Goal: Task Accomplishment & Management: Manage account settings

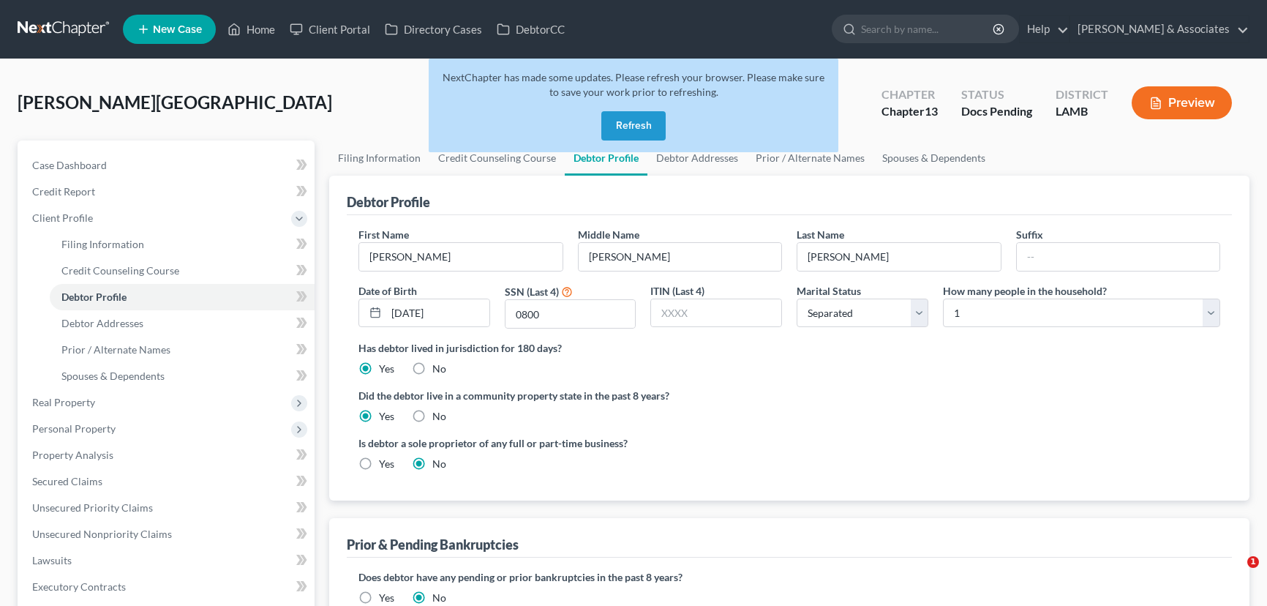
select select "2"
select select "0"
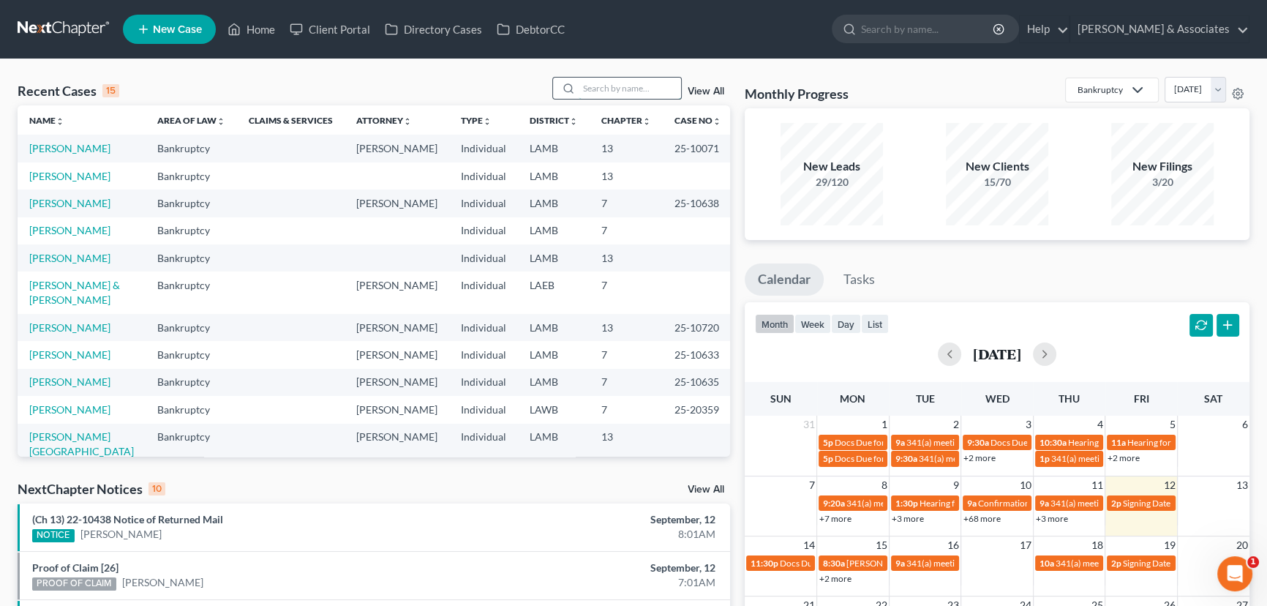
click at [646, 93] on input "search" at bounding box center [629, 88] width 102 height 21
type input "w"
type input "jones"
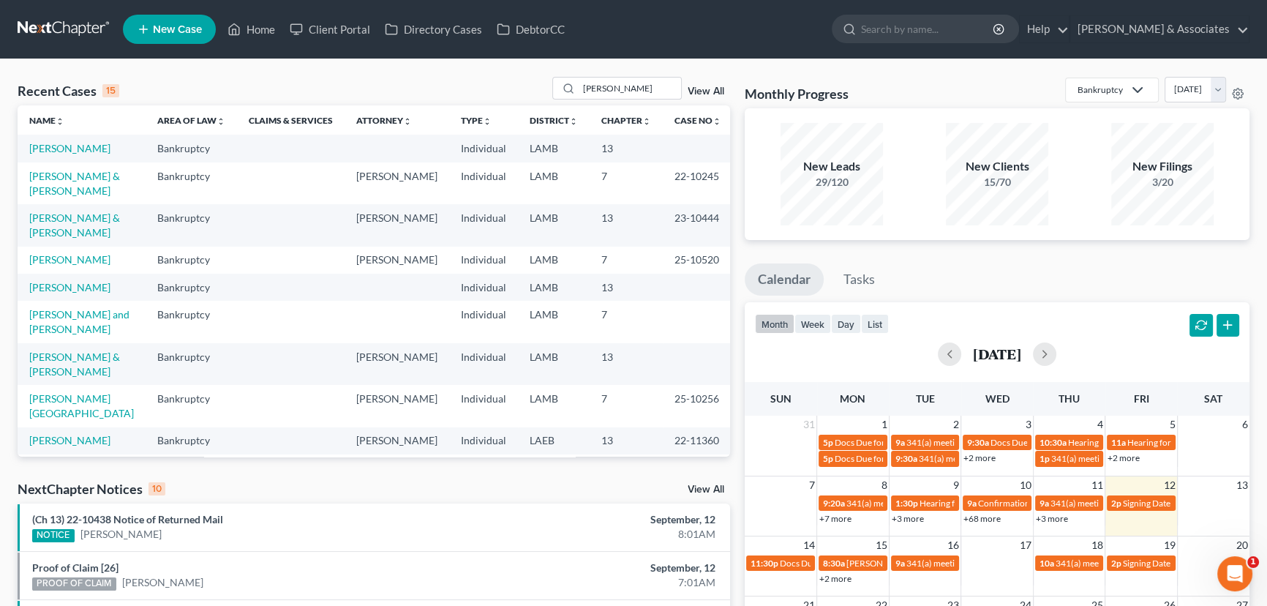
drag, startPoint x: 78, startPoint y: 149, endPoint x: 85, endPoint y: 157, distance: 9.8
click at [85, 157] on td "[PERSON_NAME]" at bounding box center [82, 148] width 128 height 27
click at [83, 154] on link "[PERSON_NAME]" at bounding box center [69, 148] width 81 height 12
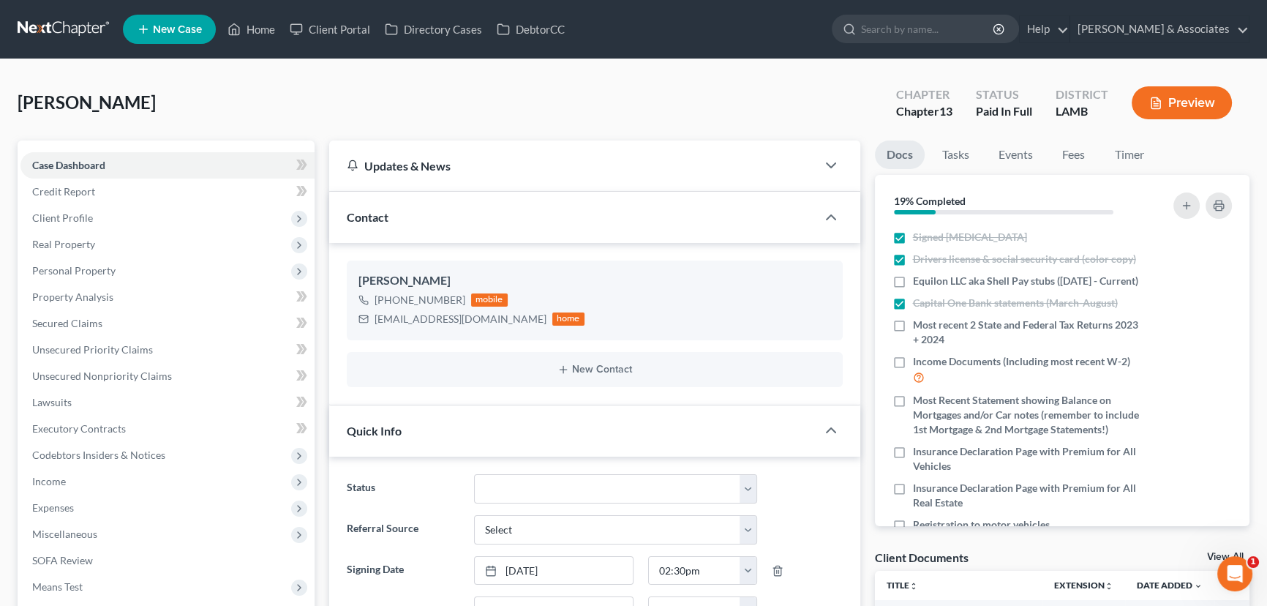
scroll to position [136, 0]
click at [913, 421] on label "Most Recent Statement showing Balance on Mortgages and/or Car notes (remember t…" at bounding box center [1028, 415] width 230 height 44
click at [919, 402] on input "Most Recent Statement showing Balance on Mortgages and/or Car notes (remember t…" at bounding box center [924, 398] width 10 height 10
checkbox input "true"
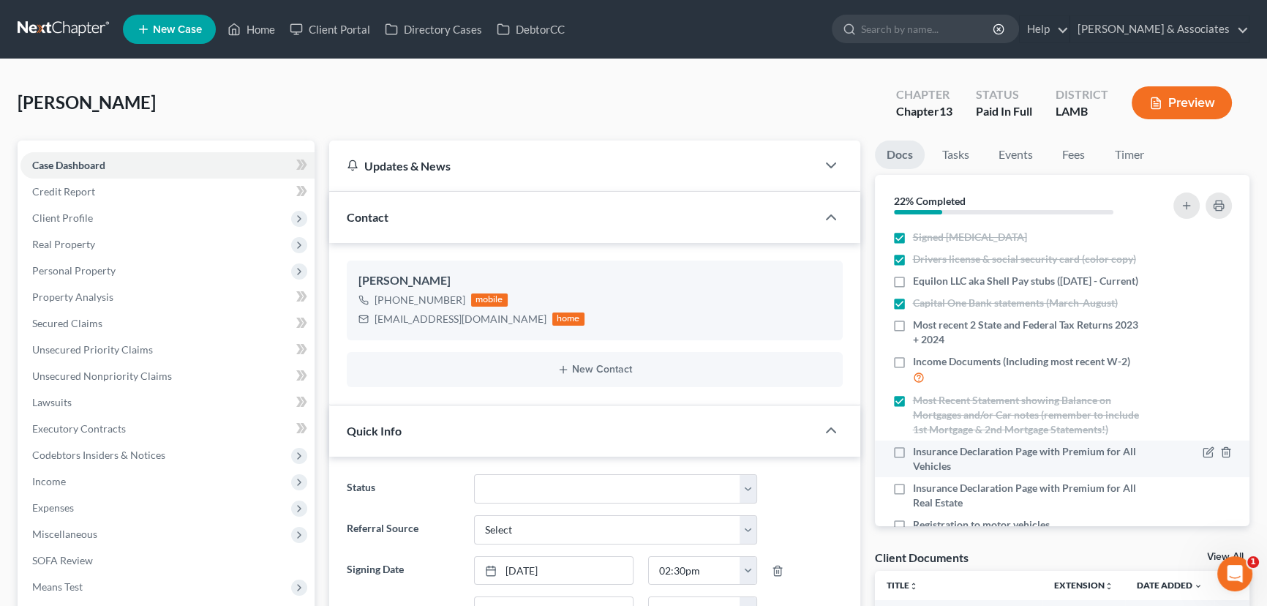
click at [913, 473] on label "Insurance Declaration Page with Premium for All Vehicles" at bounding box center [1028, 458] width 230 height 29
click at [919, 453] on input "Insurance Declaration Page with Premium for All Vehicles" at bounding box center [924, 449] width 10 height 10
checkbox input "true"
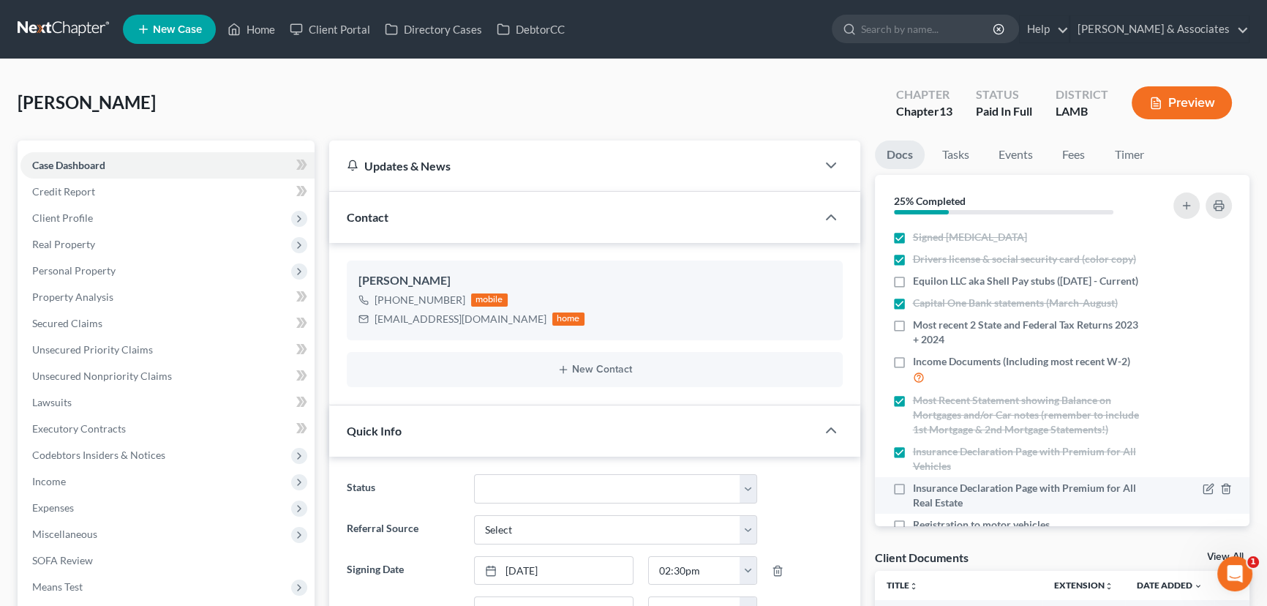
click at [923, 510] on span "Insurance Declaration Page with Premium for All Real Estate" at bounding box center [1028, 494] width 230 height 29
click at [923, 490] on input "Insurance Declaration Page with Premium for All Real Estate" at bounding box center [924, 485] width 10 height 10
checkbox input "true"
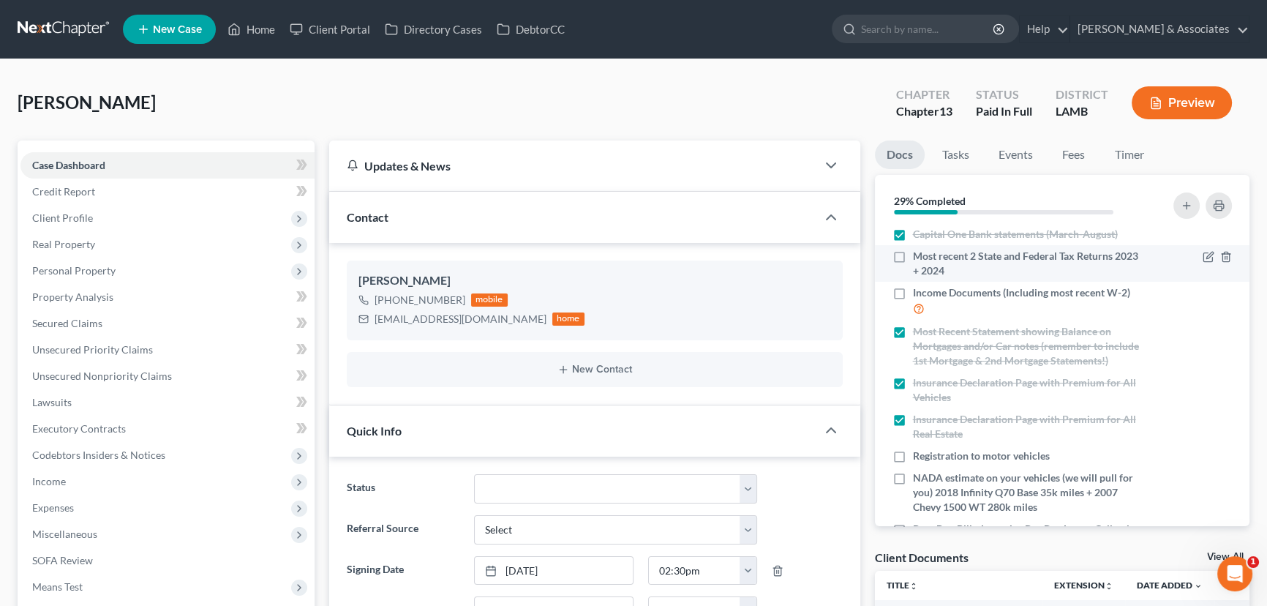
scroll to position [66, 0]
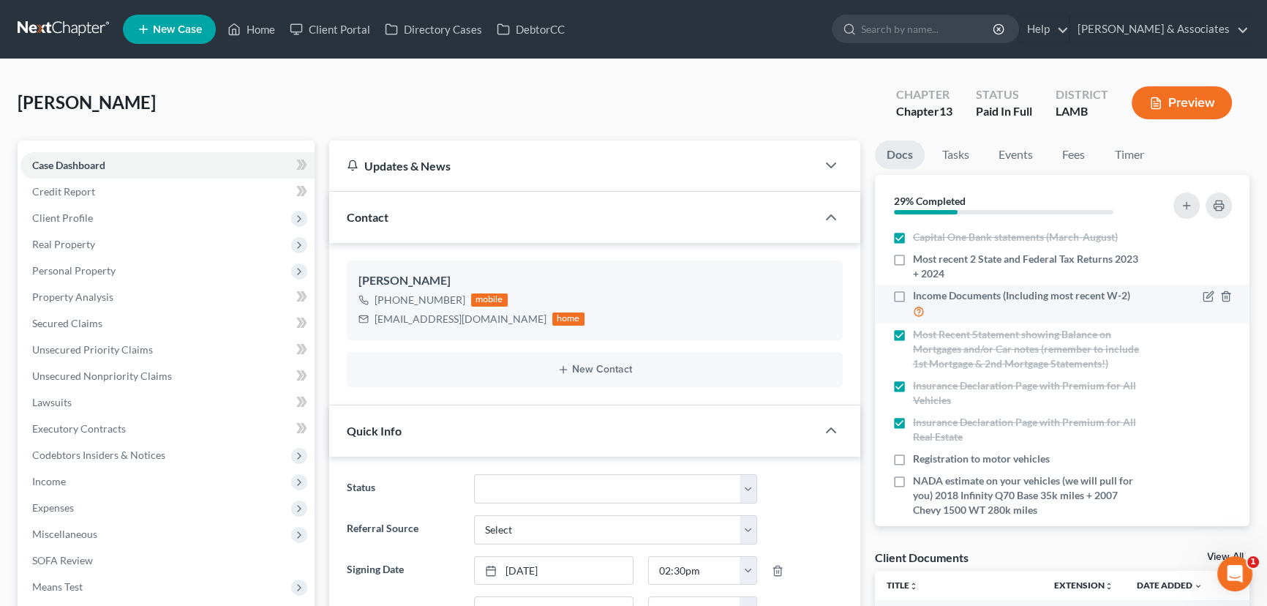
click at [1000, 303] on span "Income Documents (Including most recent W-2)" at bounding box center [1021, 295] width 217 height 15
click at [928, 298] on input "Income Documents (Including most recent W-2)" at bounding box center [924, 293] width 10 height 10
checkbox input "true"
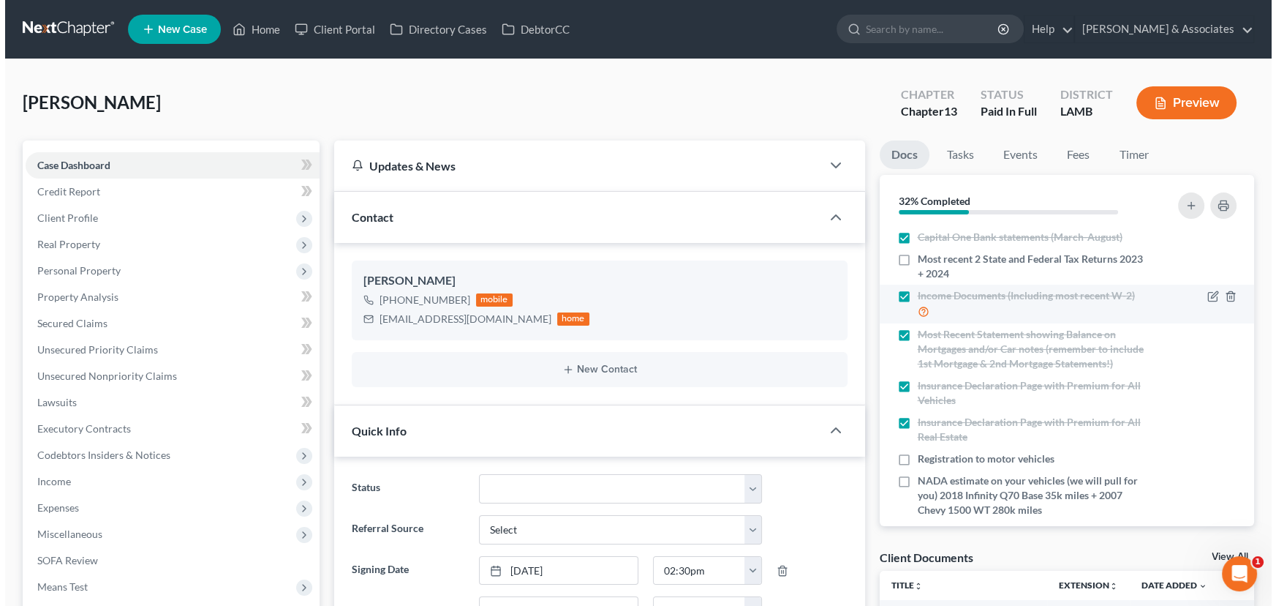
scroll to position [0, 0]
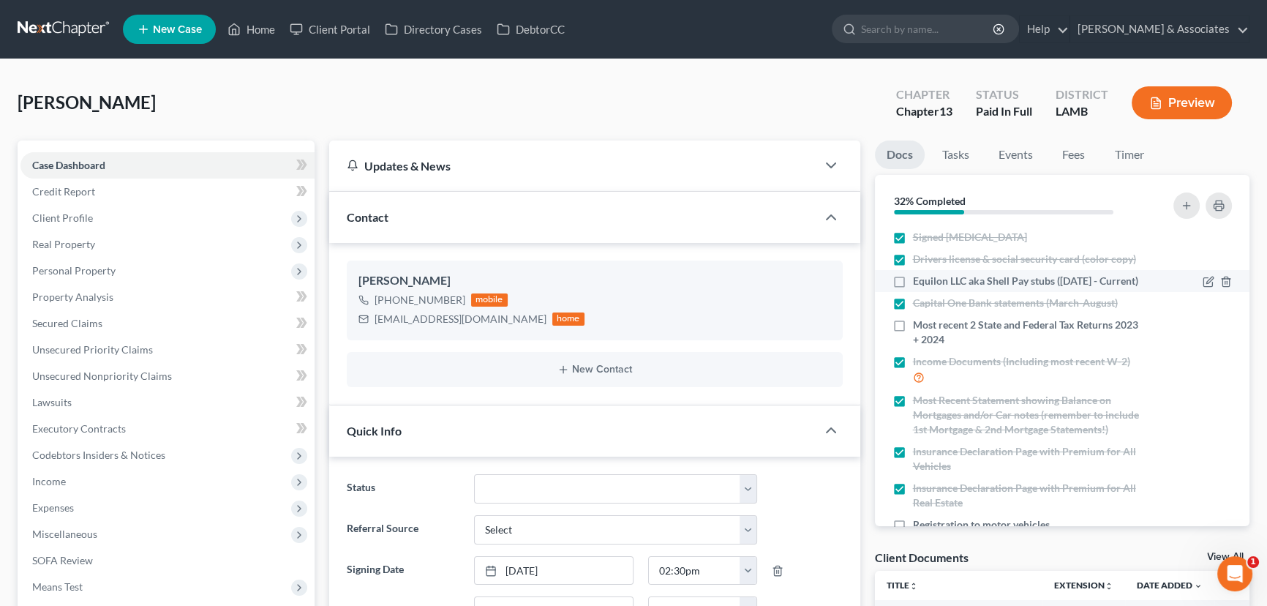
click at [913, 283] on label "Equilon LLC aka Shell Pay stubs (August 17 - Current)" at bounding box center [1025, 281] width 225 height 15
click at [919, 283] on input "Equilon LLC aka Shell Pay stubs (August 17 - Current)" at bounding box center [924, 279] width 10 height 10
checkbox input "true"
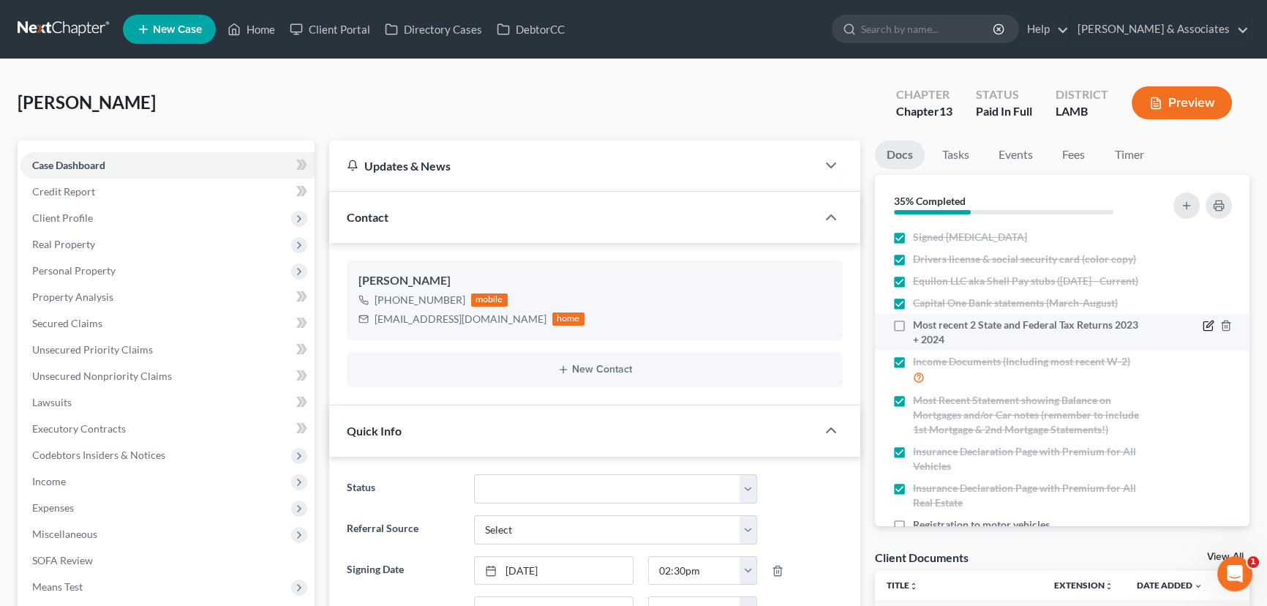
click at [1202, 331] on icon "button" at bounding box center [1208, 326] width 12 height 12
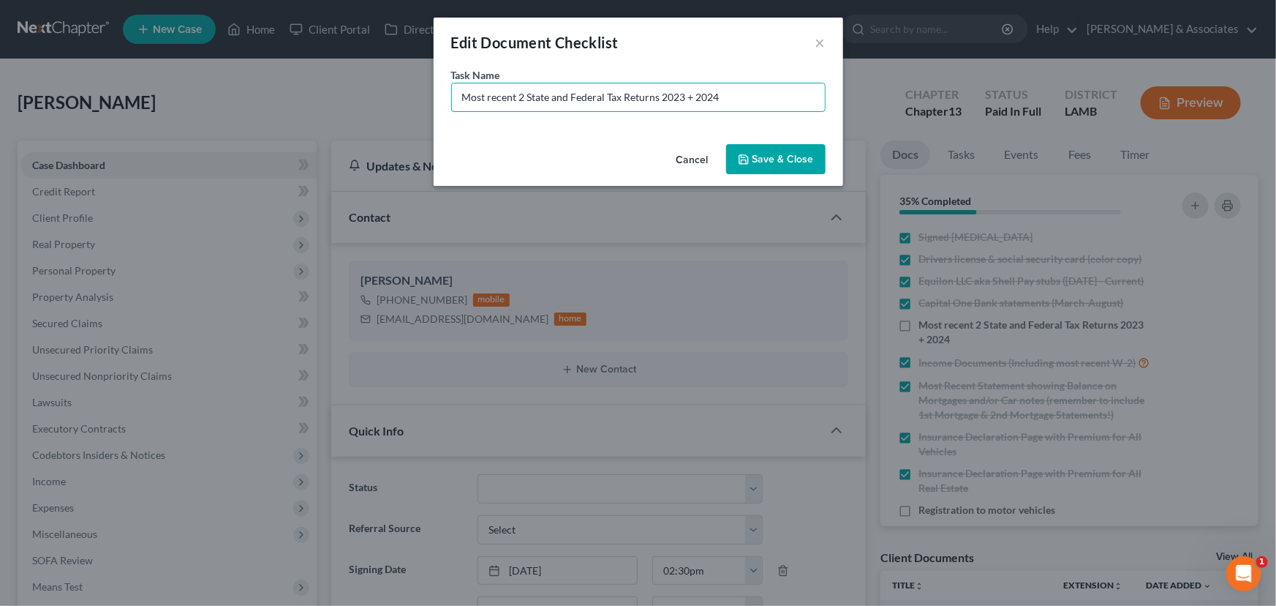
drag, startPoint x: 787, startPoint y: 95, endPoint x: 383, endPoint y: 88, distance: 403.8
click at [383, 88] on div "Edit Document Checklist × Task Name * Most recent 2 State and Federal Tax Retur…" at bounding box center [638, 303] width 1276 height 606
type input "All schedules from 2023/2024 Federal tax returns"
click at [738, 146] on button "Save & Close" at bounding box center [775, 159] width 99 height 31
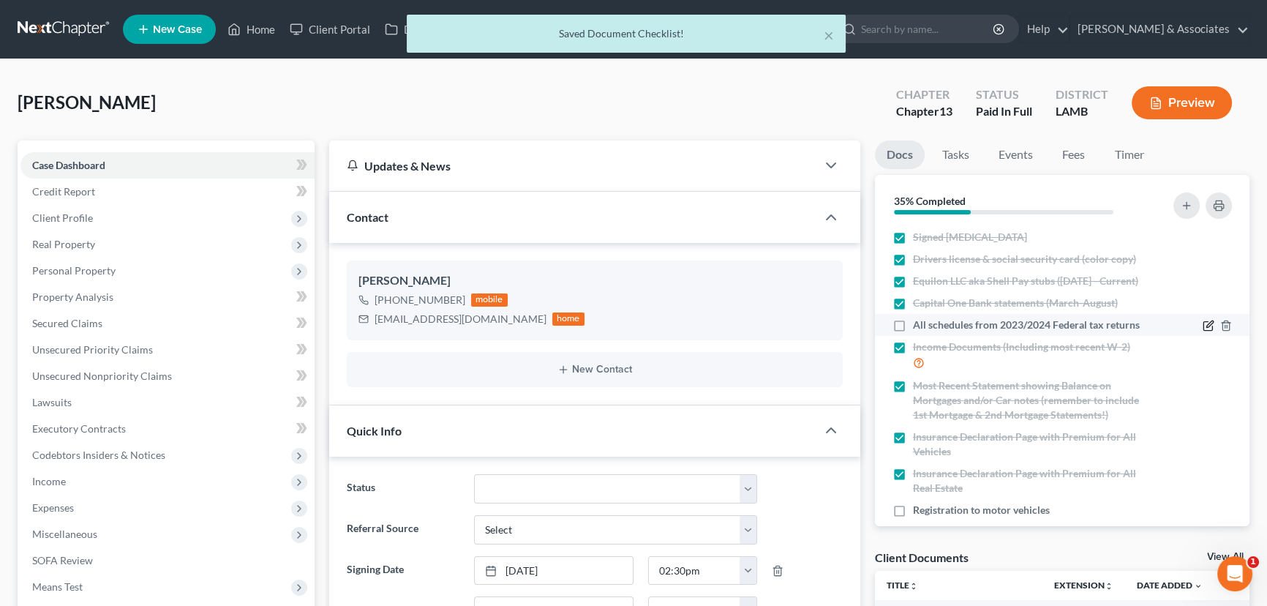
click at [1206, 328] on icon "button" at bounding box center [1209, 324] width 7 height 7
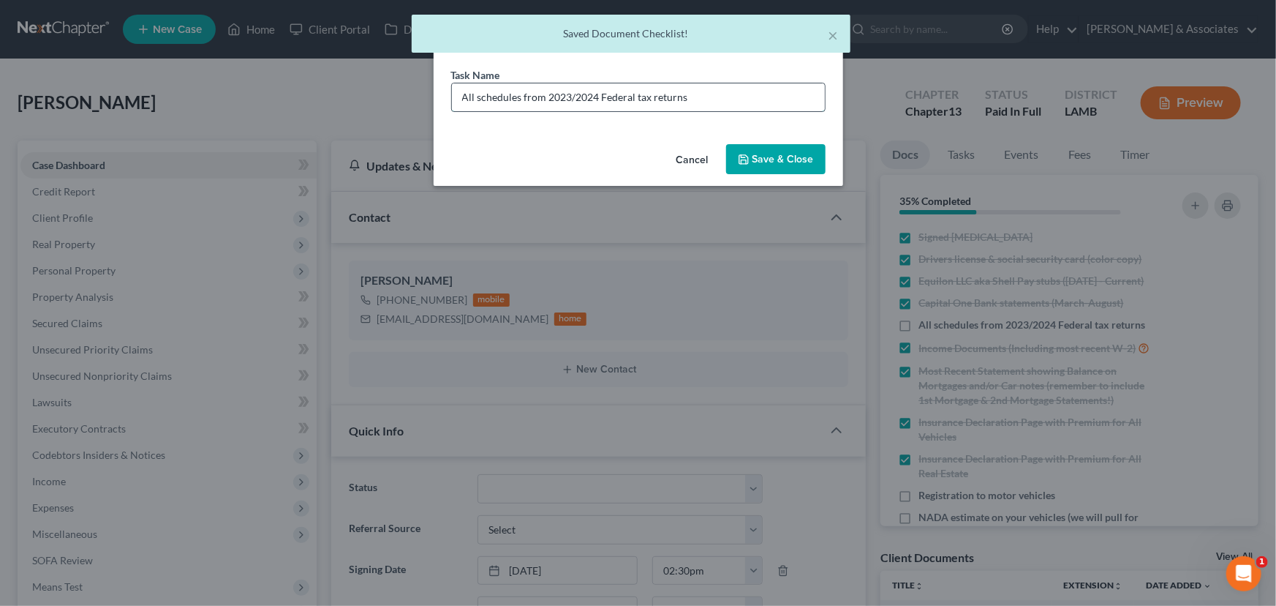
click at [715, 101] on input "All schedules from 2023/2024 Federal tax returns" at bounding box center [638, 97] width 373 height 28
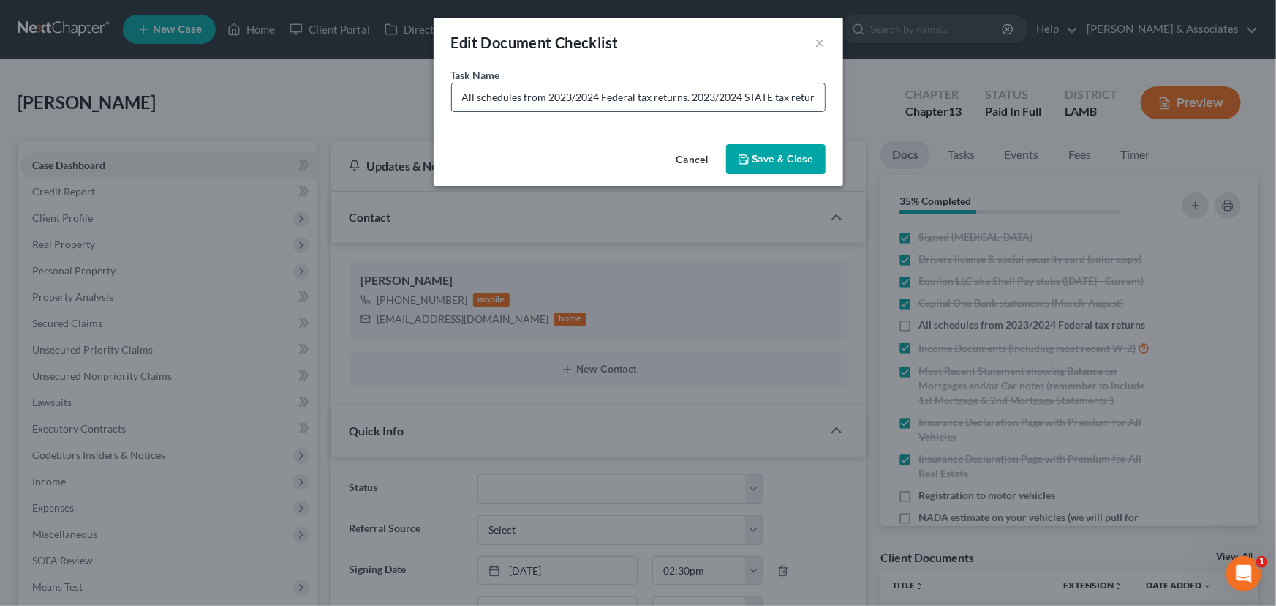
scroll to position [0, 7]
type input "All schedules from 2023/2024 Federal tax returns. 2023/2024 STATE tax returns"
click at [745, 152] on button "Save & Close" at bounding box center [775, 159] width 99 height 31
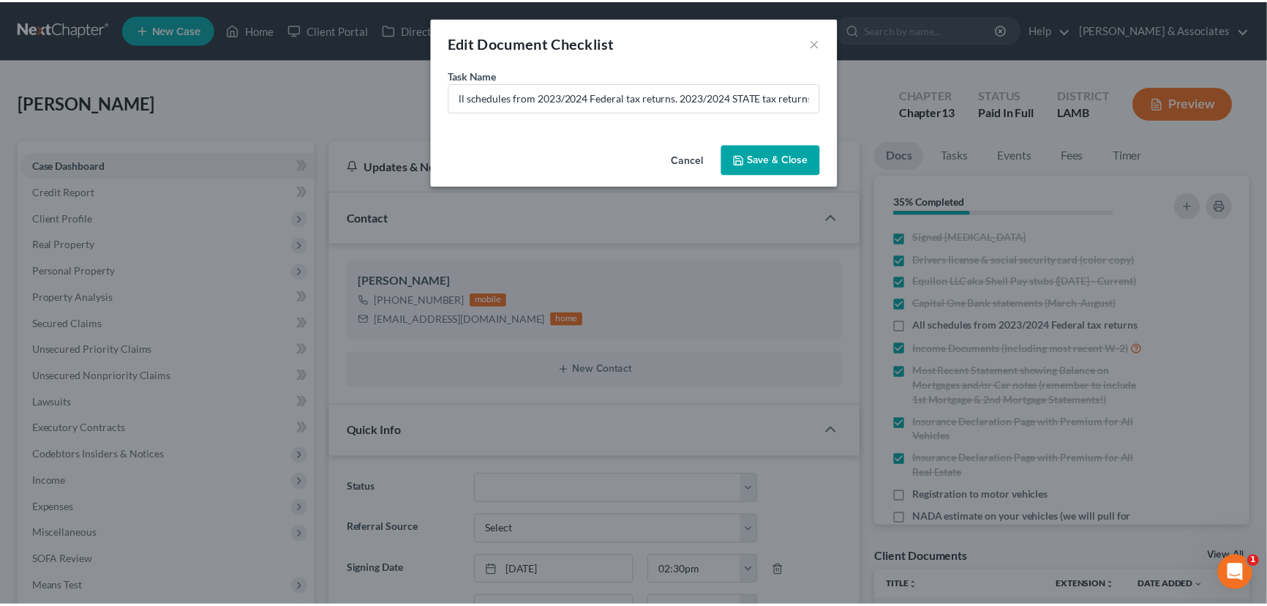
scroll to position [0, 0]
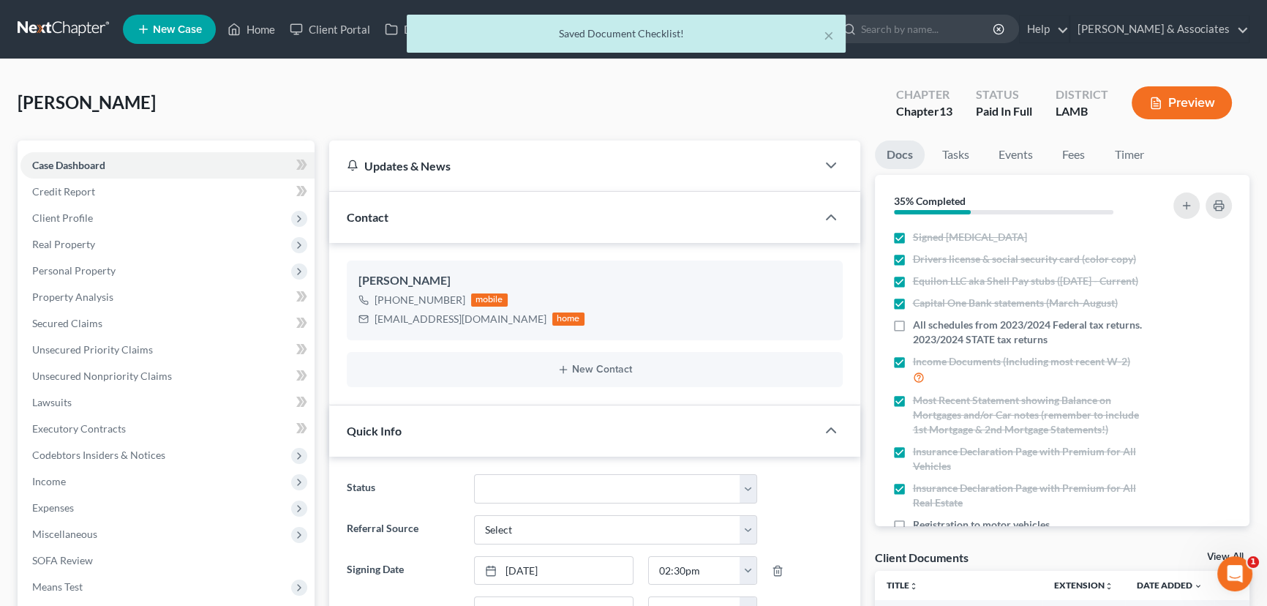
drag, startPoint x: 753, startPoint y: 153, endPoint x: 872, endPoint y: 120, distance: 123.7
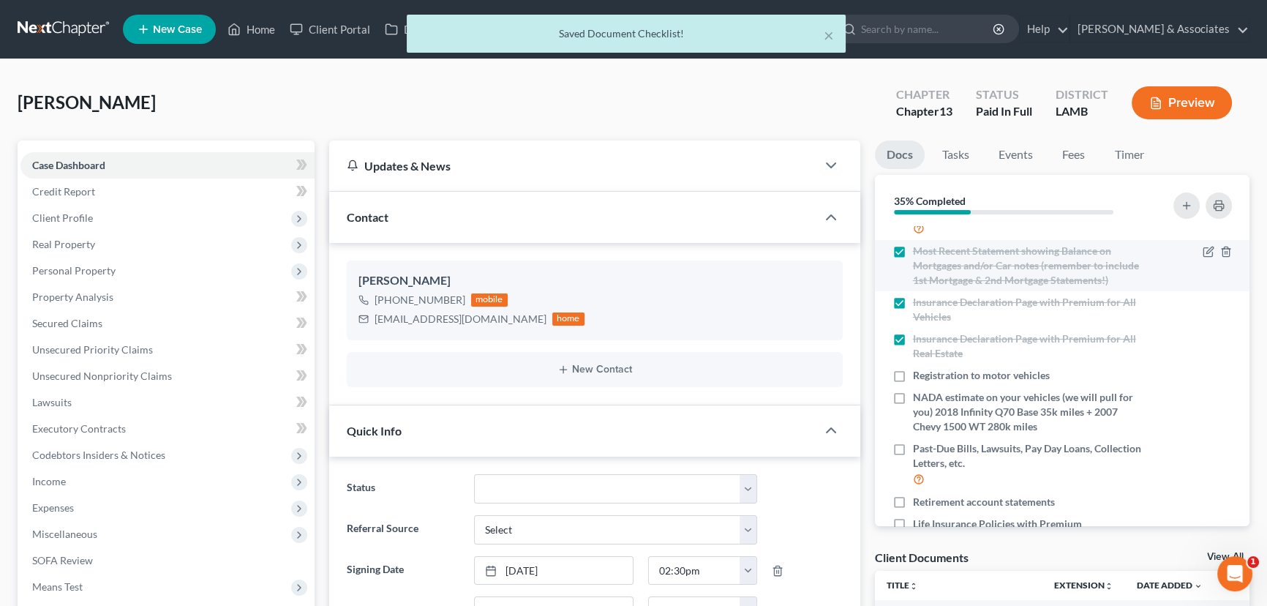
scroll to position [199, 0]
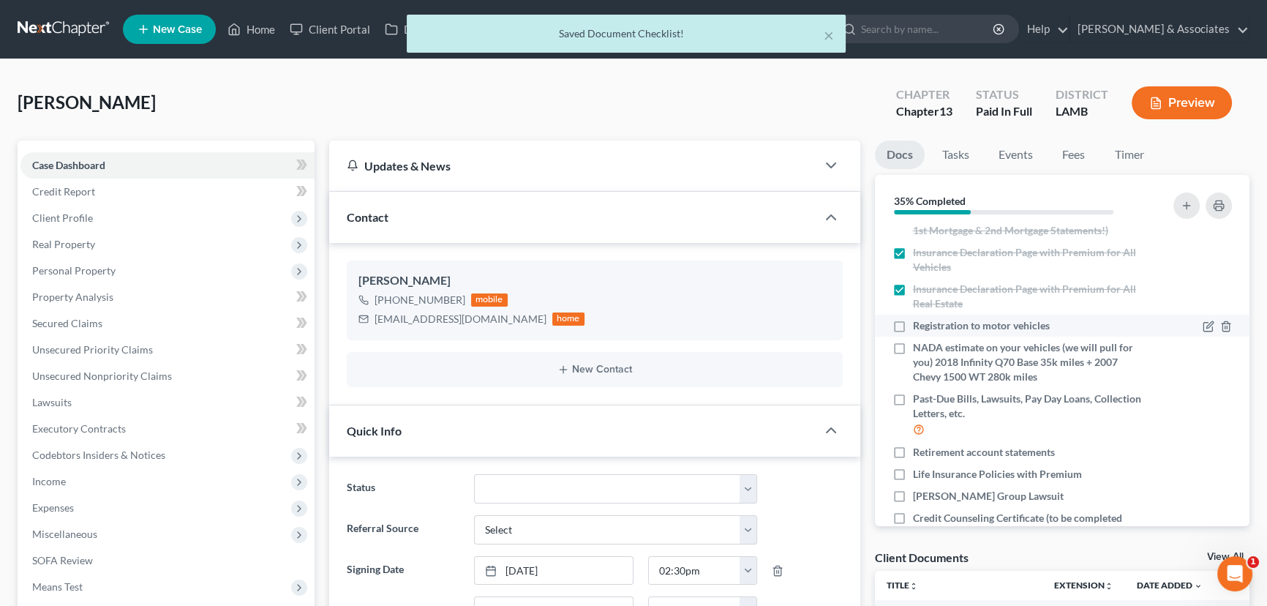
click at [930, 333] on span "Registration to motor vehicles" at bounding box center [981, 325] width 137 height 15
click at [928, 328] on input "Registration to motor vehicles" at bounding box center [924, 323] width 10 height 10
checkbox input "true"
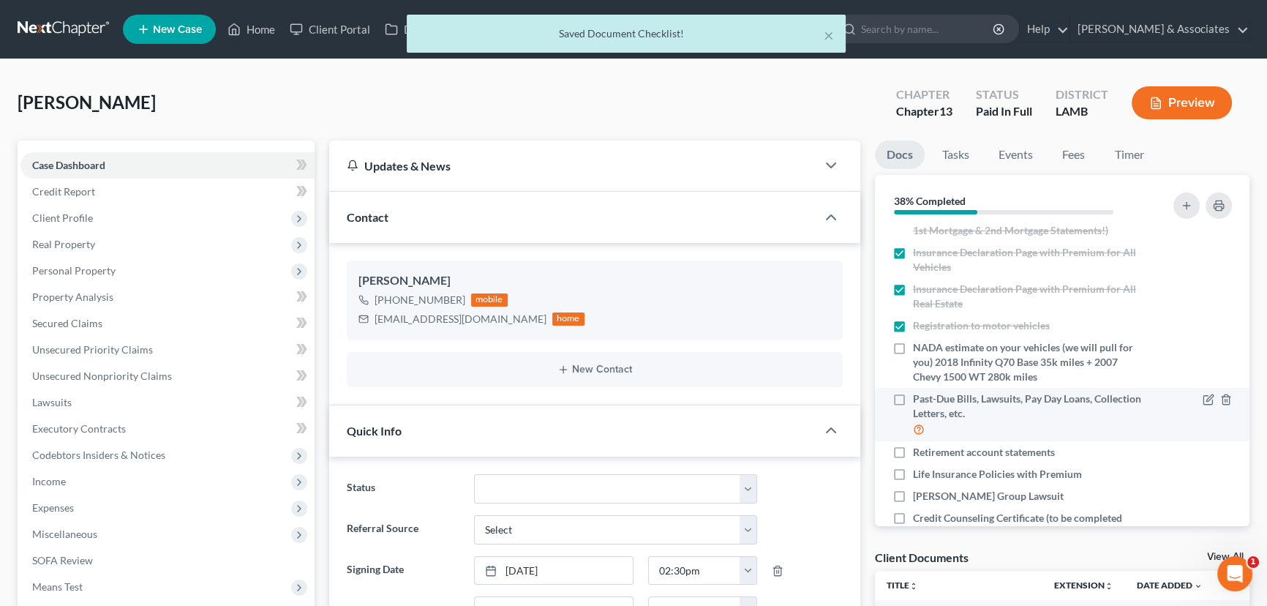
click at [916, 421] on span "Past-Due Bills, Lawsuits, Pay Day Loans, Collection Letters, etc." at bounding box center [1028, 405] width 230 height 29
click at [919, 401] on input "Past-Due Bills, Lawsuits, Pay Day Loans, Collection Letters, etc." at bounding box center [924, 396] width 10 height 10
checkbox input "true"
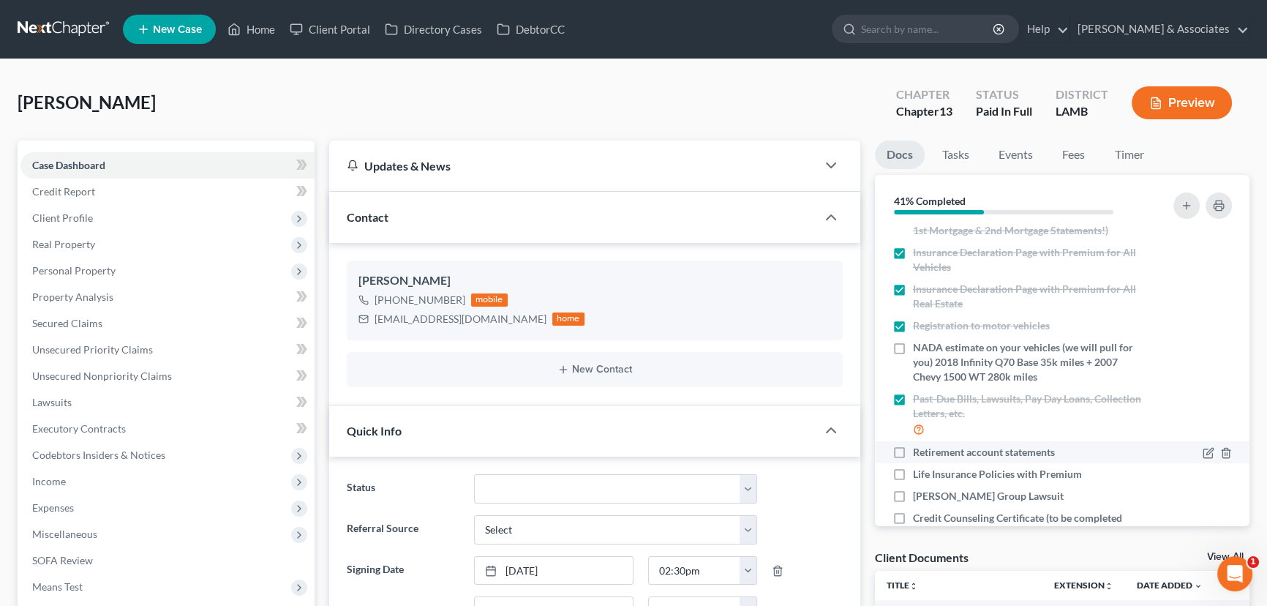
click at [921, 459] on span "Retirement account statements" at bounding box center [984, 452] width 142 height 15
click at [921, 454] on input "Retirement account statements" at bounding box center [924, 450] width 10 height 10
checkbox input "true"
click at [920, 481] on span "Life Insurance Policies with Premium" at bounding box center [997, 474] width 169 height 15
click at [920, 476] on input "Life Insurance Policies with Premium" at bounding box center [924, 472] width 10 height 10
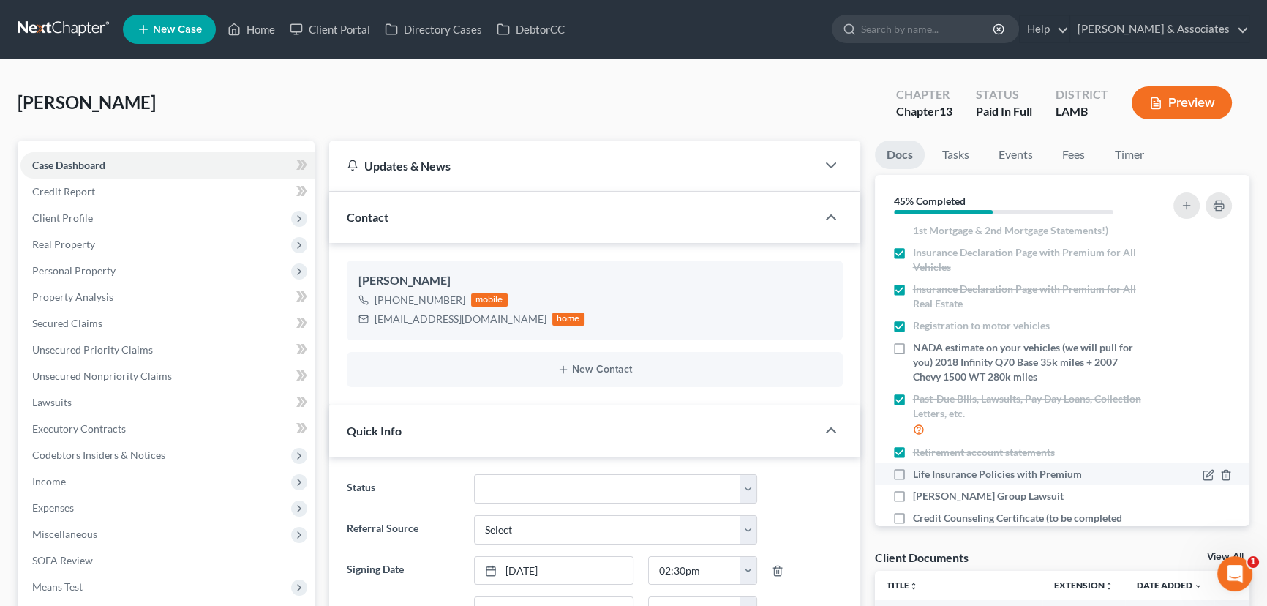
checkbox input "true"
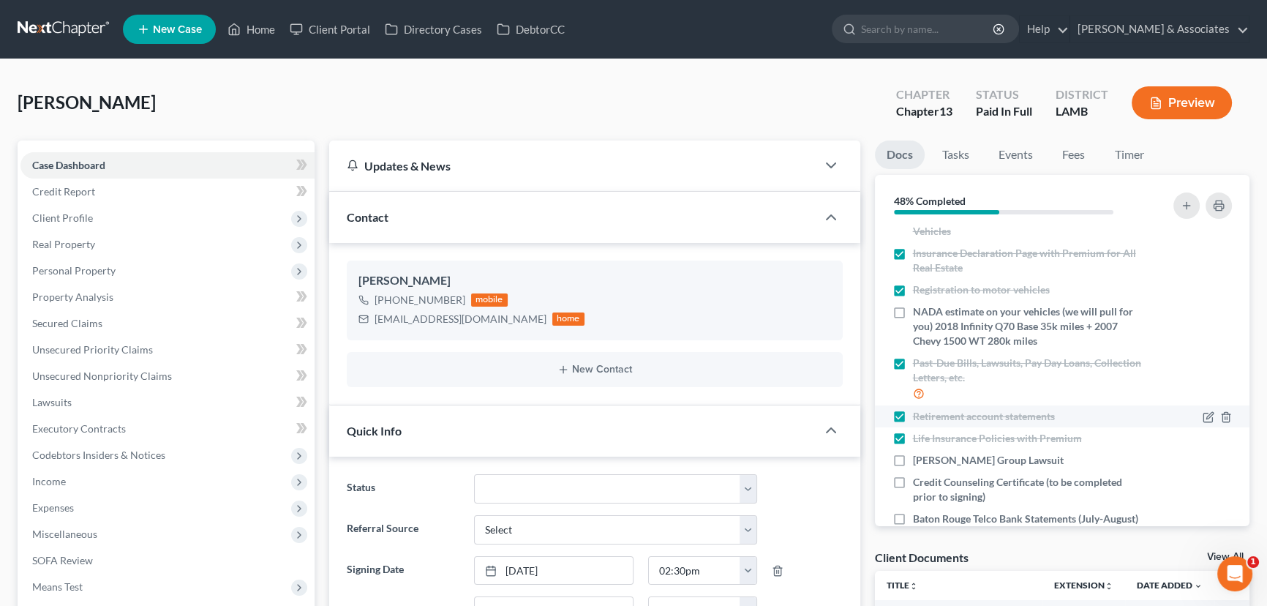
scroll to position [332, 0]
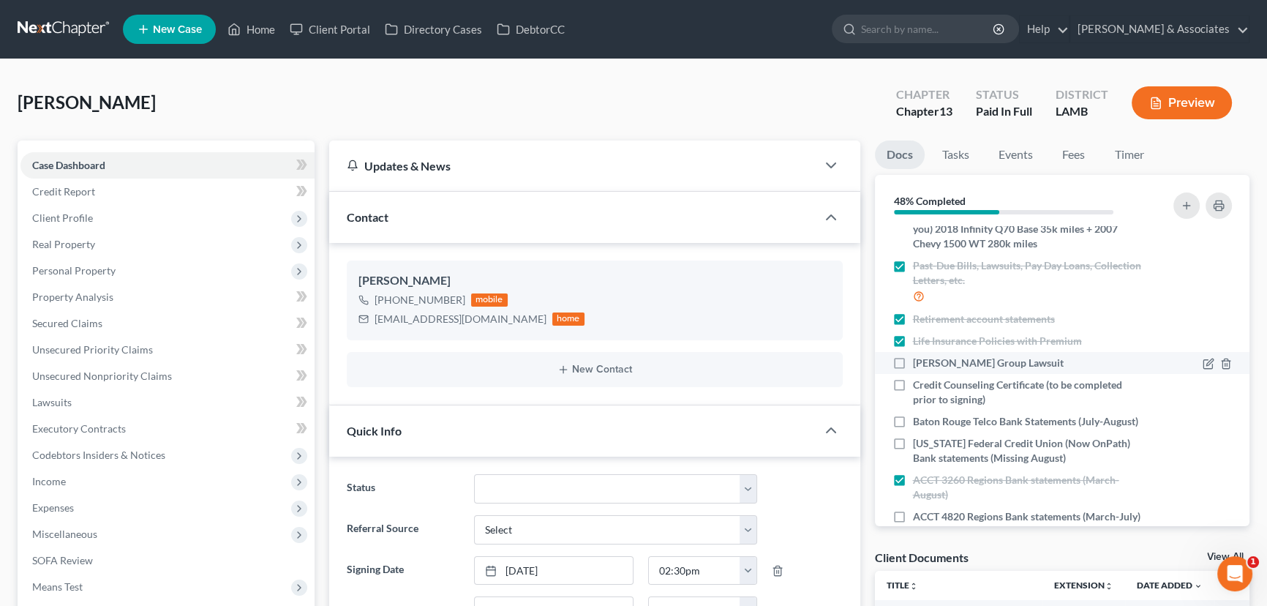
click at [973, 370] on span "Eaton Group Lawsuit" at bounding box center [988, 362] width 151 height 15
click at [928, 365] on input "Eaton Group Lawsuit" at bounding box center [924, 360] width 10 height 10
checkbox input "true"
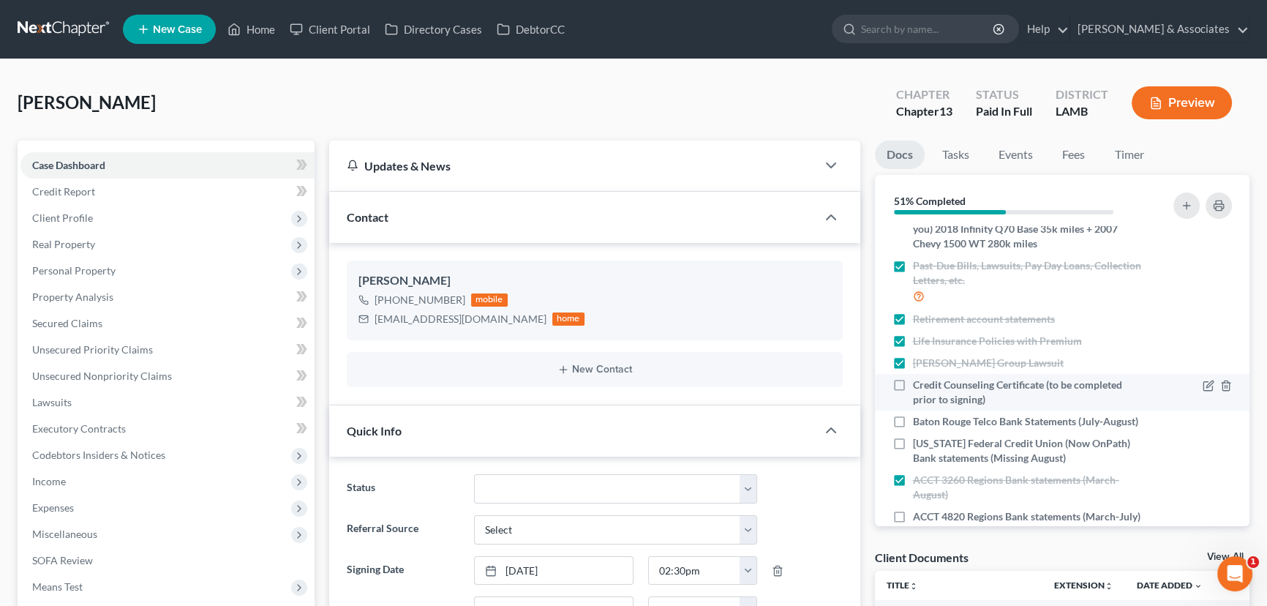
click at [953, 407] on span "Credit Counseling Certificate (to be completed prior to signing)" at bounding box center [1028, 391] width 230 height 29
click at [928, 387] on input "Credit Counseling Certificate (to be completed prior to signing)" at bounding box center [924, 382] width 10 height 10
checkbox input "true"
click at [1202, 428] on icon "button" at bounding box center [1208, 422] width 12 height 12
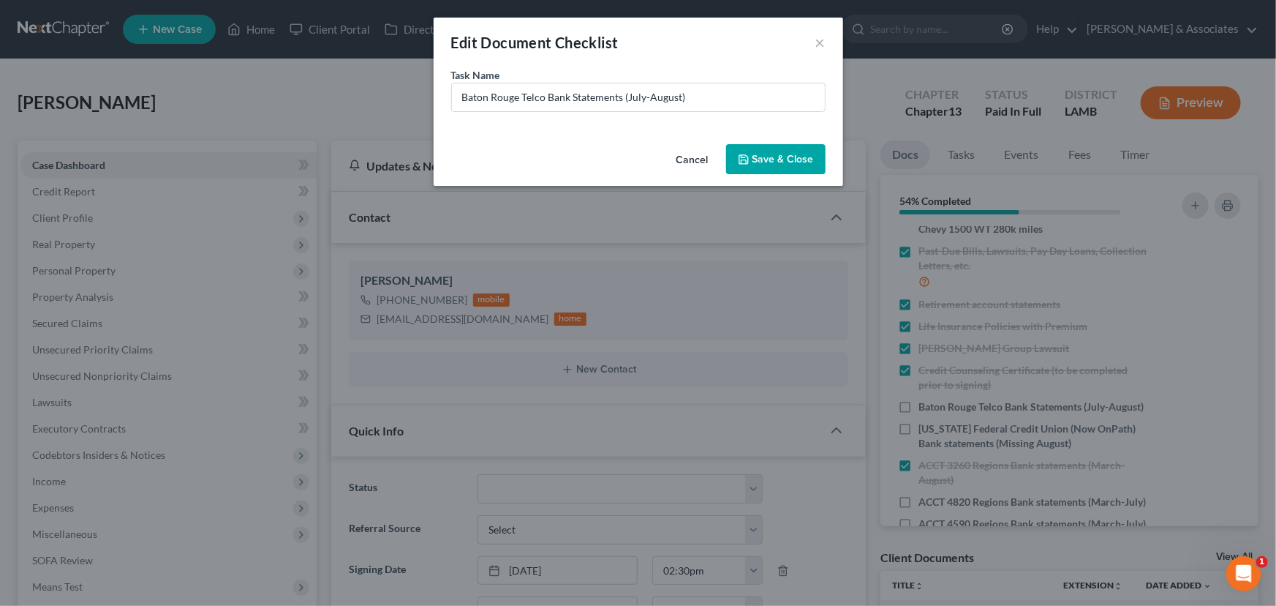
click at [700, 159] on button "Cancel" at bounding box center [693, 160] width 56 height 29
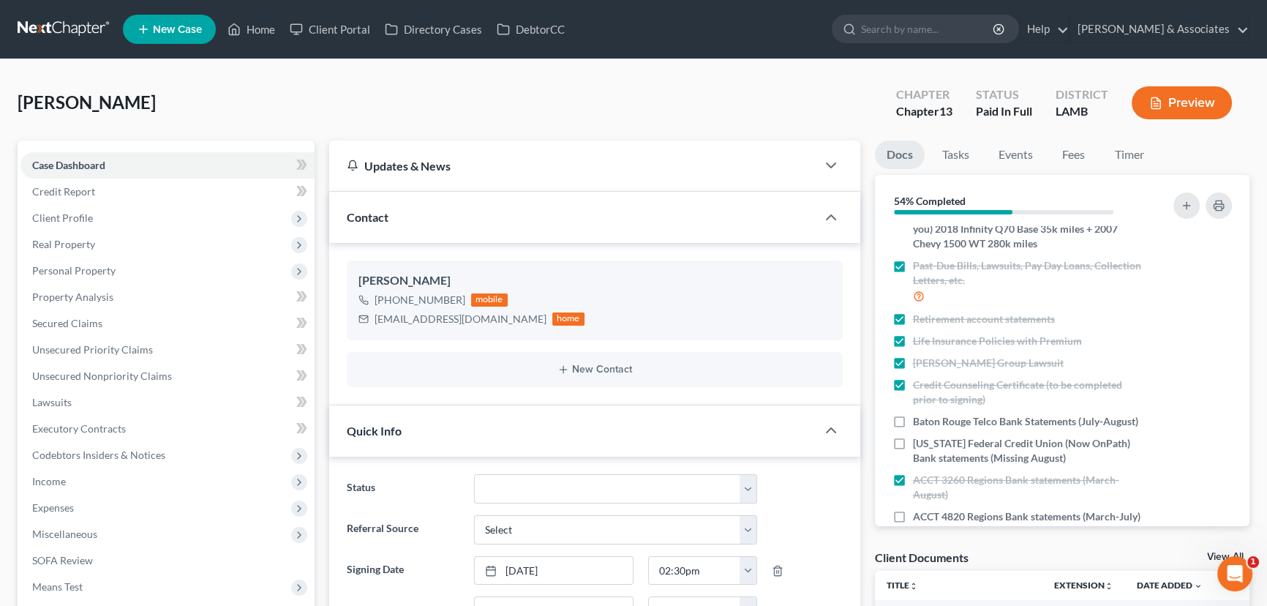
scroll to position [399, 0]
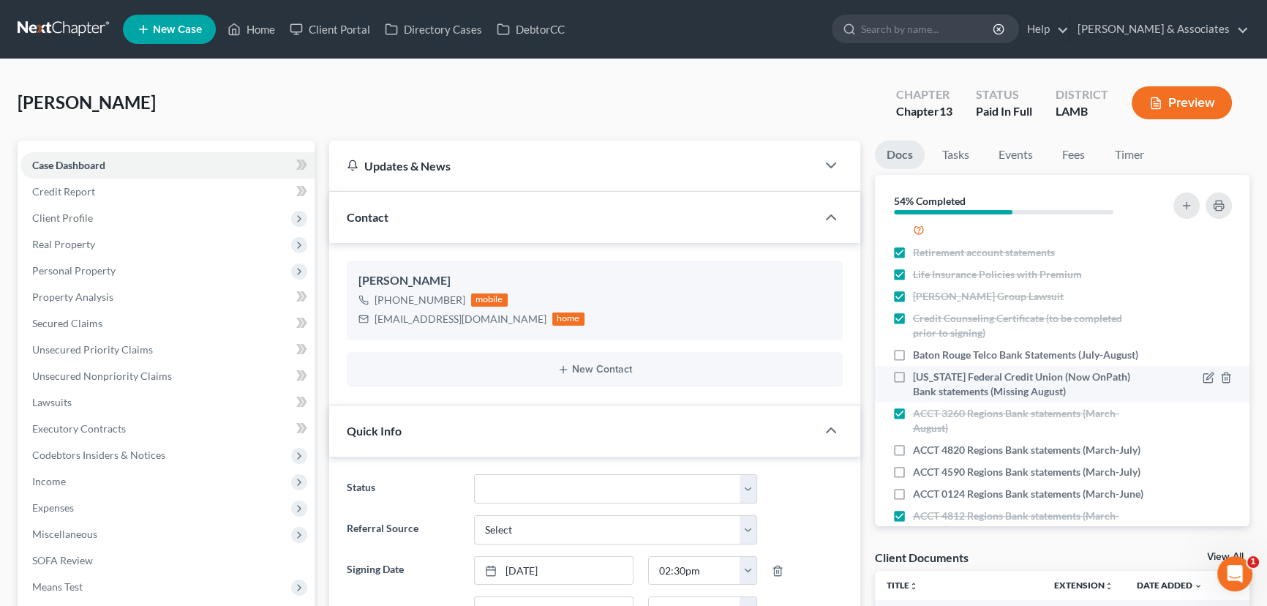
click at [989, 399] on span "Louisiana Federal Credit Union (Now OnPath) Bank statements (Missing August)" at bounding box center [1028, 383] width 230 height 29
click at [928, 379] on input "Louisiana Federal Credit Union (Now OnPath) Bank statements (Missing August)" at bounding box center [924, 374] width 10 height 10
checkbox input "true"
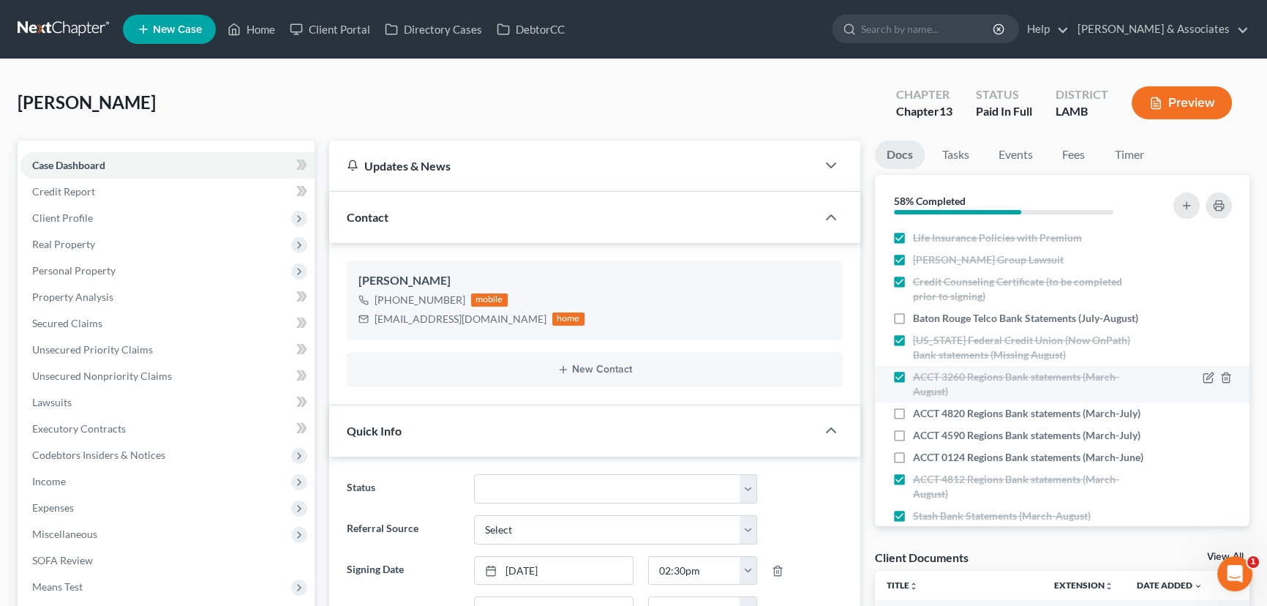
scroll to position [465, 0]
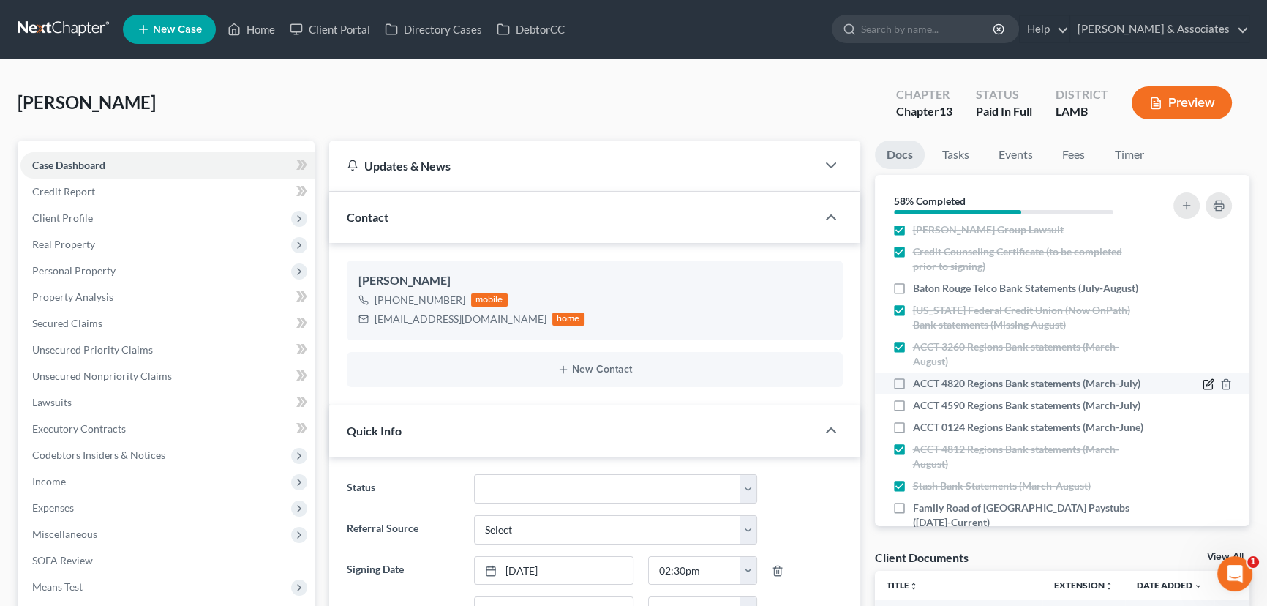
click at [1206, 385] on icon "button" at bounding box center [1209, 382] width 7 height 7
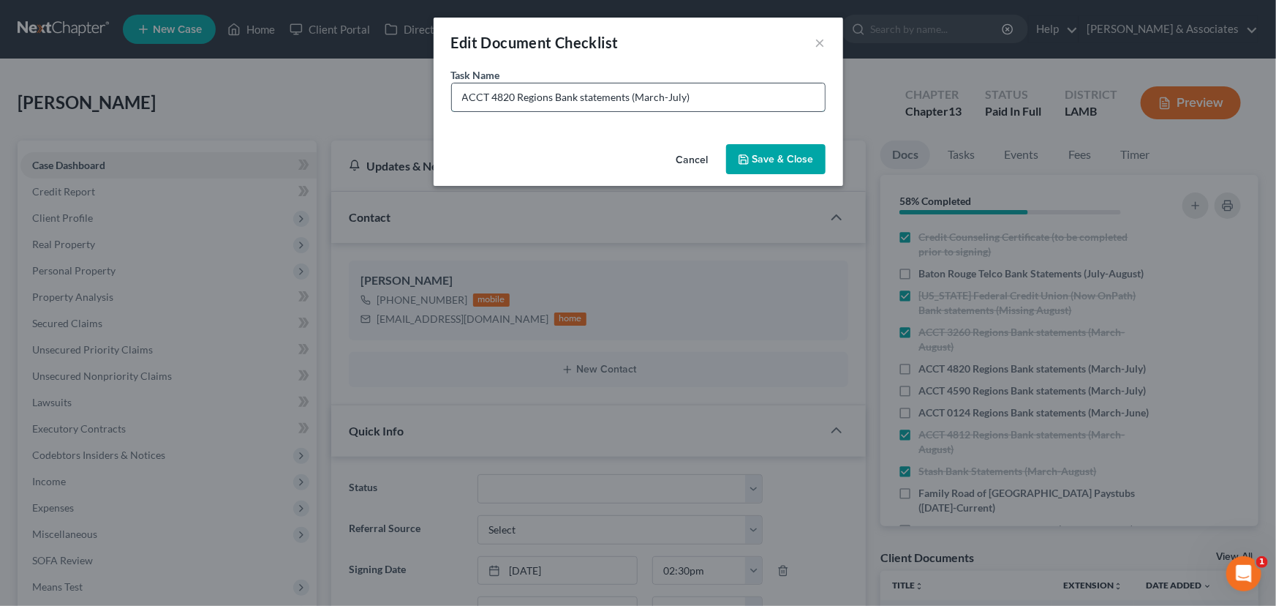
drag, startPoint x: 636, startPoint y: 97, endPoint x: 686, endPoint y: 97, distance: 50.5
click at [686, 97] on input "ACCT 4820 Regions Bank statements (March-July)" at bounding box center [638, 97] width 373 height 28
click at [633, 97] on input "ACCT 4820 Regions Bank statements (opened in august)" at bounding box center [638, 97] width 373 height 28
type input "ACCT 4820 Regions Bank statements (opened in august)"
click at [776, 159] on button "Save & Close" at bounding box center [775, 159] width 99 height 31
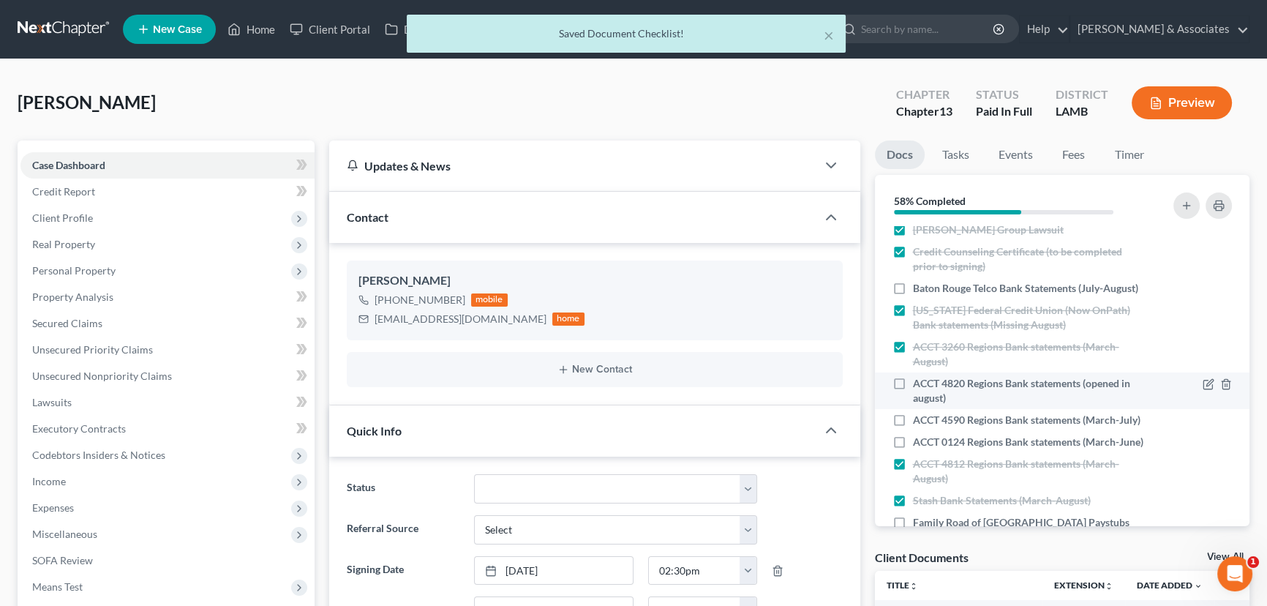
click at [930, 405] on span "ACCT 4820 Regions Bank statements (opened in august)" at bounding box center [1028, 390] width 230 height 29
click at [928, 385] on input "ACCT 4820 Regions Bank statements (opened in august)" at bounding box center [924, 381] width 10 height 10
checkbox input "true"
click at [1206, 422] on icon "button" at bounding box center [1209, 418] width 7 height 7
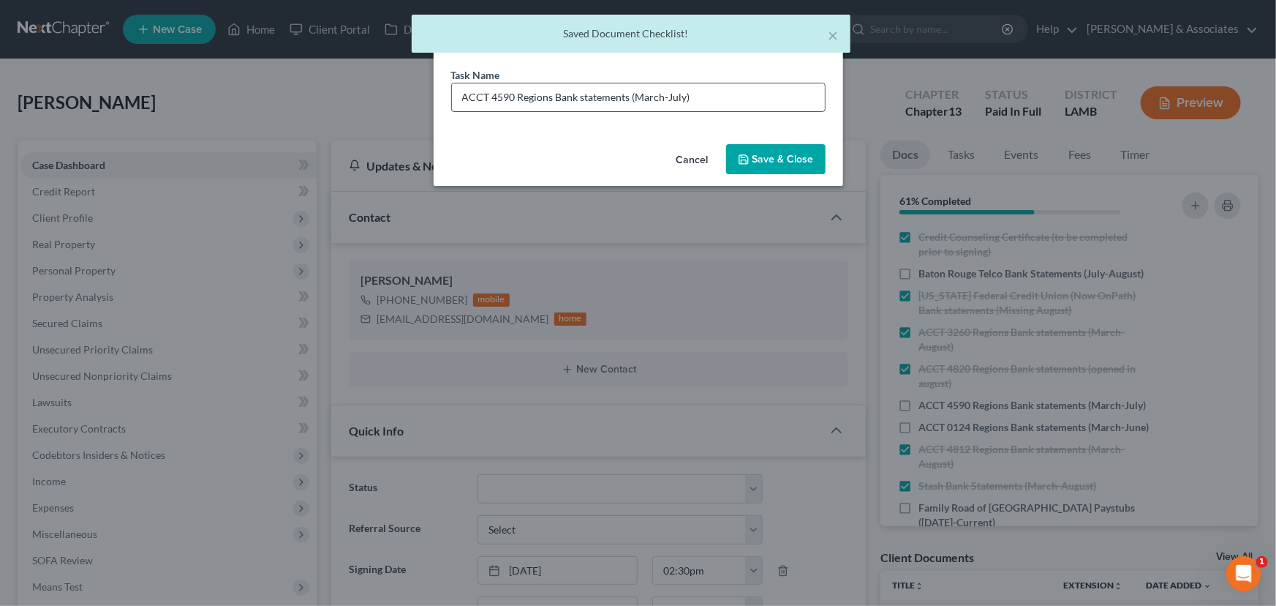
drag, startPoint x: 634, startPoint y: 95, endPoint x: 683, endPoint y: 97, distance: 49.0
click at [683, 97] on input "ACCT 4590 Regions Bank statements (March-July)" at bounding box center [638, 97] width 373 height 28
paste input "opened in august"
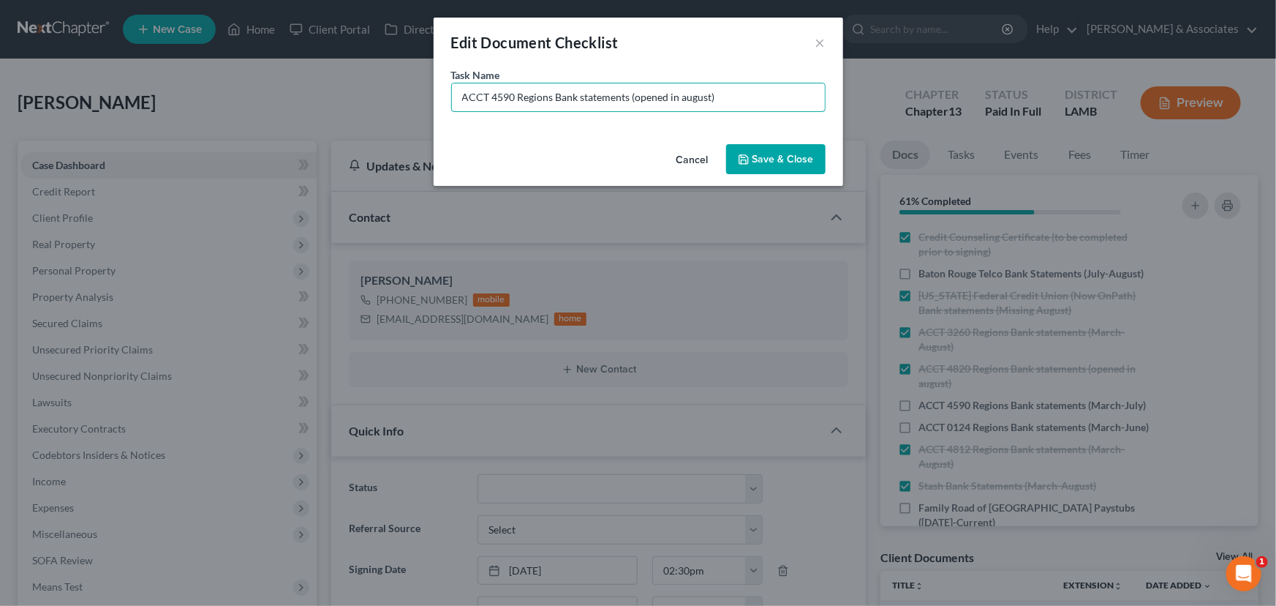
type input "ACCT 4590 Regions Bank statements (opened in august)"
click at [758, 157] on button "Save & Close" at bounding box center [775, 159] width 99 height 31
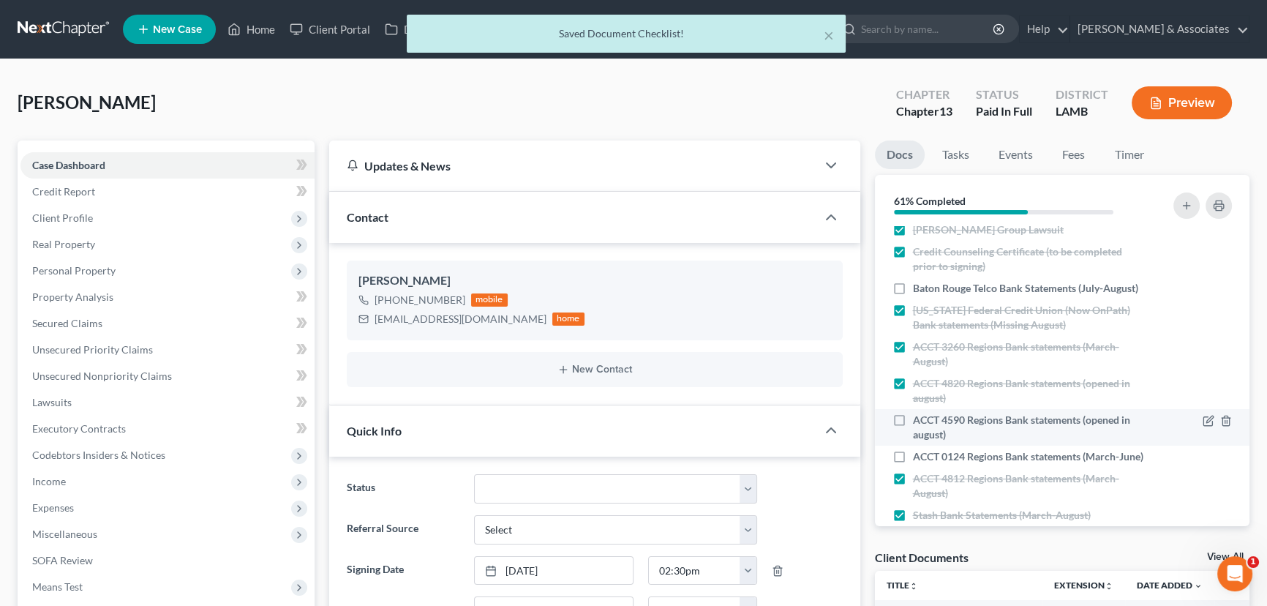
click at [913, 442] on label "ACCT 4590 Regions Bank statements (opened in august)" at bounding box center [1028, 426] width 230 height 29
click at [919, 422] on input "ACCT 4590 Regions Bank statements (opened in august)" at bounding box center [924, 417] width 10 height 10
checkbox input "true"
click at [1206, 459] on icon "button" at bounding box center [1209, 455] width 7 height 7
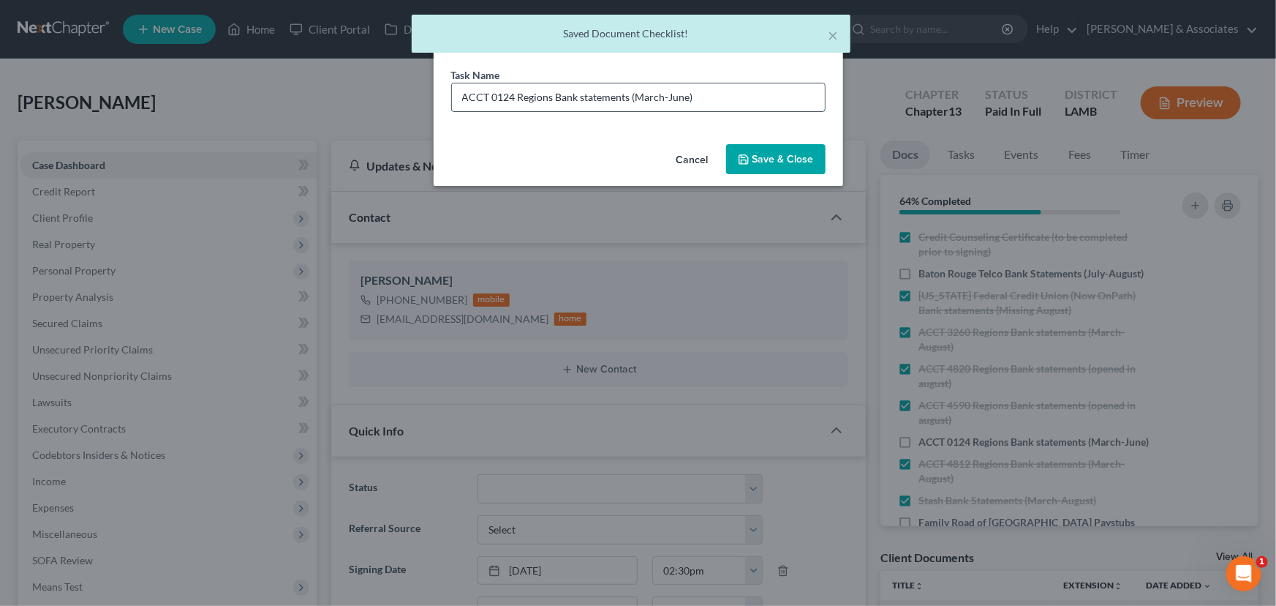
drag, startPoint x: 635, startPoint y: 100, endPoint x: 687, endPoint y: 101, distance: 51.9
click at [687, 101] on input "ACCT 0124 Regions Bank statements (March-June)" at bounding box center [638, 97] width 373 height 28
paste input "opened in august"
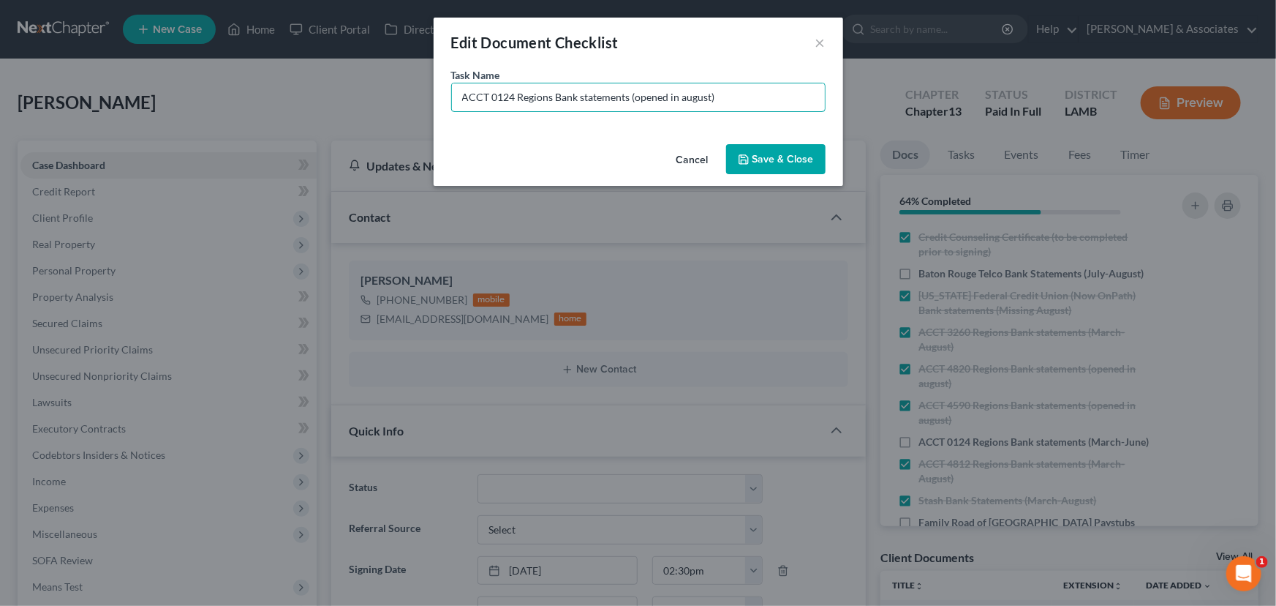
type input "ACCT 0124 Regions Bank statements (opened in august)"
click at [779, 158] on button "Save & Close" at bounding box center [775, 159] width 99 height 31
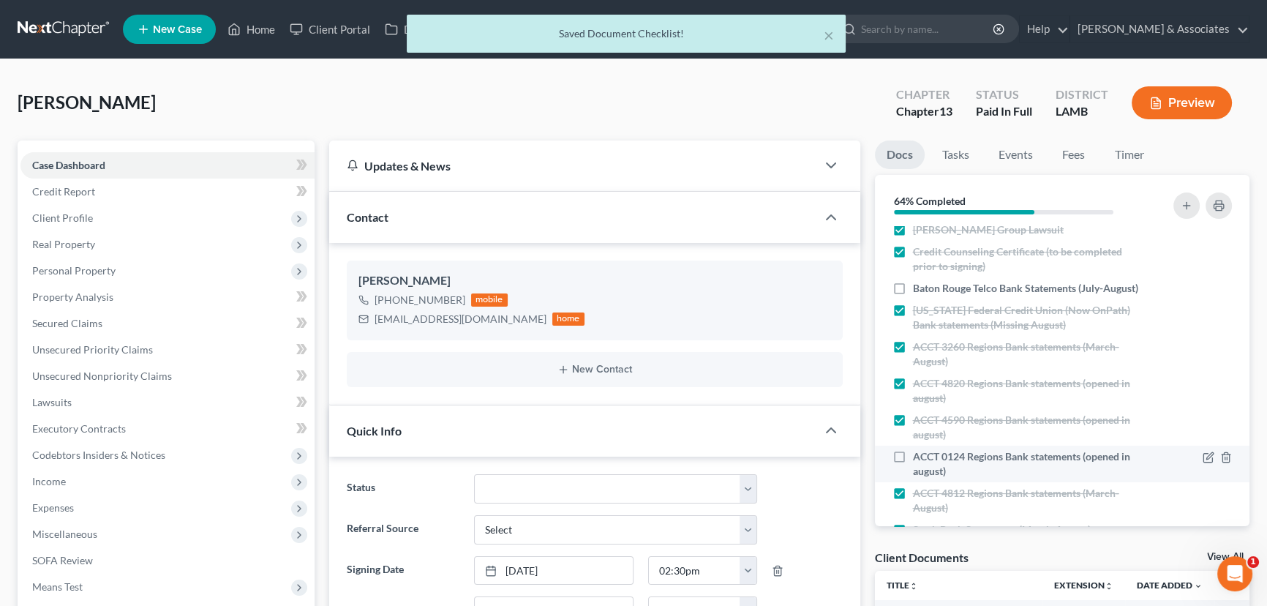
click at [913, 478] on label "ACCT 0124 Regions Bank statements (opened in august)" at bounding box center [1028, 463] width 230 height 29
click at [919, 459] on input "ACCT 0124 Regions Bank statements (opened in august)" at bounding box center [924, 454] width 10 height 10
checkbox input "true"
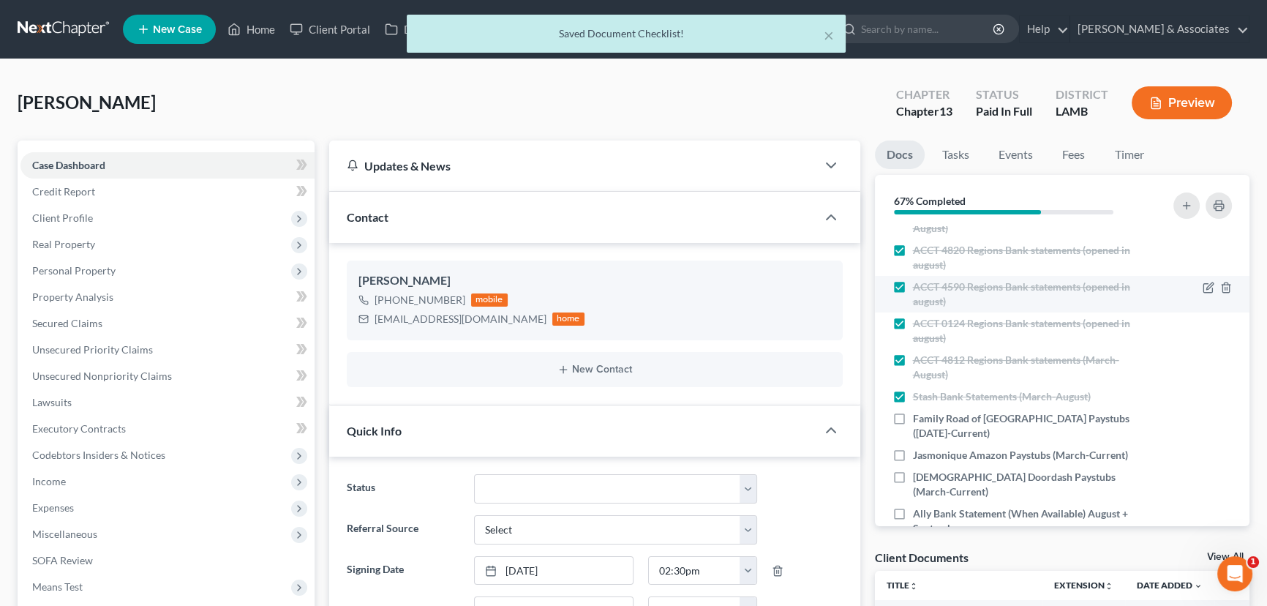
scroll to position [729, 0]
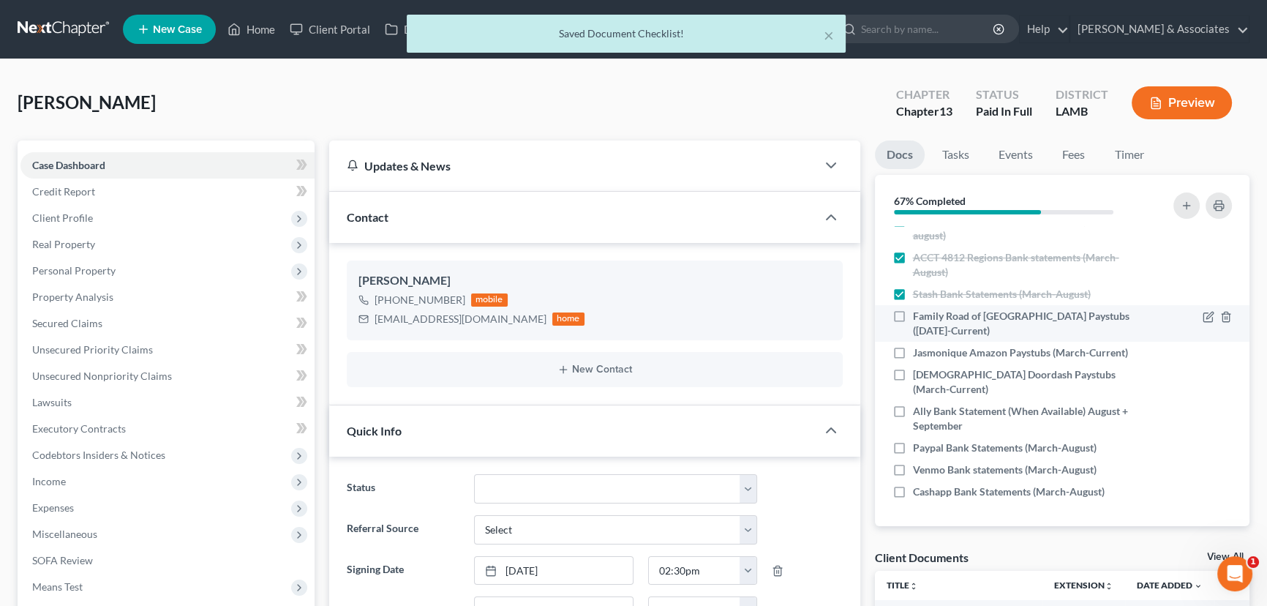
click at [930, 330] on span "Family Road of Greater Baton Rouge Paystubs (August 24-Current)" at bounding box center [1028, 323] width 230 height 29
click at [928, 318] on input "Family Road of Greater Baton Rouge Paystubs (August 24-Current)" at bounding box center [924, 314] width 10 height 10
checkbox input "true"
click at [952, 360] on span "Jasmonique Amazon Paystubs (March-Current)" at bounding box center [1020, 352] width 215 height 15
click at [928, 355] on input "Jasmonique Amazon Paystubs (March-Current)" at bounding box center [924, 350] width 10 height 10
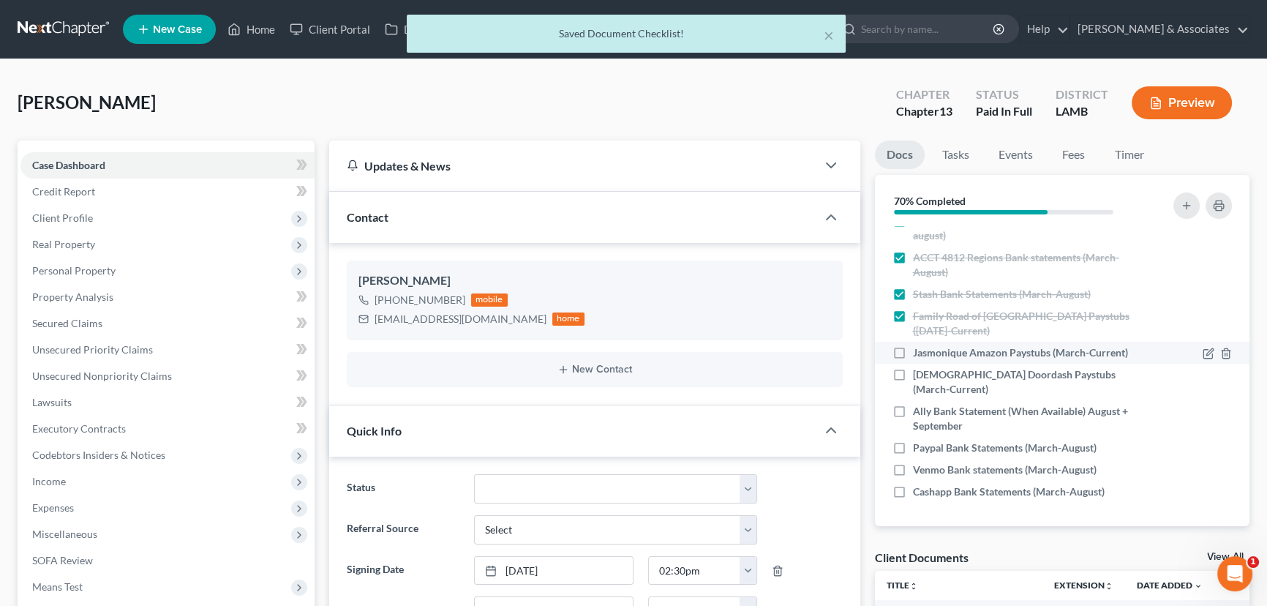
checkbox input "true"
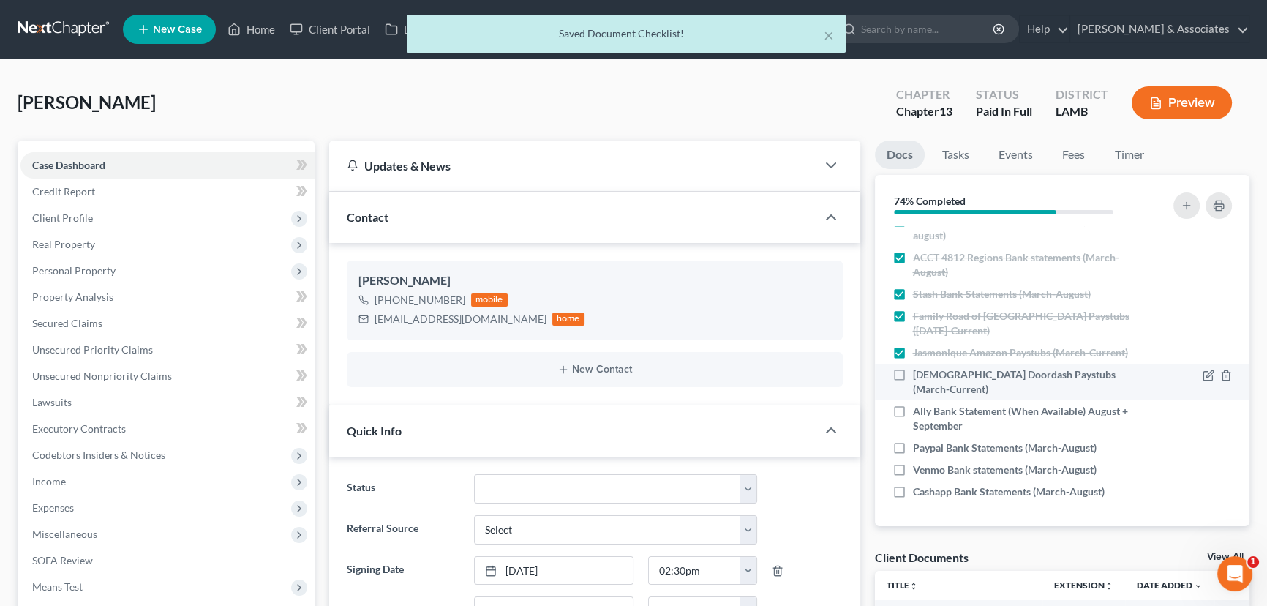
click at [951, 392] on span "Jasmonique Doordash Paystubs (March-Current)" at bounding box center [1028, 381] width 230 height 29
click at [928, 377] on input "Jasmonique Doordash Paystubs (March-Current)" at bounding box center [924, 372] width 10 height 10
checkbox input "true"
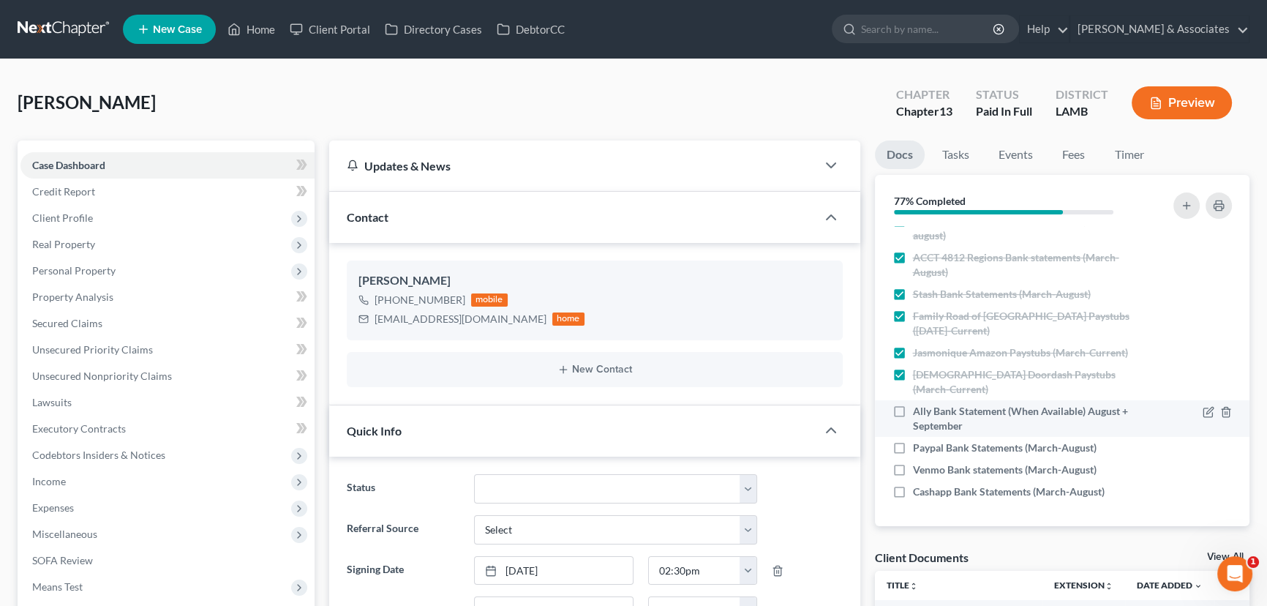
click at [942, 415] on span "Ally Bank Statement (When Available) August + September" at bounding box center [1028, 418] width 230 height 29
click at [928, 413] on input "Ally Bank Statement (When Available) August + September" at bounding box center [924, 409] width 10 height 10
checkbox input "true"
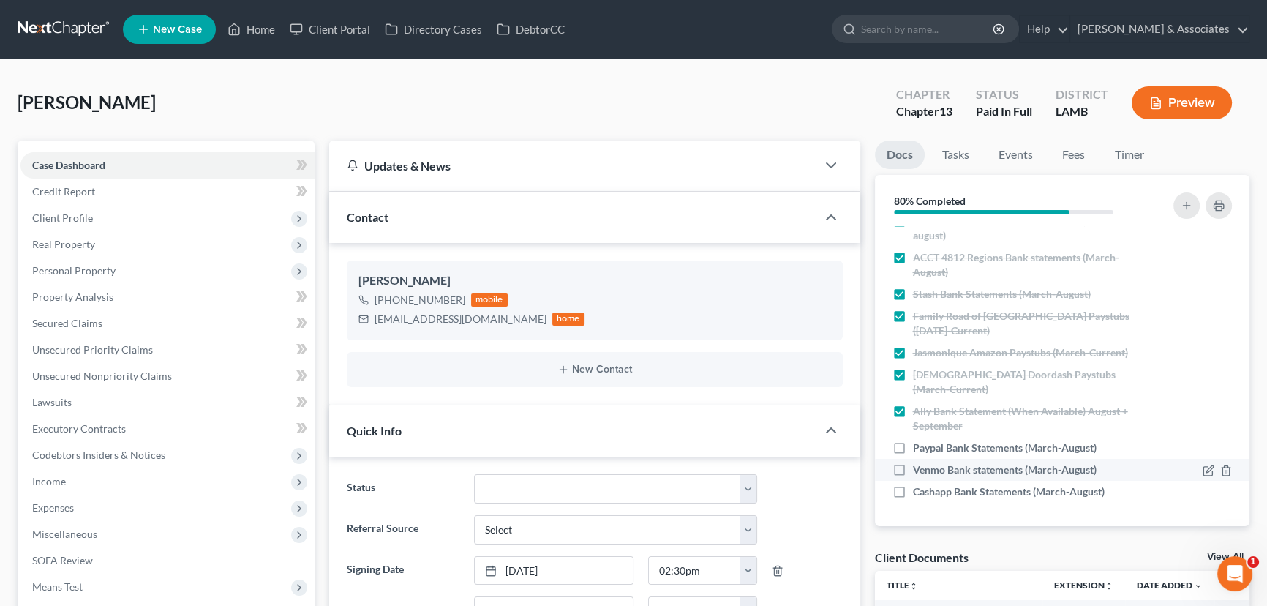
click at [950, 442] on span "Paypal Bank Statements (March-August)" at bounding box center [1005, 447] width 184 height 15
click at [928, 442] on input "Paypal Bank Statements (March-August)" at bounding box center [924, 445] width 10 height 10
checkbox input "true"
click at [950, 470] on span "Venmo Bank statements (March-August)" at bounding box center [1005, 469] width 184 height 15
click at [928, 470] on input "Venmo Bank statements (March-August)" at bounding box center [924, 467] width 10 height 10
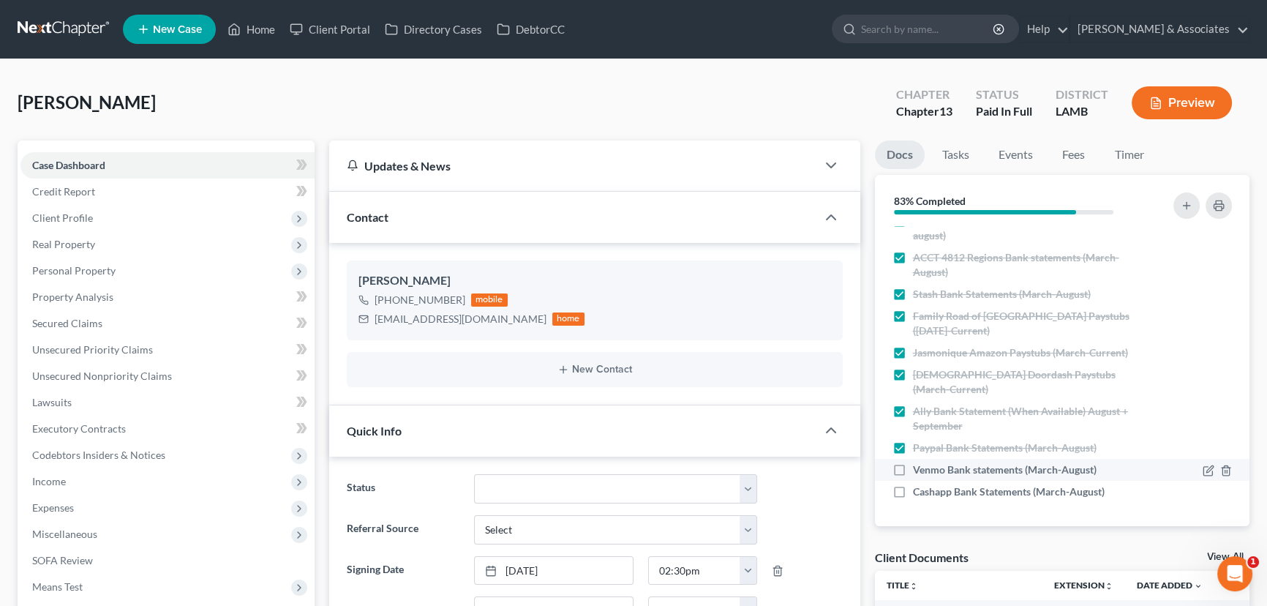
checkbox input "true"
click at [951, 491] on span "Cashapp Bank Statements (March-August)" at bounding box center [1009, 491] width 192 height 15
click at [928, 491] on input "Cashapp Bank Statements (March-August)" at bounding box center [924, 489] width 10 height 10
checkbox input "true"
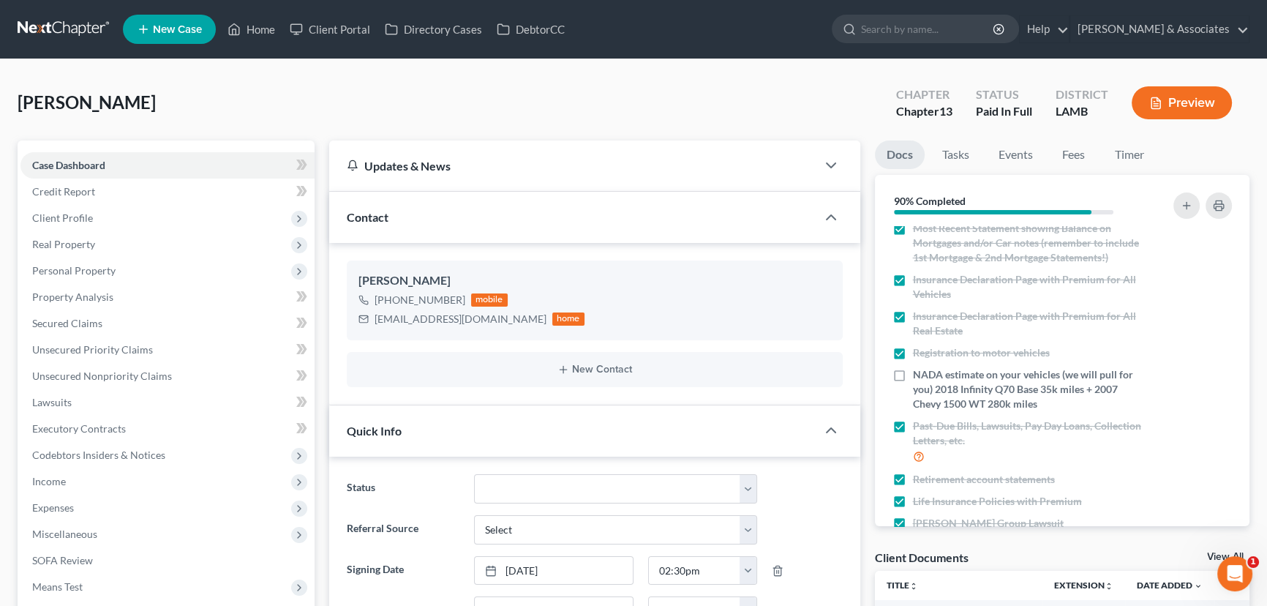
scroll to position [0, 0]
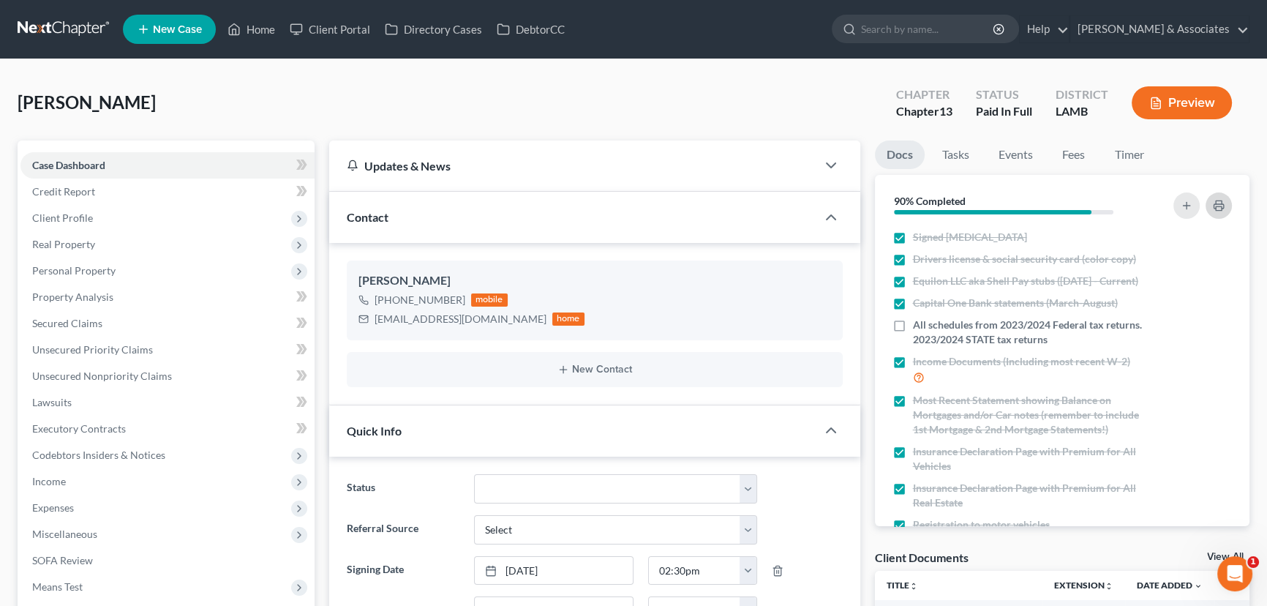
click at [1223, 200] on icon "button" at bounding box center [1219, 206] width 12 height 12
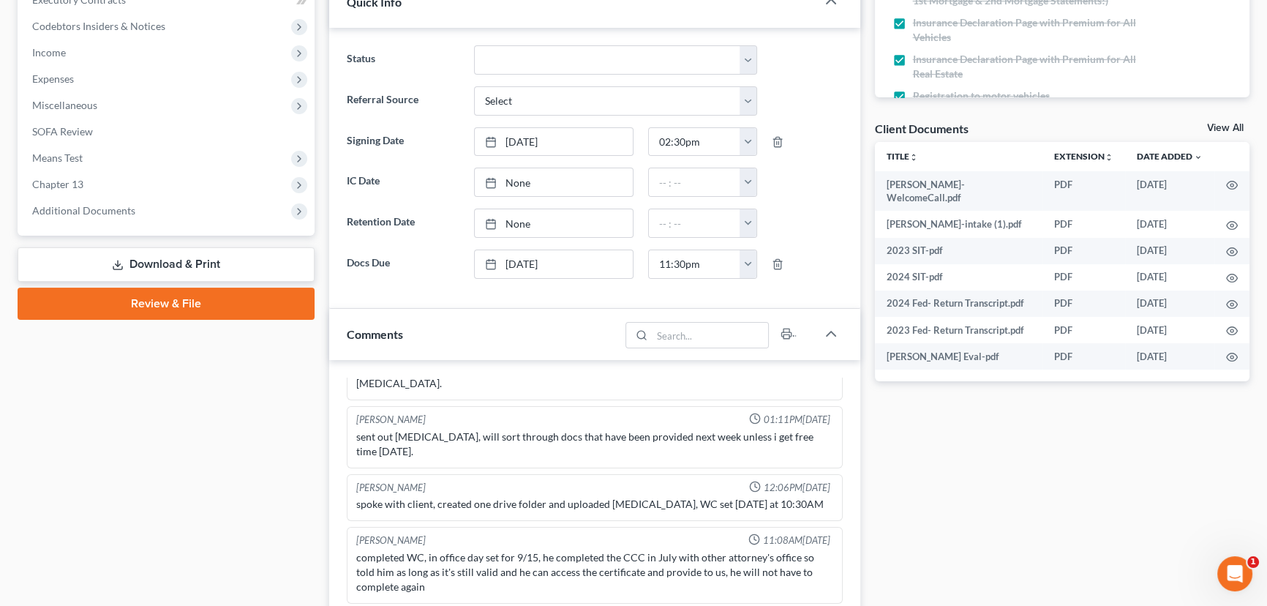
scroll to position [532, 0]
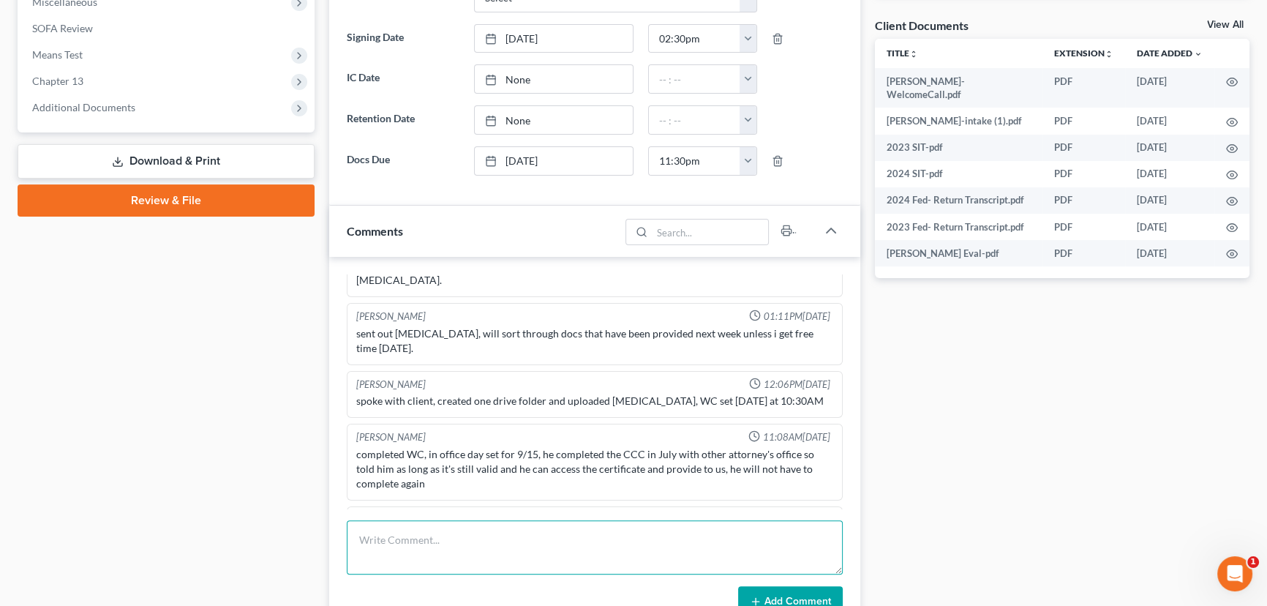
click at [396, 547] on textarea at bounding box center [595, 547] width 496 height 54
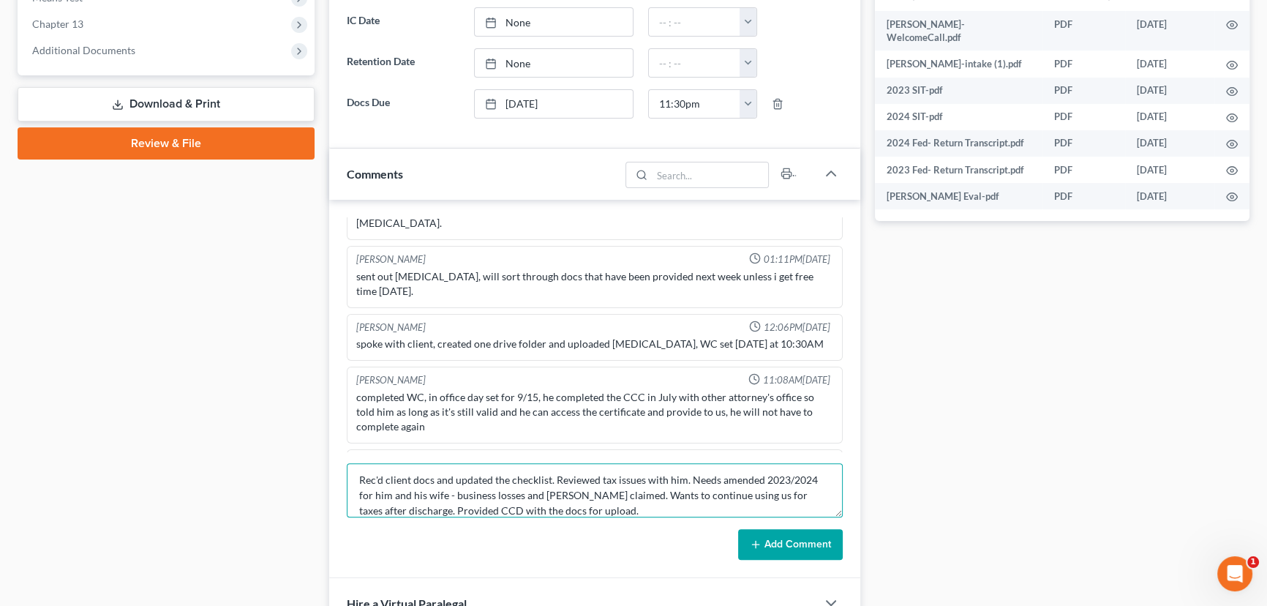
scroll to position [665, 0]
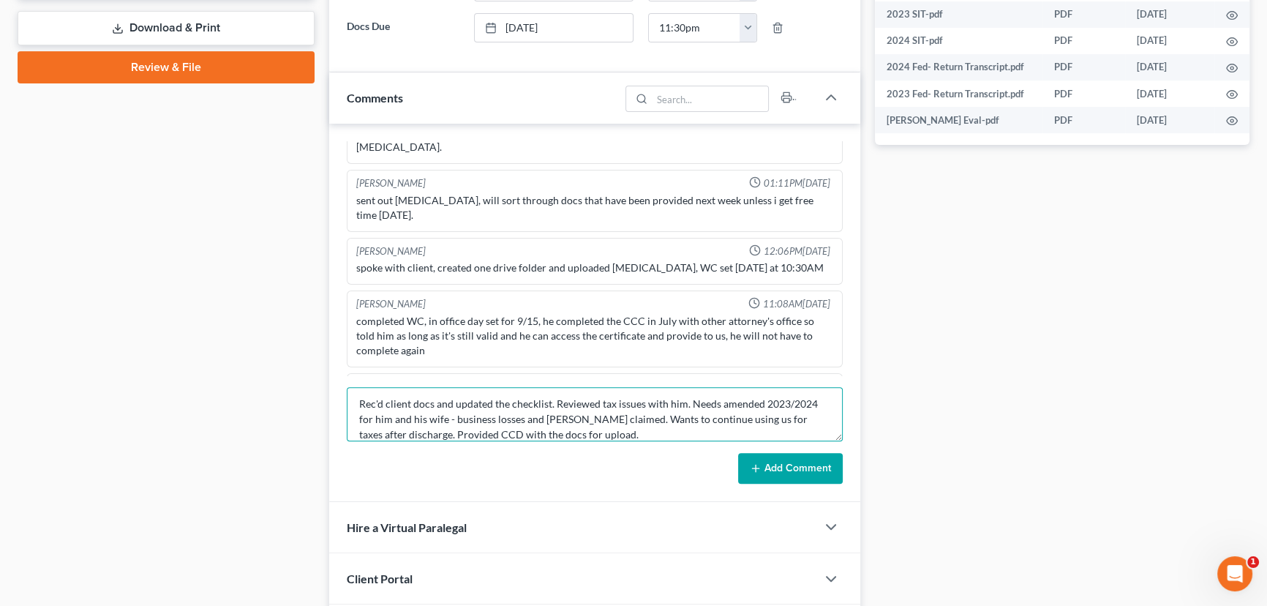
type textarea "Rec'd client docs and updated the checklist. Reviewed tax issues with him. Need…"
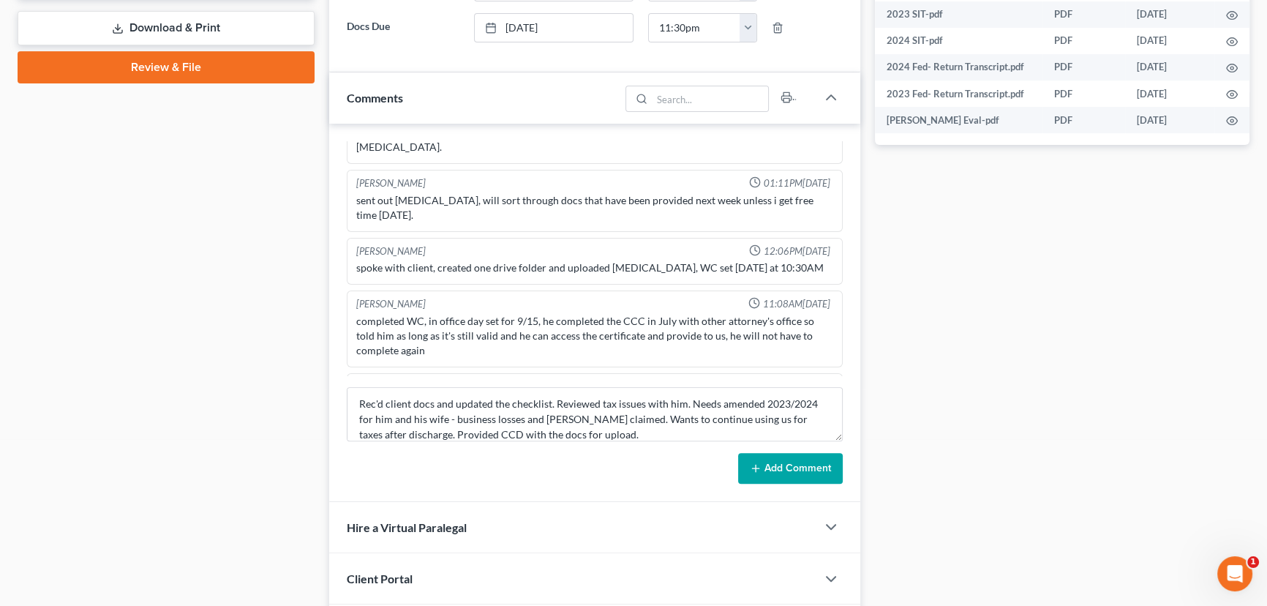
click at [811, 477] on button "Add Comment" at bounding box center [790, 468] width 105 height 31
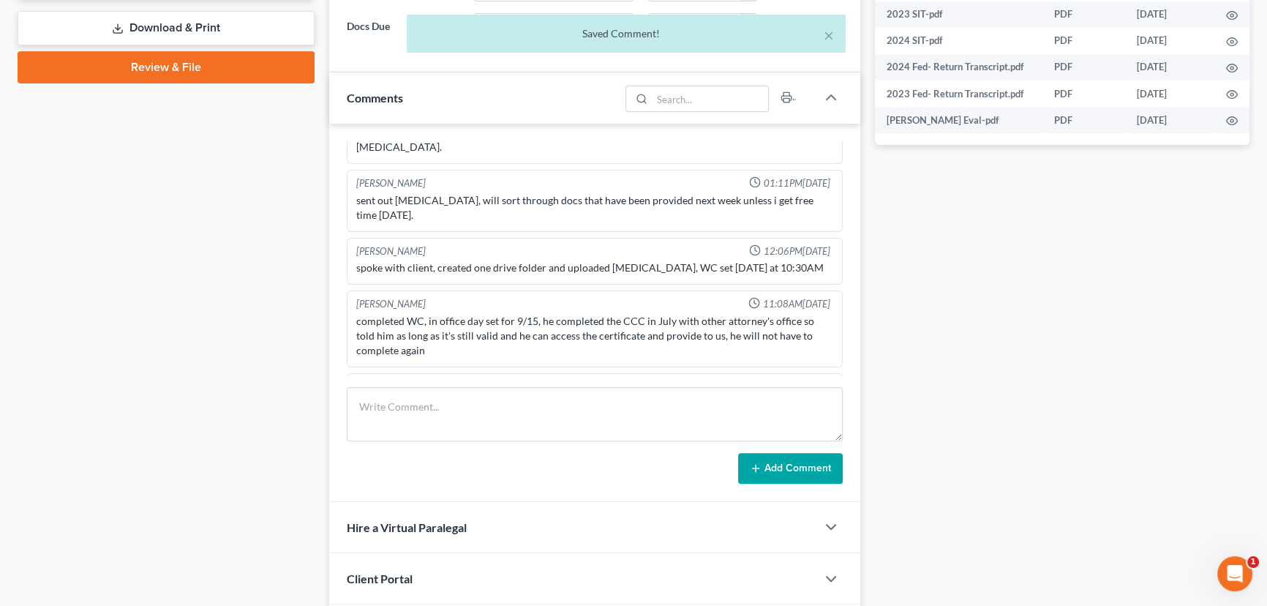
scroll to position [219, 0]
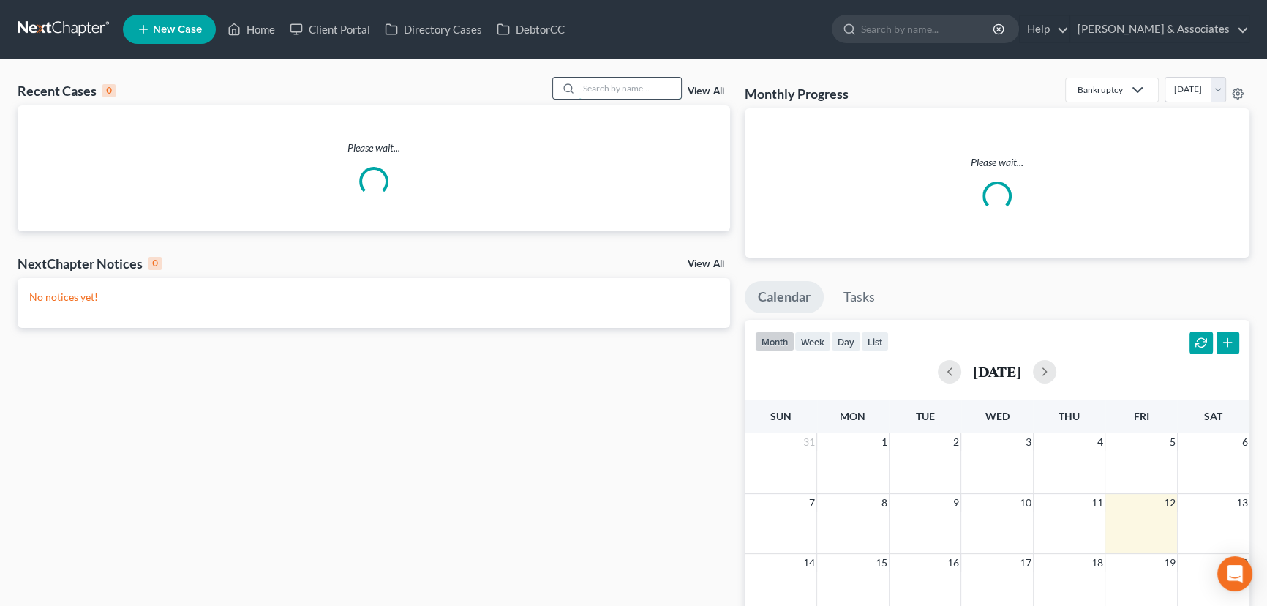
click at [643, 87] on input "search" at bounding box center [629, 88] width 102 height 21
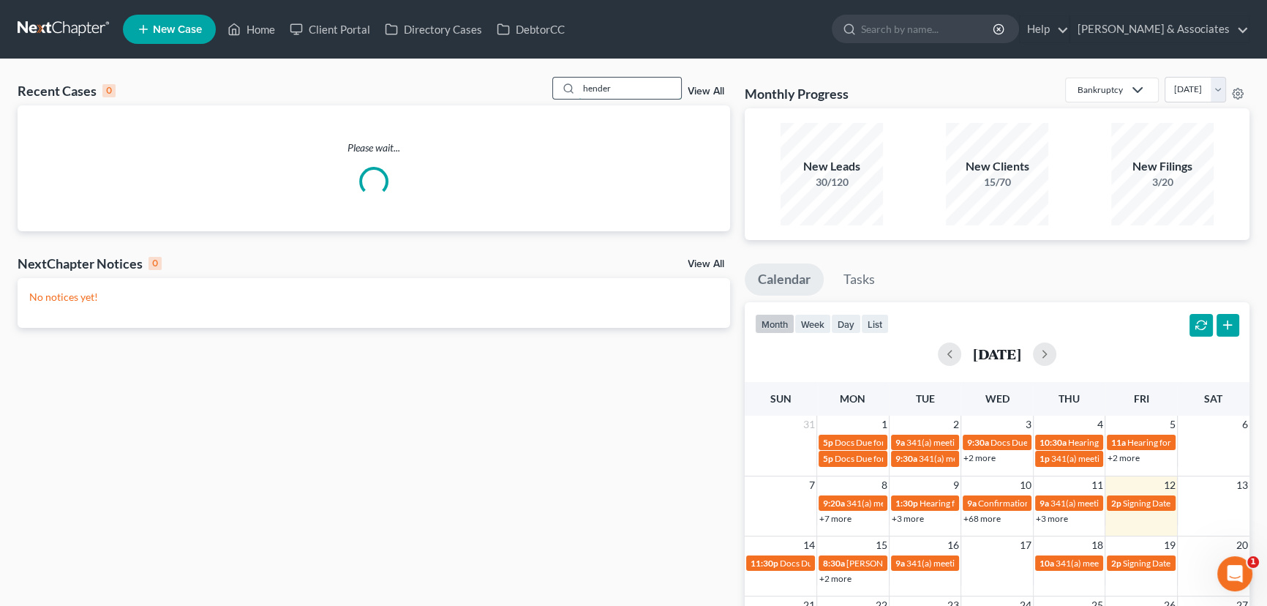
type input "hender"
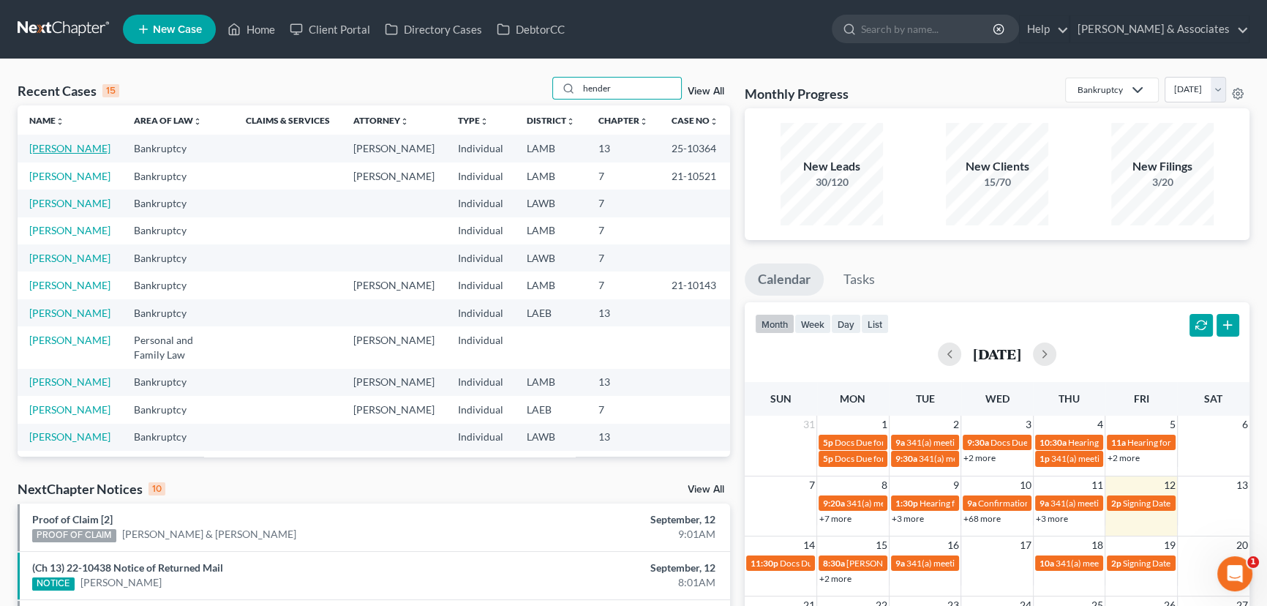
click at [64, 153] on link "[PERSON_NAME]" at bounding box center [69, 148] width 81 height 12
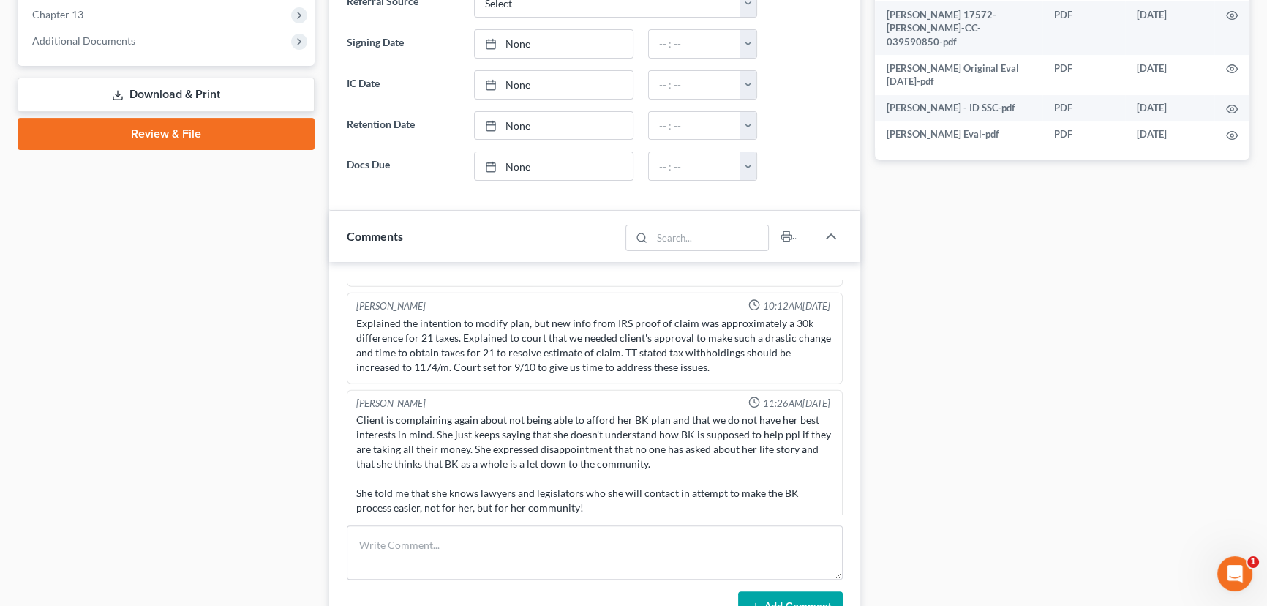
scroll to position [4718, 0]
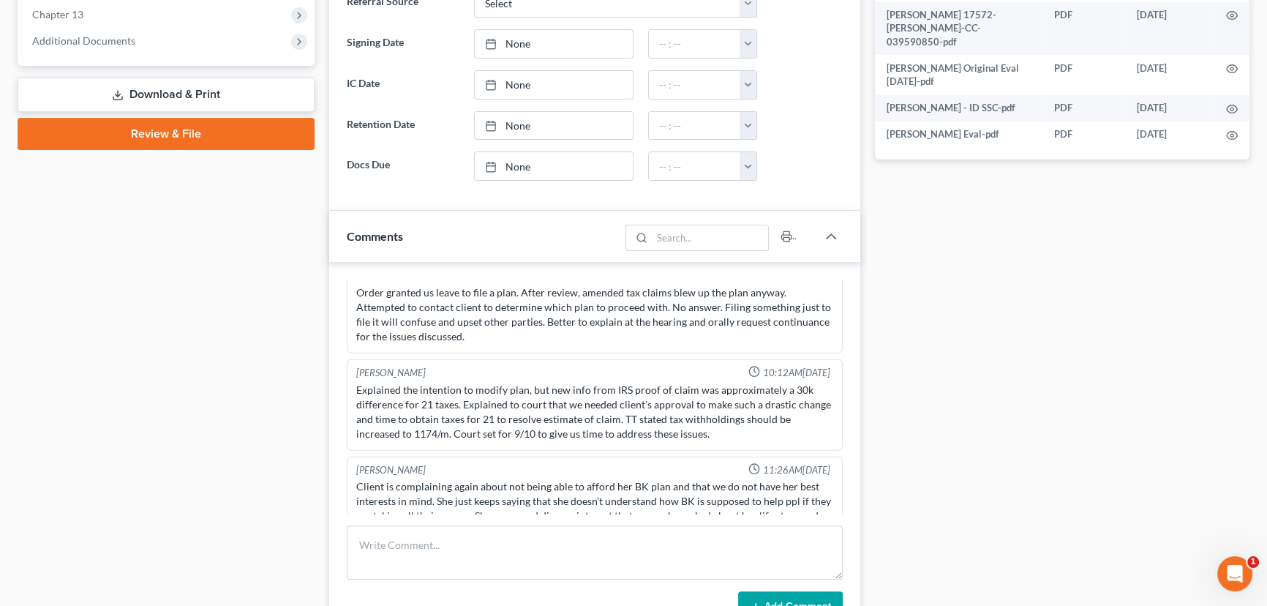
drag, startPoint x: 184, startPoint y: 297, endPoint x: 144, endPoint y: 271, distance: 47.7
click at [184, 296] on div "Case Dashboard Payments Invoices Payments Payments Credit Report Client Profile" at bounding box center [166, 358] width 312 height 1632
click at [154, 424] on div "Case Dashboard Payments Invoices Payments Payments Credit Report Client Profile" at bounding box center [166, 358] width 312 height 1632
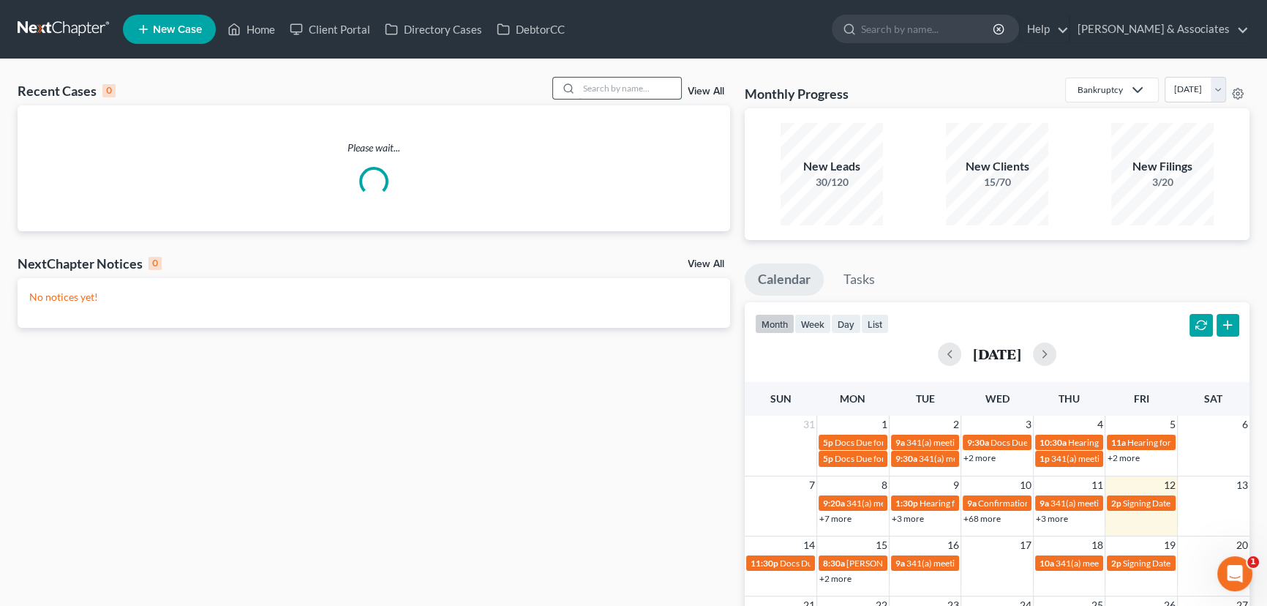
click at [597, 94] on input "search" at bounding box center [629, 88] width 102 height 21
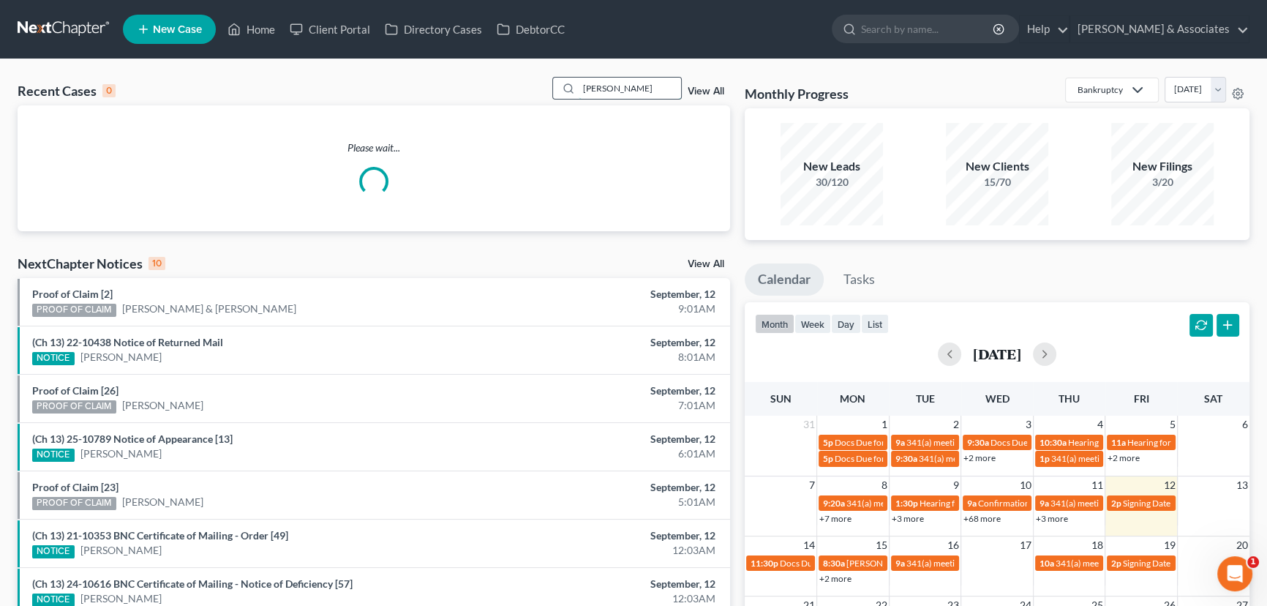
type input "tremain"
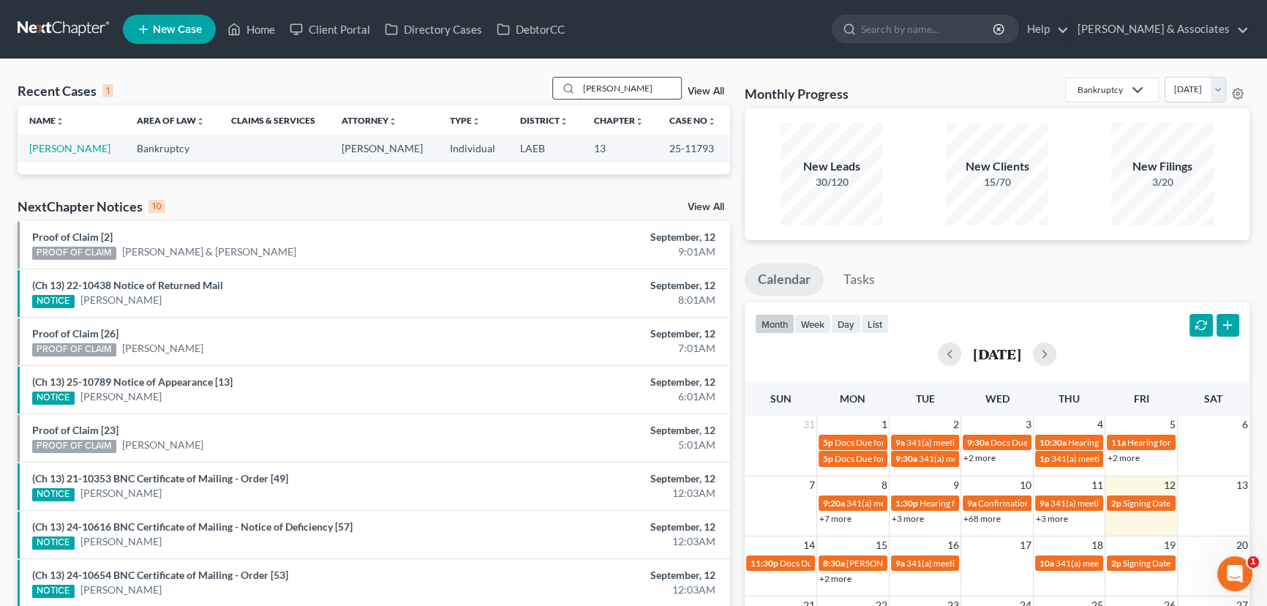
click at [653, 85] on input "tremain" at bounding box center [629, 88] width 102 height 21
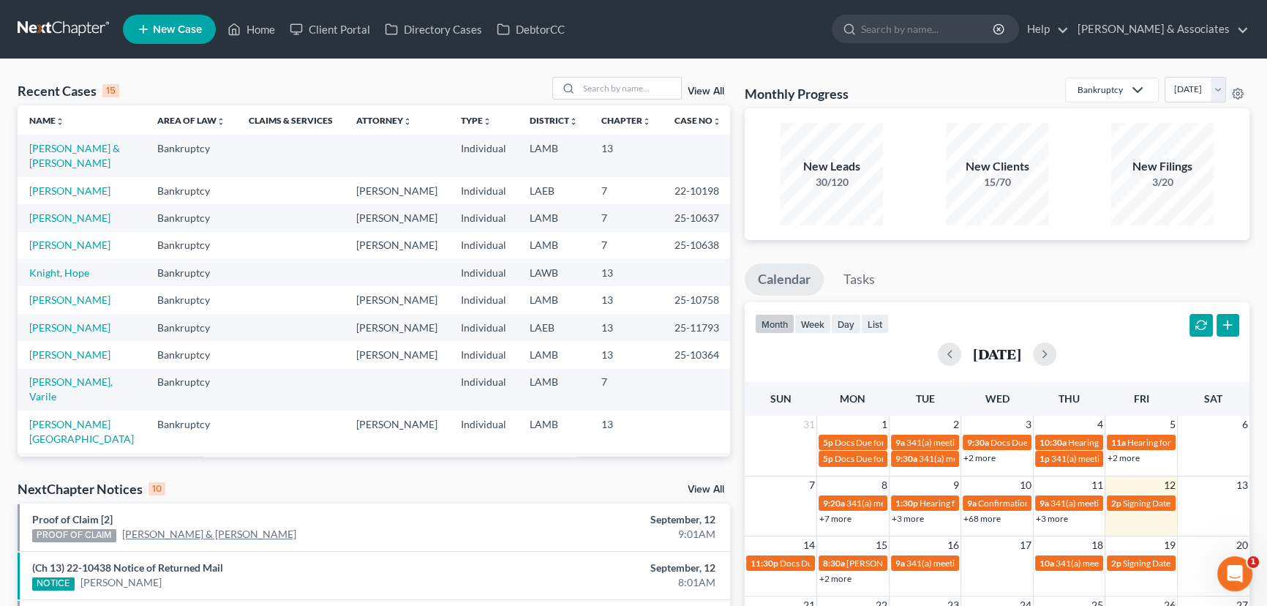
click at [180, 535] on link "[PERSON_NAME] & [PERSON_NAME]" at bounding box center [209, 534] width 174 height 15
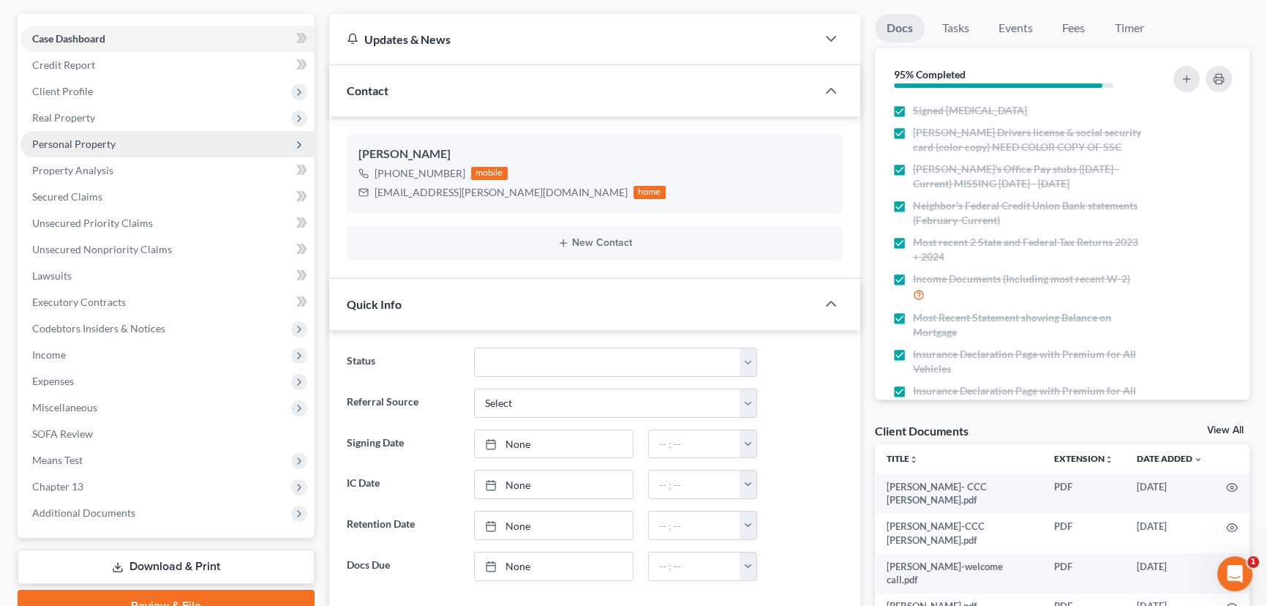
scroll to position [265, 0]
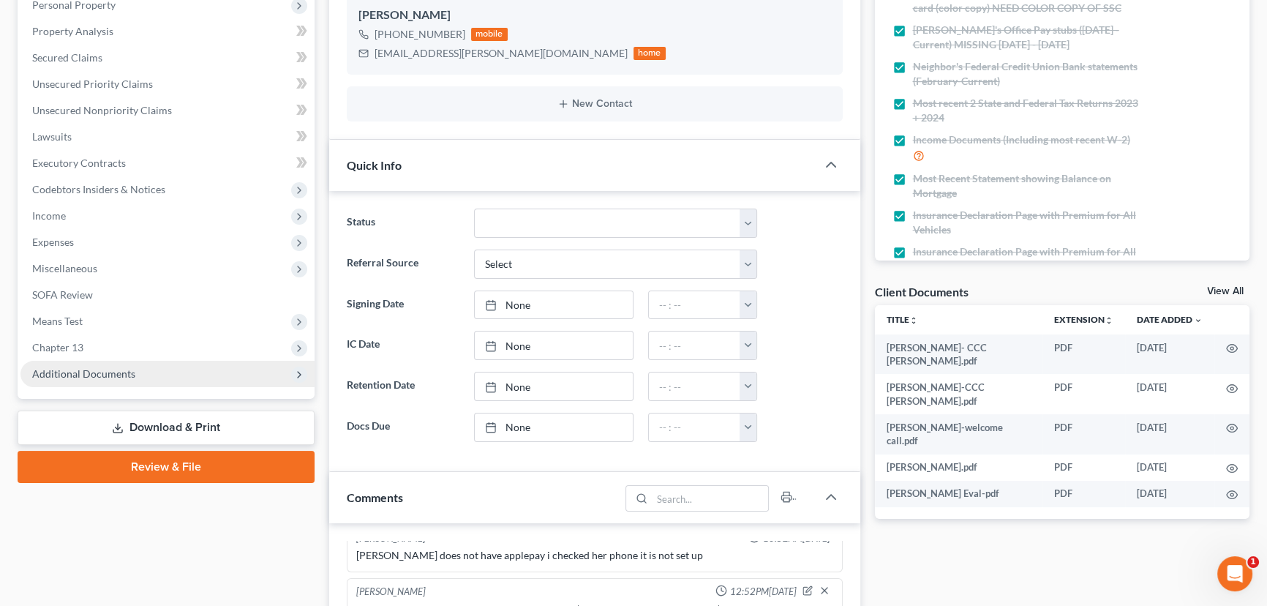
click at [155, 364] on span "Additional Documents" at bounding box center [167, 374] width 294 height 26
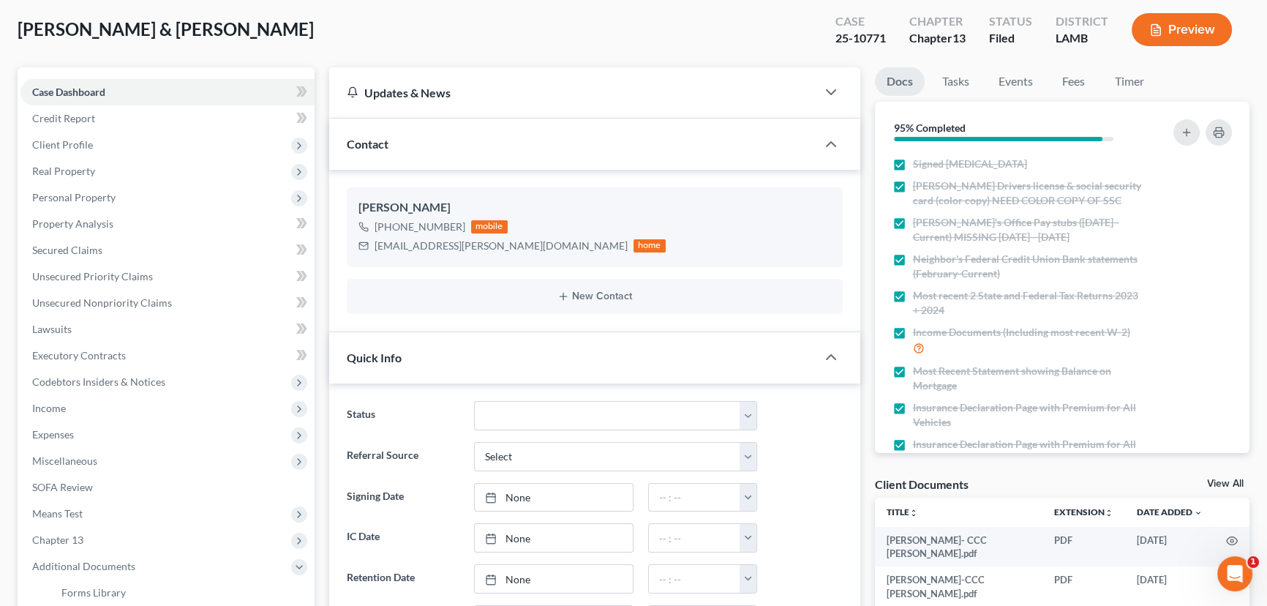
scroll to position [0, 0]
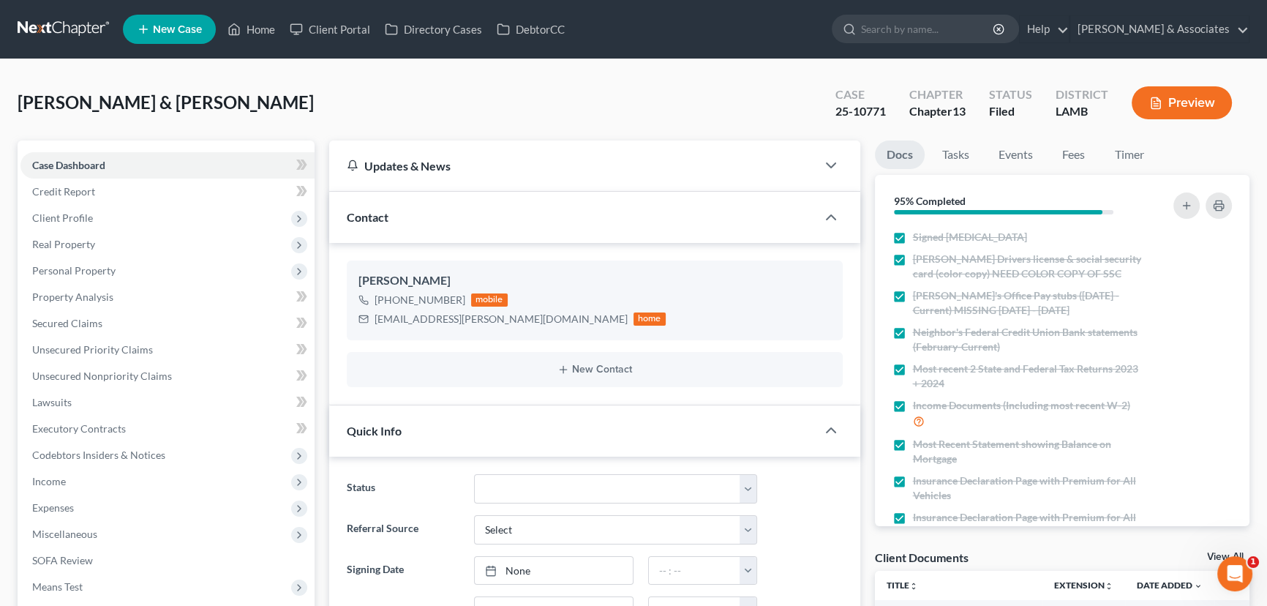
click at [49, 29] on link at bounding box center [65, 29] width 94 height 26
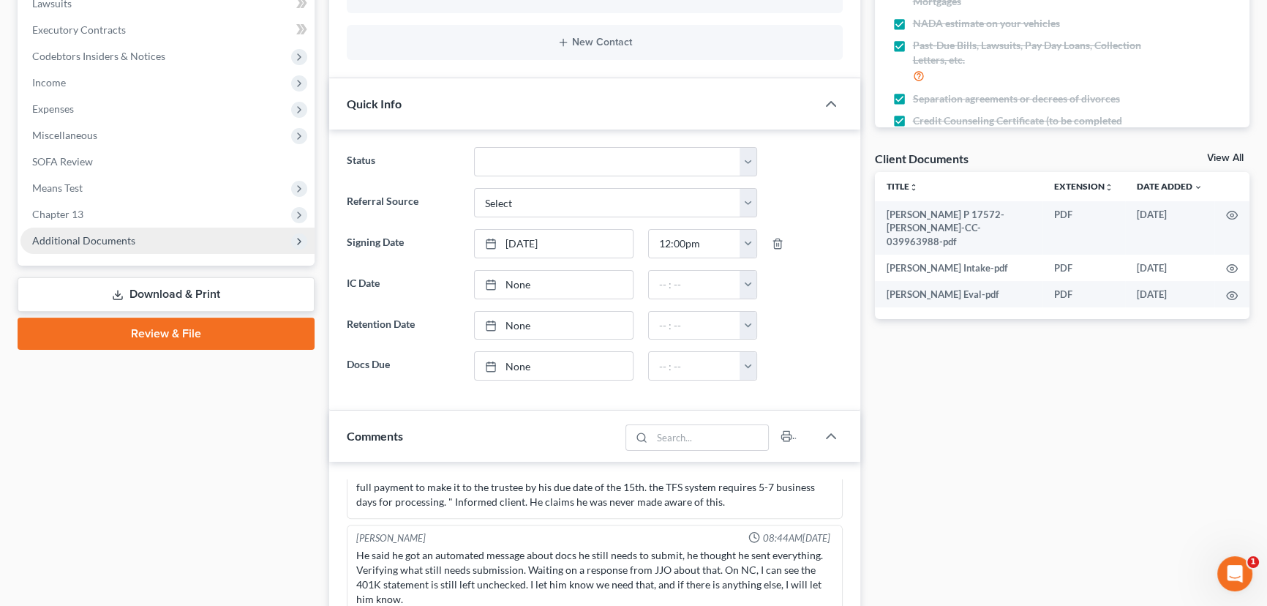
scroll to position [50, 0]
click at [121, 244] on span "Additional Documents" at bounding box center [83, 240] width 103 height 12
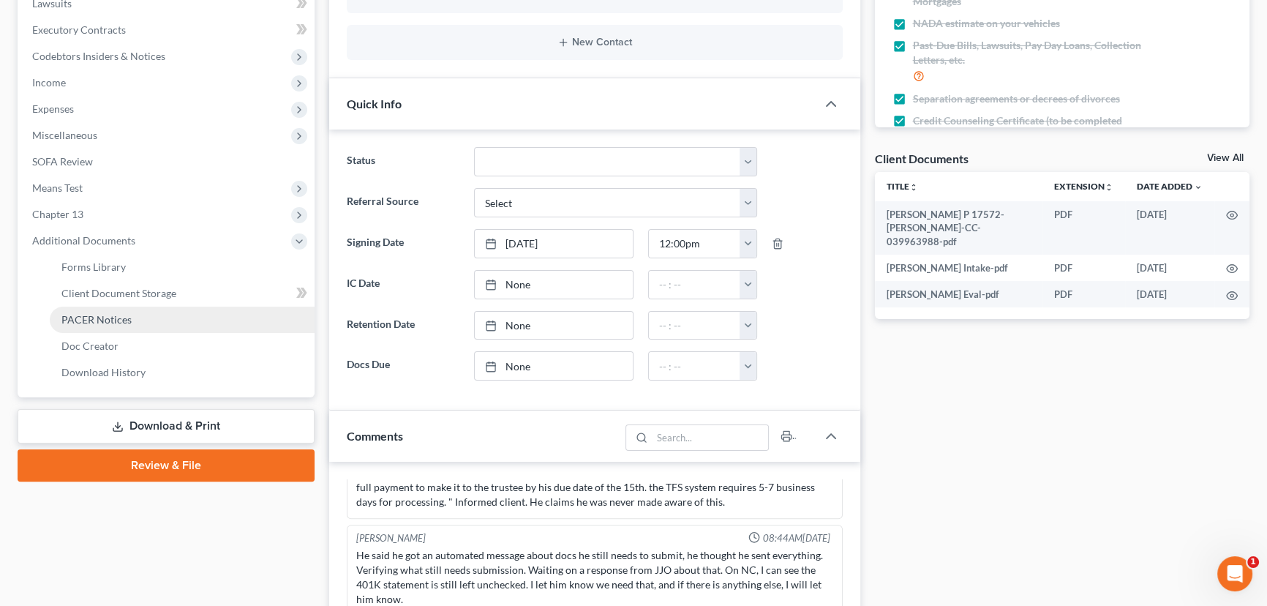
click at [133, 324] on link "PACER Notices" at bounding box center [182, 319] width 265 height 26
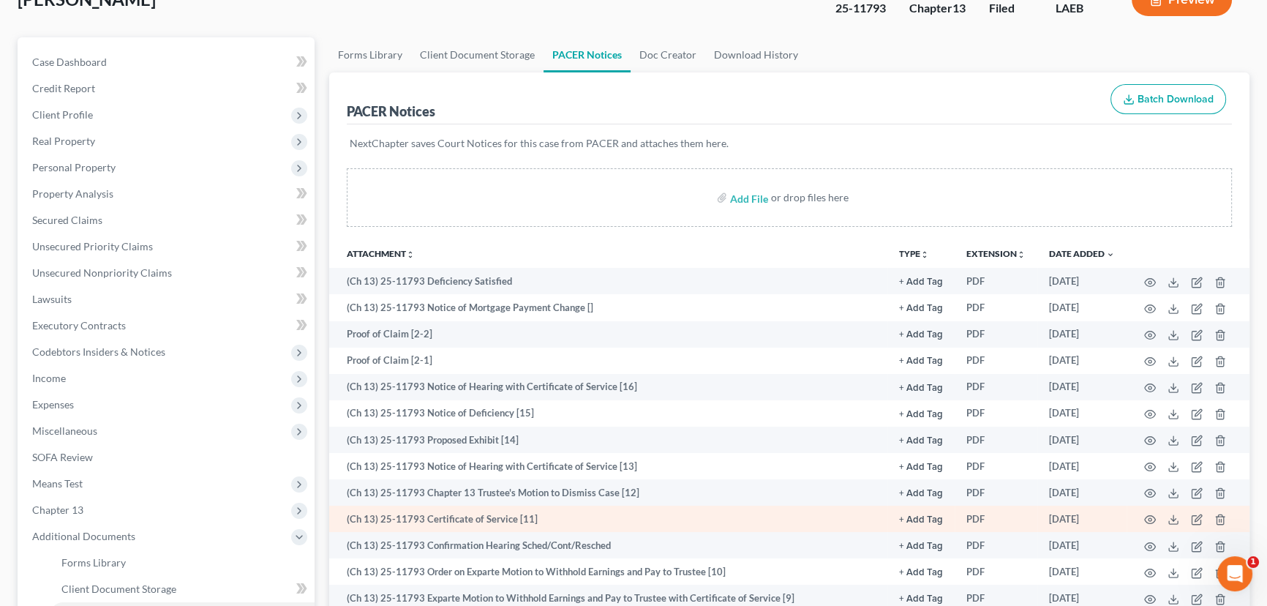
scroll to position [132, 0]
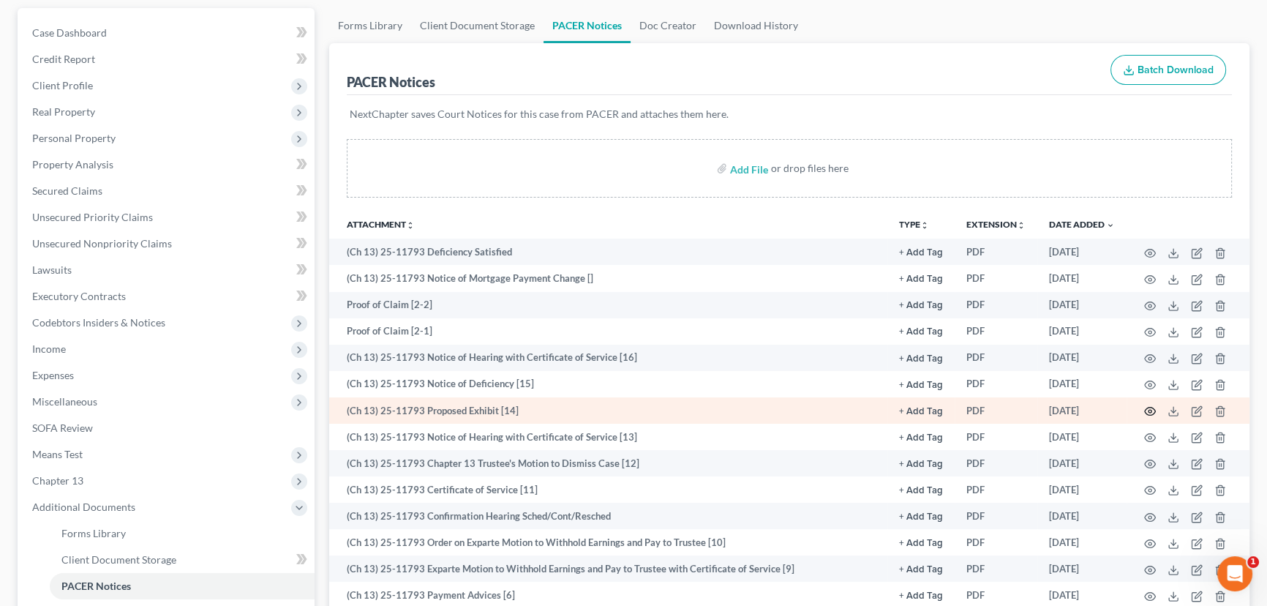
click at [1144, 405] on icon "button" at bounding box center [1150, 411] width 12 height 12
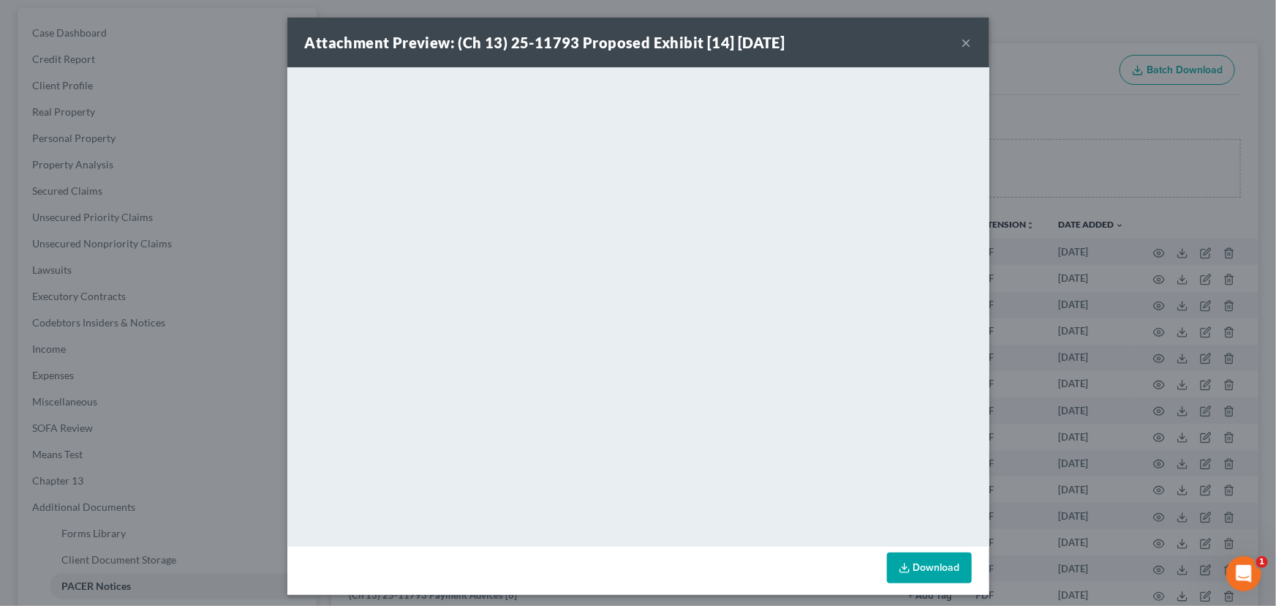
click at [963, 48] on button "×" at bounding box center [967, 43] width 10 height 18
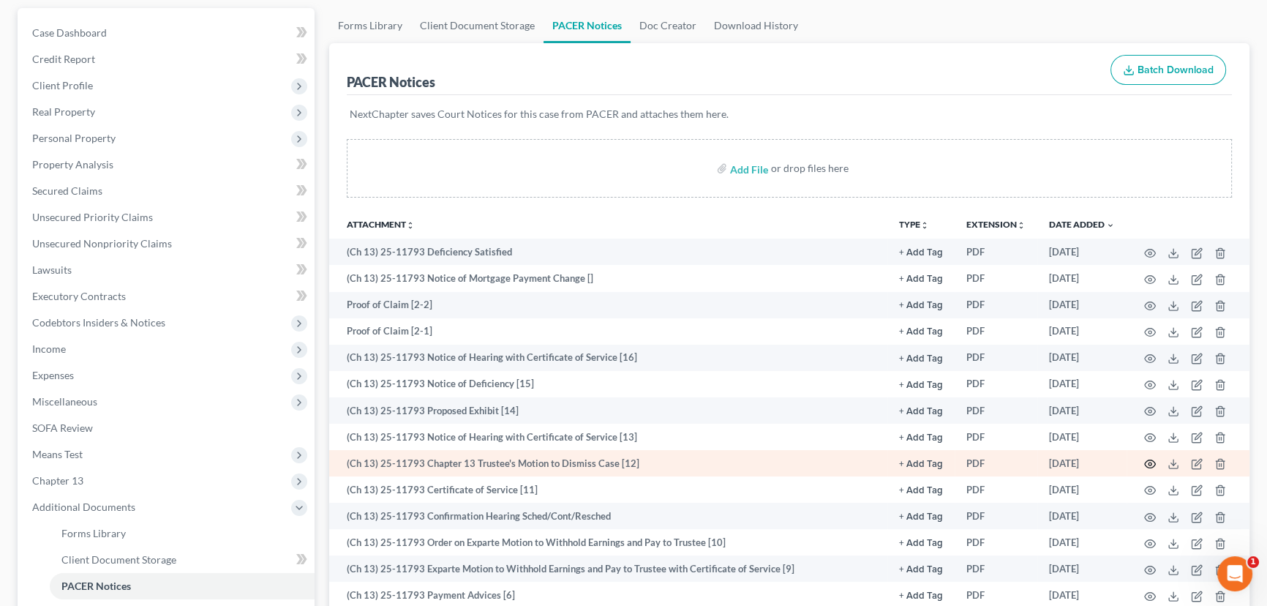
click at [1153, 464] on icon "button" at bounding box center [1150, 464] width 12 height 12
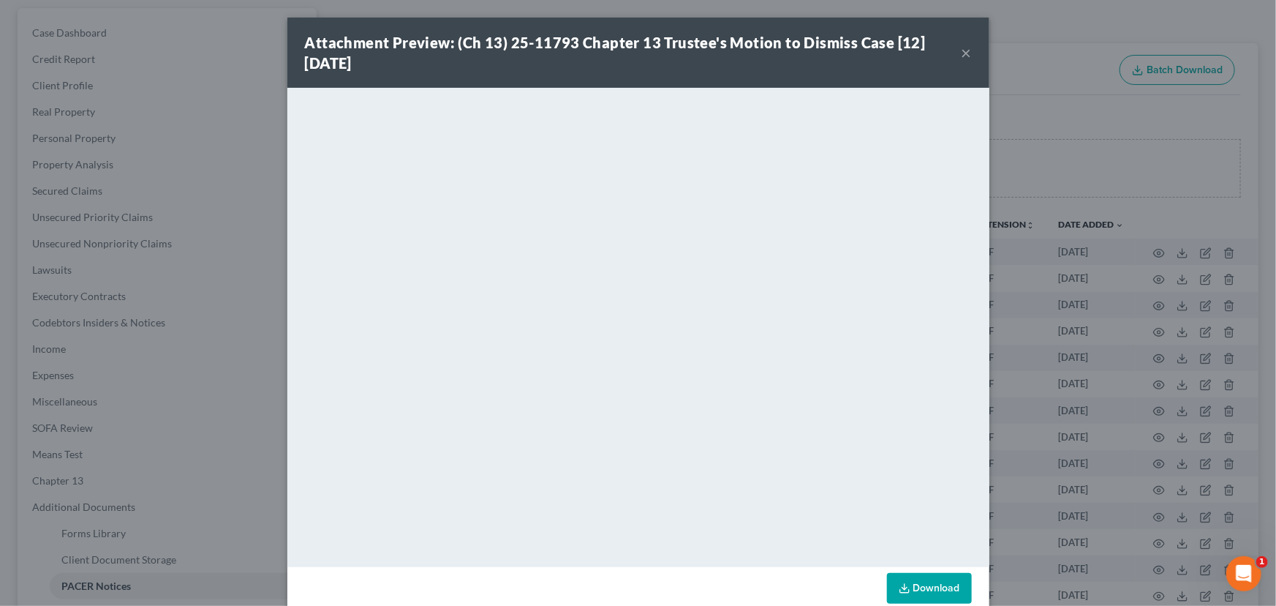
click at [965, 52] on button "×" at bounding box center [967, 53] width 10 height 18
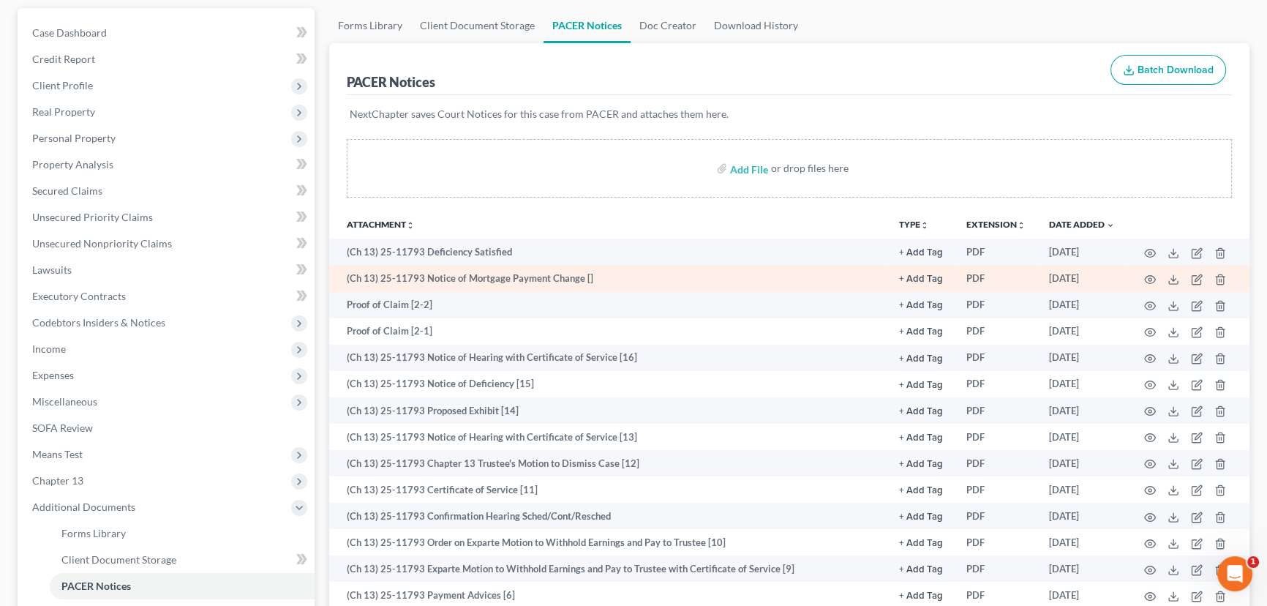
click at [561, 286] on td "(Ch 13) 25-11793 Notice of Mortgage Payment Change []" at bounding box center [608, 278] width 558 height 26
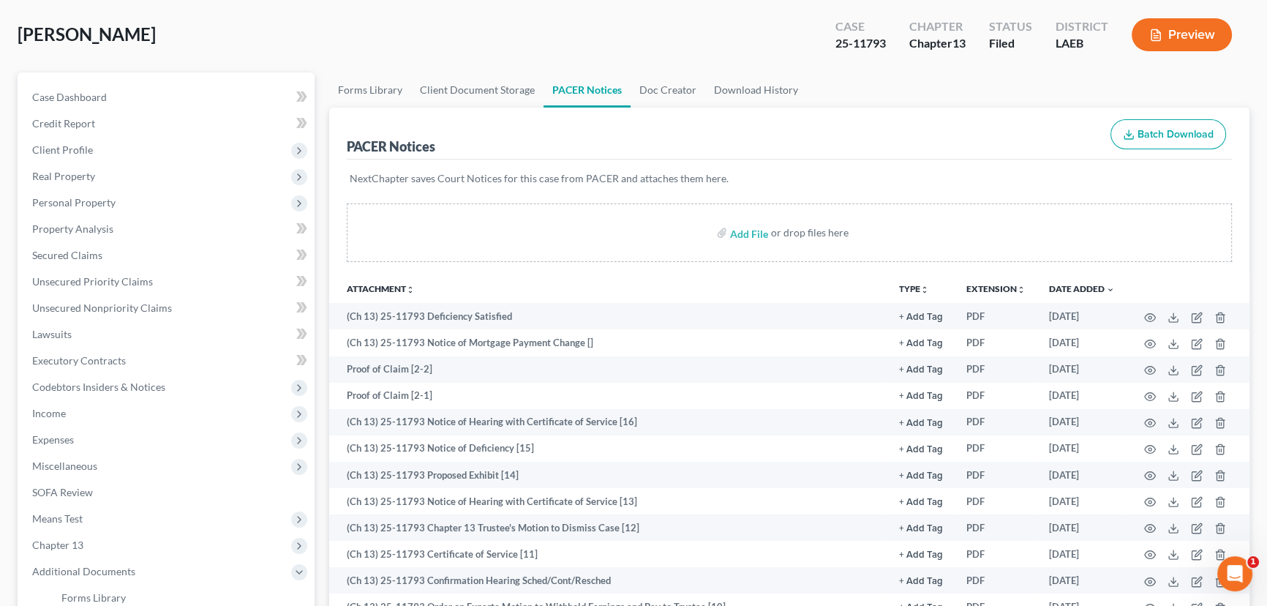
scroll to position [0, 0]
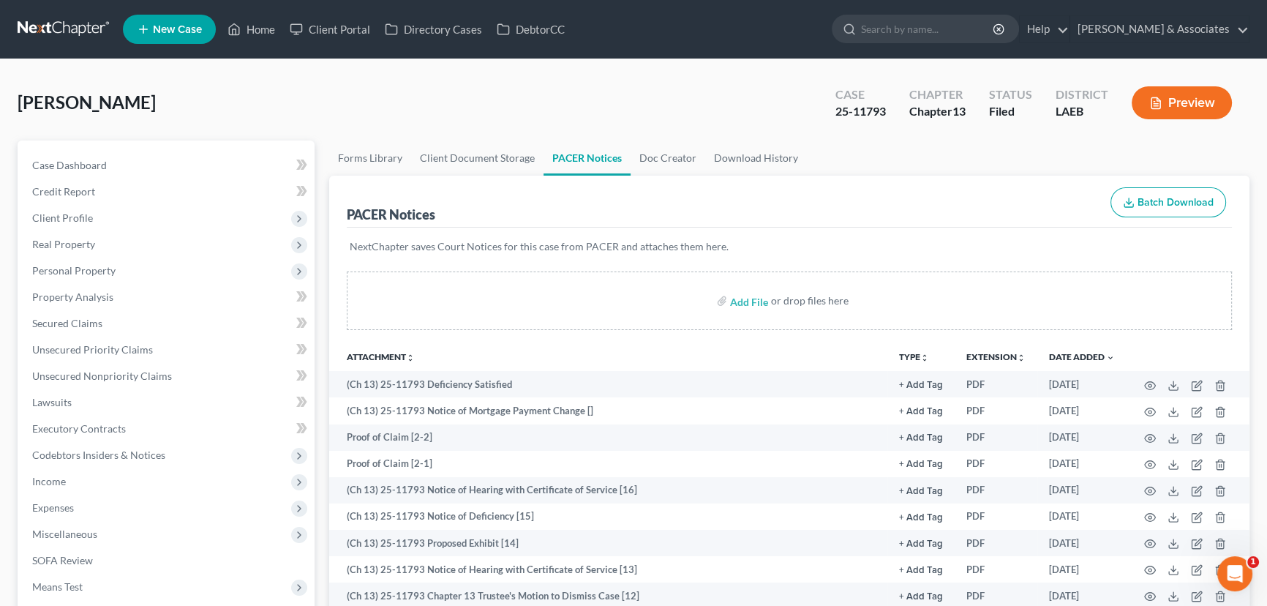
click at [69, 23] on link at bounding box center [65, 29] width 94 height 26
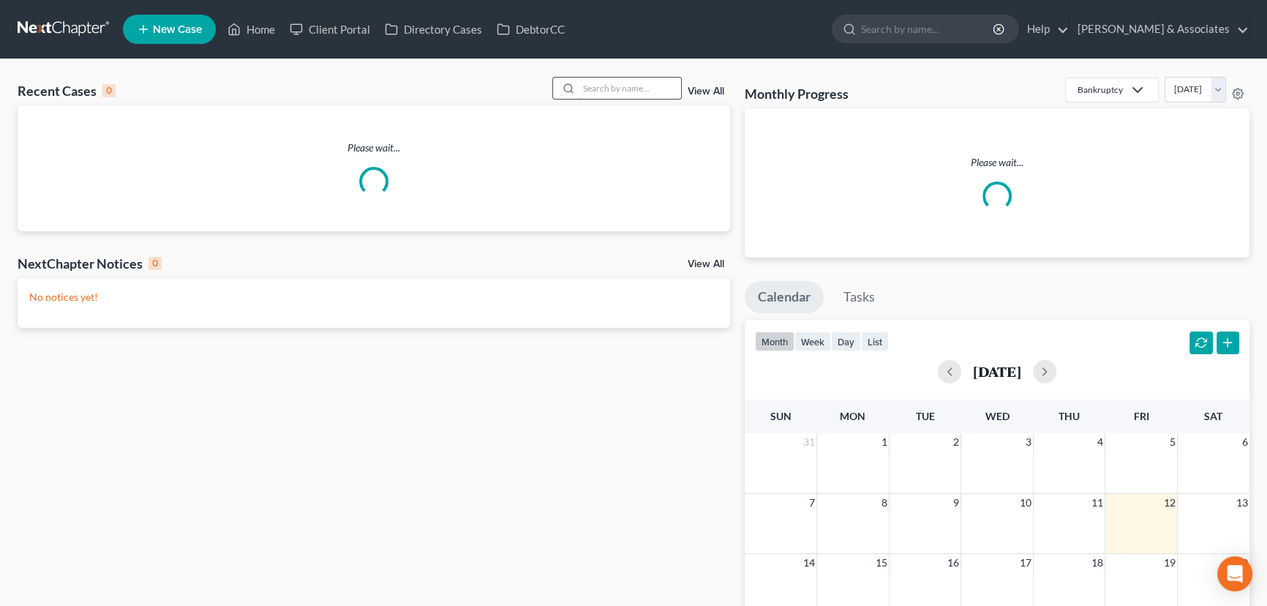
click at [649, 90] on input "search" at bounding box center [629, 88] width 102 height 21
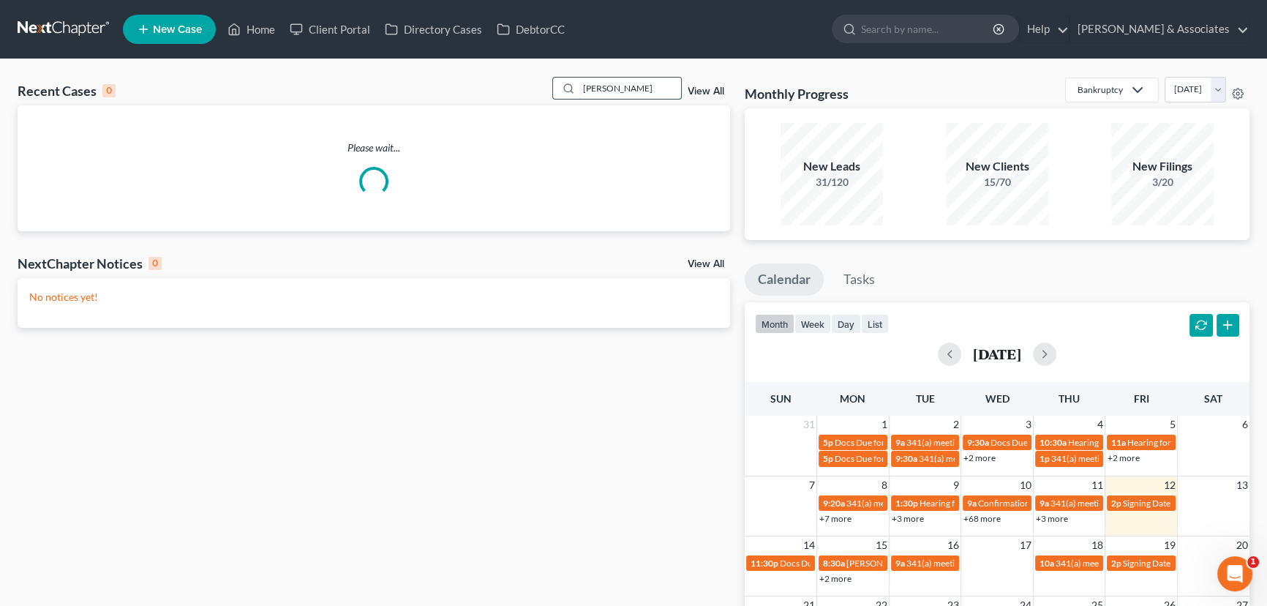
type input "[PERSON_NAME]"
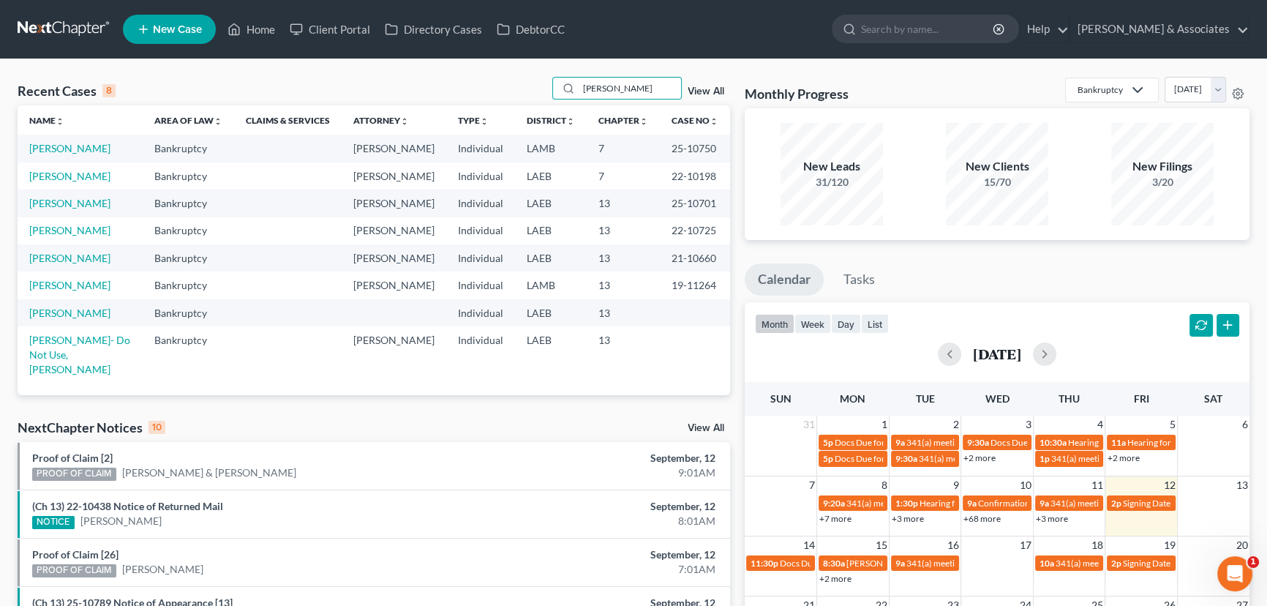
click at [87, 184] on td "[PERSON_NAME]" at bounding box center [80, 175] width 125 height 27
click at [87, 180] on link "[PERSON_NAME]" at bounding box center [69, 176] width 81 height 12
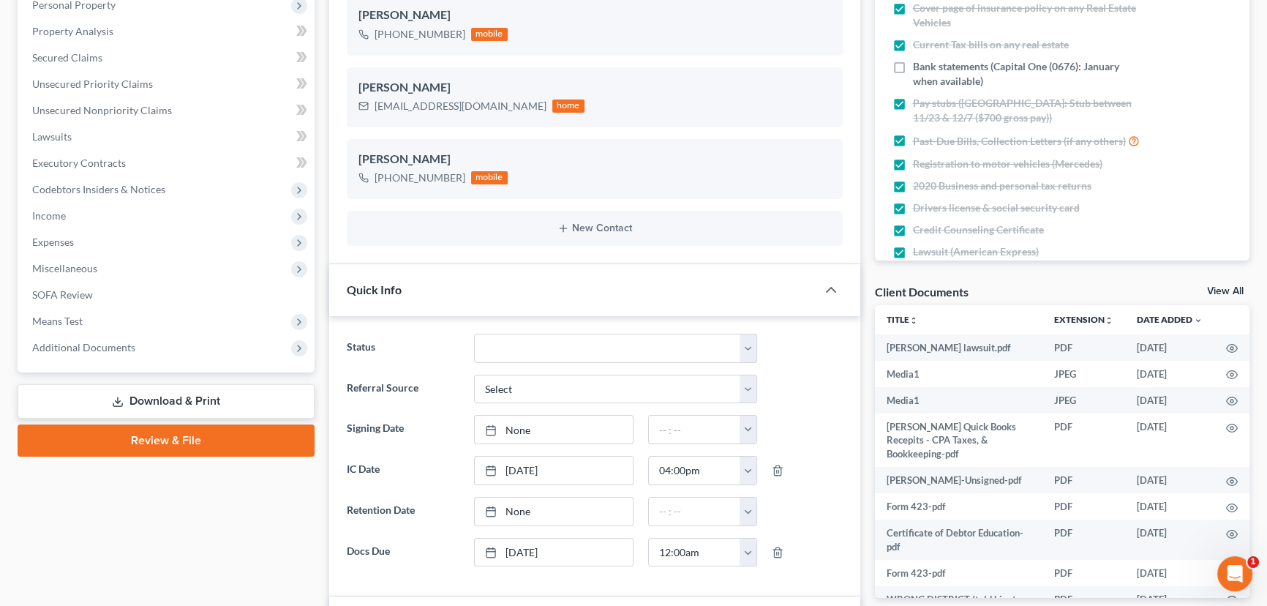
scroll to position [5216, 0]
click at [1237, 289] on link "View All" at bounding box center [1225, 291] width 37 height 10
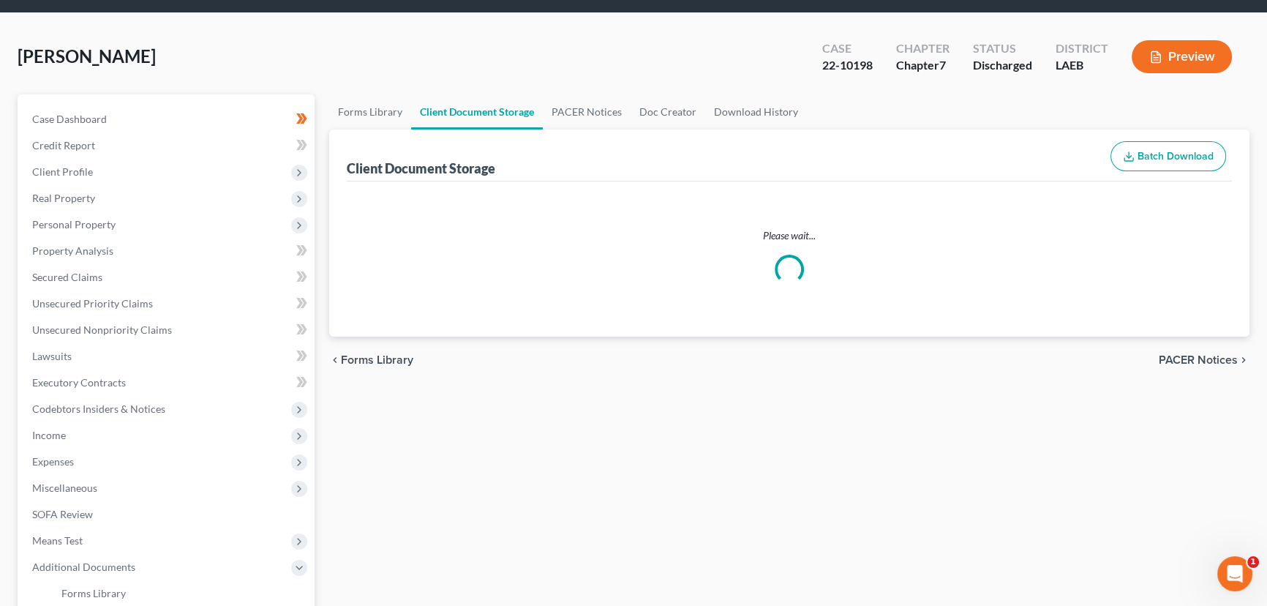
scroll to position [1, 0]
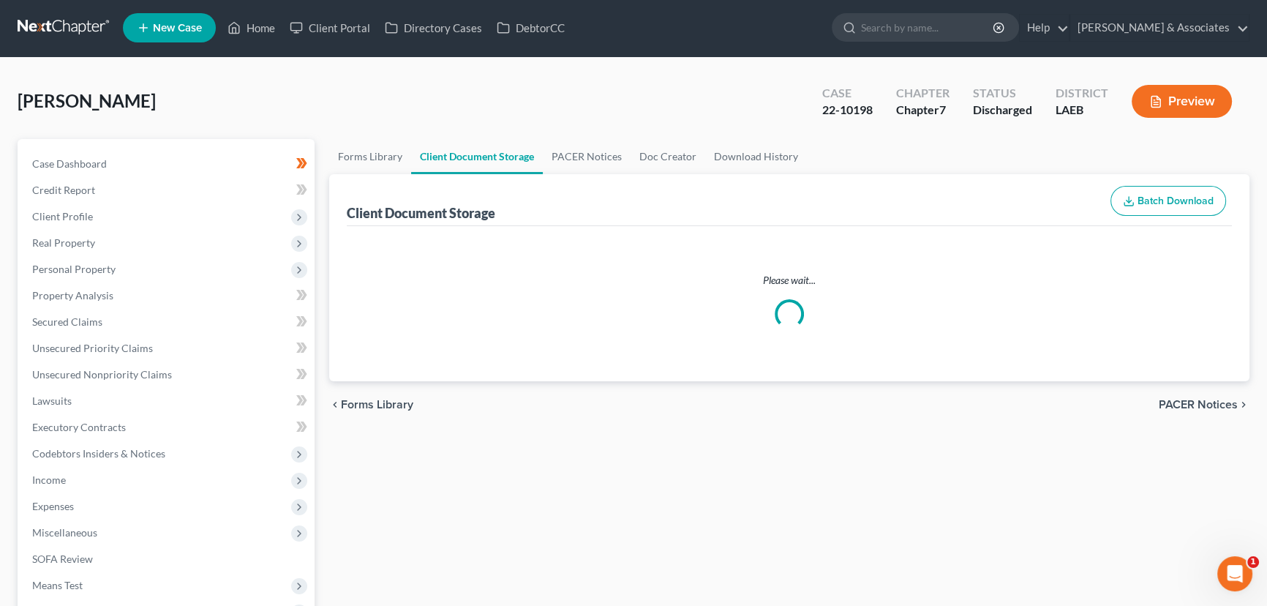
select select "0"
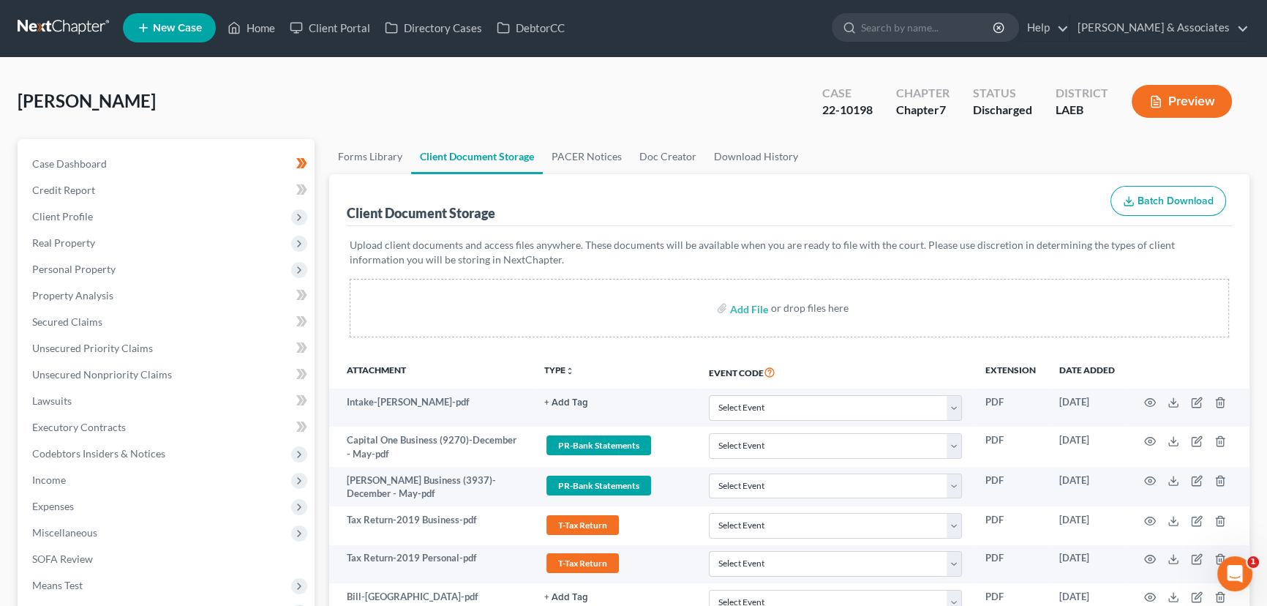
scroll to position [0, 0]
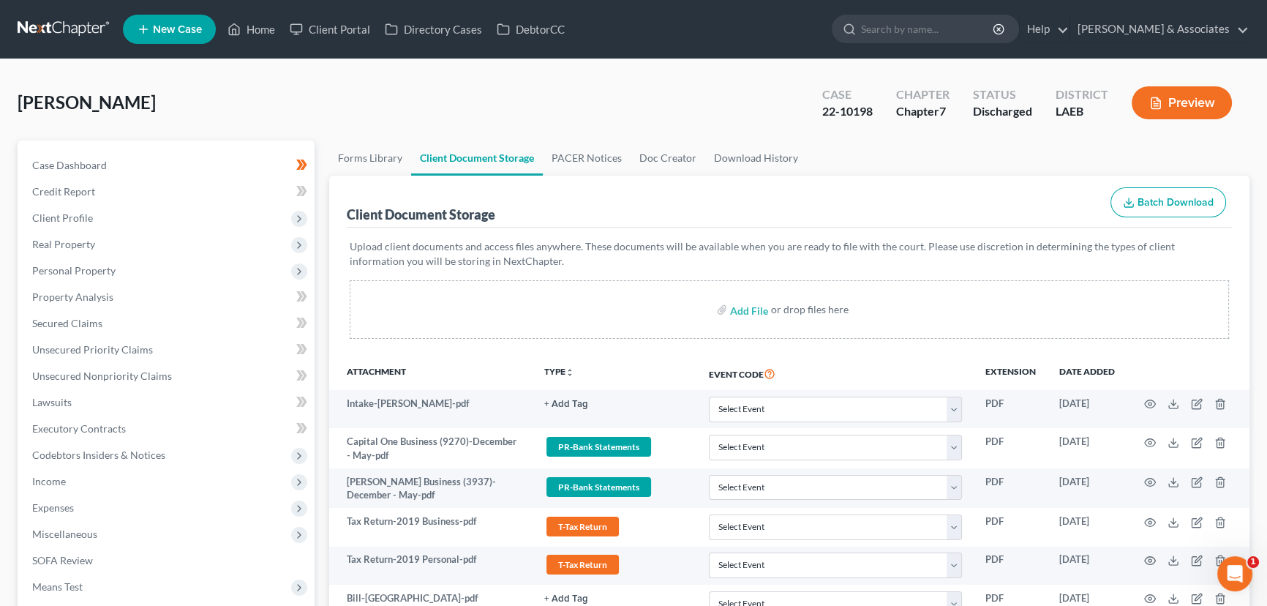
click at [769, 306] on label "Add File" at bounding box center [750, 311] width 41 height 26
click at [753, 312] on input "file" at bounding box center [747, 309] width 35 height 26
type input "C:\fakepath\948017 & 950589 D. Blanchard Trucking RECORDED RELEASE OF JUDGMENT.…"
select select "0"
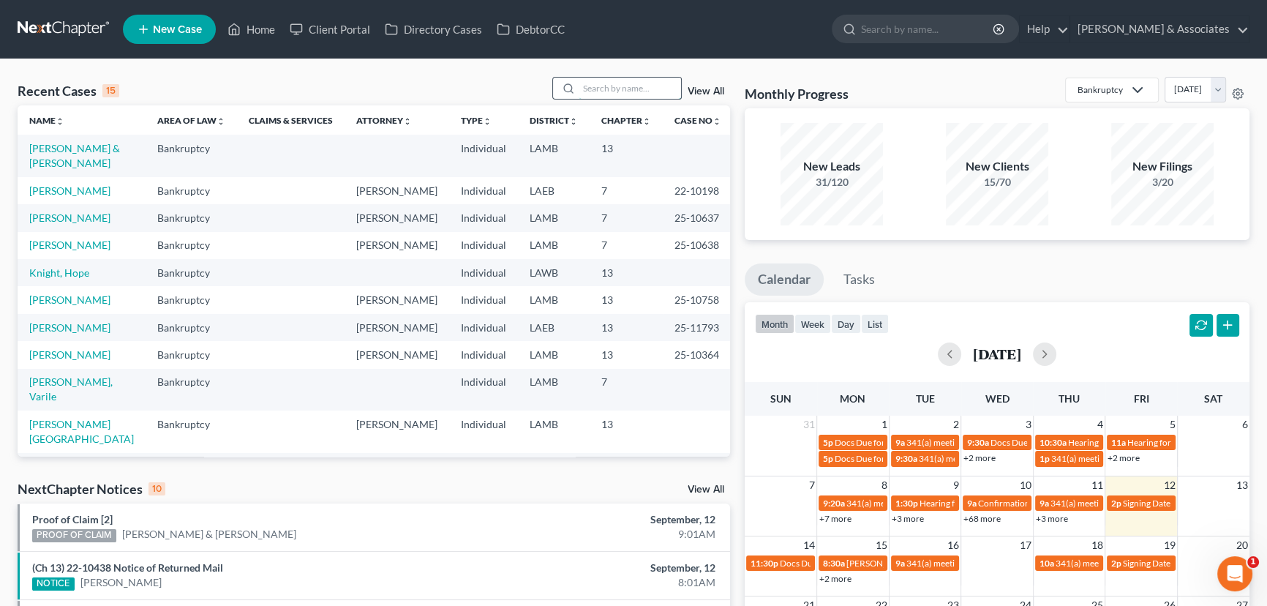
click at [649, 90] on input "search" at bounding box center [629, 88] width 102 height 21
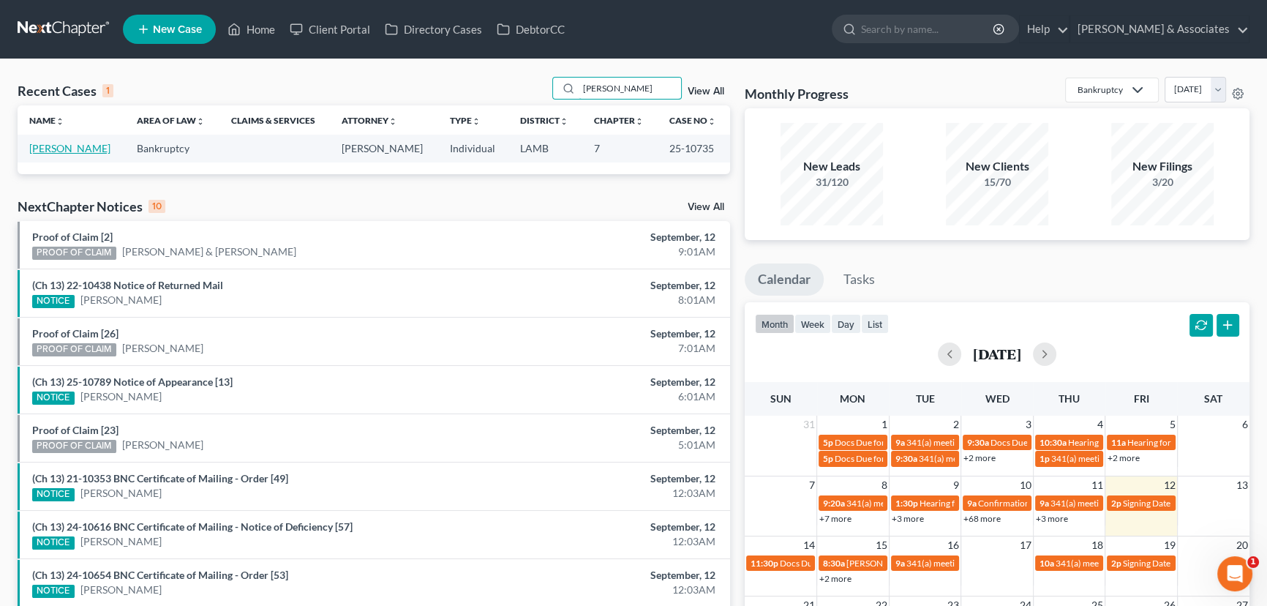
type input "[PERSON_NAME]"
click at [77, 154] on link "[PERSON_NAME]" at bounding box center [69, 148] width 81 height 12
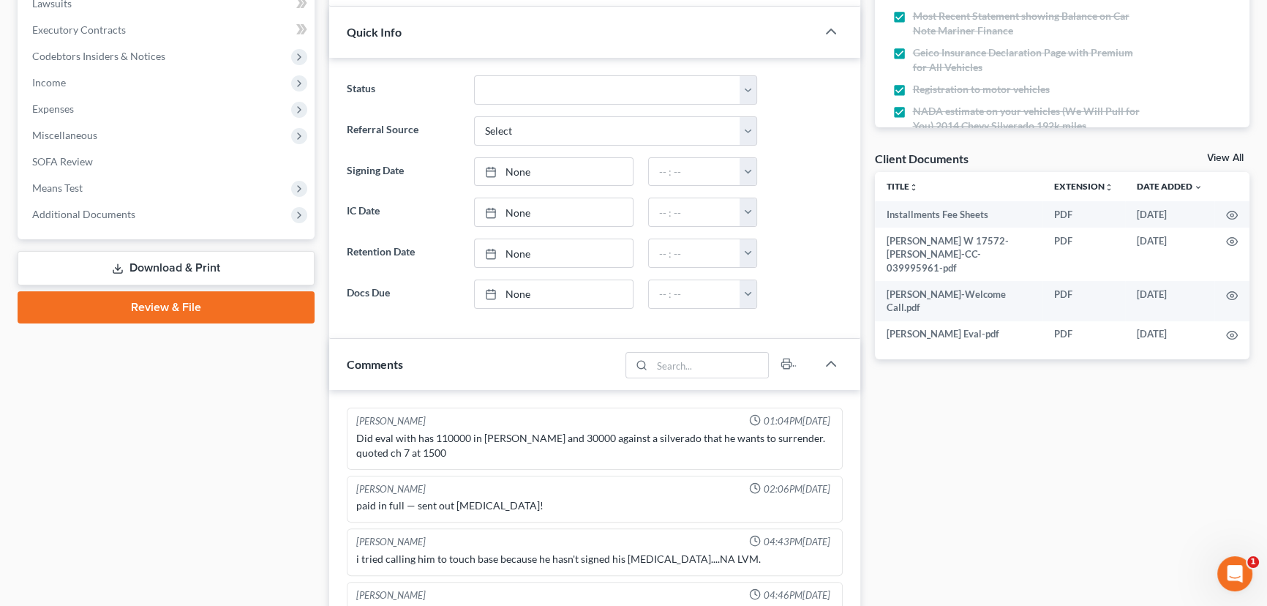
scroll to position [1566, 0]
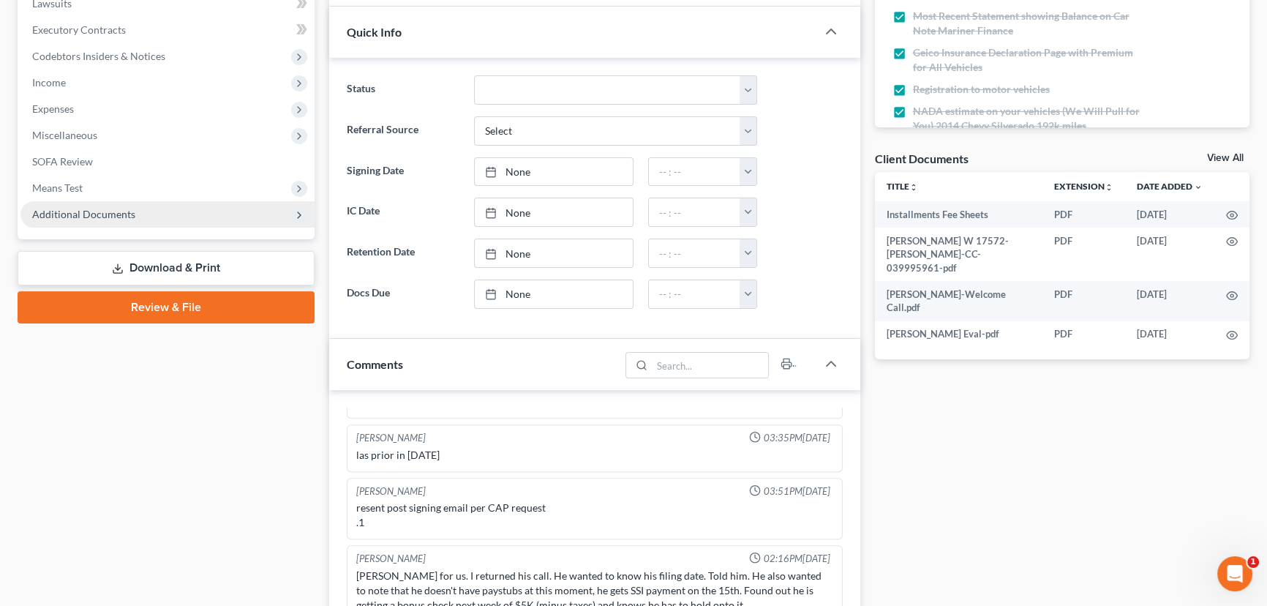
click at [171, 219] on span "Additional Documents" at bounding box center [167, 214] width 294 height 26
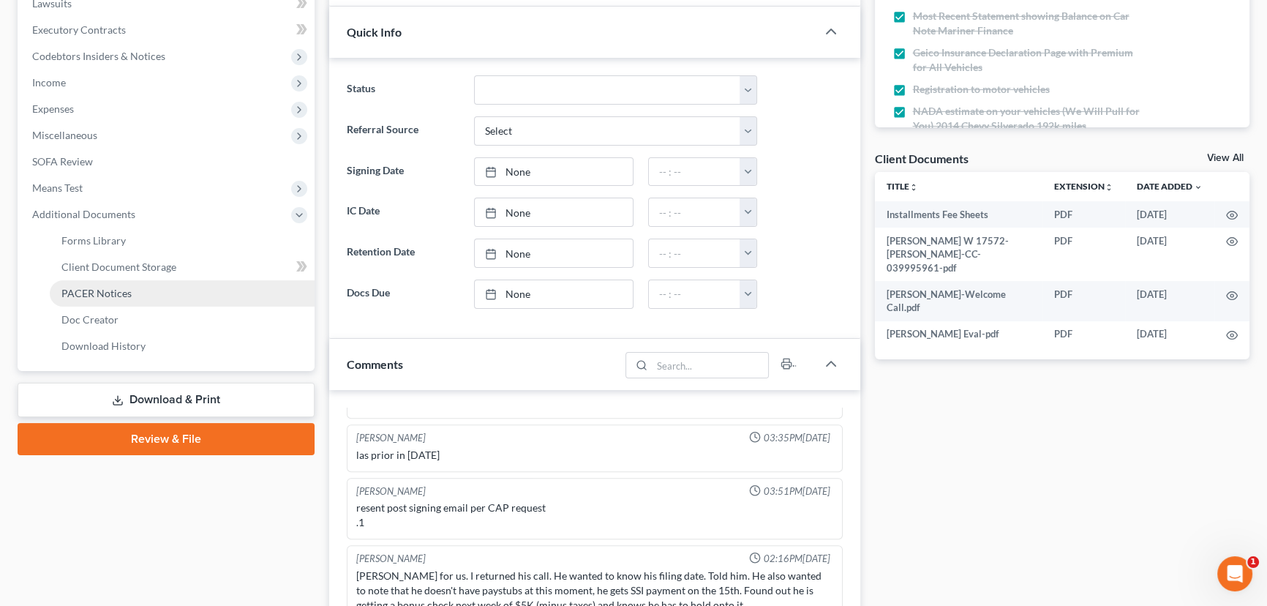
click at [142, 289] on link "PACER Notices" at bounding box center [182, 293] width 265 height 26
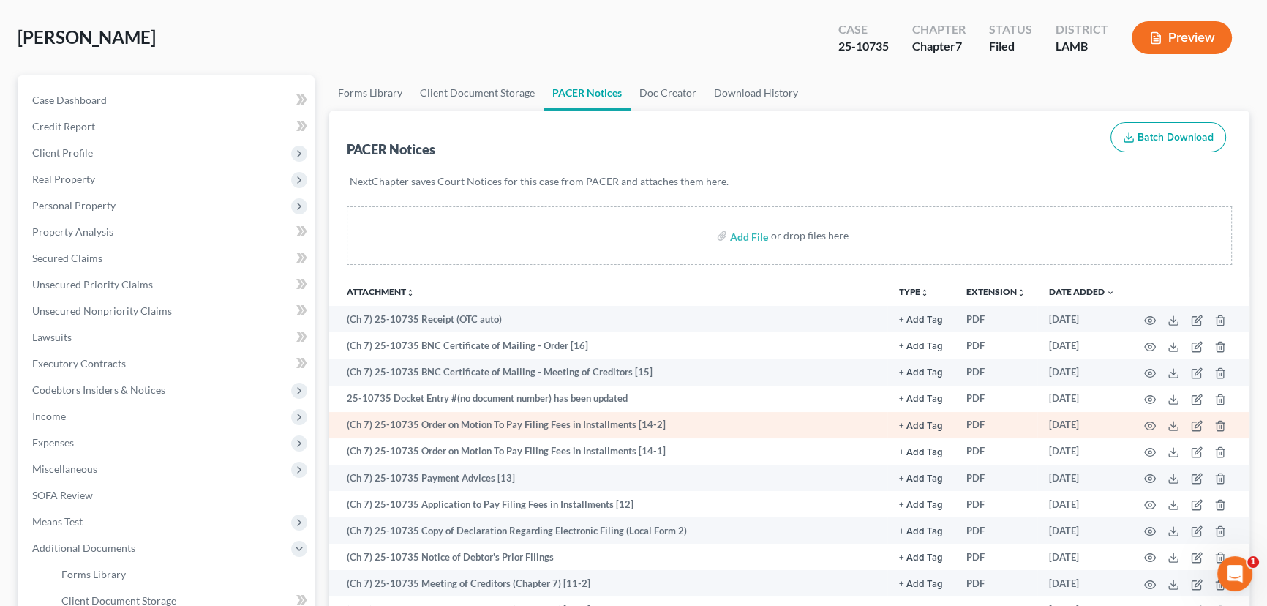
scroll to position [199, 0]
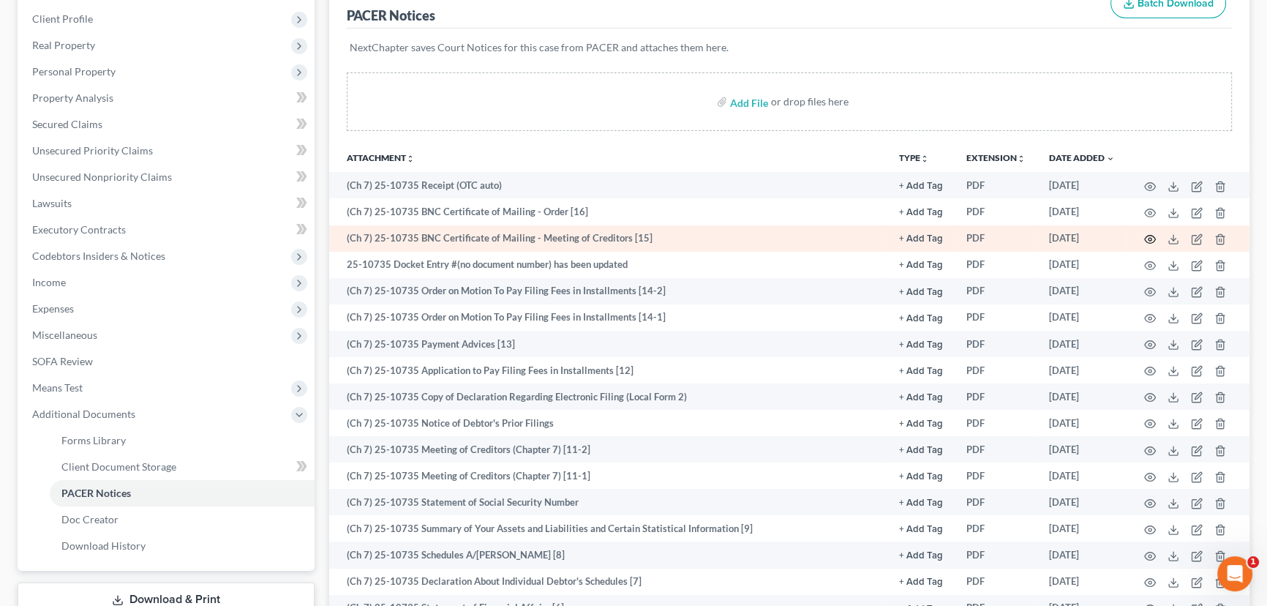
click at [1146, 241] on icon "button" at bounding box center [1150, 239] width 12 height 12
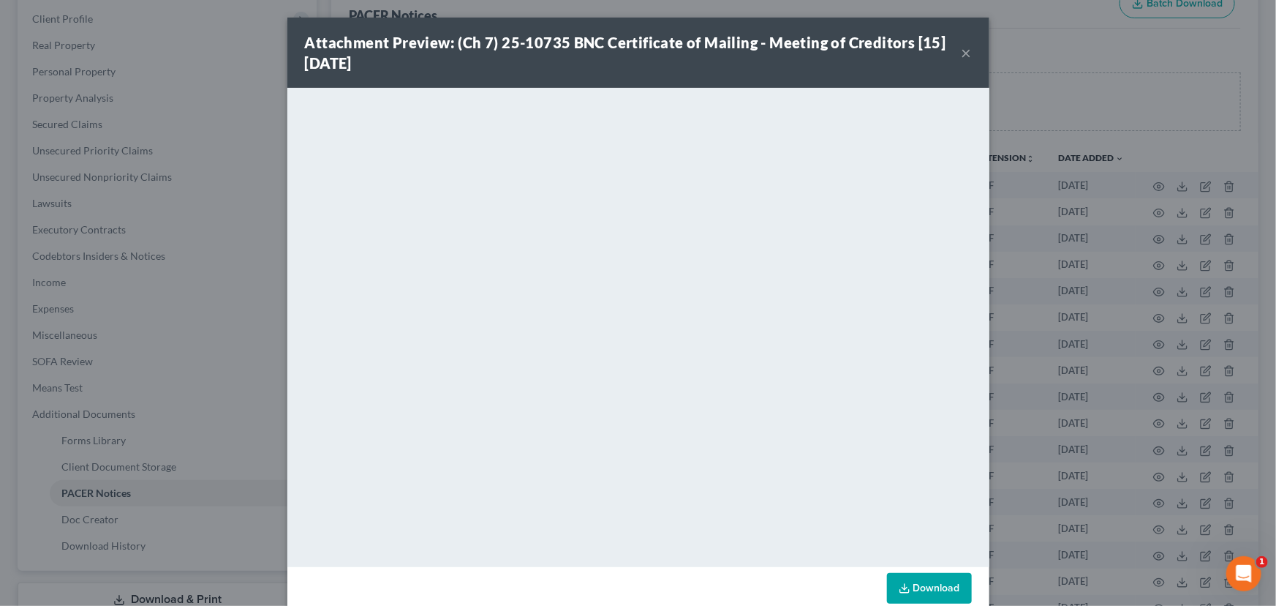
click at [954, 53] on div "Attachment Preview: (Ch 7) 25-10735 BNC Certificate of Mailing - Meeting of Cre…" at bounding box center [633, 52] width 657 height 41
click at [962, 51] on button "×" at bounding box center [967, 53] width 10 height 18
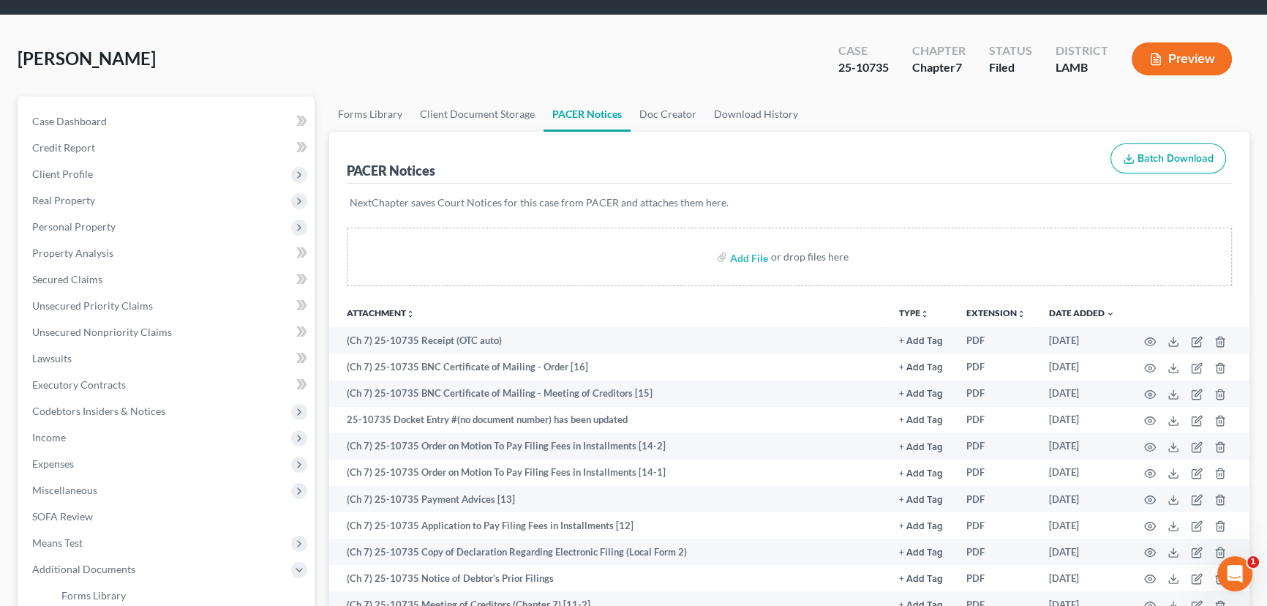
scroll to position [0, 0]
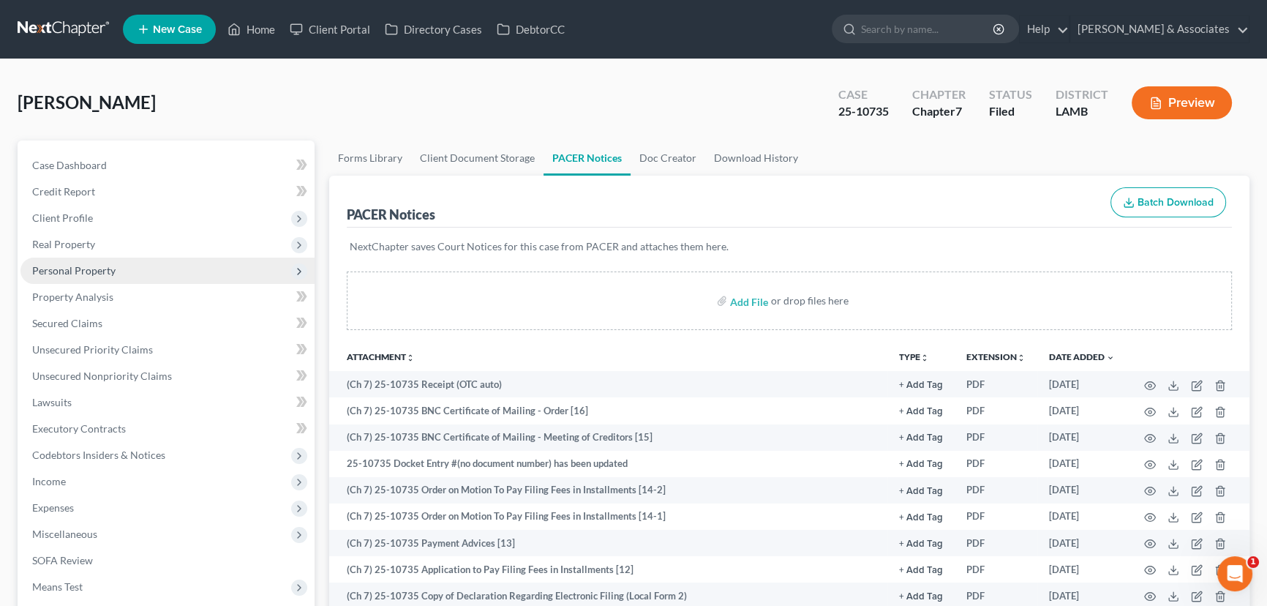
click at [119, 276] on span "Personal Property" at bounding box center [167, 270] width 294 height 26
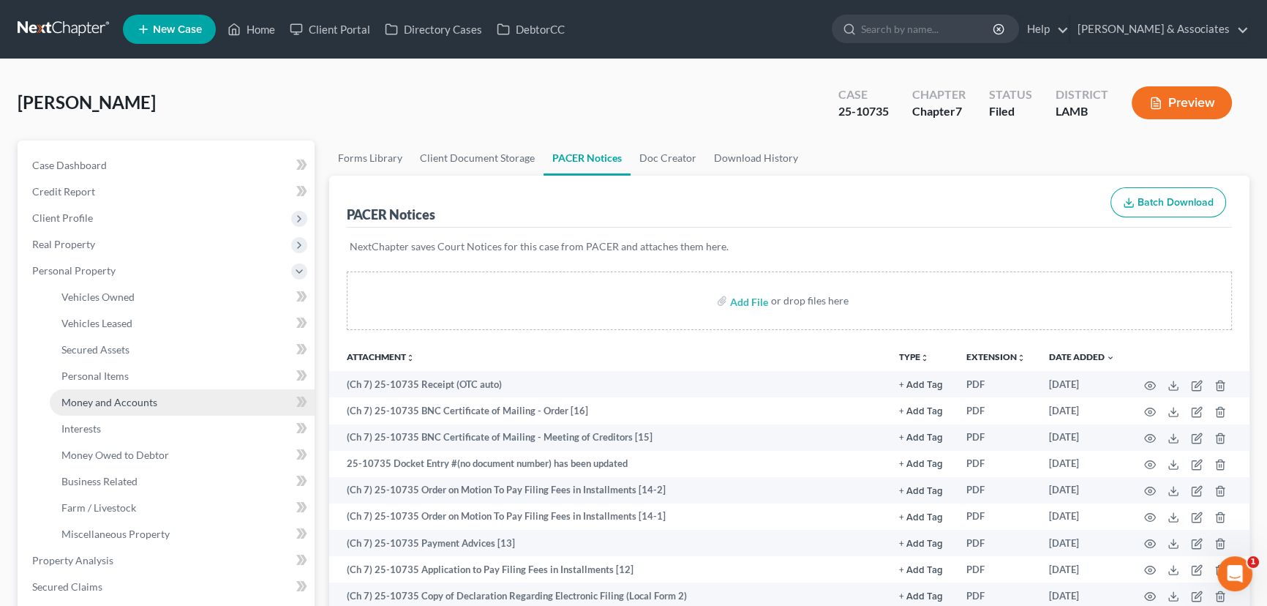
click at [116, 398] on span "Money and Accounts" at bounding box center [109, 402] width 96 height 12
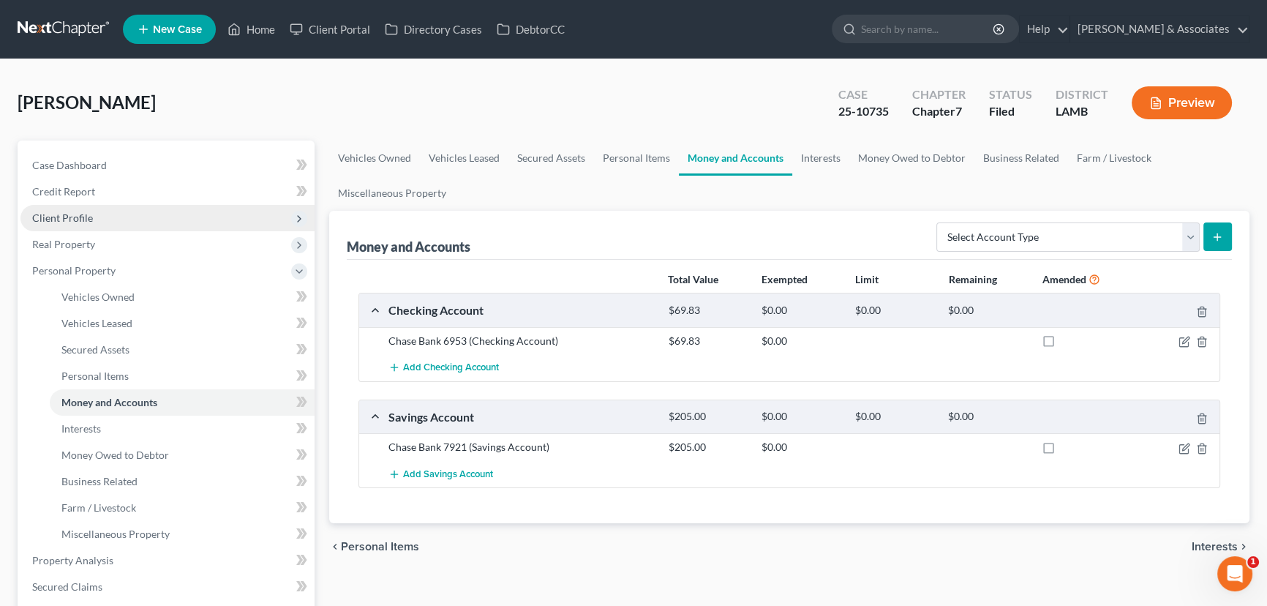
click at [78, 225] on span "Client Profile" at bounding box center [167, 218] width 294 height 26
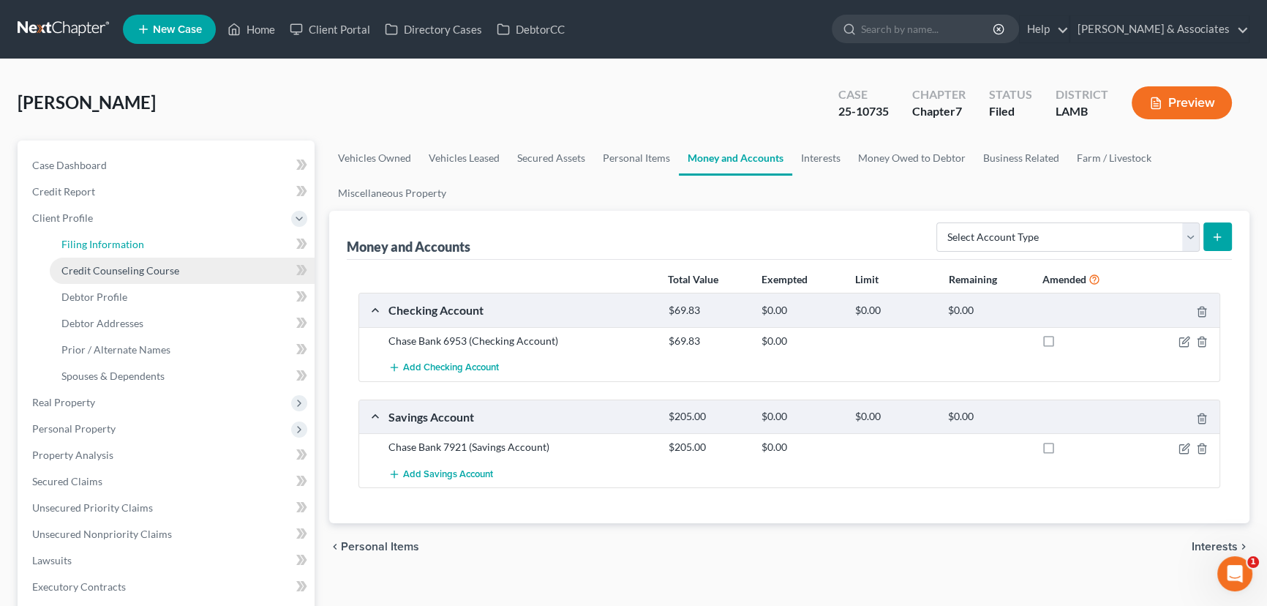
click at [94, 247] on span "Filing Information" at bounding box center [102, 244] width 83 height 12
select select "1"
select select "0"
select select "19"
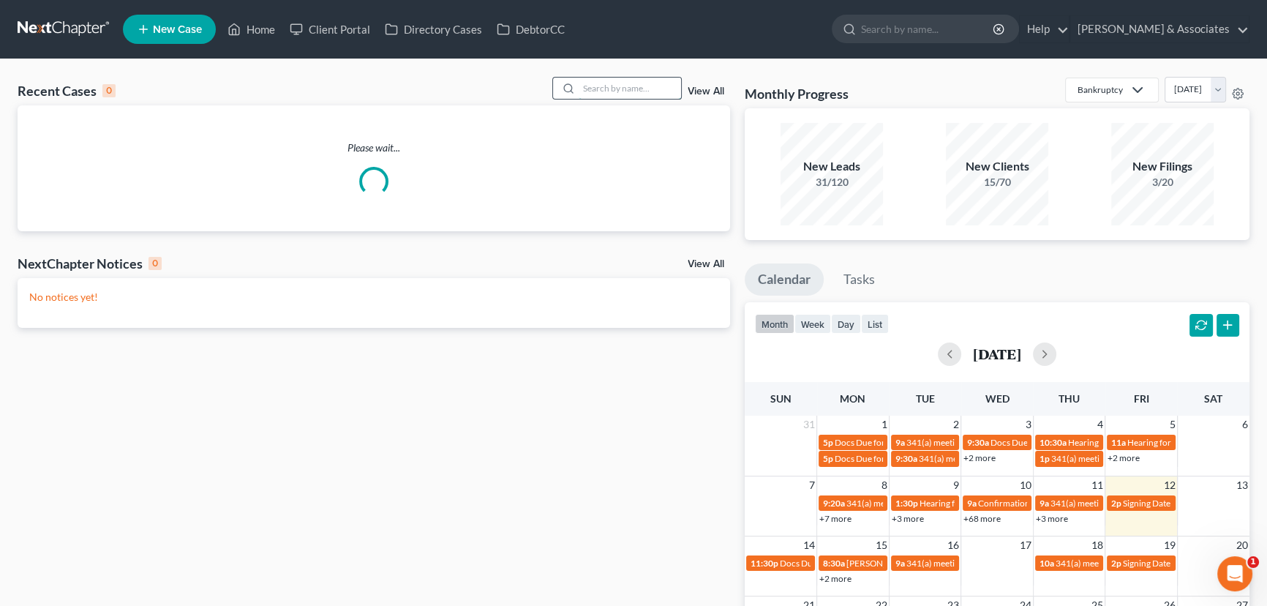
click at [616, 91] on input "search" at bounding box center [629, 88] width 102 height 21
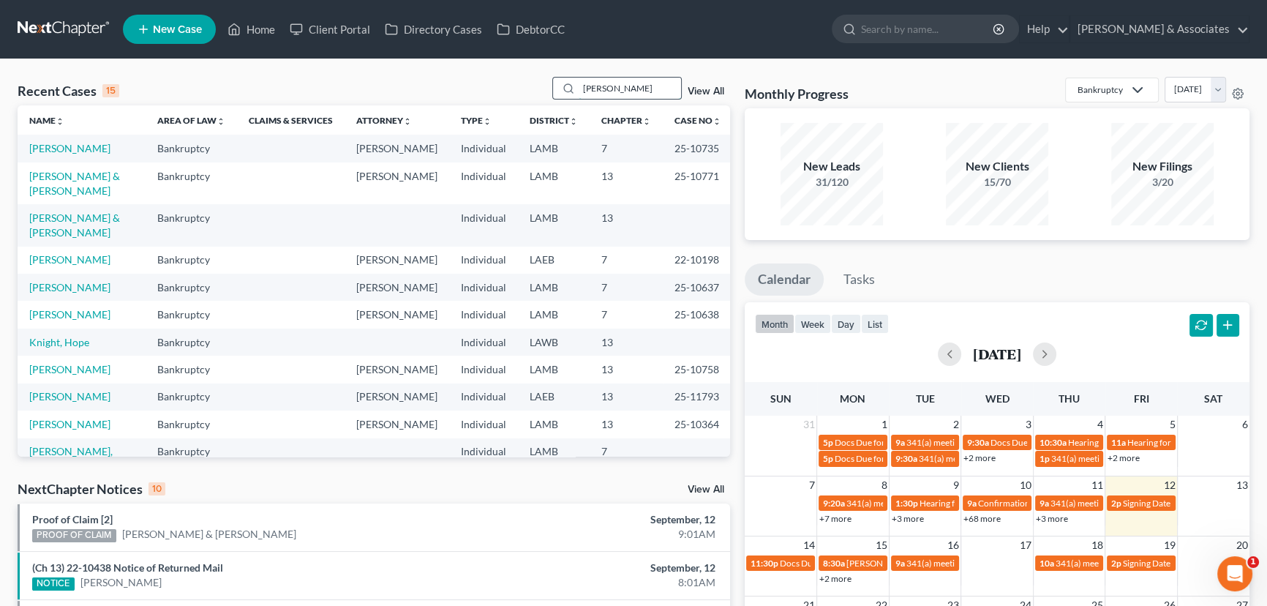
type input "[PERSON_NAME]"
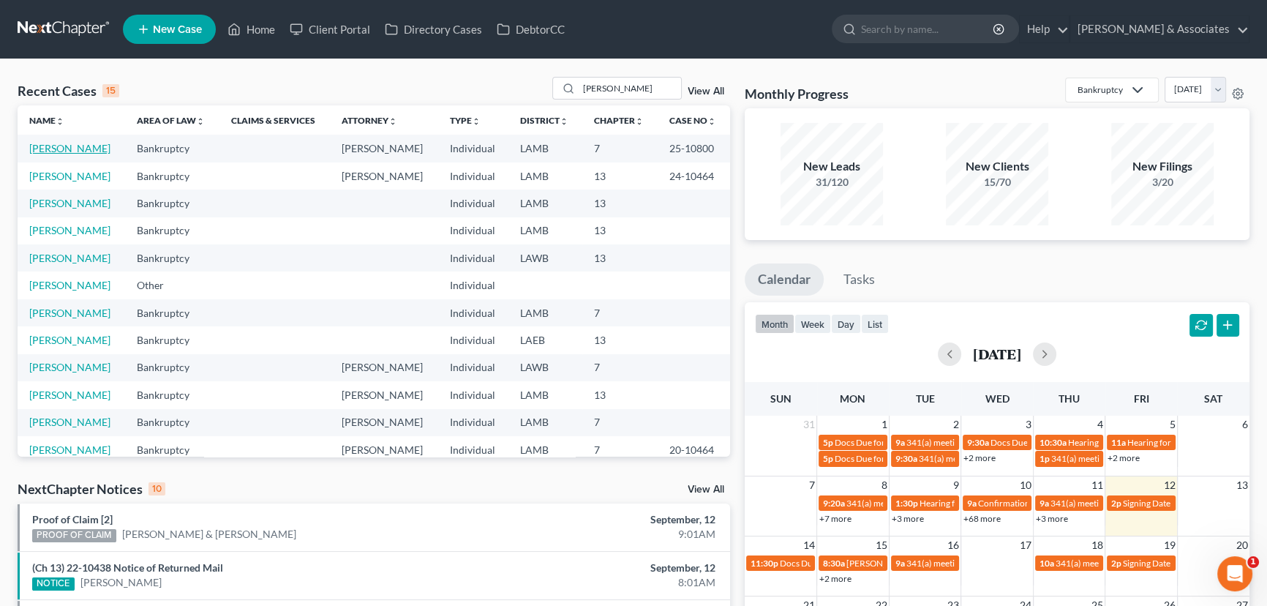
click at [72, 151] on link "[PERSON_NAME]" at bounding box center [69, 148] width 81 height 12
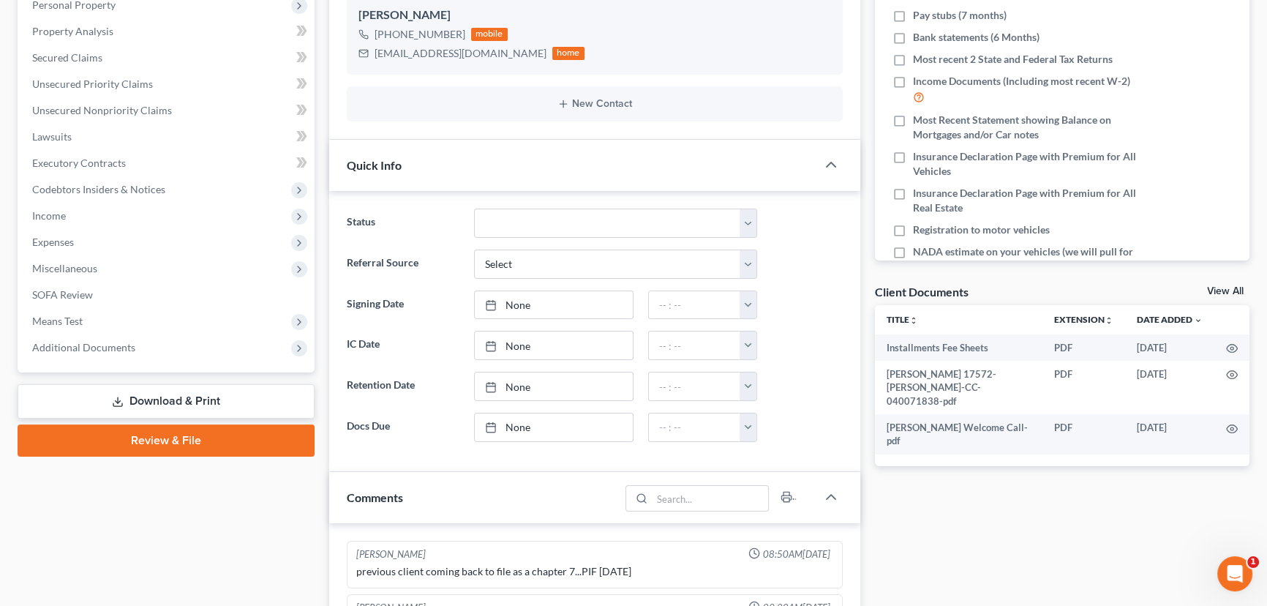
scroll to position [872, 0]
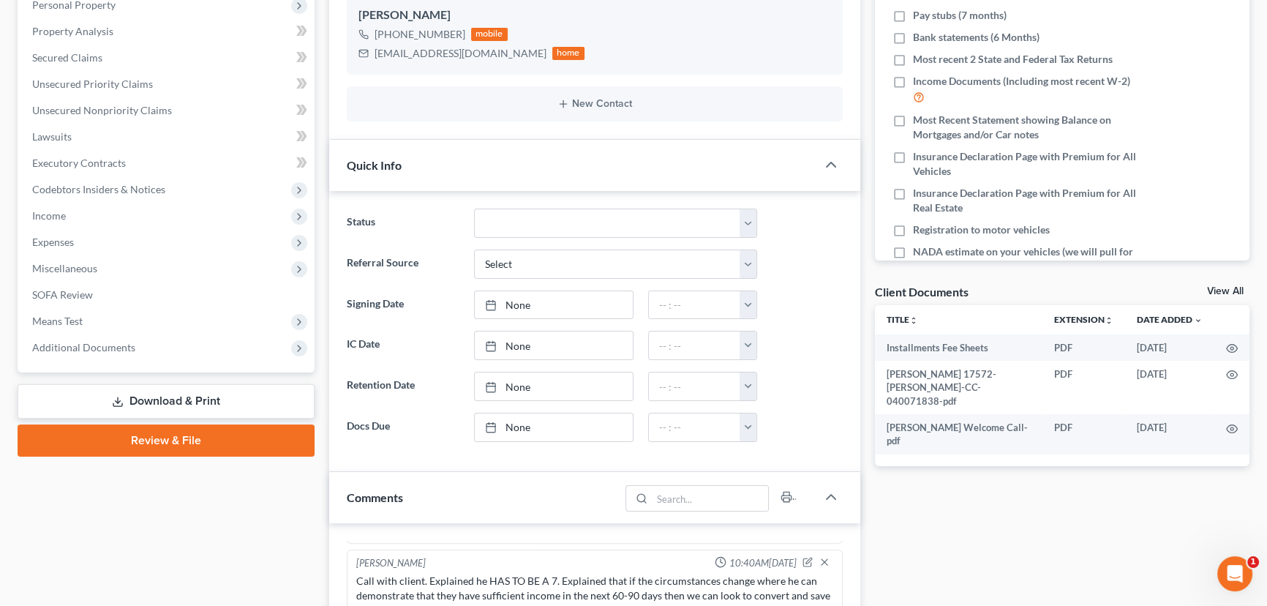
click at [191, 394] on link "Download & Print" at bounding box center [166, 401] width 297 height 34
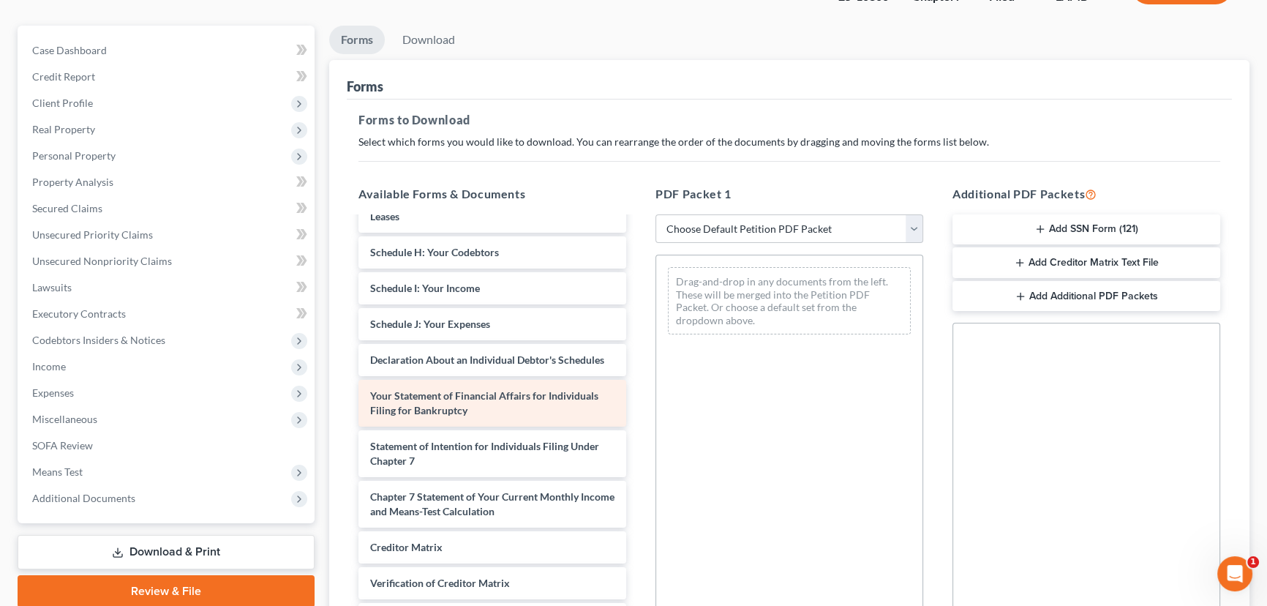
scroll to position [265, 0]
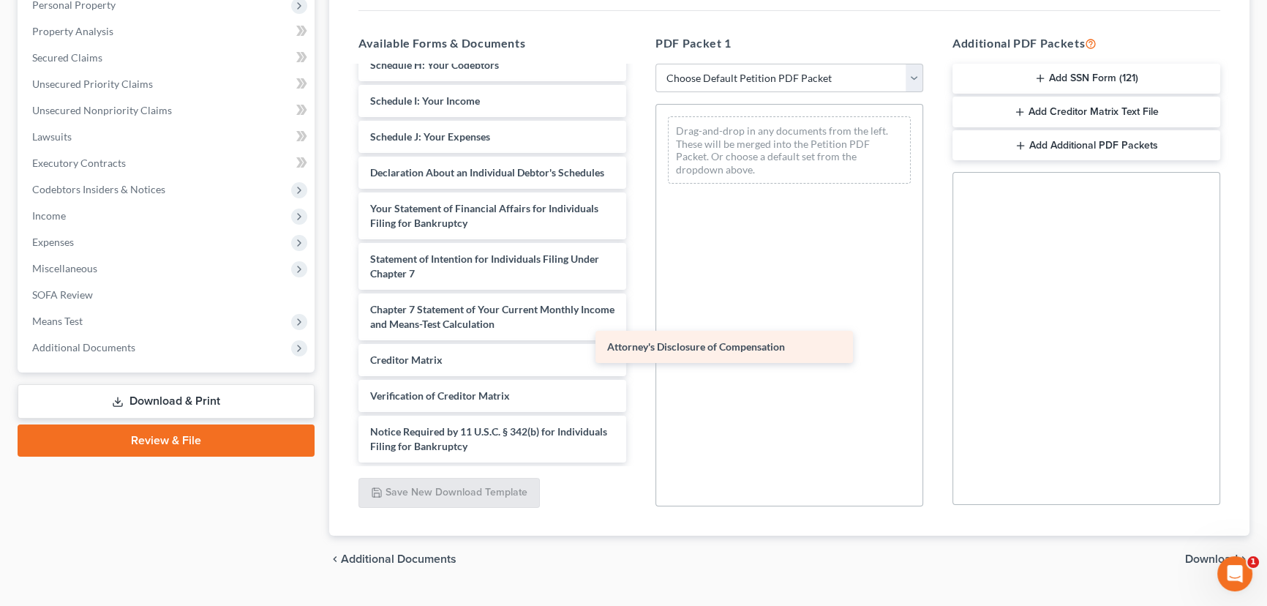
drag, startPoint x: 682, startPoint y: 380, endPoint x: 739, endPoint y: 336, distance: 71.5
click at [638, 337] on div "Attorney's Disclosure of Compensation Installments Fee Sheets [PERSON_NAME] 175…" at bounding box center [492, 47] width 291 height 830
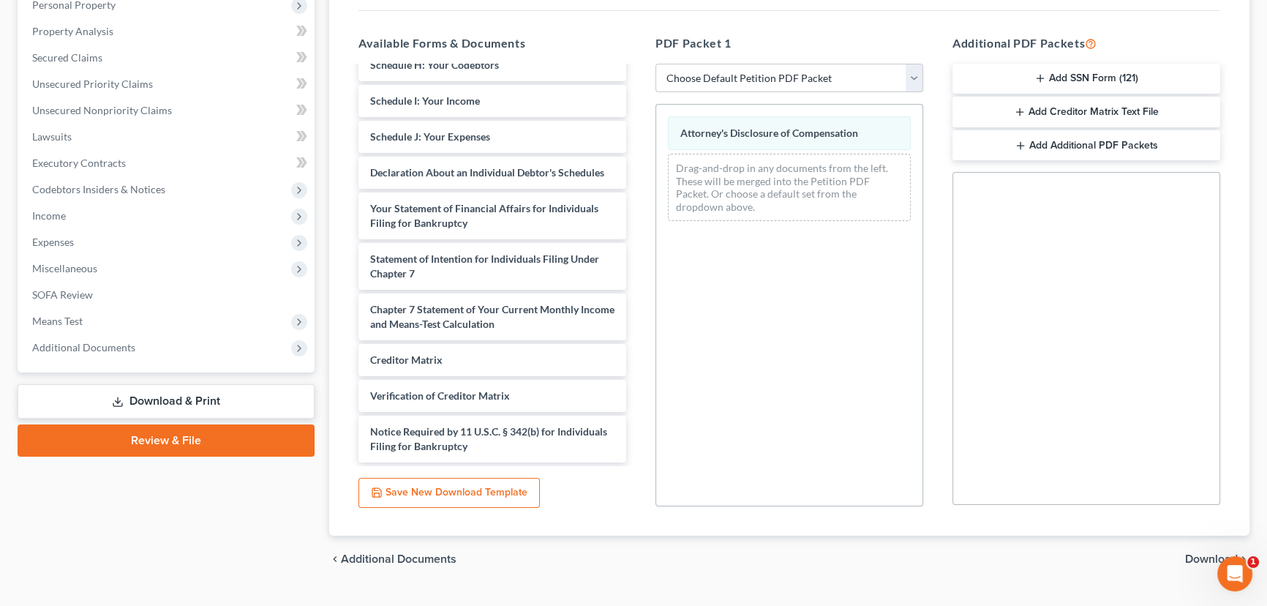
click at [1204, 559] on span "Download" at bounding box center [1211, 559] width 53 height 12
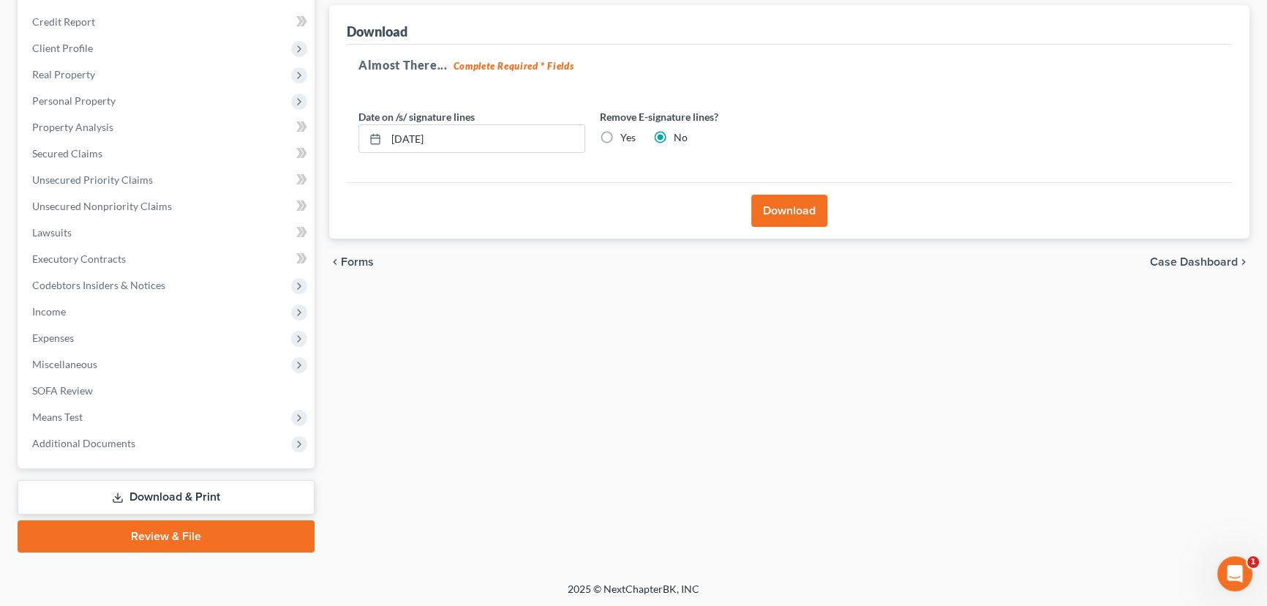
click at [777, 204] on button "Download" at bounding box center [789, 211] width 76 height 32
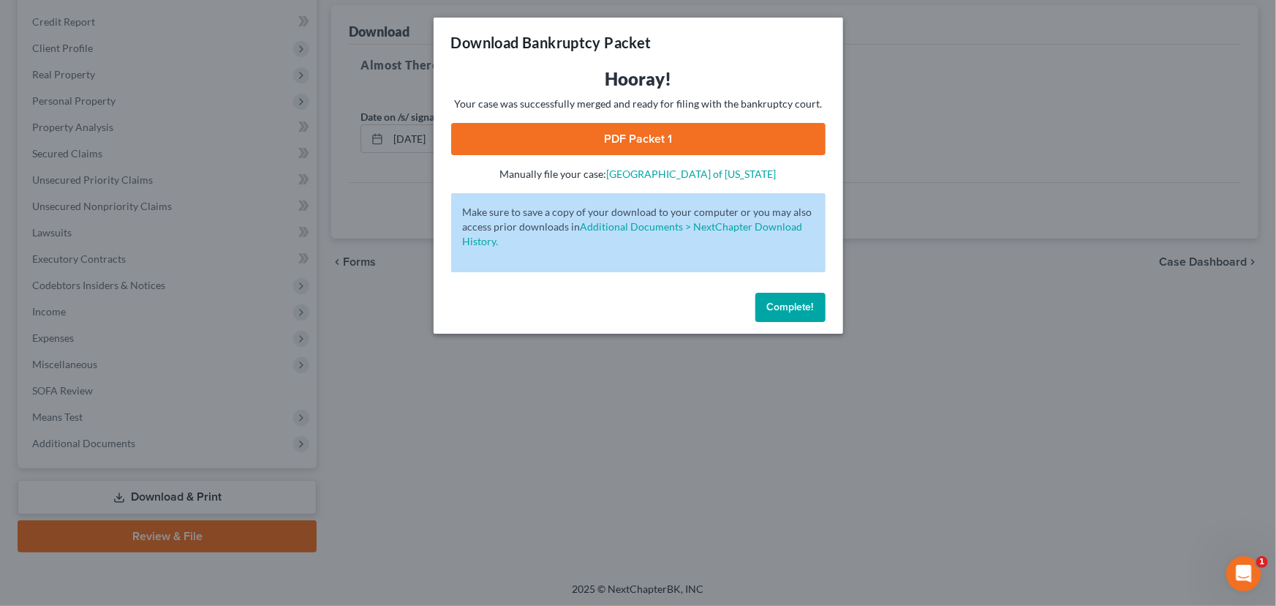
click at [700, 146] on link "PDF Packet 1" at bounding box center [638, 139] width 374 height 32
click at [784, 298] on button "Complete!" at bounding box center [790, 307] width 70 height 29
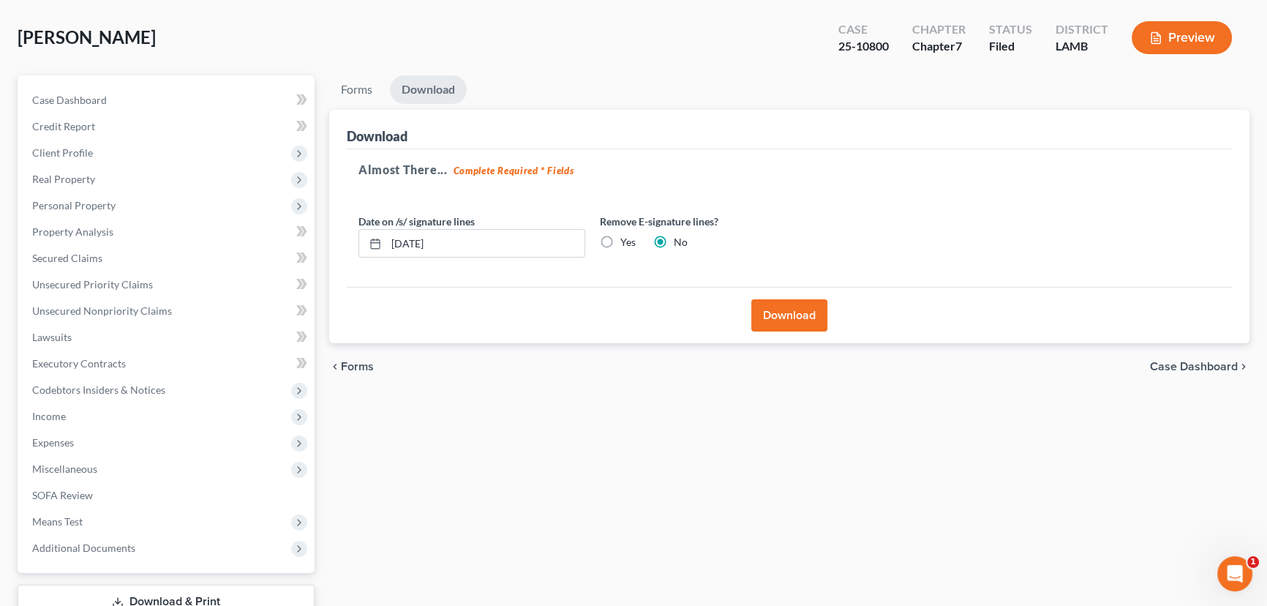
scroll to position [0, 0]
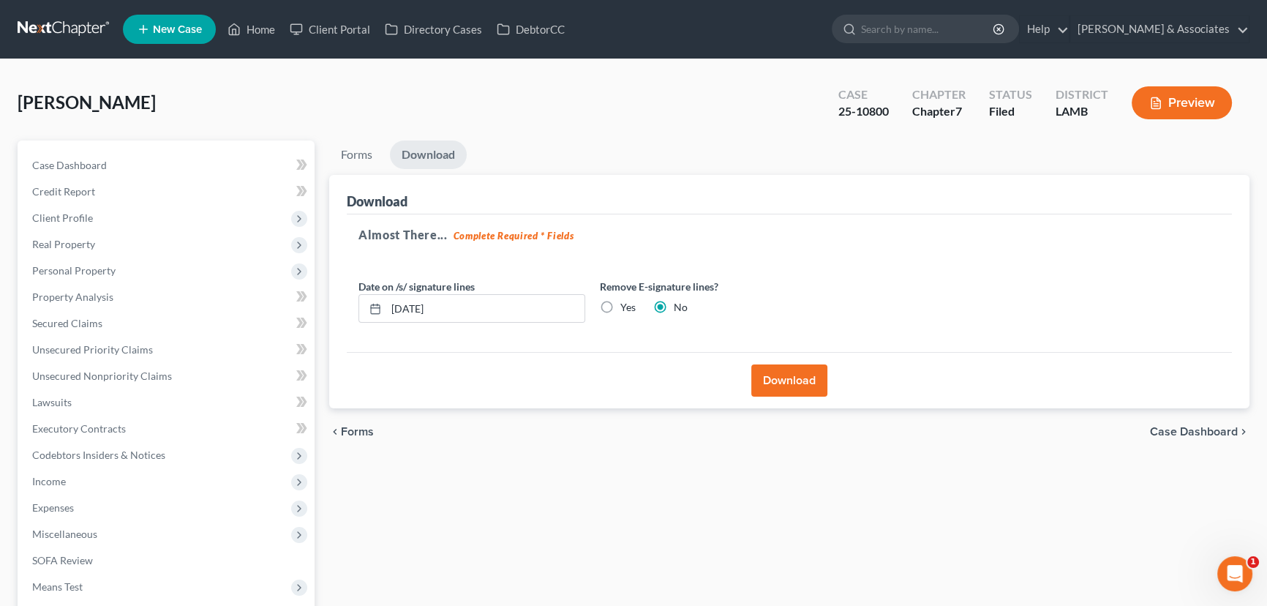
click at [75, 39] on link at bounding box center [65, 29] width 94 height 26
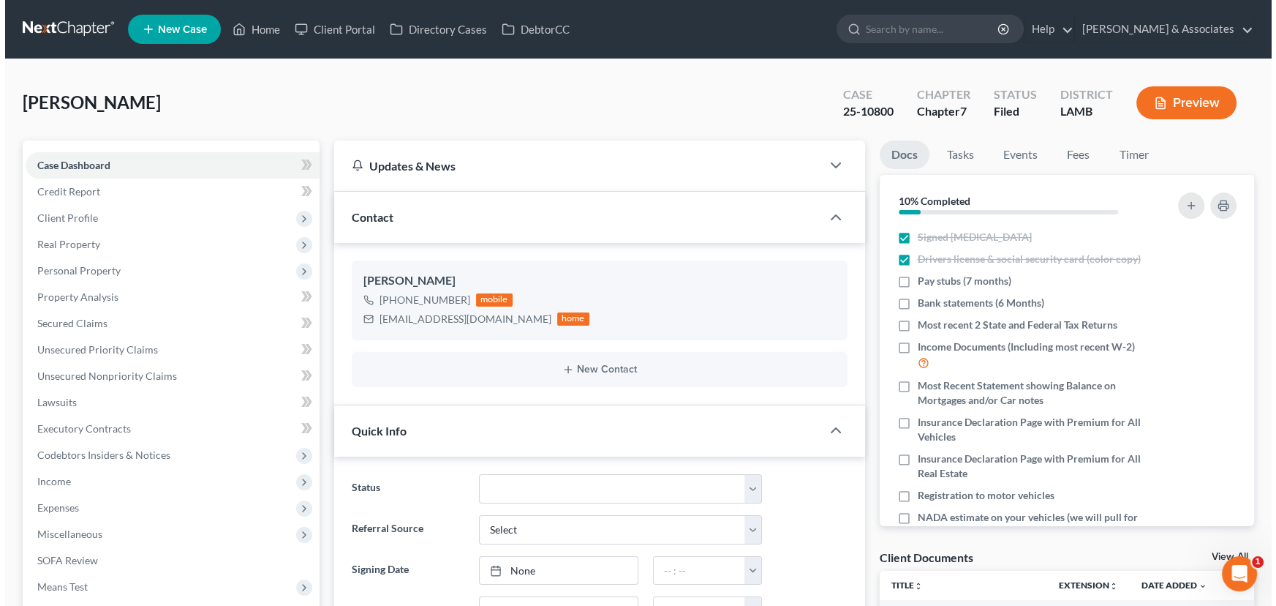
scroll to position [465, 0]
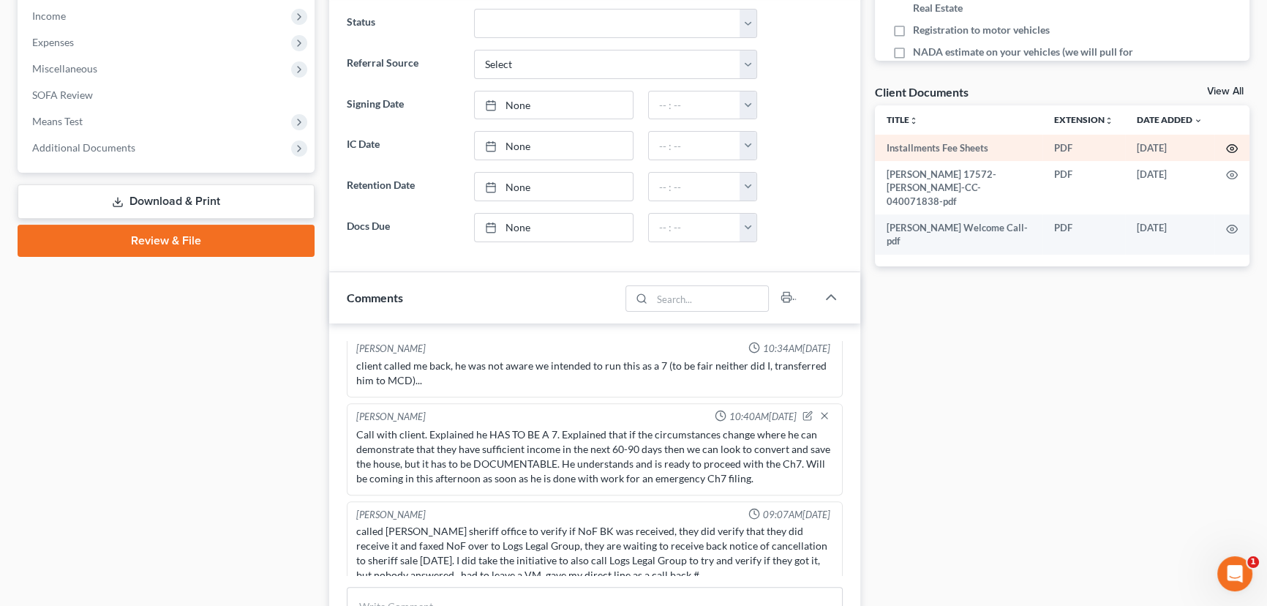
click at [1230, 144] on icon "button" at bounding box center [1232, 149] width 12 height 12
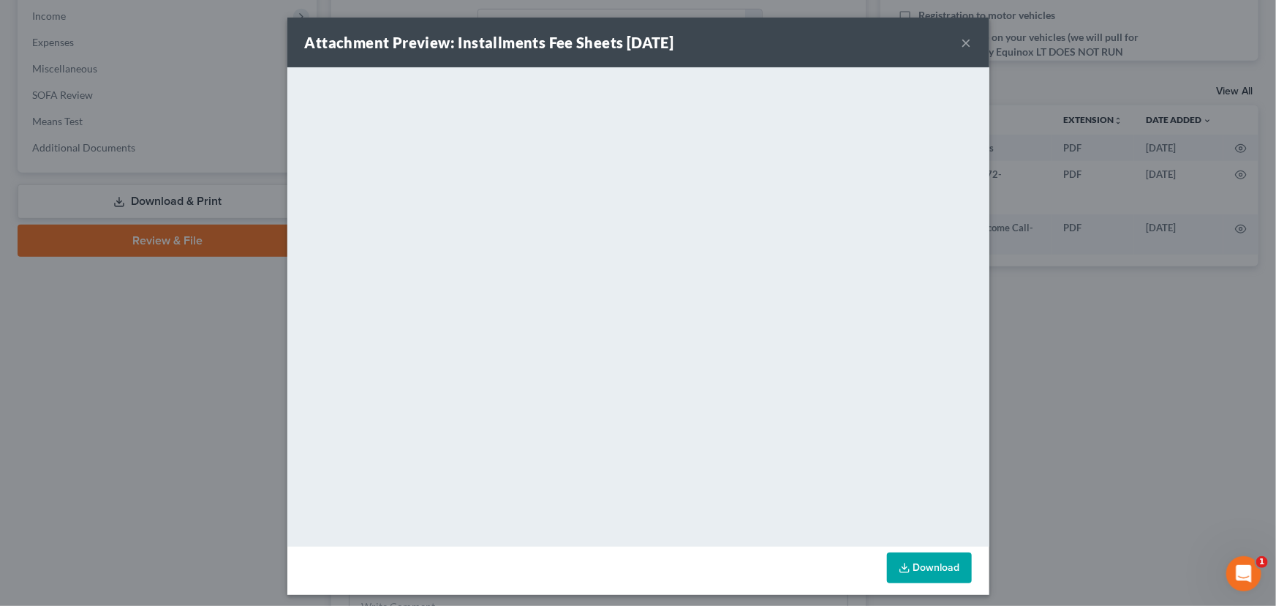
click at [957, 43] on div "Attachment Preview: Installments Fee Sheets [DATE] ×" at bounding box center [638, 43] width 702 height 50
click at [962, 45] on button "×" at bounding box center [967, 43] width 10 height 18
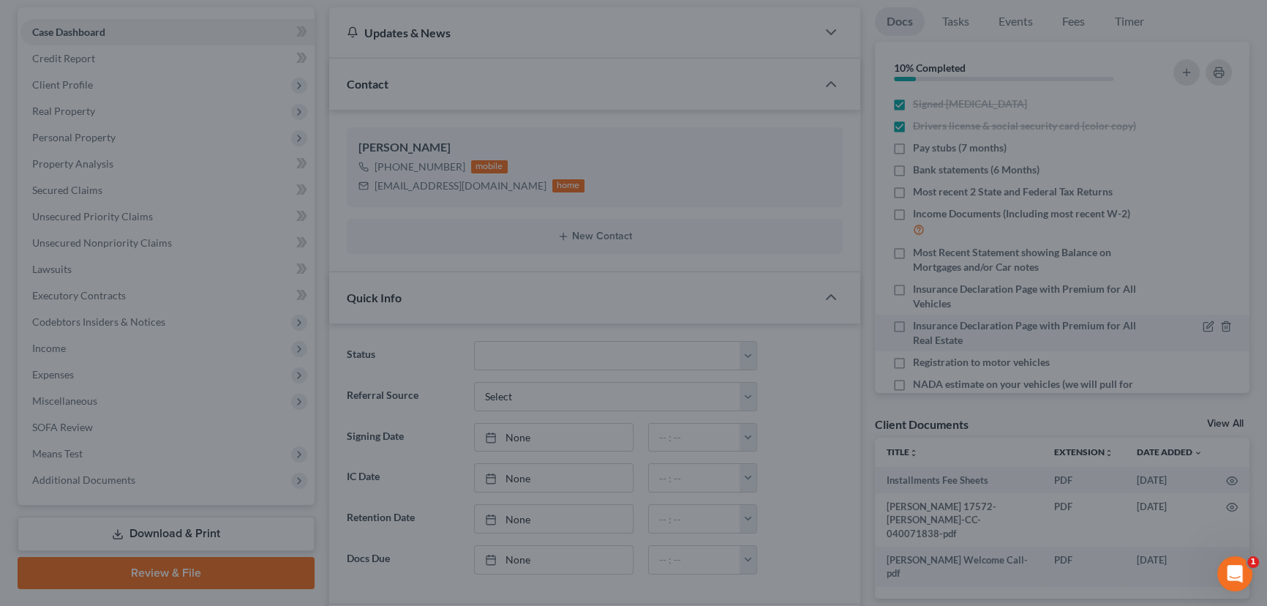
scroll to position [0, 0]
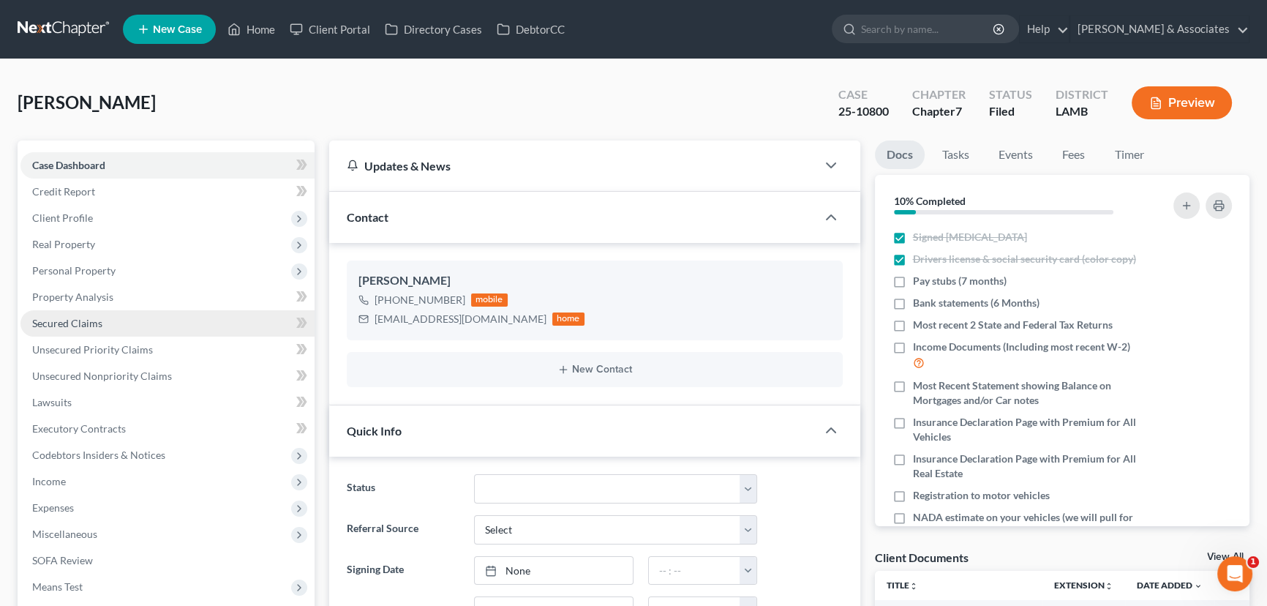
click at [97, 314] on link "Secured Claims" at bounding box center [167, 323] width 294 height 26
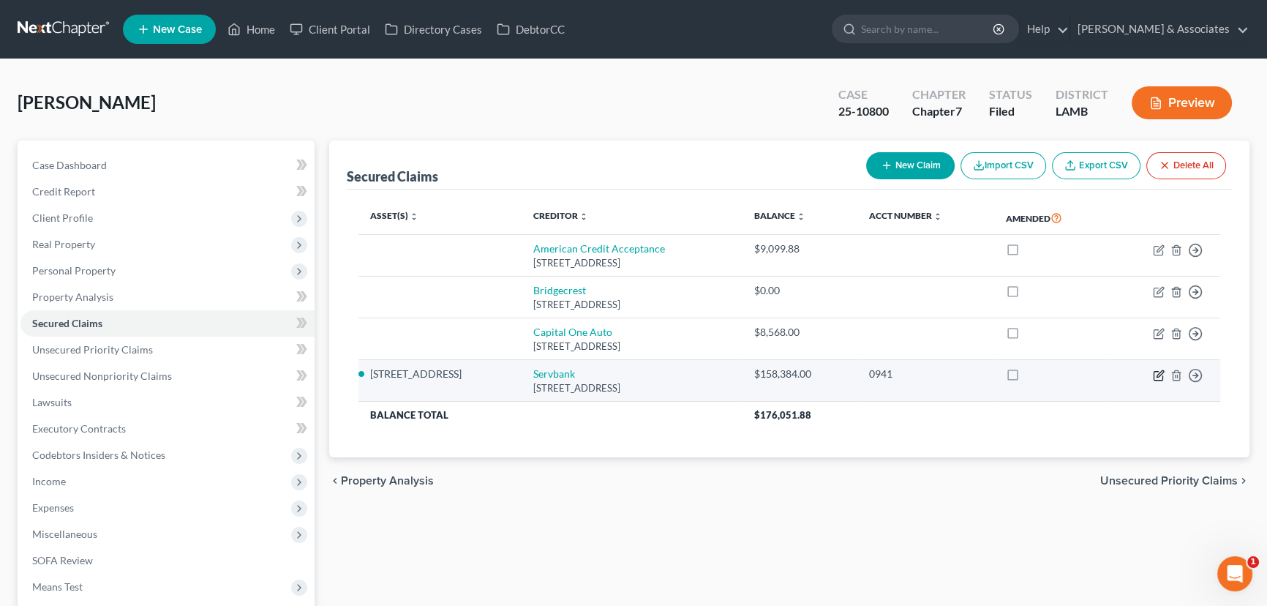
click at [1155, 372] on icon "button" at bounding box center [1159, 375] width 12 height 12
select select "6"
select select "2"
select select "0"
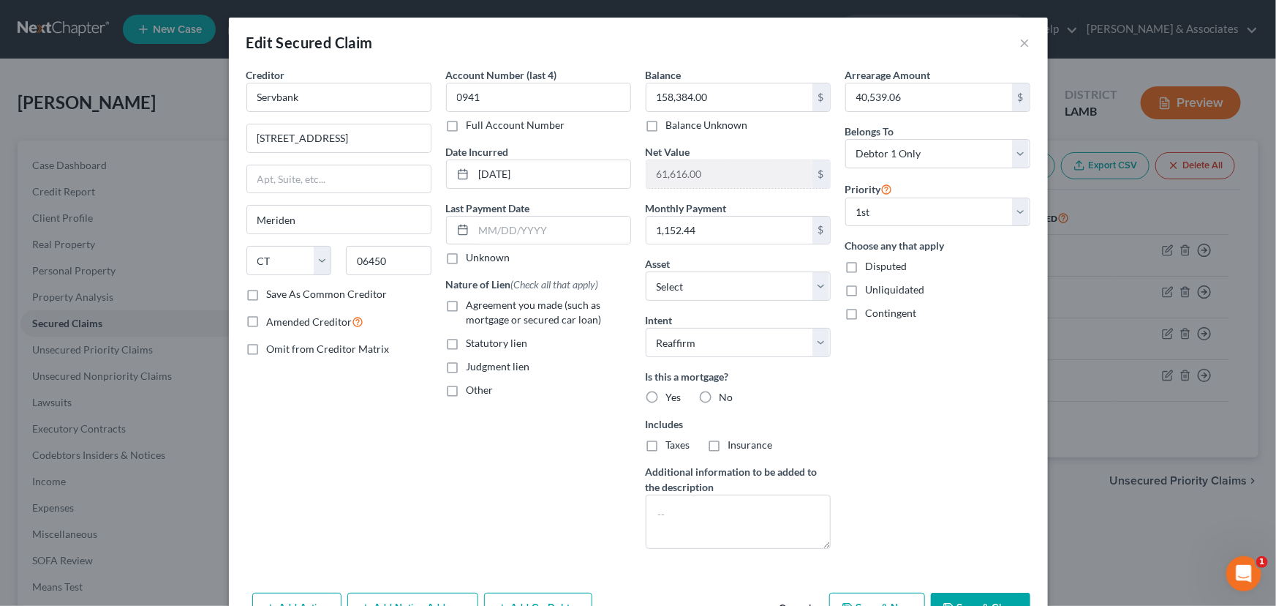
click at [444, 510] on div "Account Number (last 4) 0941 Full Account Number Date Incurred [DATE] Last Paym…" at bounding box center [539, 313] width 200 height 493
click at [1023, 43] on button "×" at bounding box center [1025, 43] width 10 height 18
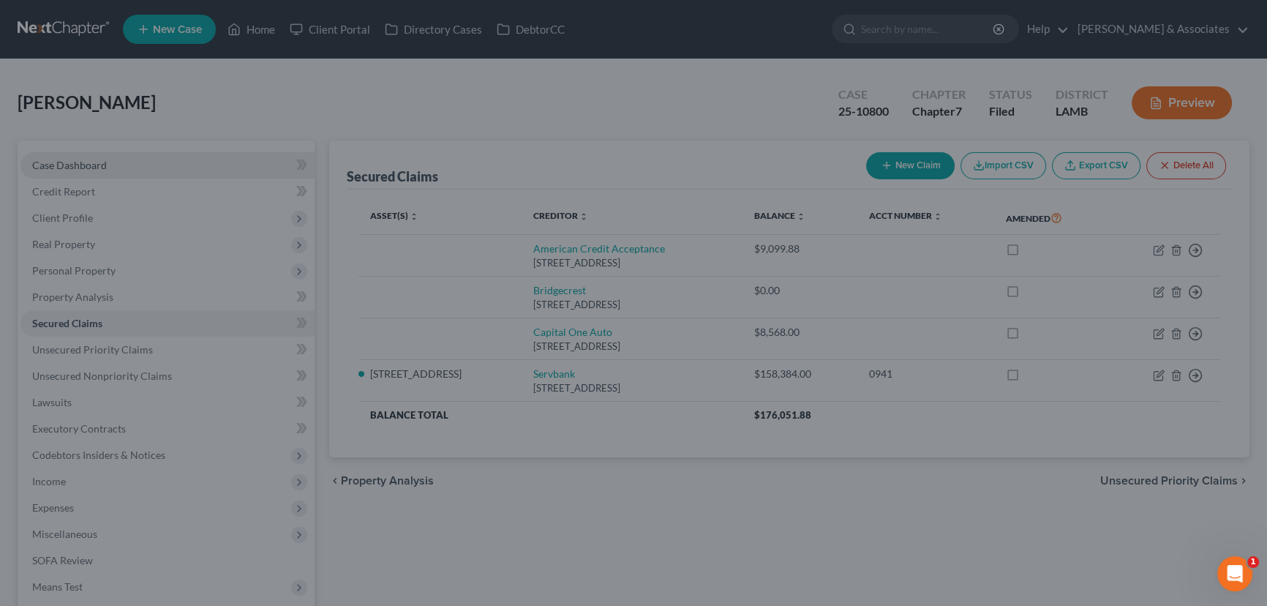
click at [175, 157] on link "Case Dashboard" at bounding box center [167, 165] width 294 height 26
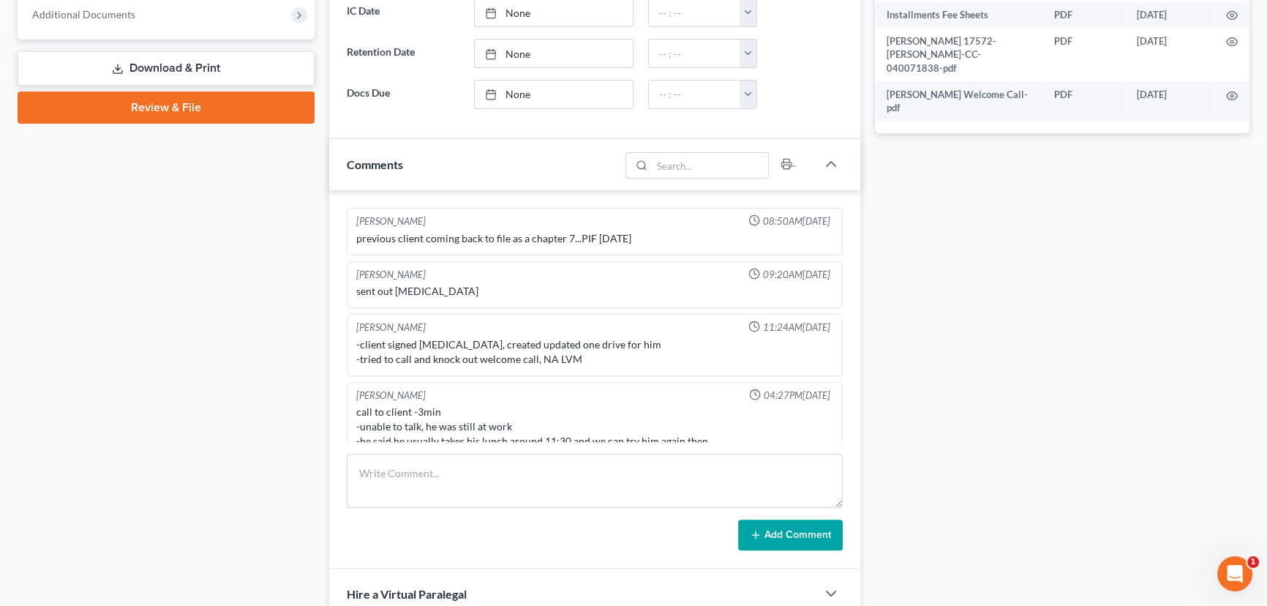
scroll to position [819, 0]
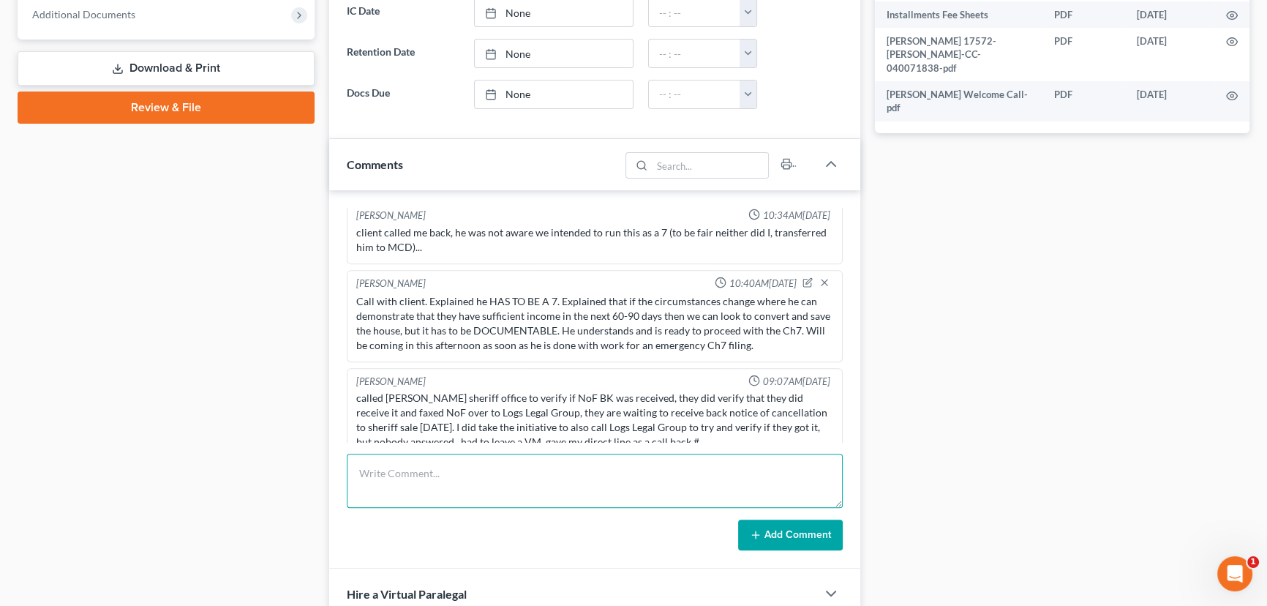
click at [423, 478] on textarea at bounding box center [595, 480] width 496 height 54
type textarea "Emailed trustee re: house being liquidated."
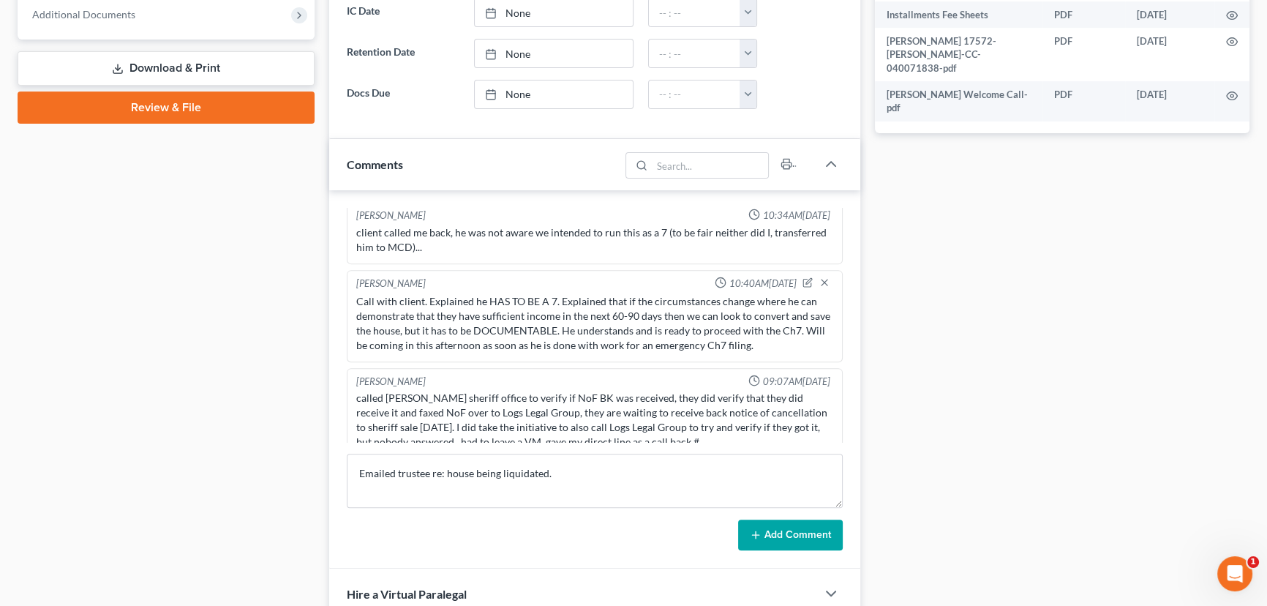
click at [826, 537] on button "Add Comment" at bounding box center [790, 534] width 105 height 31
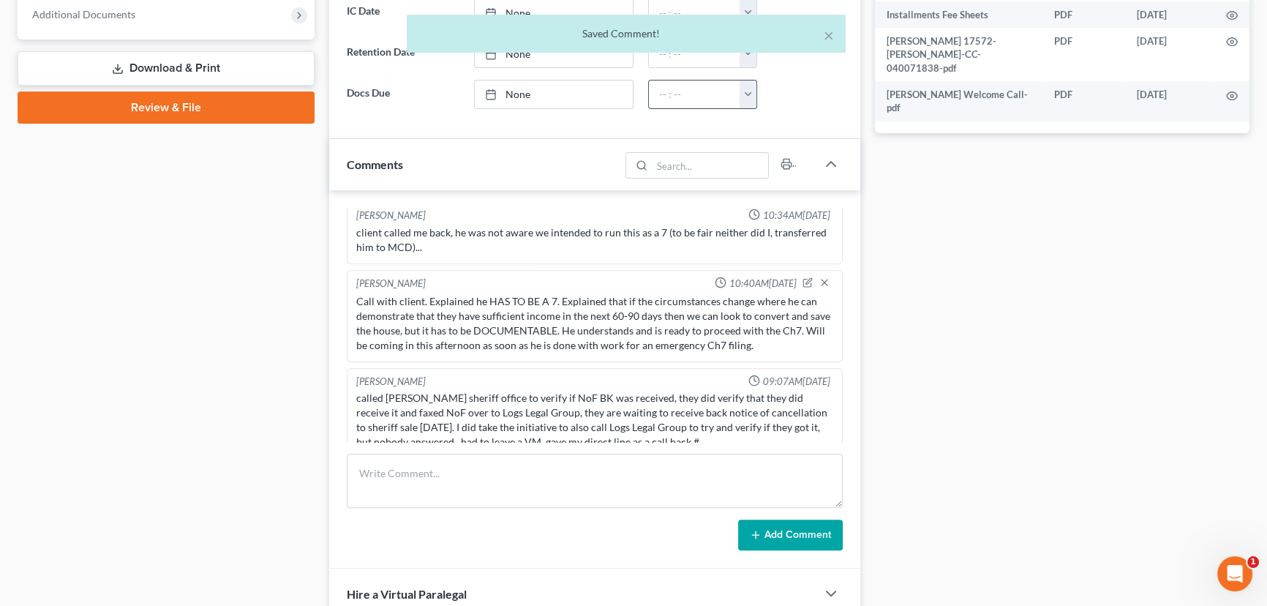
scroll to position [872, 0]
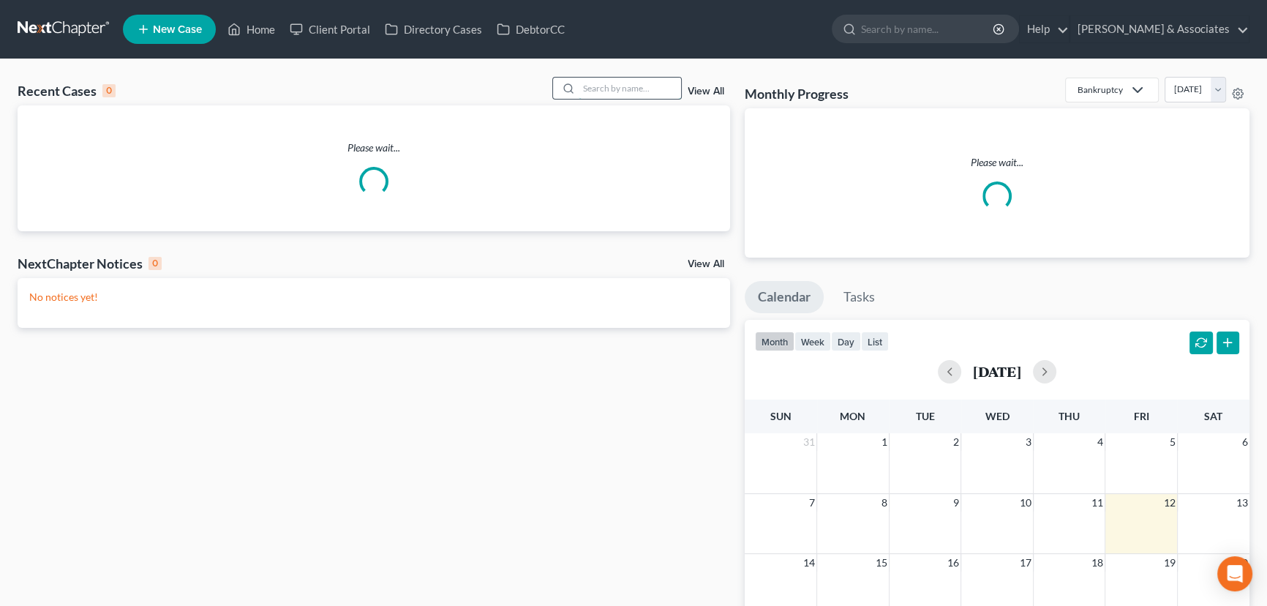
click at [636, 88] on input "search" at bounding box center [629, 88] width 102 height 21
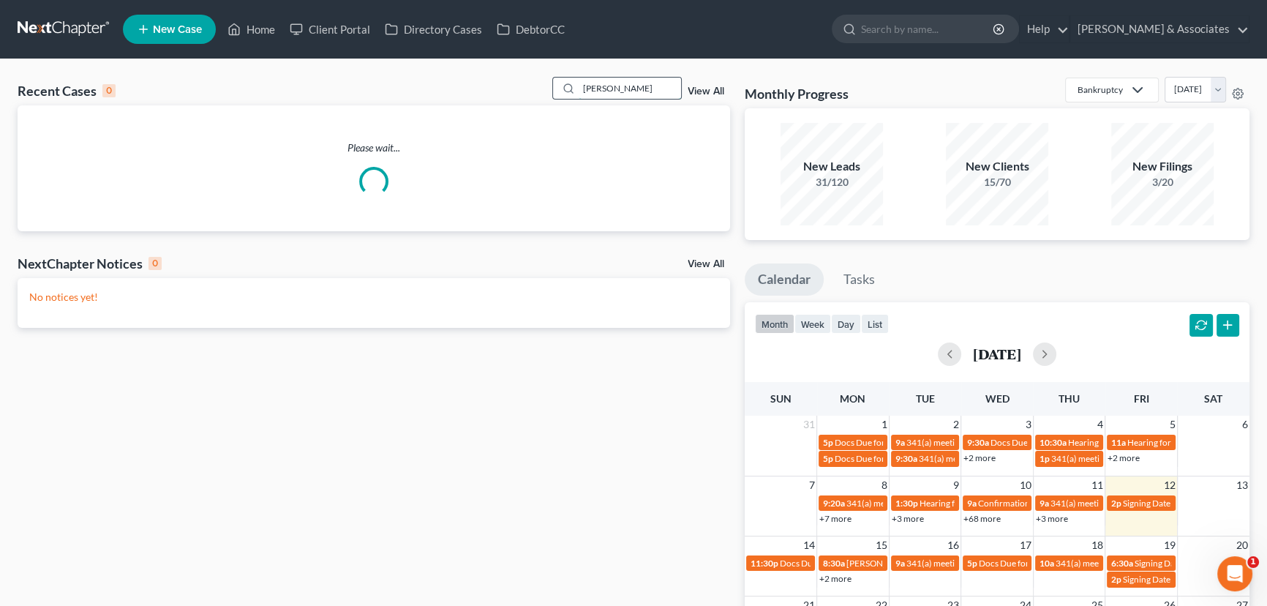
type input "[PERSON_NAME]"
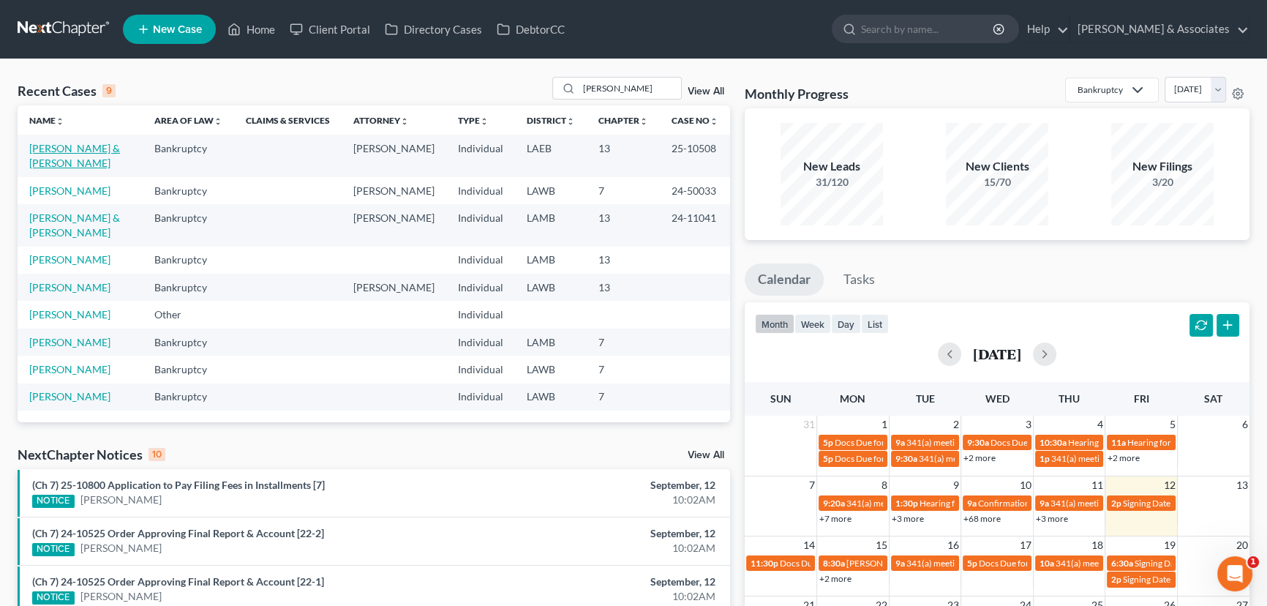
click at [82, 151] on link "[PERSON_NAME] & [PERSON_NAME]" at bounding box center [74, 155] width 91 height 27
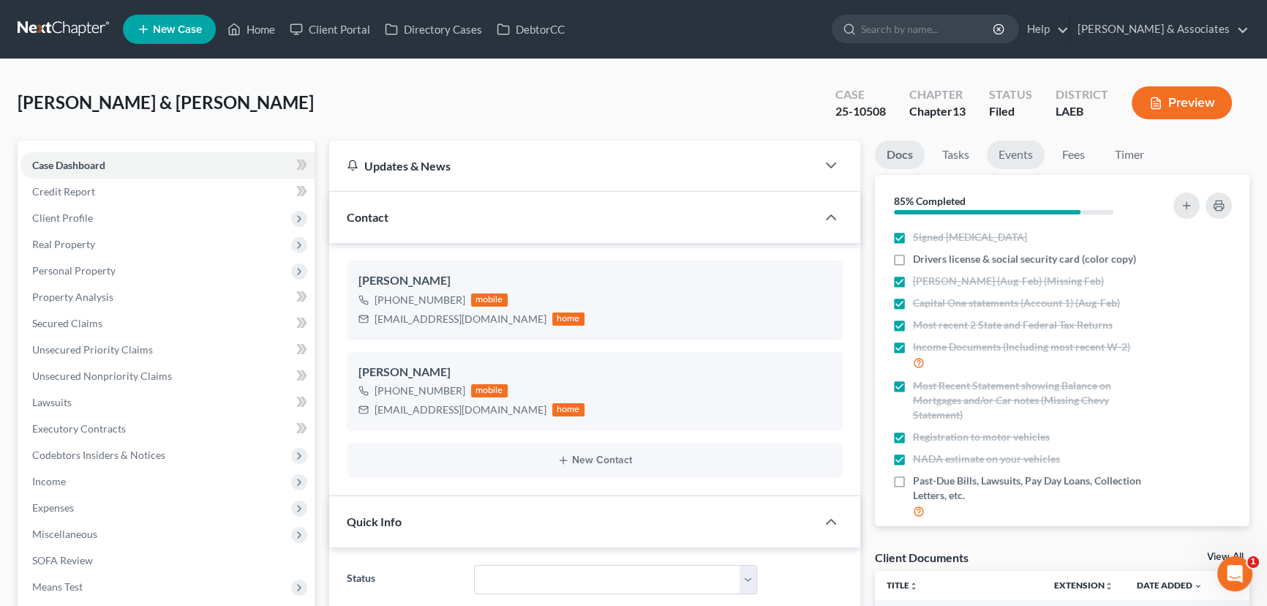
click at [1009, 154] on link "Events" at bounding box center [1016, 154] width 58 height 29
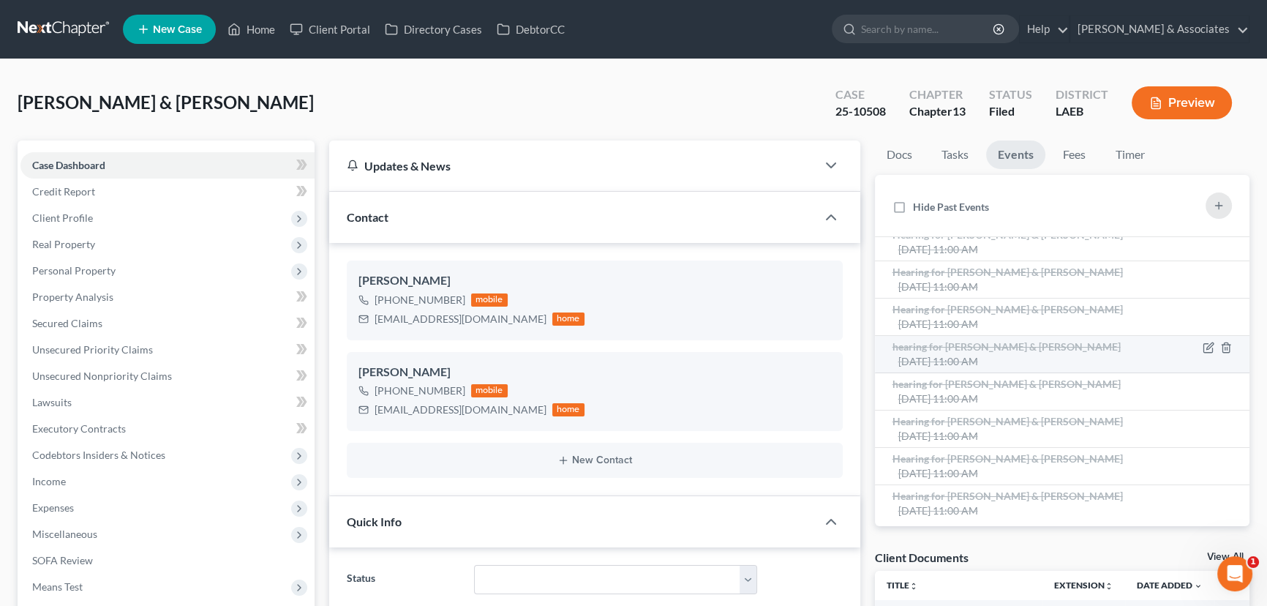
scroll to position [132, 0]
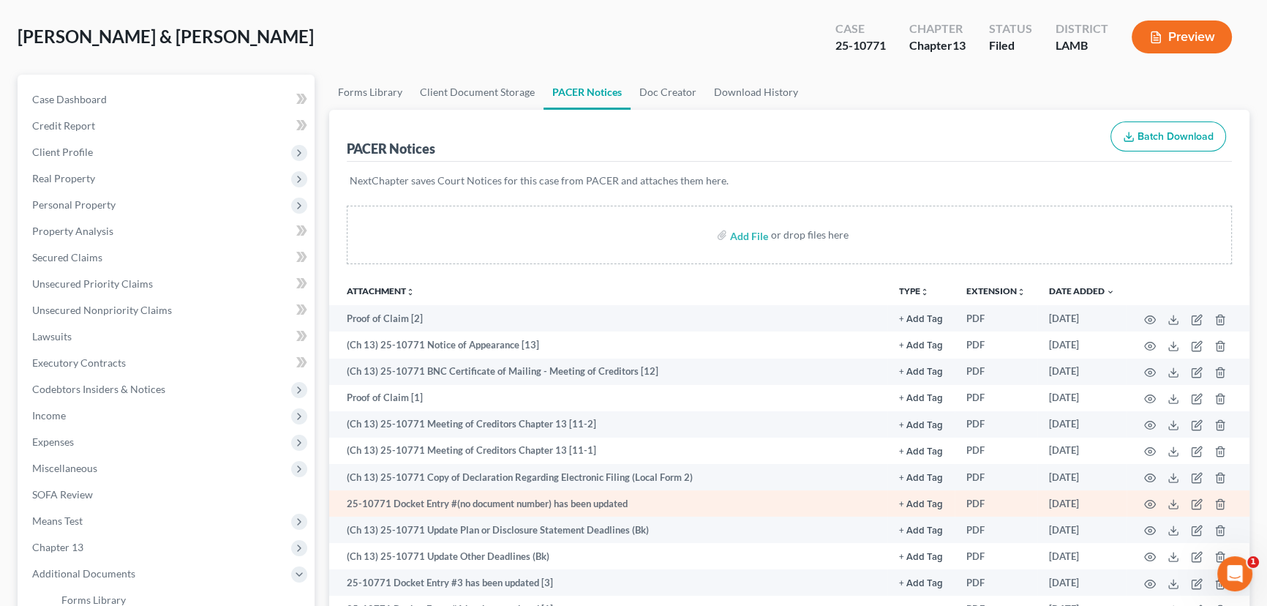
scroll to position [199, 0]
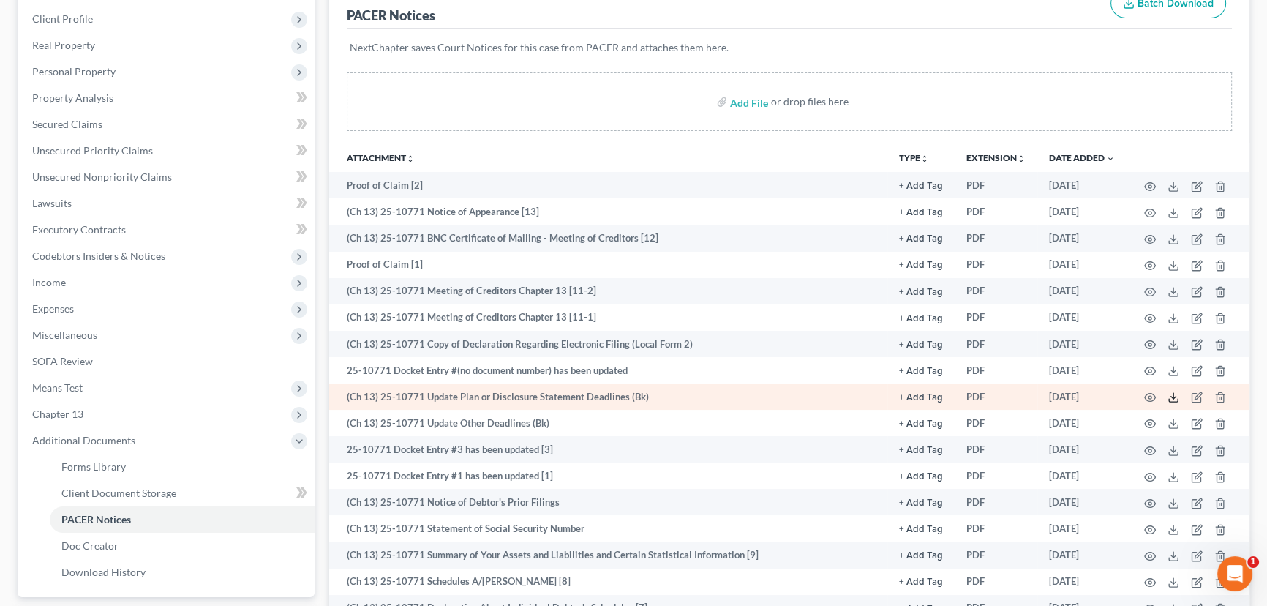
click at [1168, 395] on icon at bounding box center [1173, 397] width 12 height 12
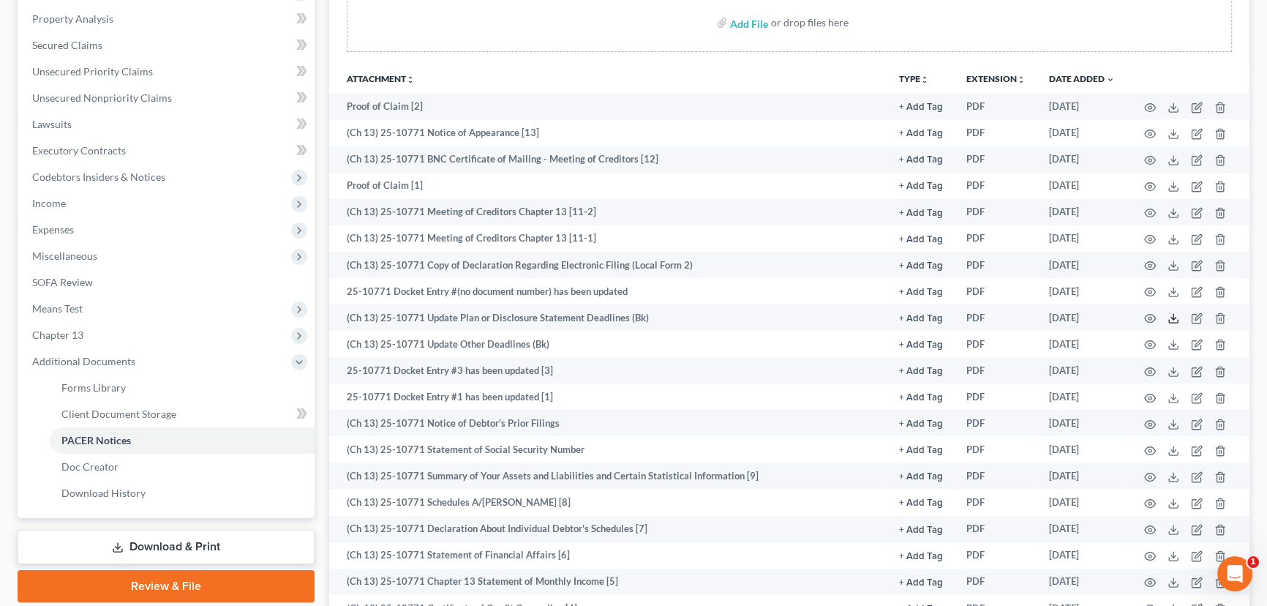
scroll to position [399, 0]
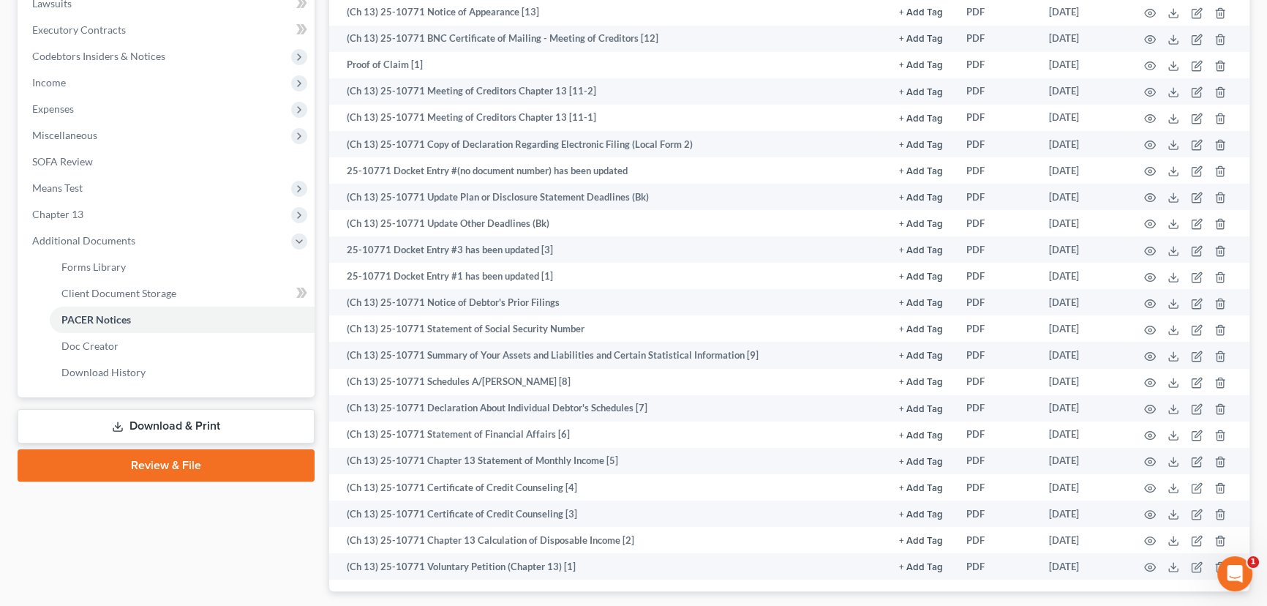
click at [137, 414] on link "Download & Print" at bounding box center [166, 426] width 297 height 34
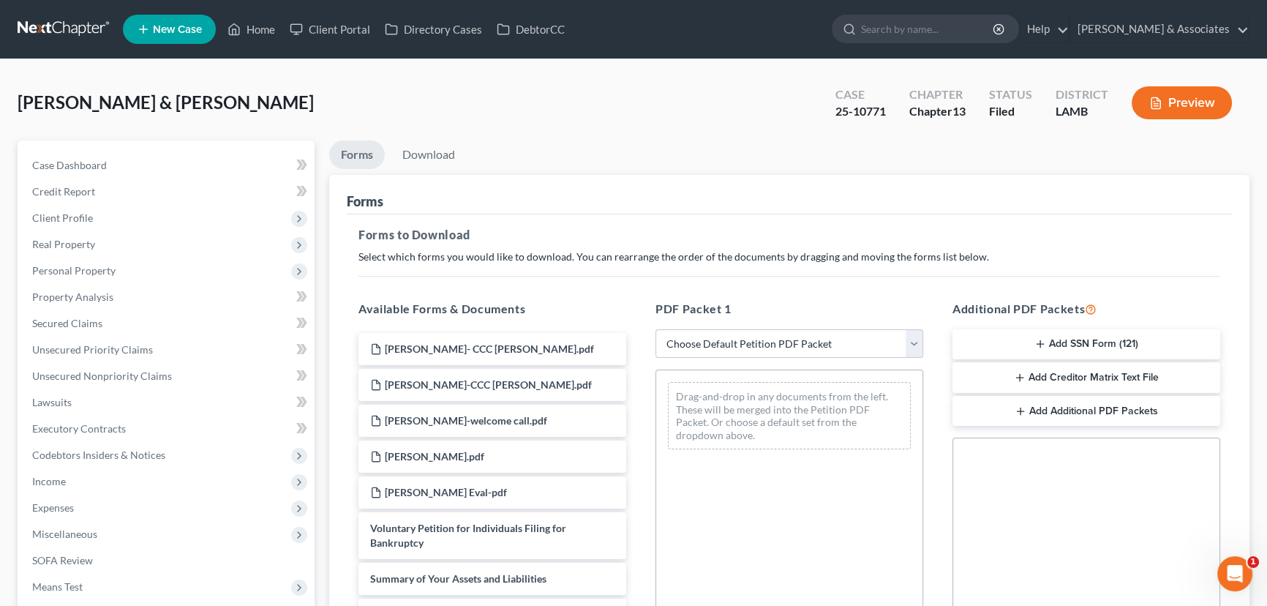
click at [766, 326] on div "PDF Packet 1 Choose Default Petition PDF Packet Complete Bankruptcy Petition (a…" at bounding box center [789, 536] width 297 height 496
click at [784, 354] on select "Choose Default Petition PDF Packet Complete Bankruptcy Petition (all forms and …" at bounding box center [789, 343] width 268 height 29
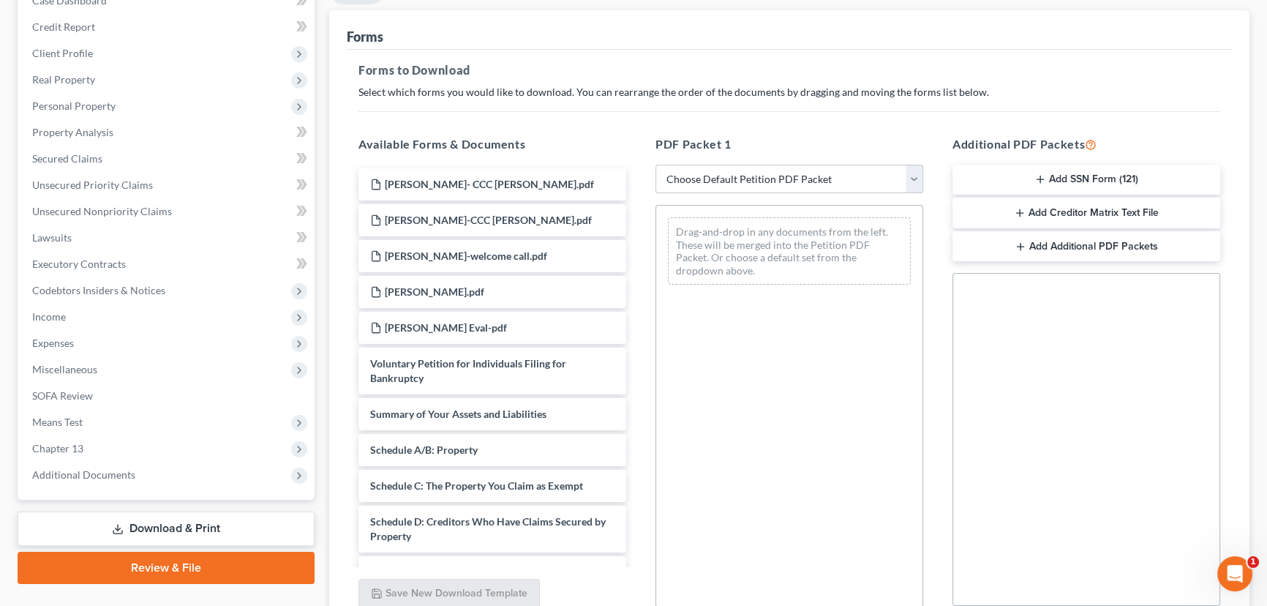
scroll to position [296, 0]
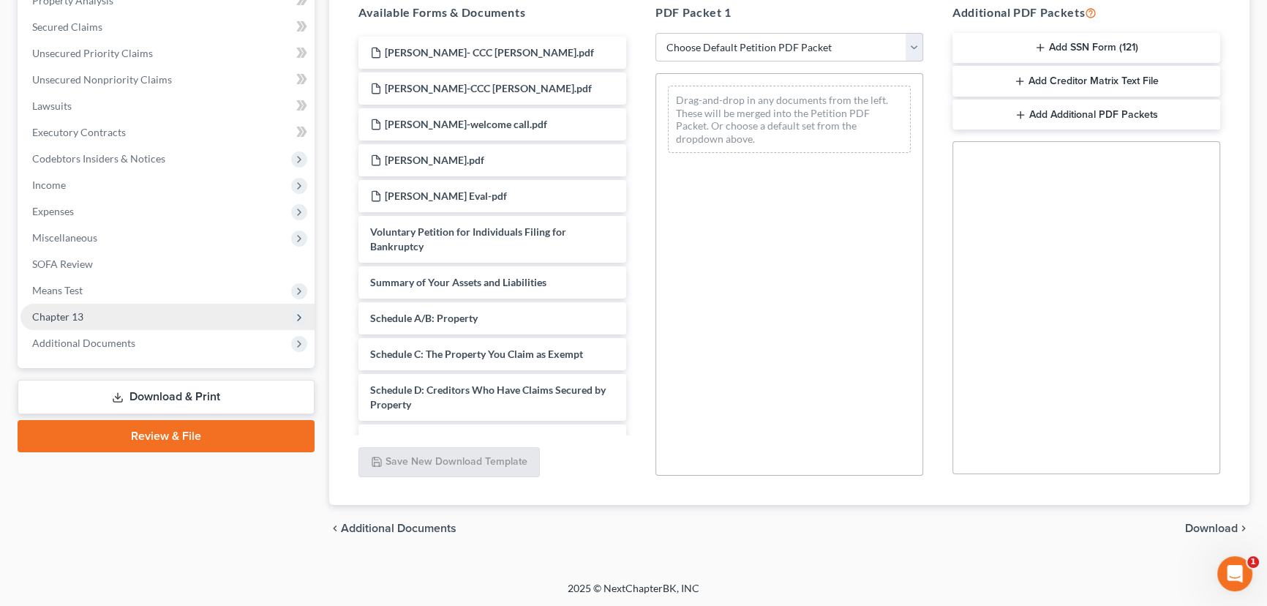
click at [135, 314] on span "Chapter 13" at bounding box center [167, 316] width 294 height 26
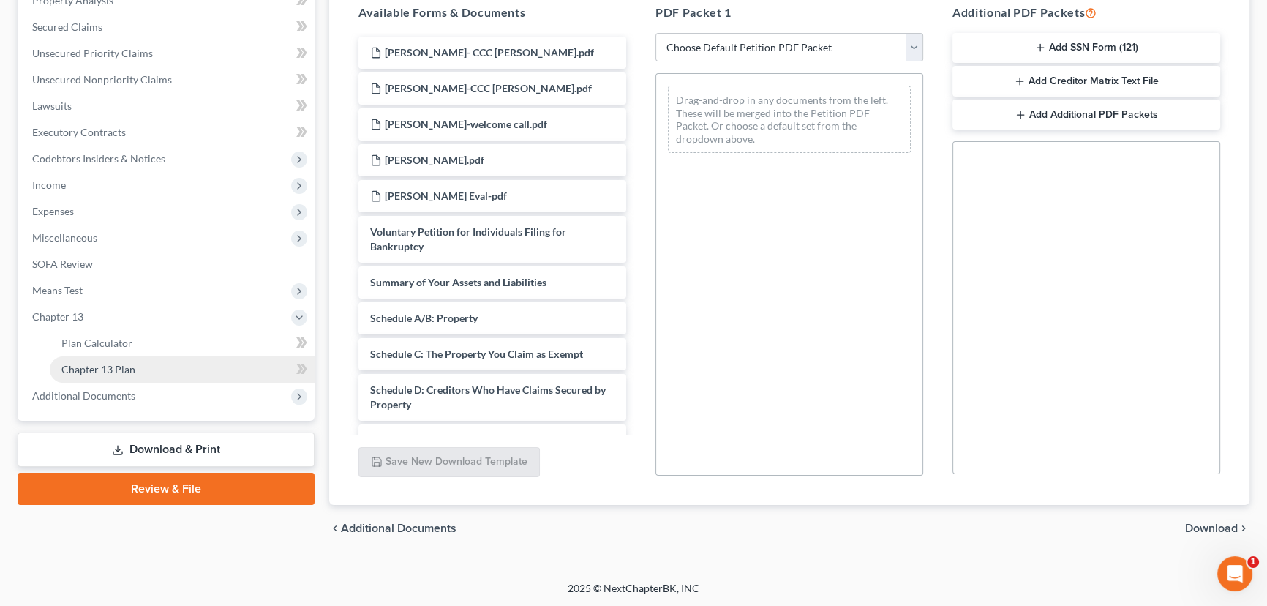
click at [135, 362] on link "Chapter 13 Plan" at bounding box center [182, 369] width 265 height 26
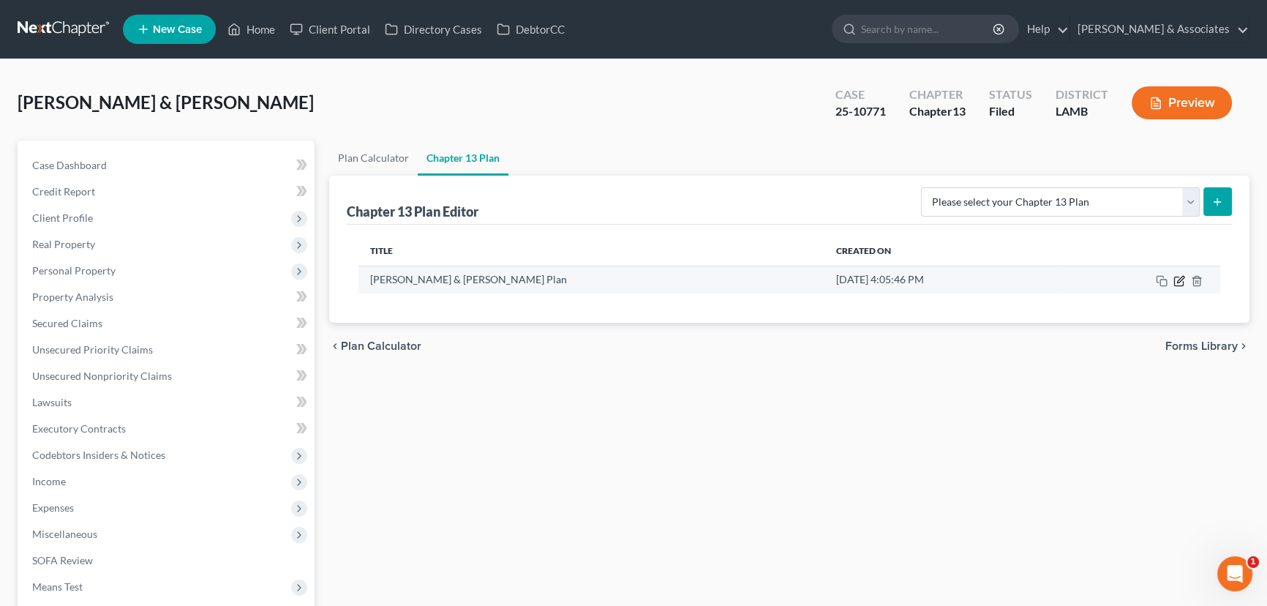
click at [1176, 278] on icon "button" at bounding box center [1179, 281] width 12 height 12
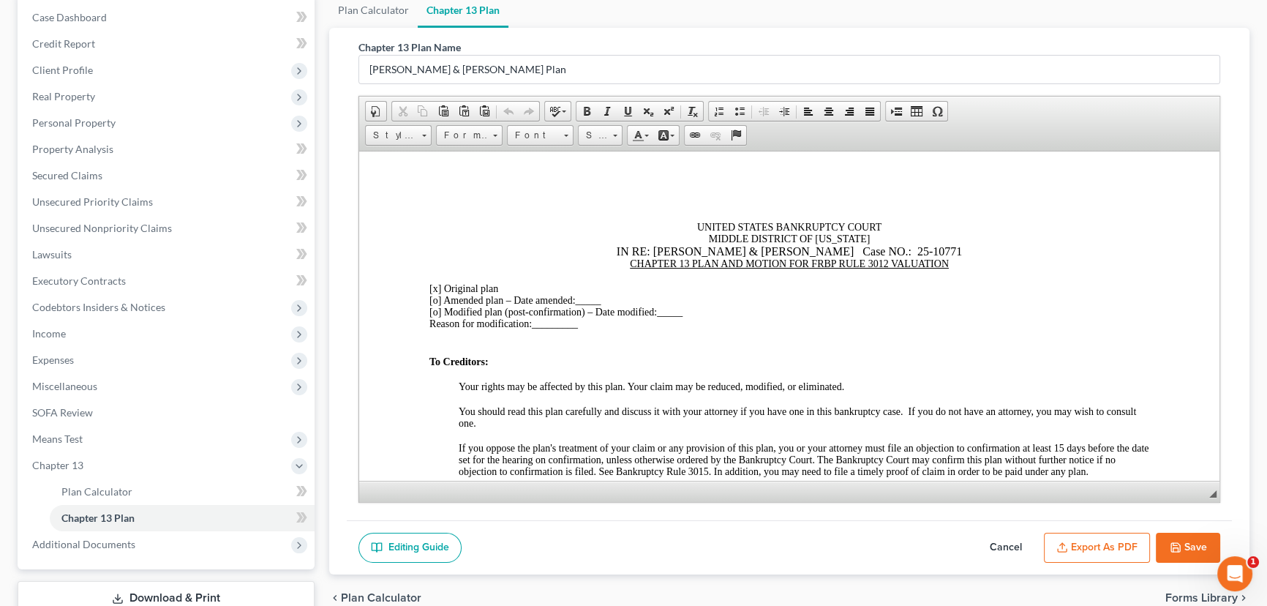
scroll to position [249, 0]
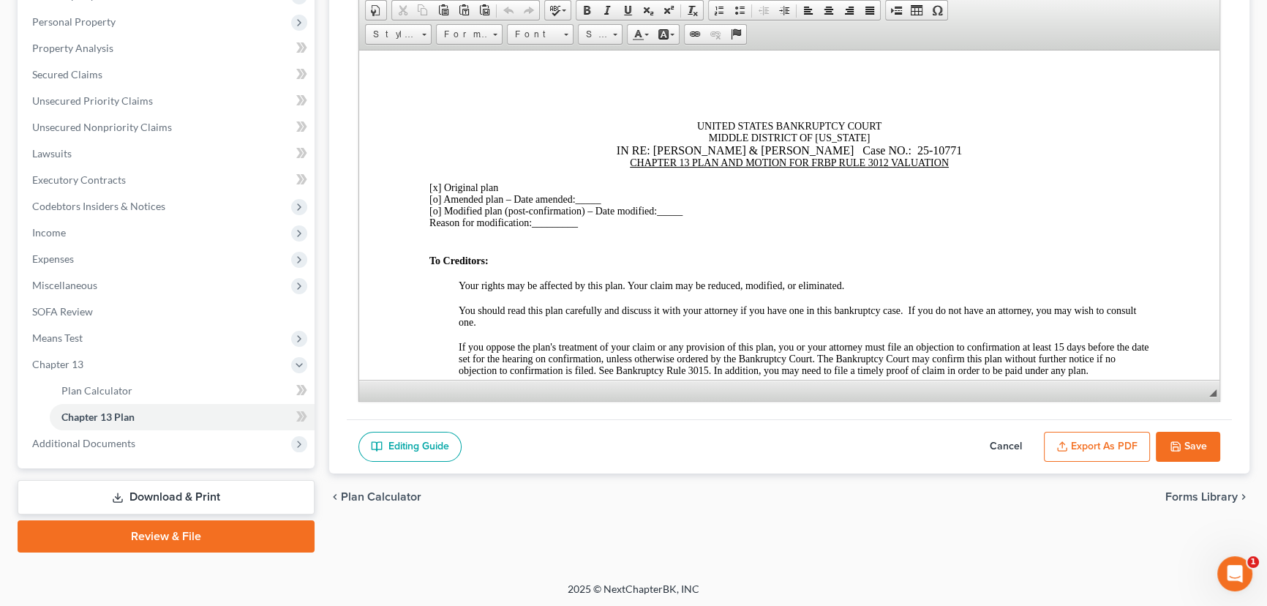
click at [1105, 446] on button "Export as PDF" at bounding box center [1097, 446] width 106 height 31
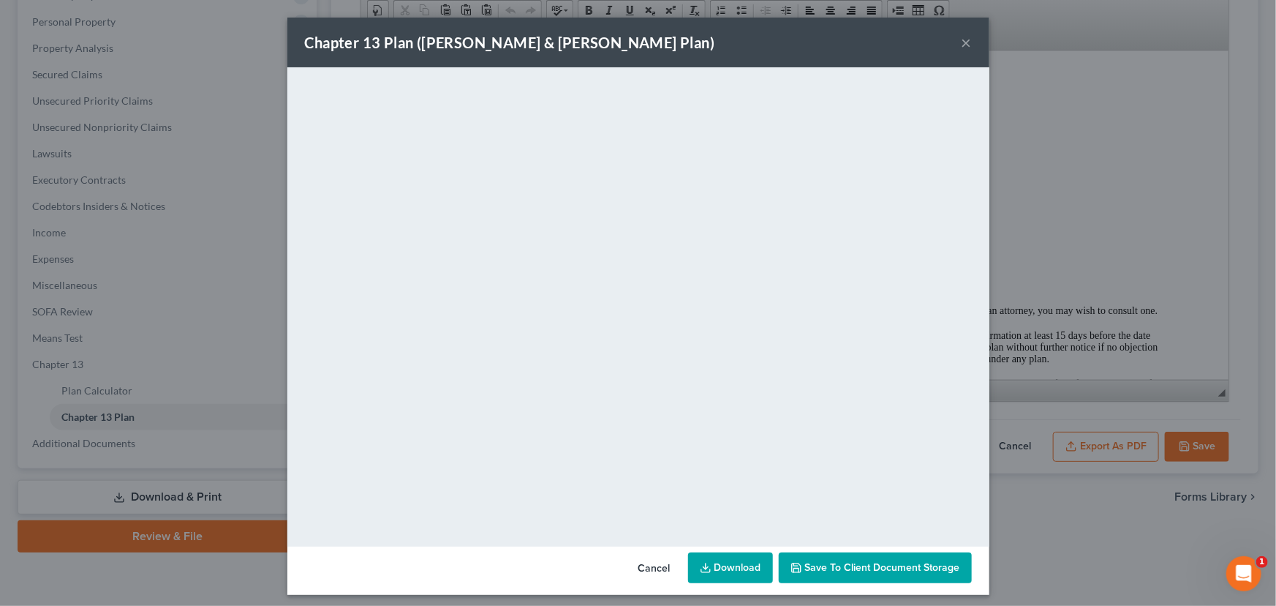
click at [962, 50] on button "×" at bounding box center [967, 43] width 10 height 18
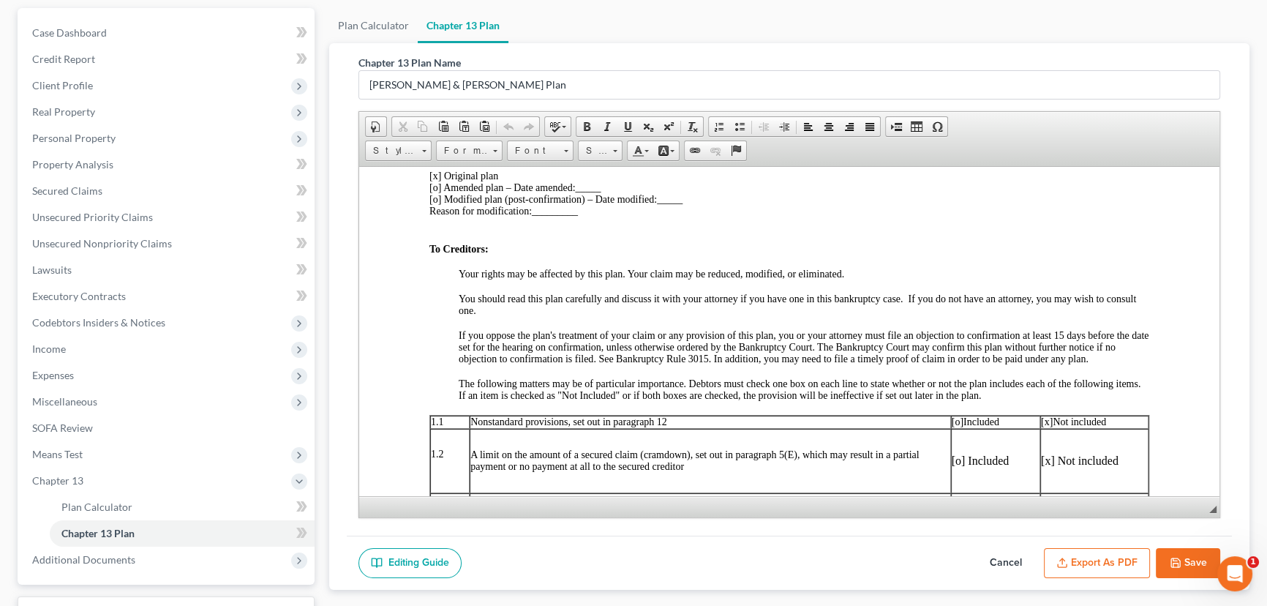
scroll to position [66, 0]
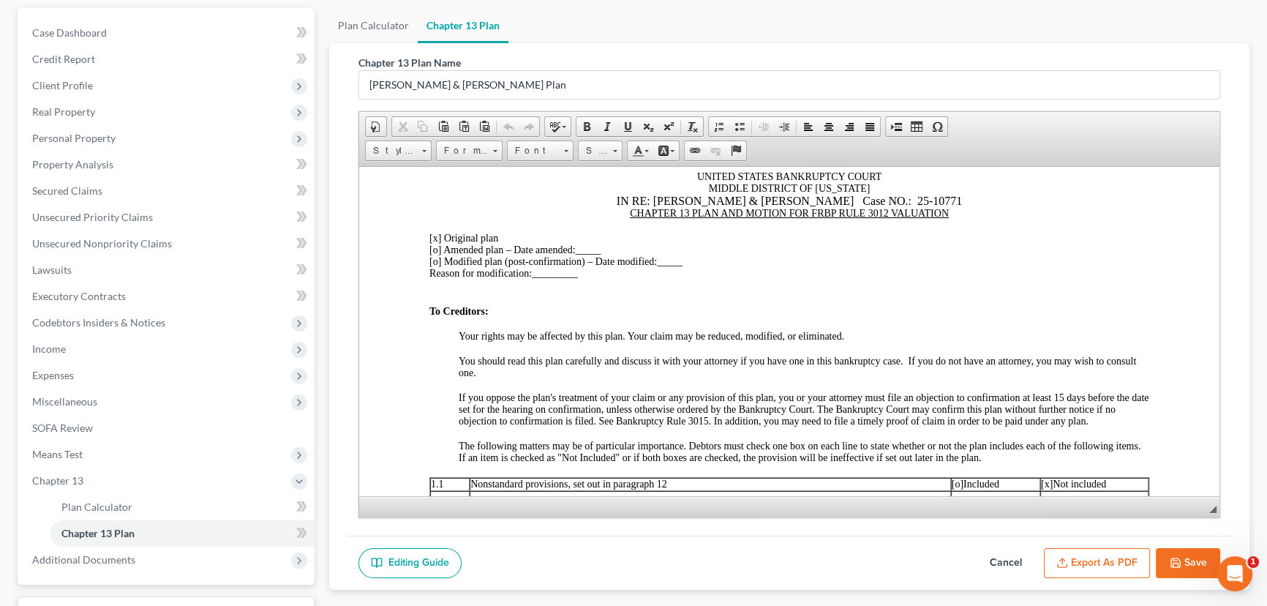
click at [852, 197] on div "IN RE: [PERSON_NAME] & [PERSON_NAME] Case NO.: 25-10771" at bounding box center [789, 200] width 720 height 13
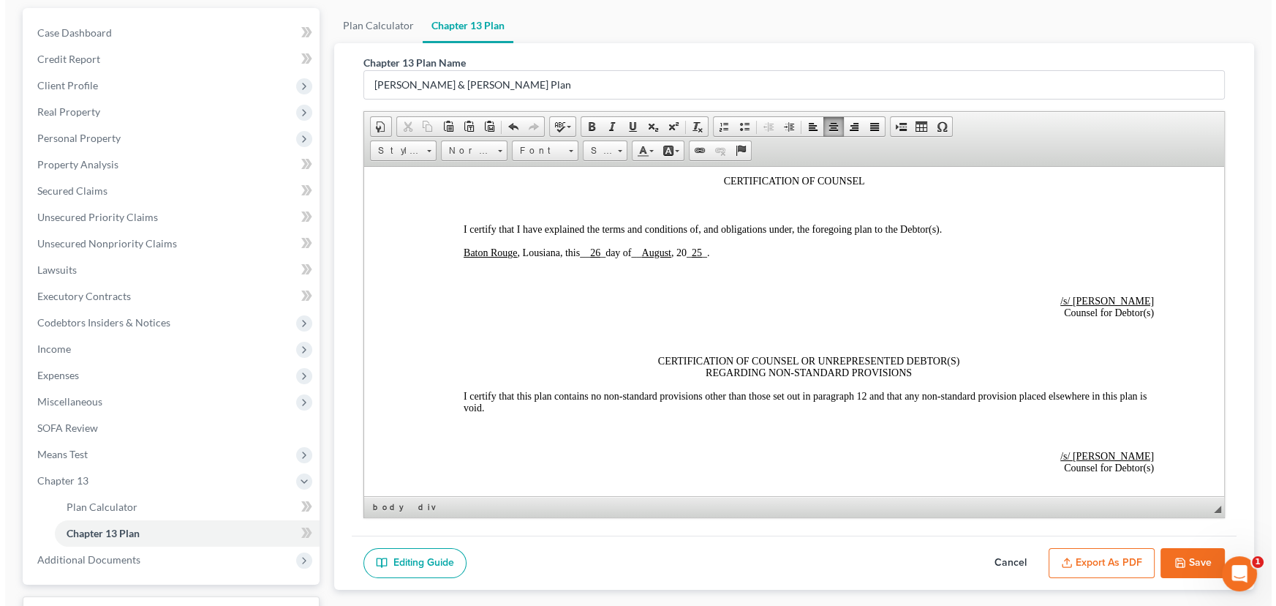
scroll to position [3523, 0]
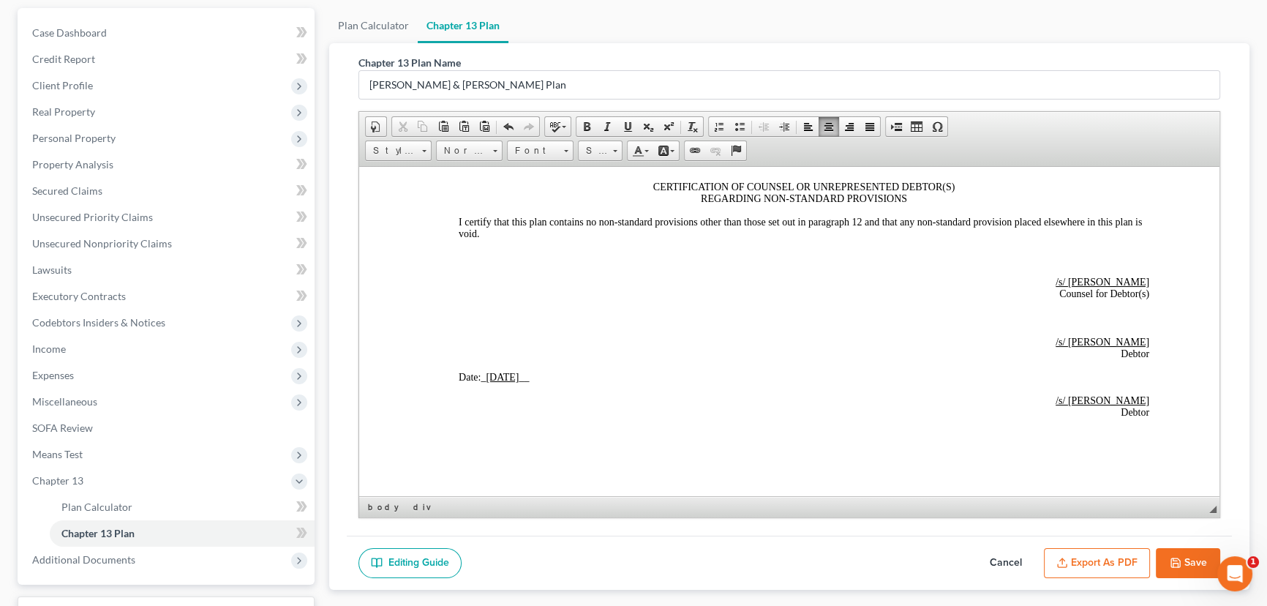
click at [1074, 563] on button "Export as PDF" at bounding box center [1097, 563] width 106 height 31
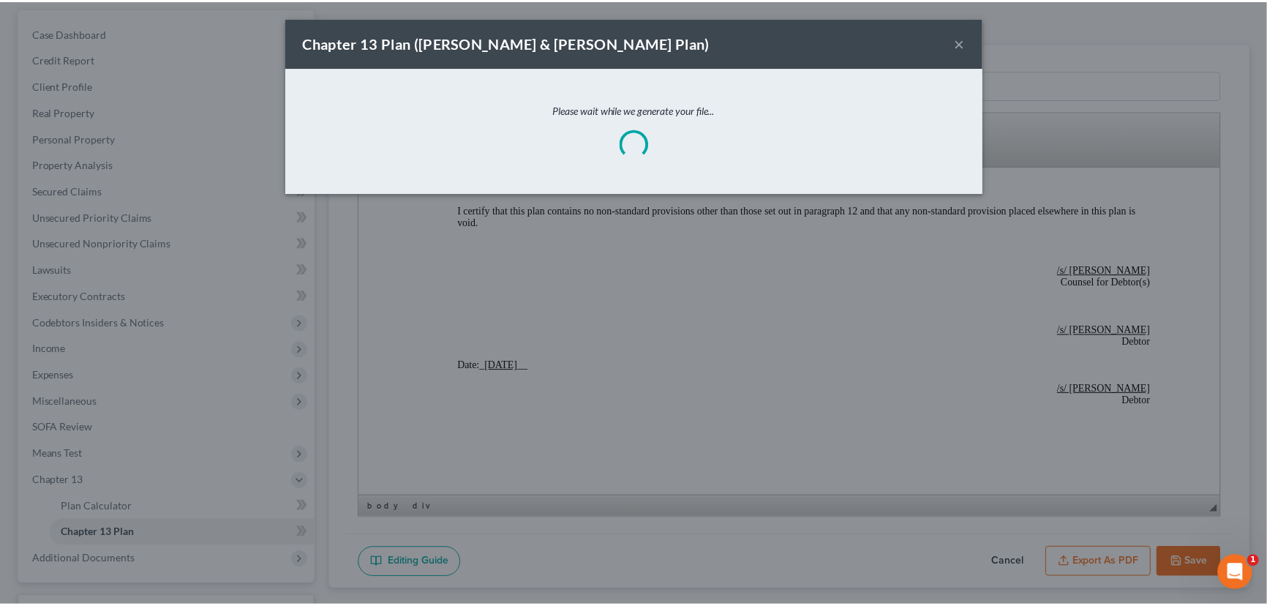
scroll to position [3497, 0]
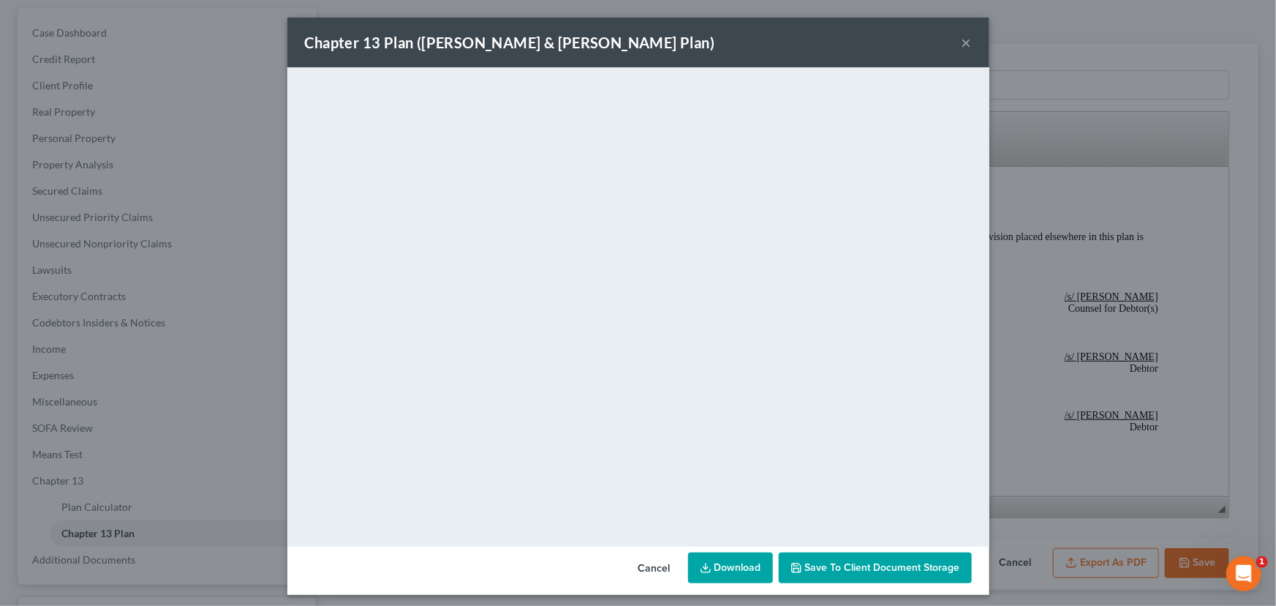
click at [741, 570] on link "Download" at bounding box center [730, 567] width 85 height 31
click at [962, 44] on button "×" at bounding box center [967, 43] width 10 height 18
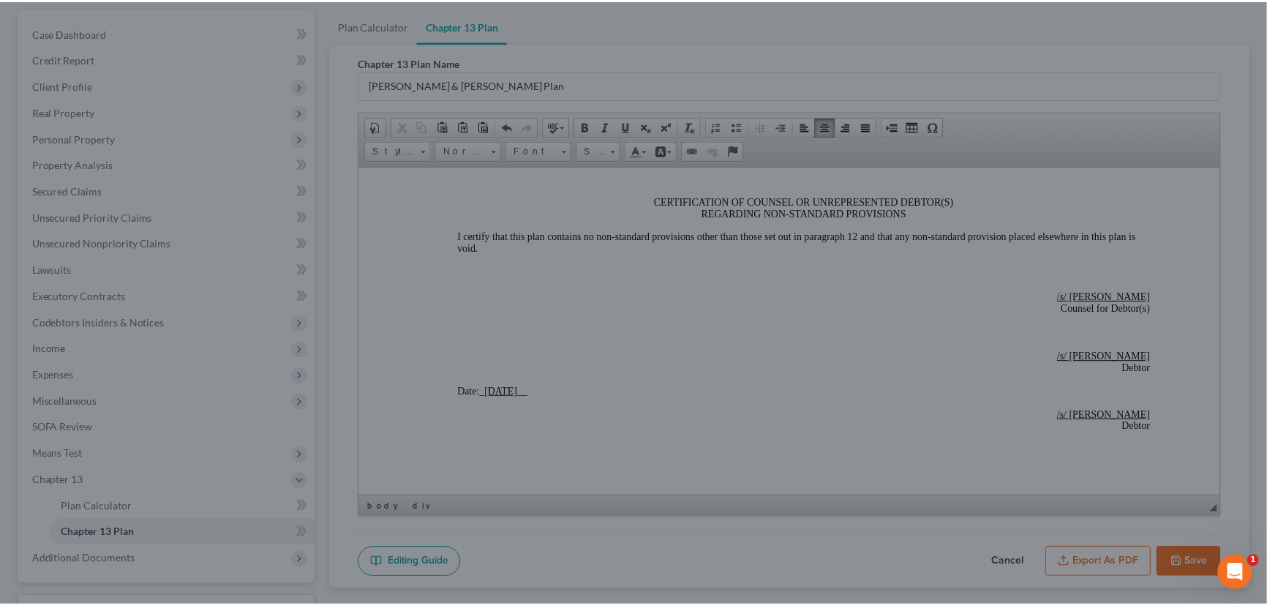
scroll to position [3523, 0]
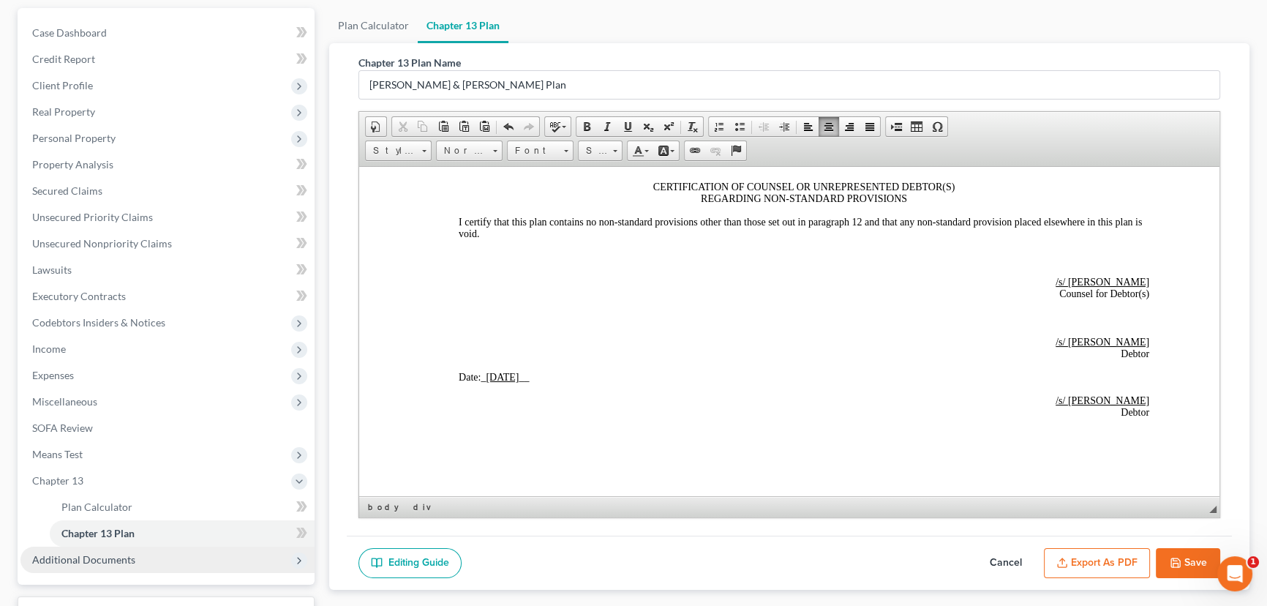
click at [214, 559] on span "Additional Documents" at bounding box center [167, 559] width 294 height 26
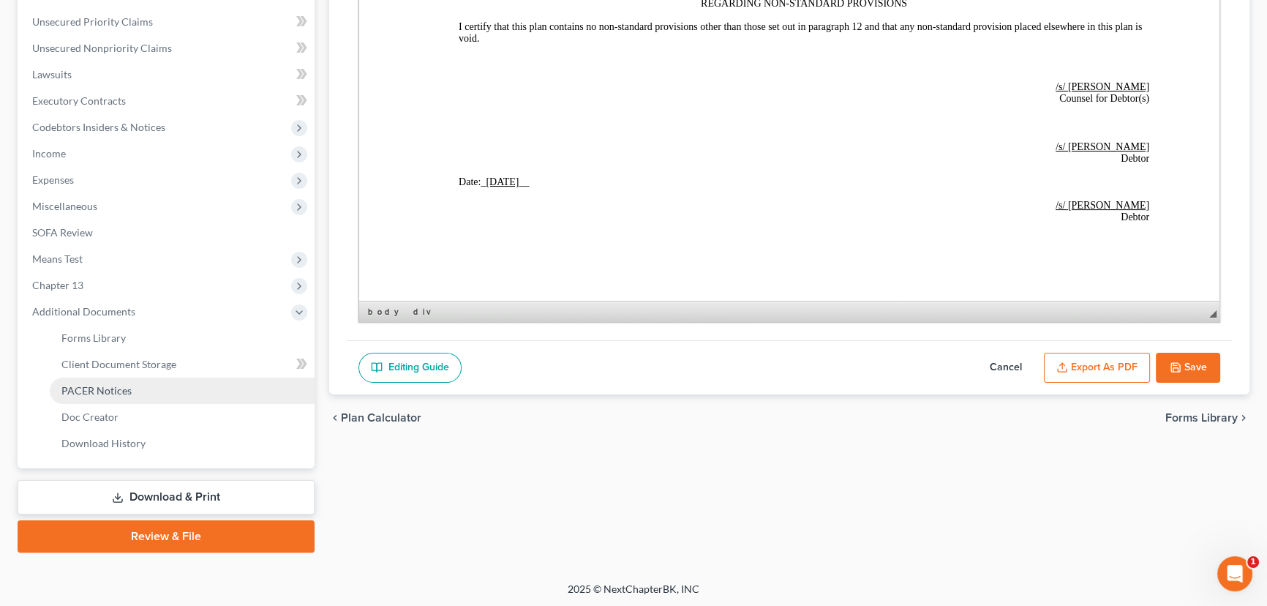
click at [122, 398] on link "PACER Notices" at bounding box center [182, 390] width 265 height 26
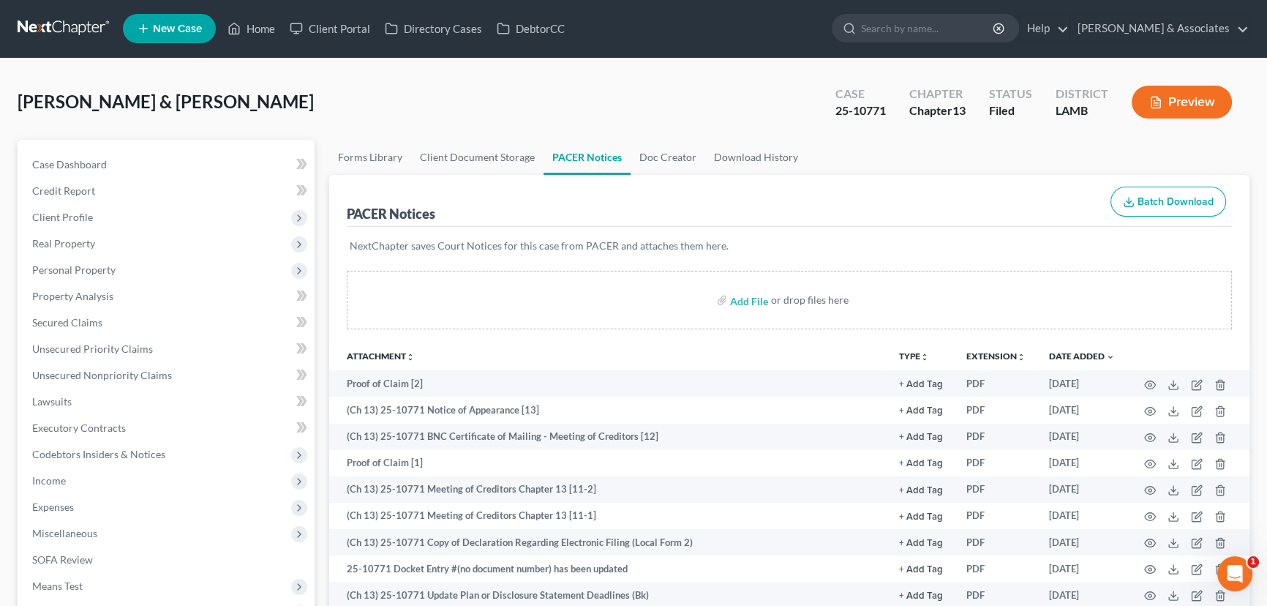
scroll to position [483, 0]
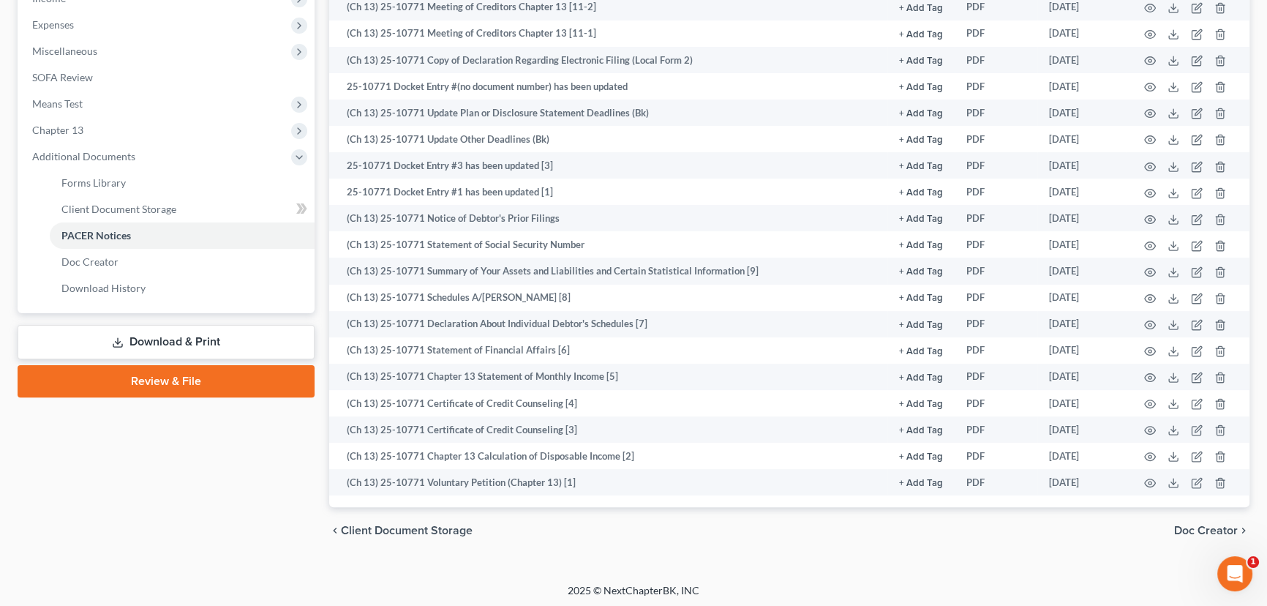
drag, startPoint x: 785, startPoint y: 331, endPoint x: 800, endPoint y: 636, distance: 306.1
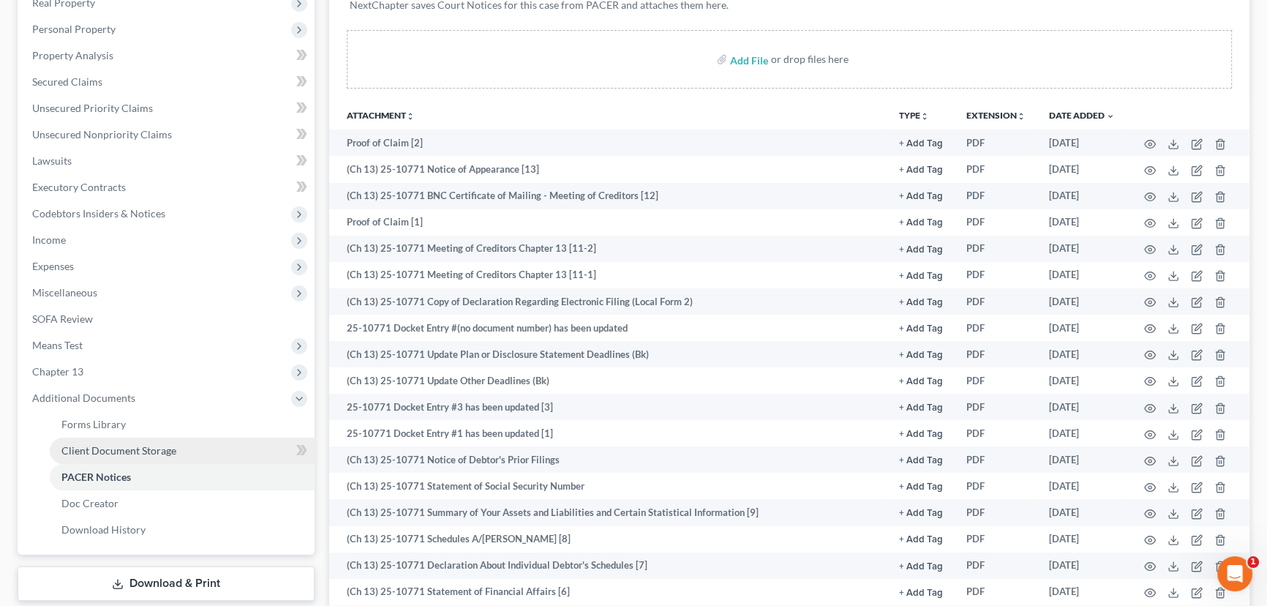
scroll to position [332, 0]
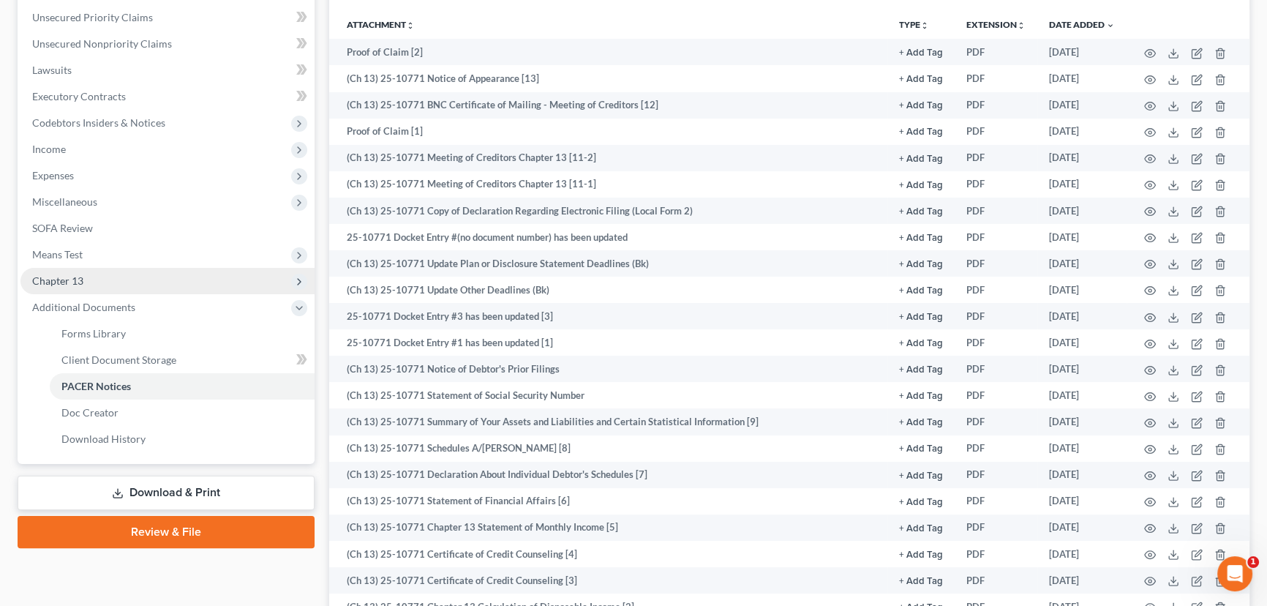
click at [101, 282] on span "Chapter 13" at bounding box center [167, 281] width 294 height 26
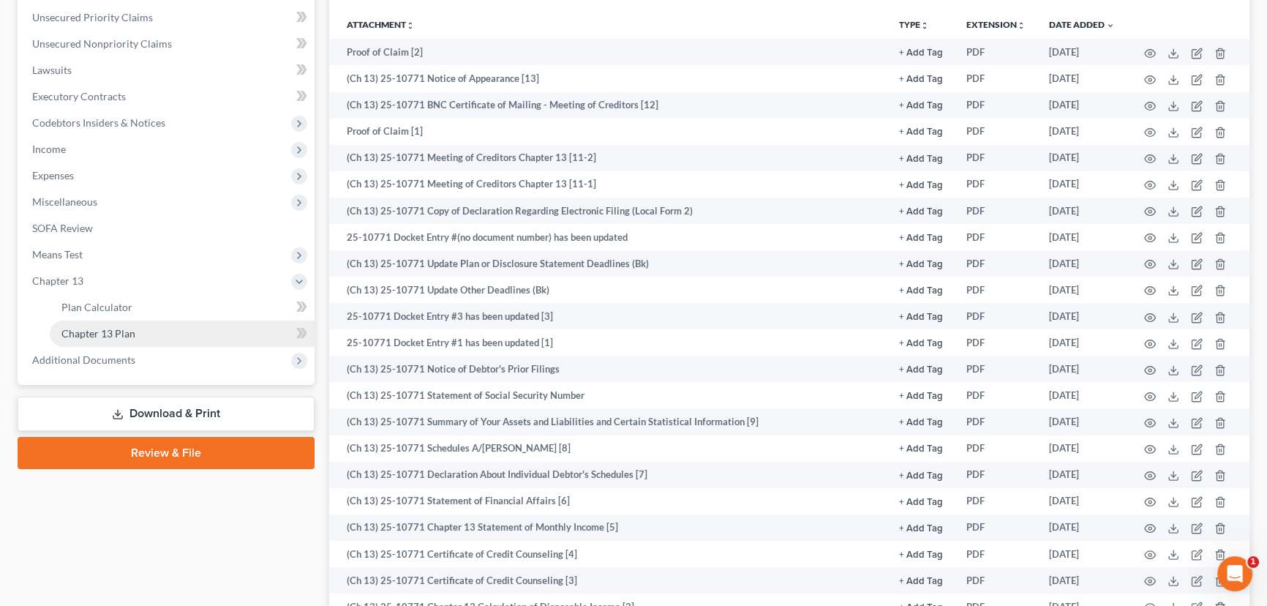
click at [110, 337] on link "Chapter 13 Plan" at bounding box center [182, 333] width 265 height 26
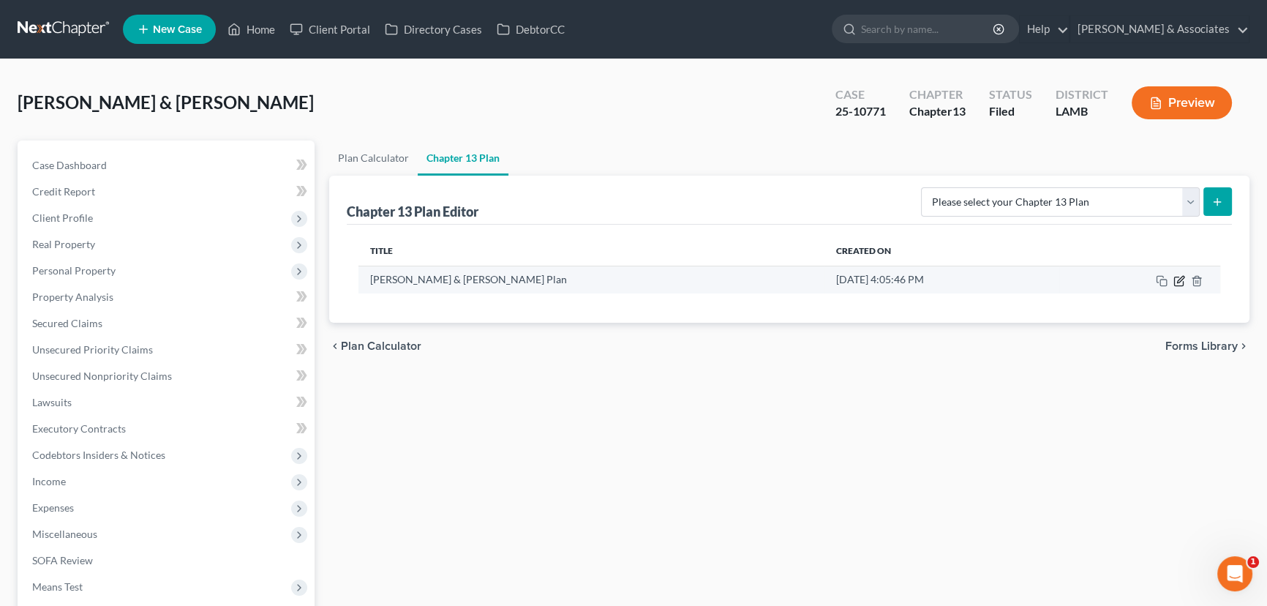
click at [1175, 283] on icon "button" at bounding box center [1179, 281] width 12 height 12
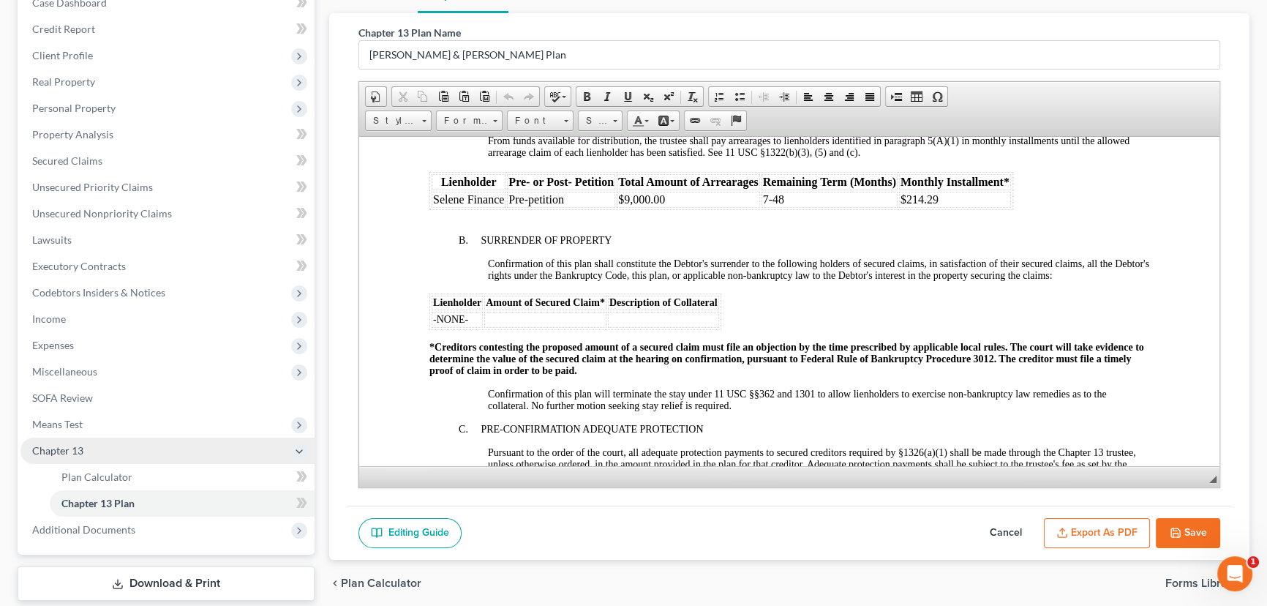
scroll to position [249, 0]
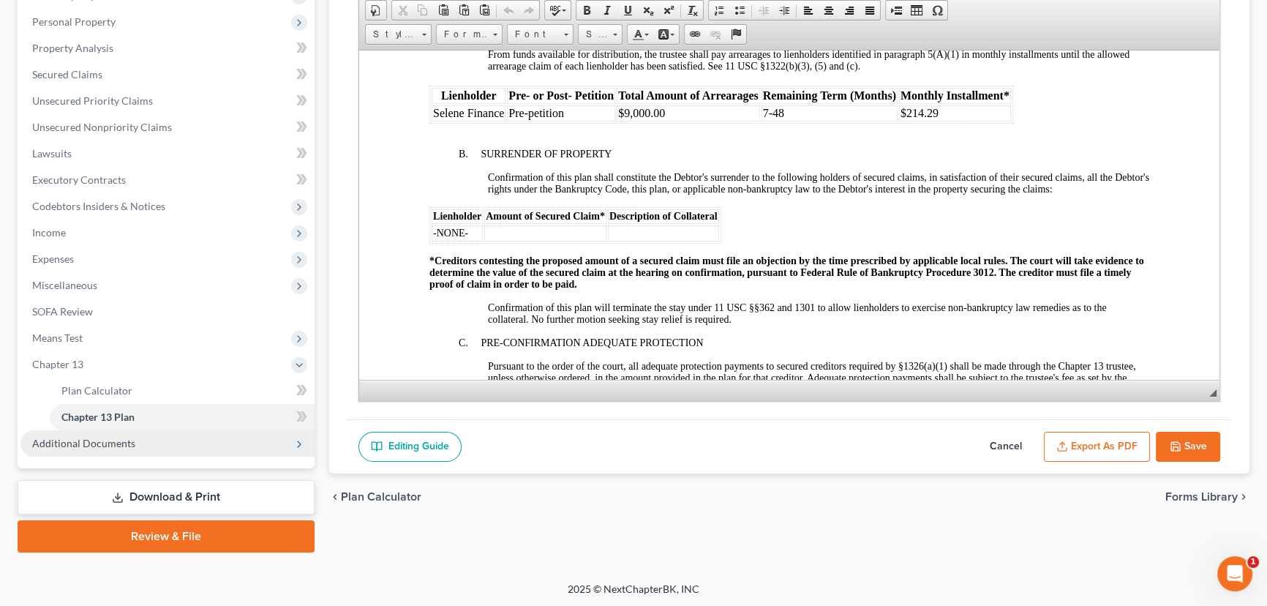
click at [100, 434] on span "Additional Documents" at bounding box center [167, 443] width 294 height 26
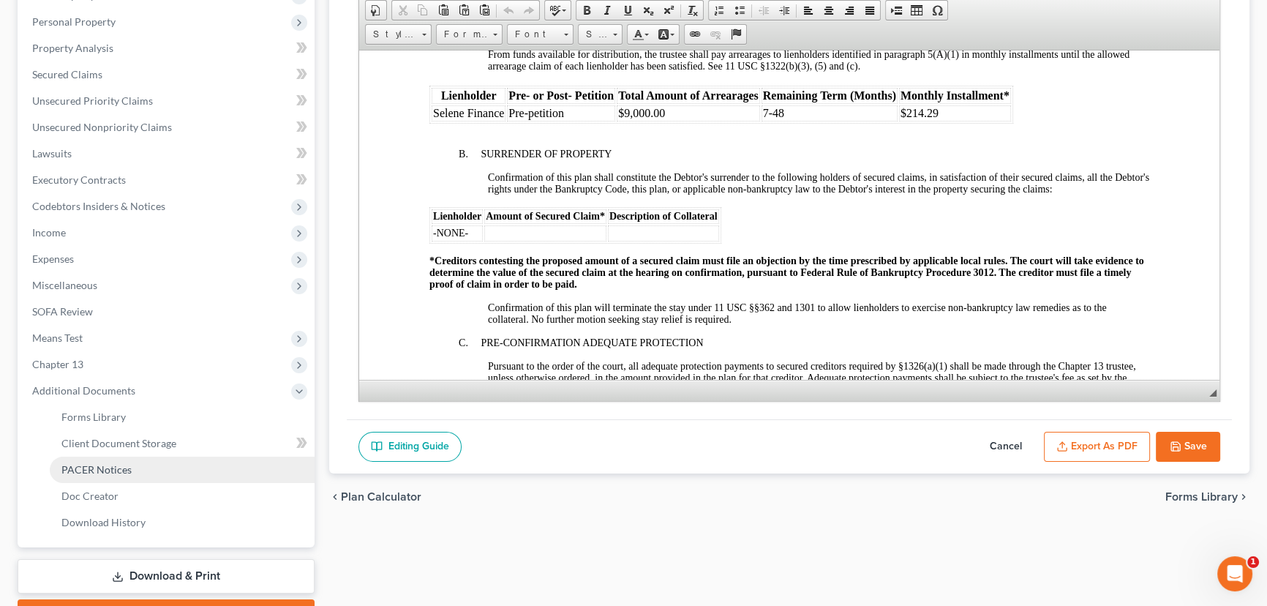
click at [140, 472] on link "PACER Notices" at bounding box center [182, 469] width 265 height 26
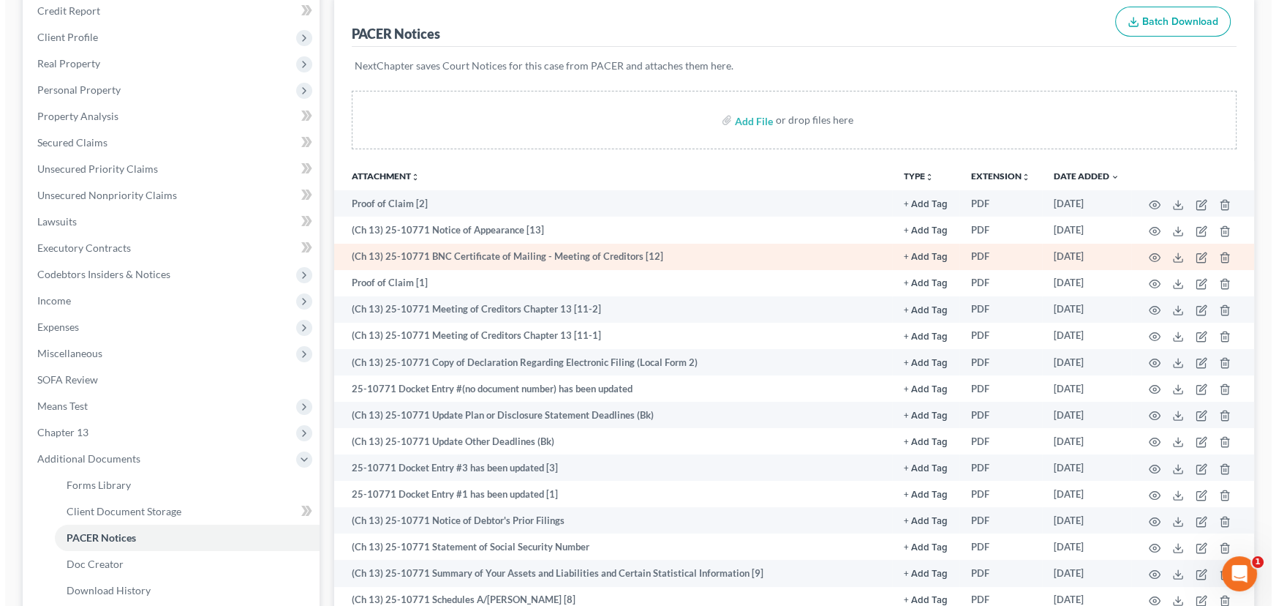
scroll to position [199, 0]
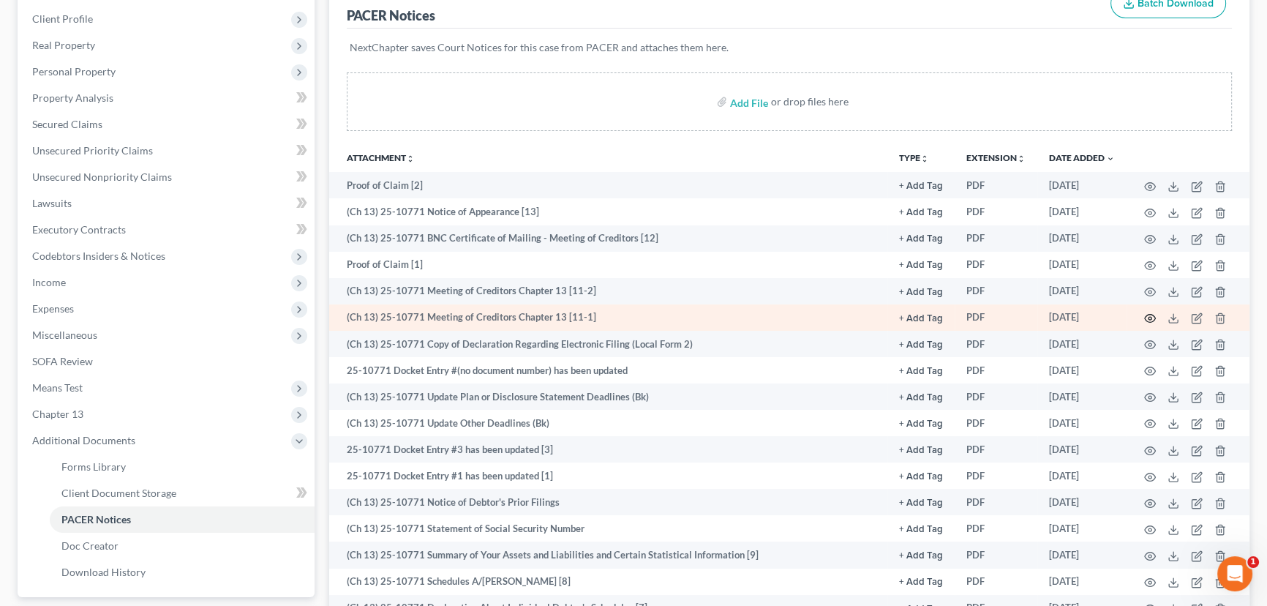
click at [1146, 312] on icon "button" at bounding box center [1150, 318] width 12 height 12
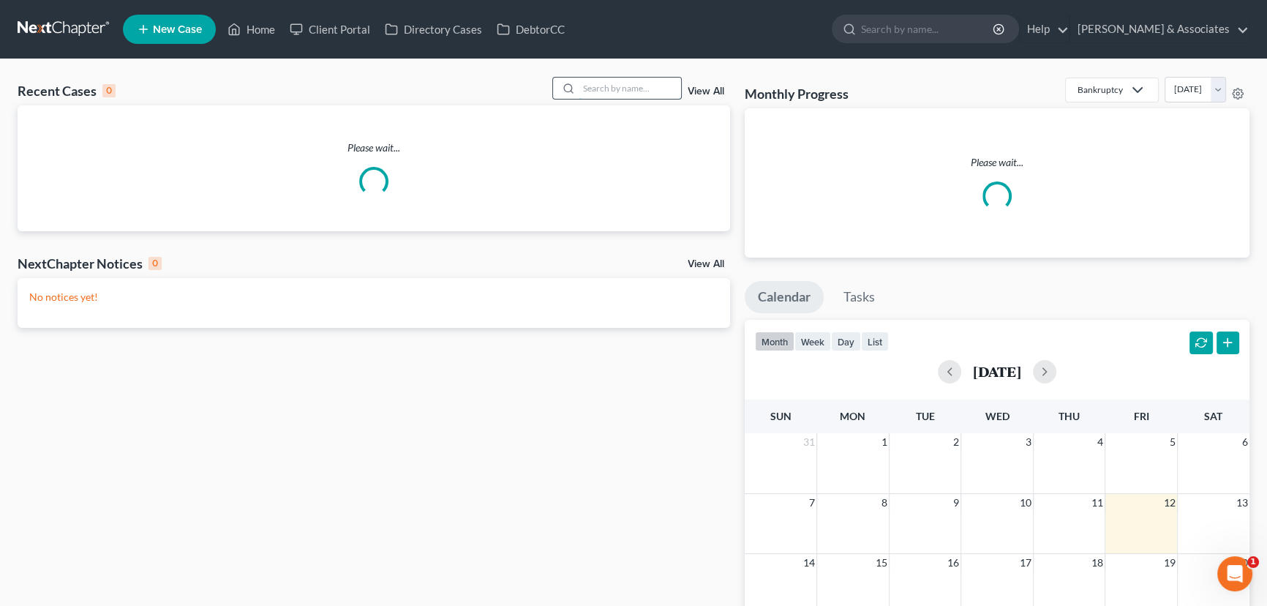
click at [637, 89] on input "search" at bounding box center [629, 88] width 102 height 21
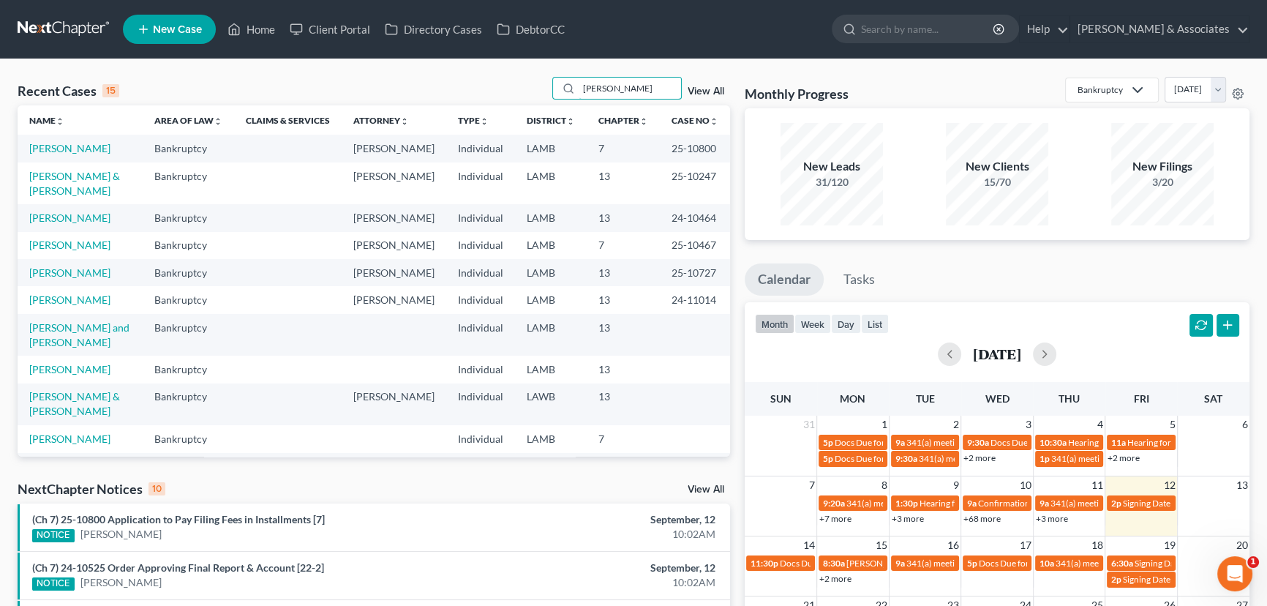
type input "cole"
click at [80, 146] on link "Coleman, Derek" at bounding box center [69, 148] width 81 height 12
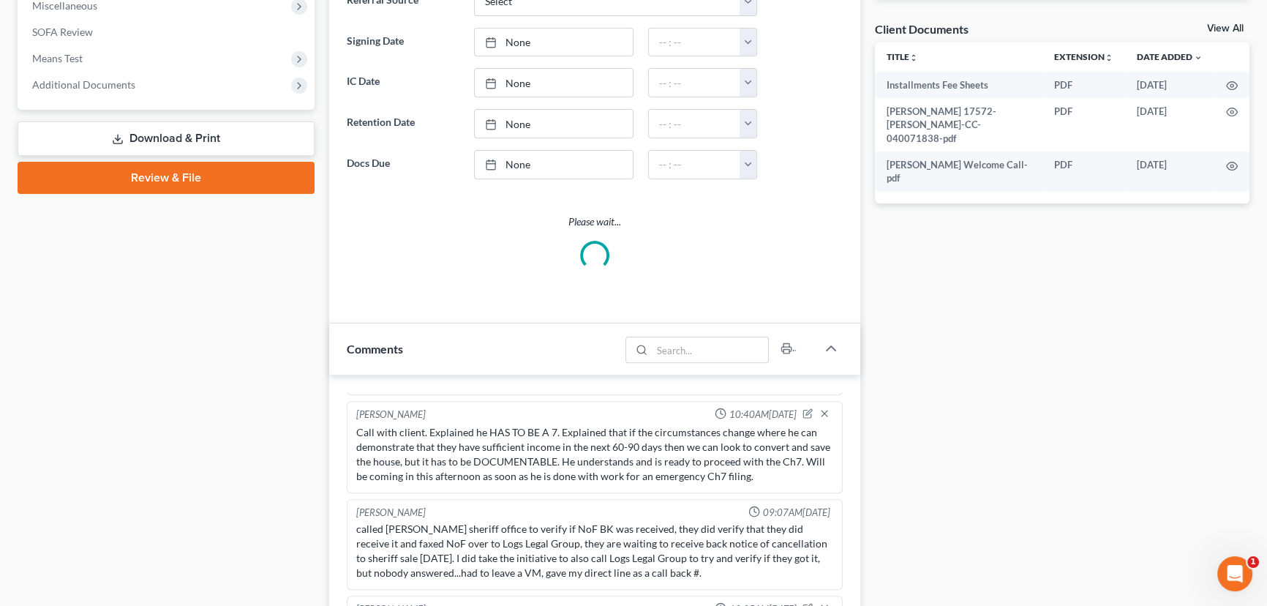
scroll to position [797, 0]
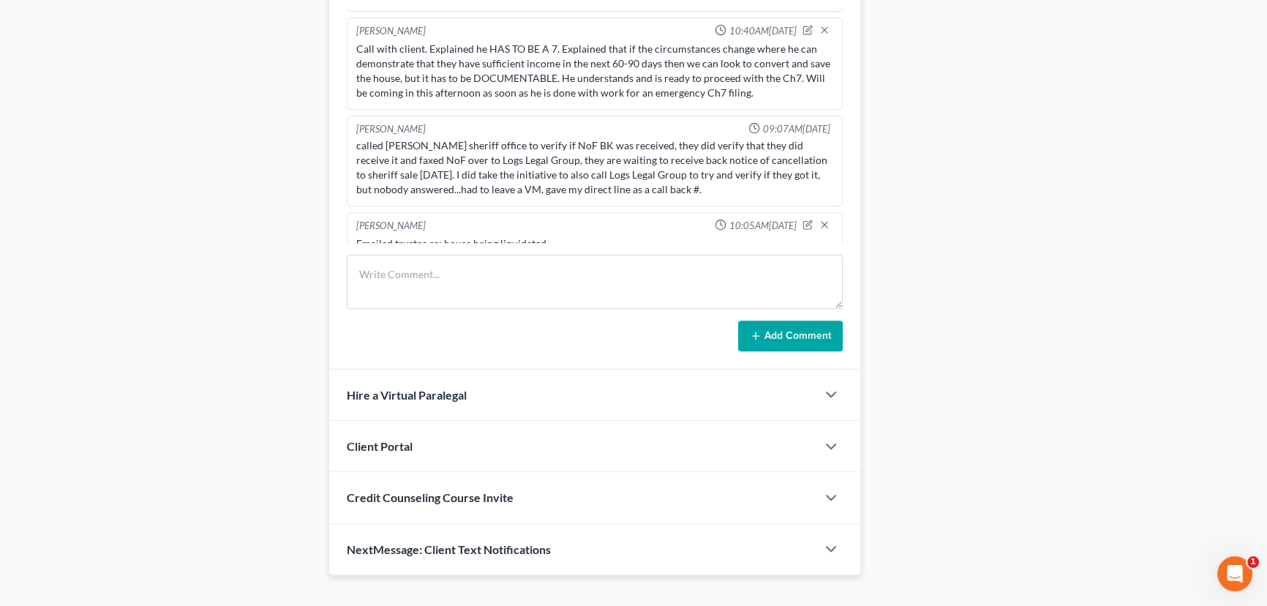
click at [463, 409] on div "Hire a Virtual Paralegal" at bounding box center [572, 394] width 487 height 50
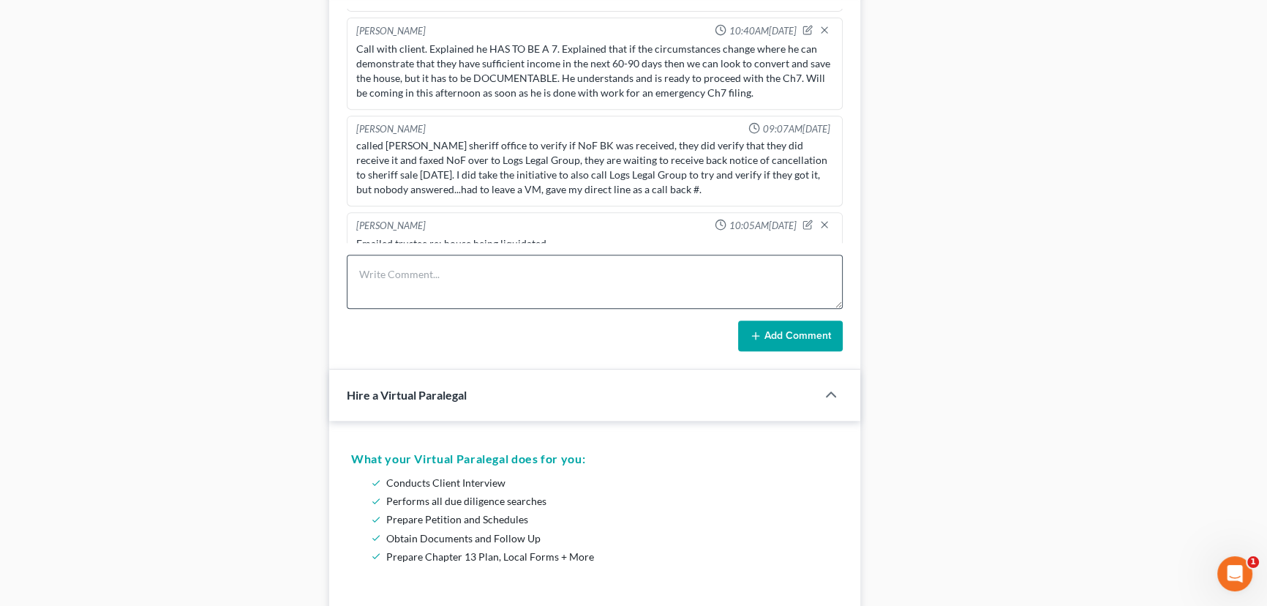
drag, startPoint x: 512, startPoint y: 311, endPoint x: 518, endPoint y: 303, distance: 9.4
click at [513, 309] on form "Add Comment" at bounding box center [595, 302] width 496 height 97
click at [527, 288] on textarea at bounding box center [595, 281] width 496 height 54
type textarea "EDEC filed"
click at [743, 324] on button "Add Comment" at bounding box center [790, 335] width 105 height 31
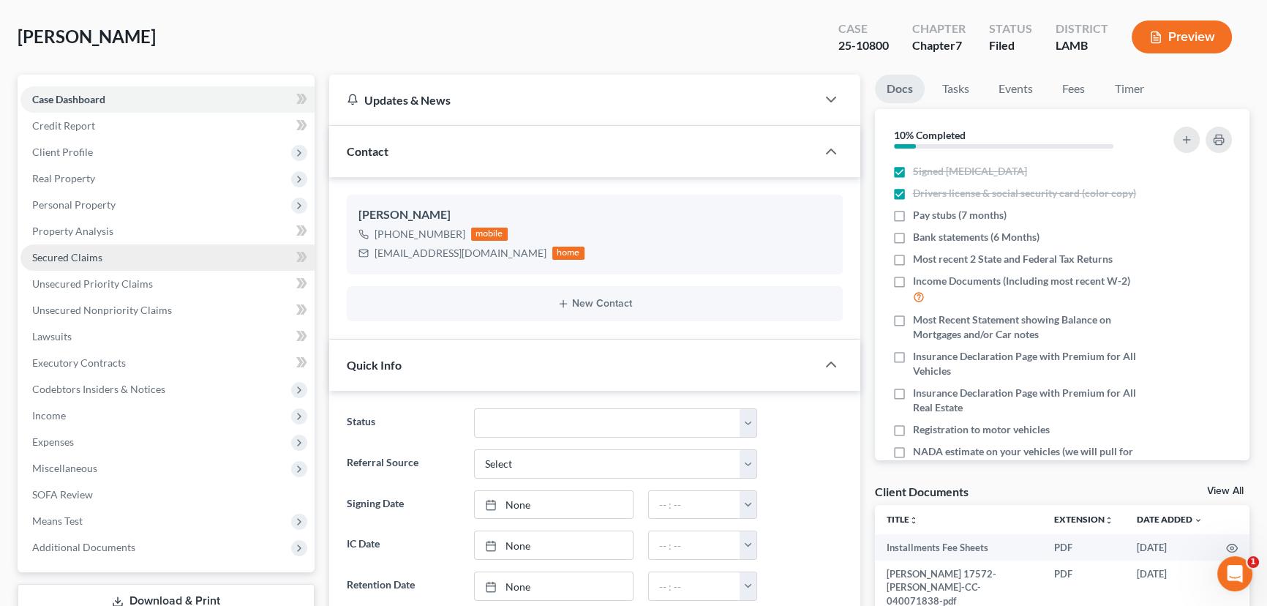
scroll to position [0, 0]
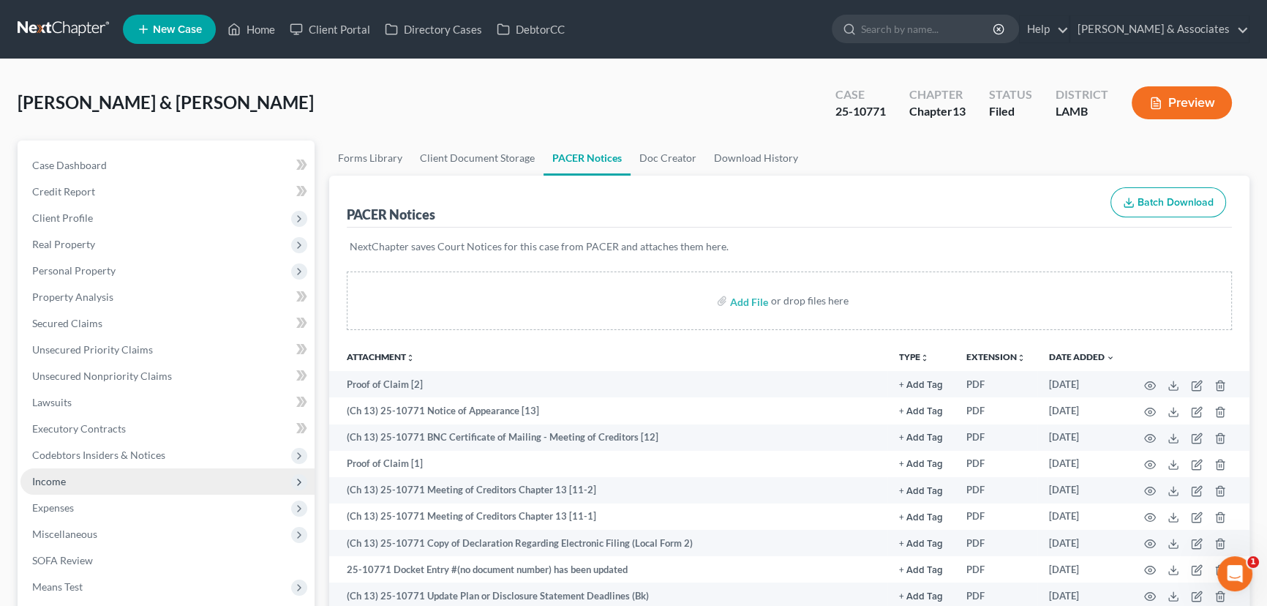
click at [79, 480] on span "Income" at bounding box center [167, 481] width 294 height 26
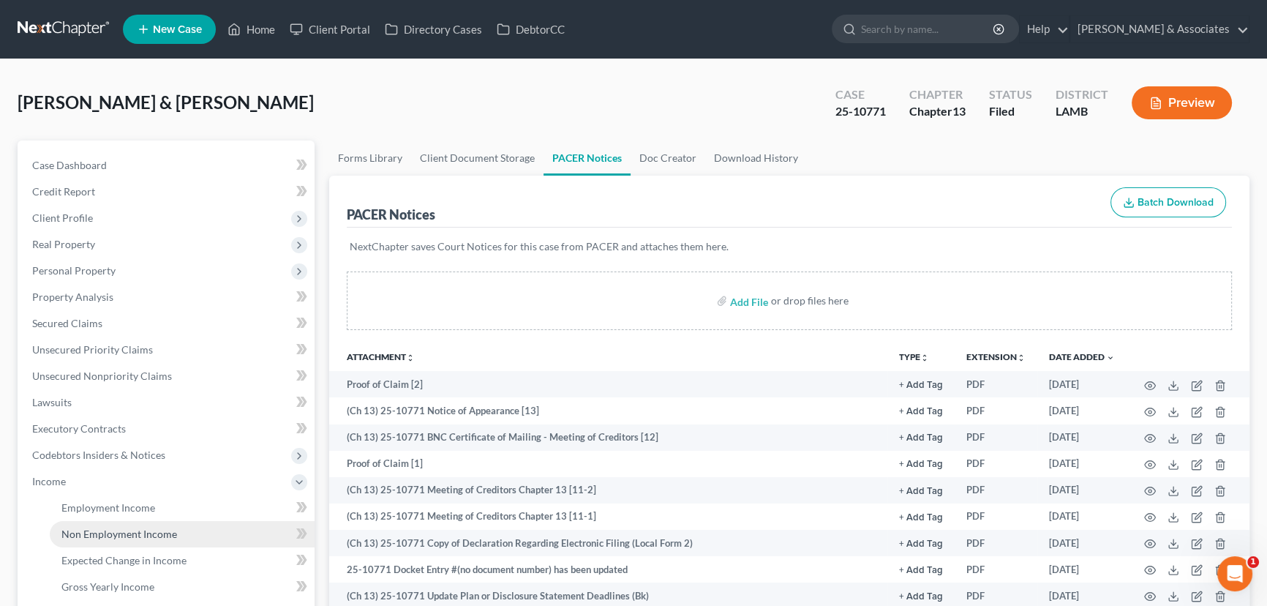
click at [75, 527] on span "Non Employment Income" at bounding box center [119, 533] width 116 height 12
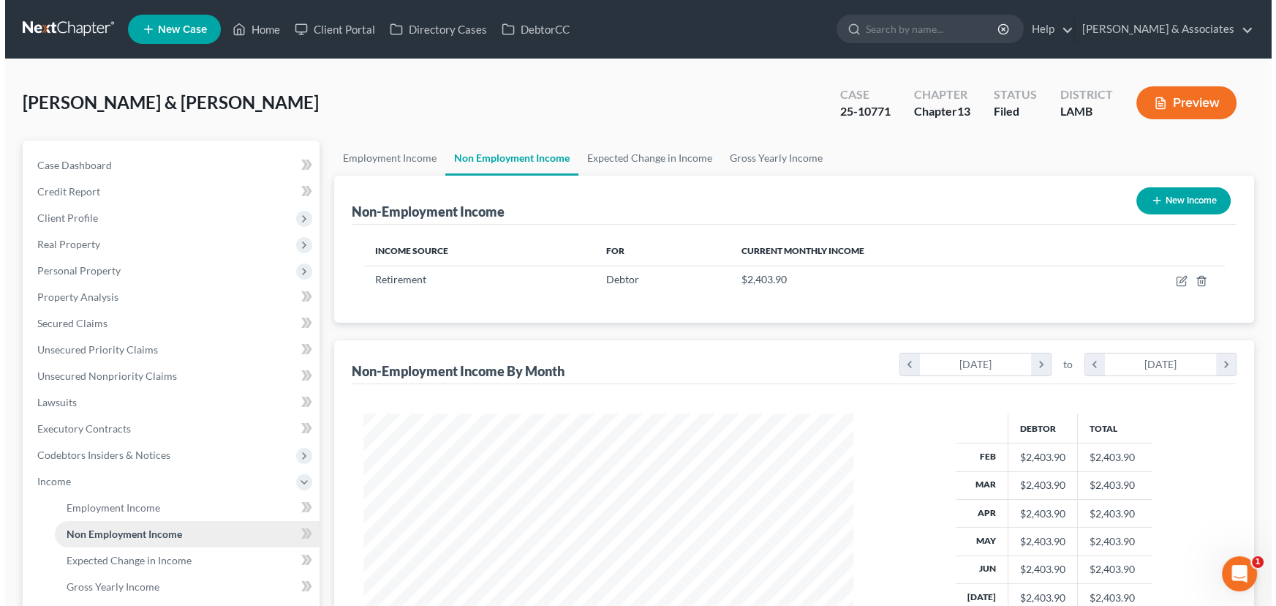
scroll to position [262, 519]
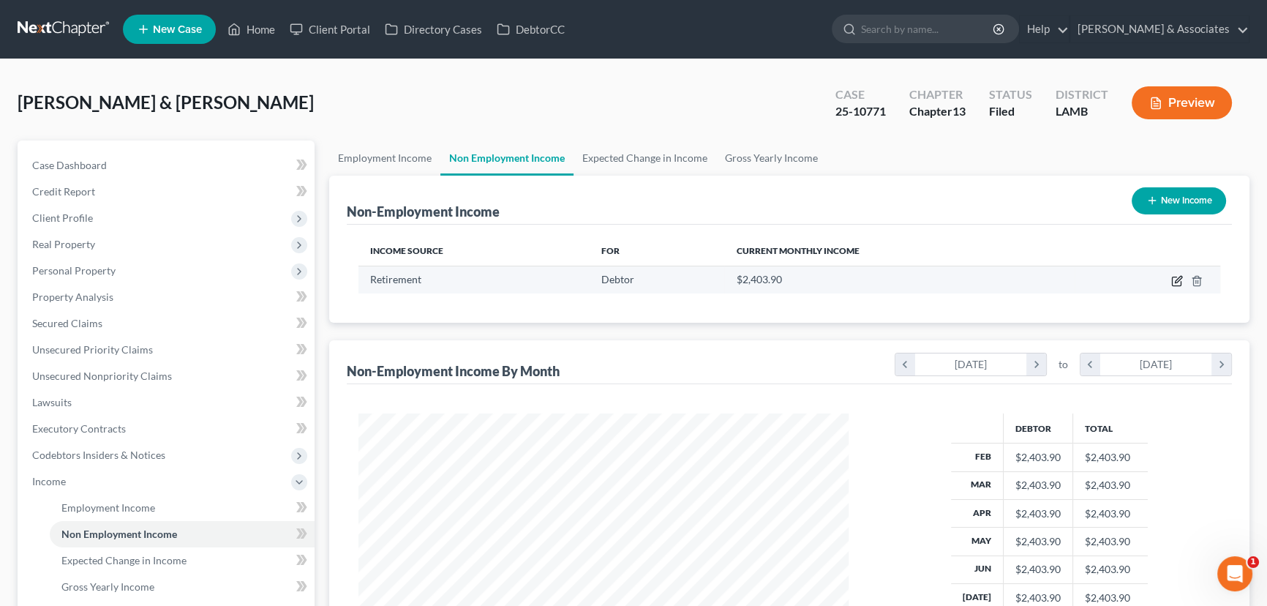
click at [1177, 281] on icon "button" at bounding box center [1177, 279] width 7 height 7
select select "3"
select select "0"
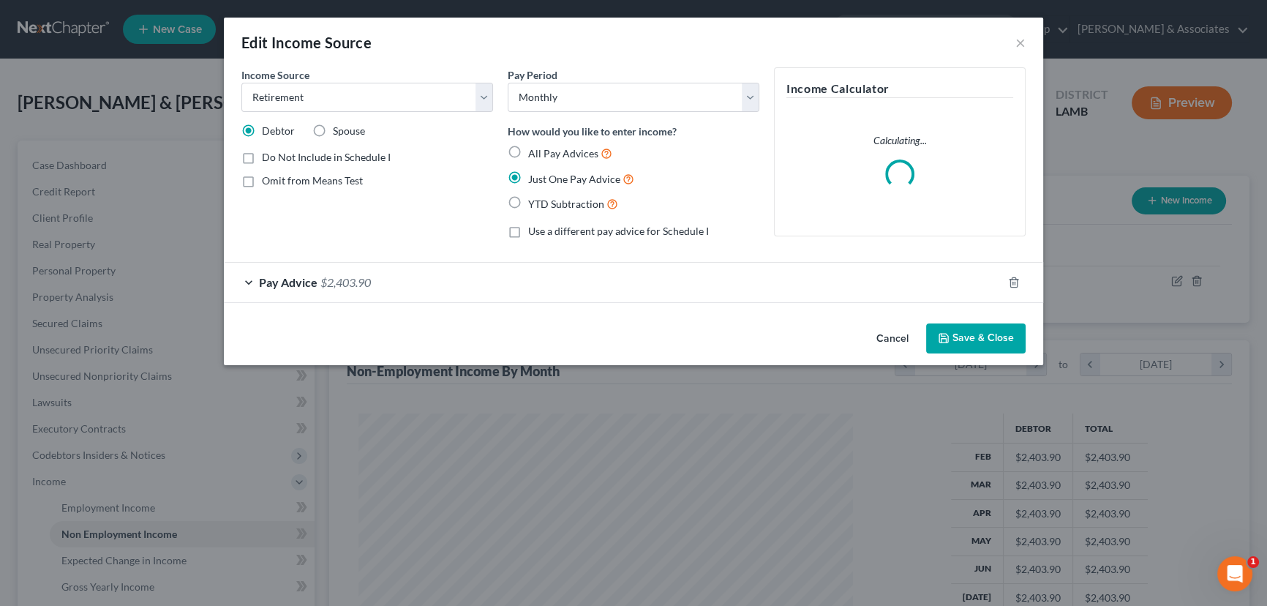
scroll to position [262, 524]
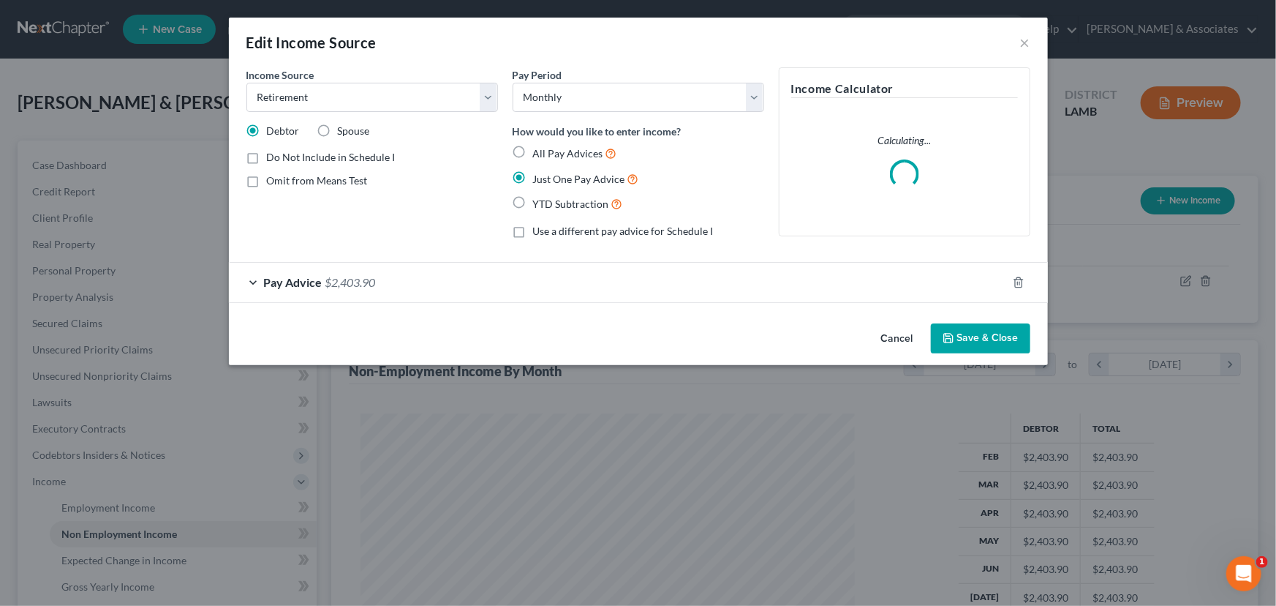
click at [460, 276] on div "Pay Advice $2,403.90" at bounding box center [618, 282] width 778 height 39
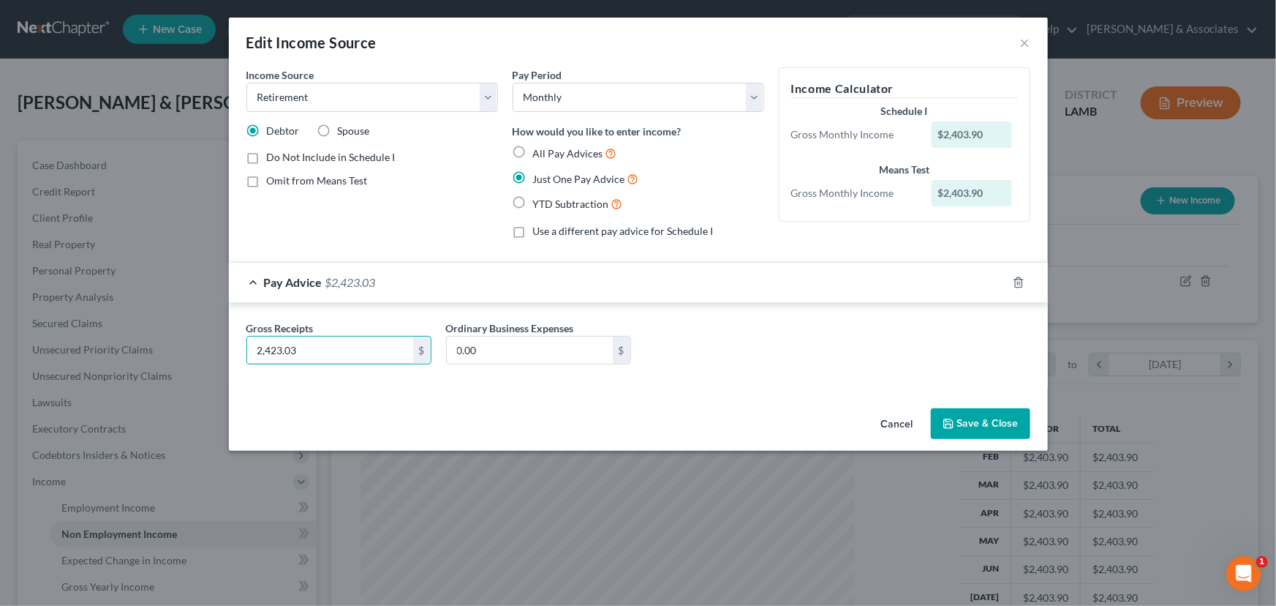
type input "2,423.03"
click at [978, 429] on button "Save & Close" at bounding box center [980, 423] width 99 height 31
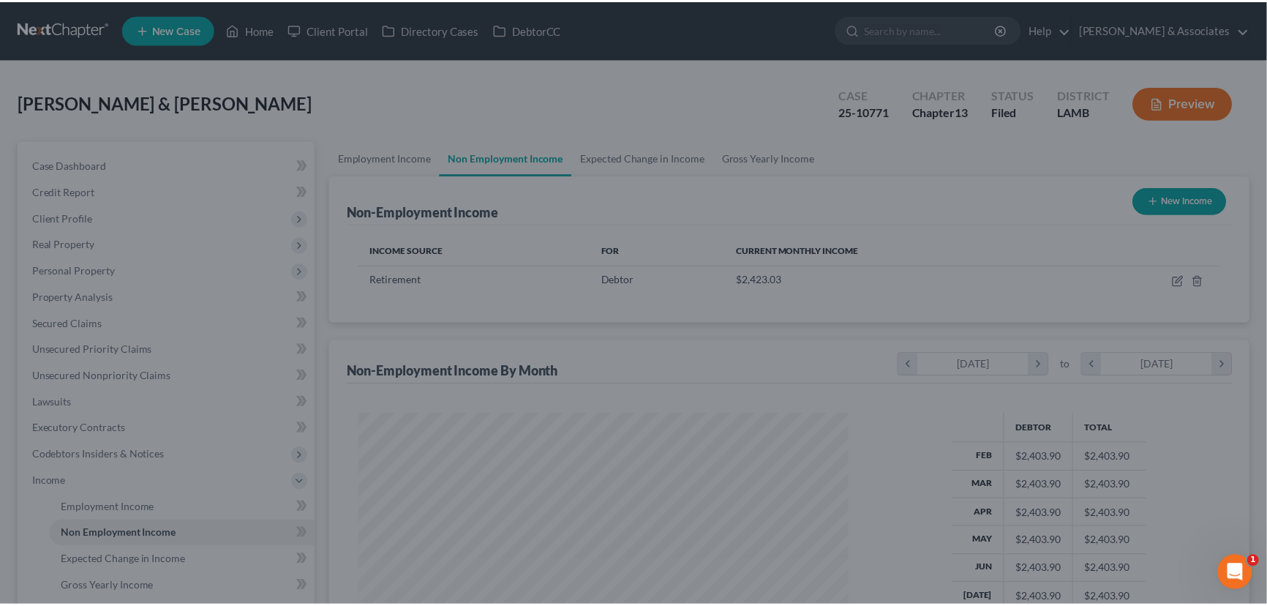
scroll to position [731056, 730798]
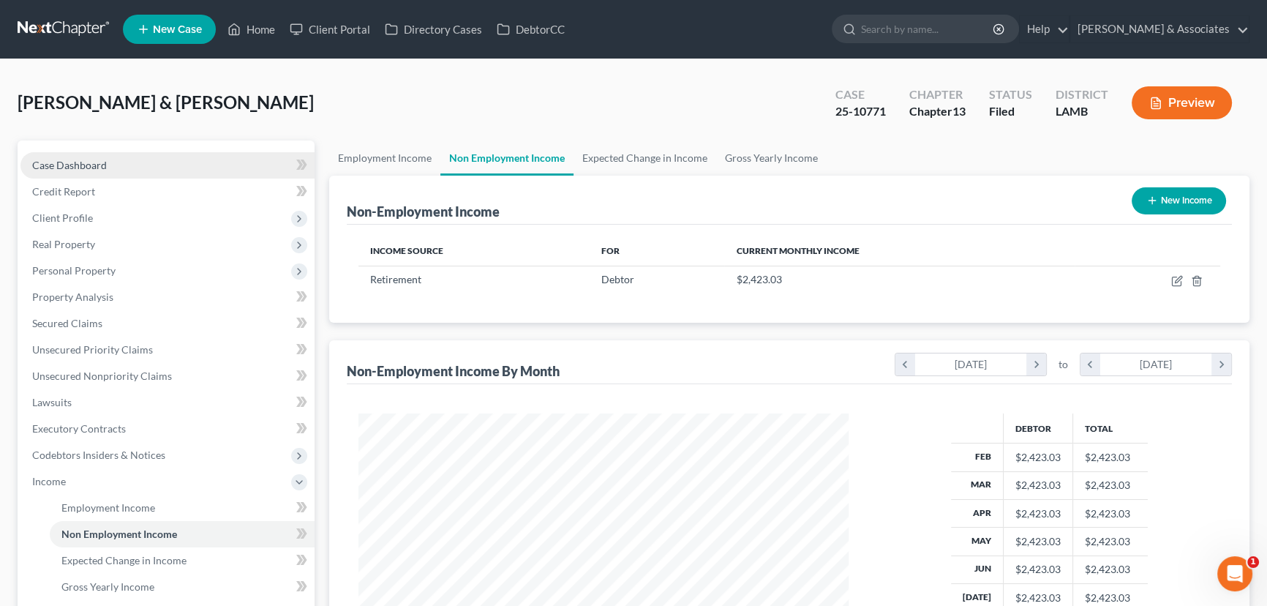
click at [102, 155] on link "Case Dashboard" at bounding box center [167, 165] width 294 height 26
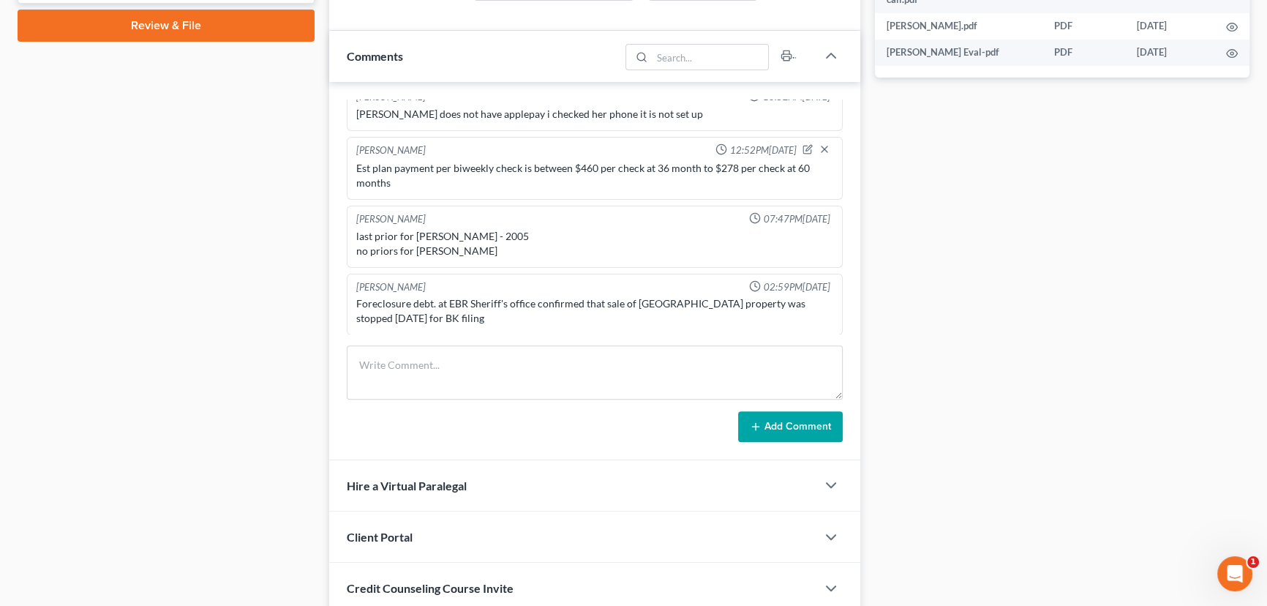
scroll to position [819, 0]
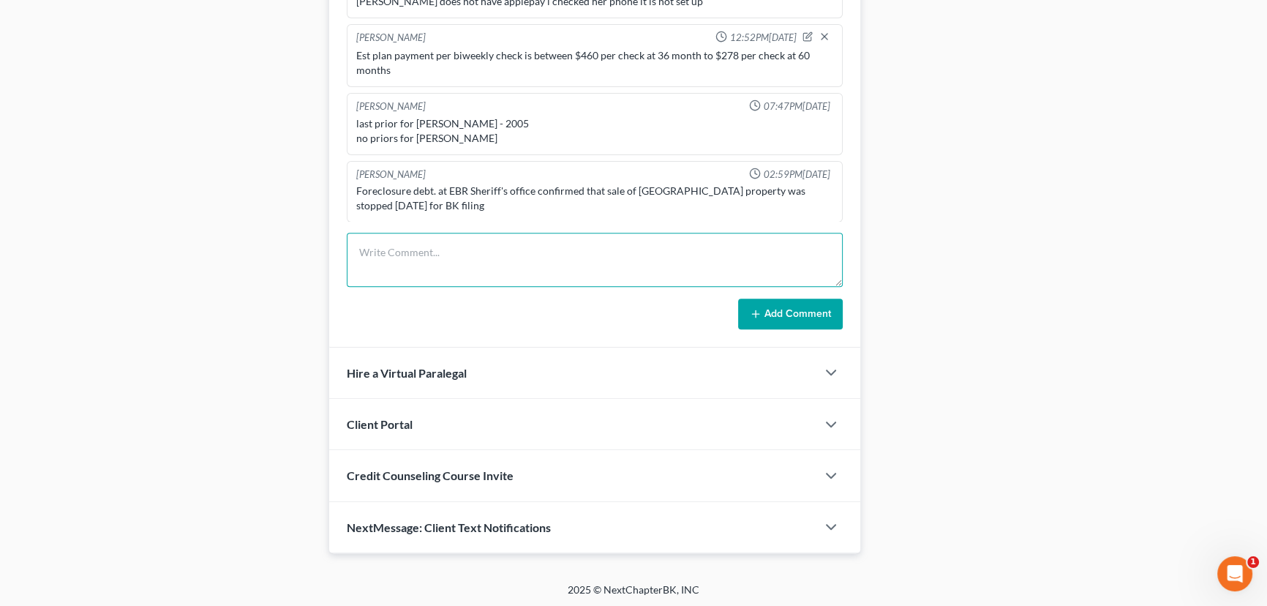
click at [481, 248] on textarea at bounding box center [595, 260] width 496 height 54
type textarea "Filed plan, cos, and income"
click at [795, 310] on button "Add Comment" at bounding box center [790, 313] width 105 height 31
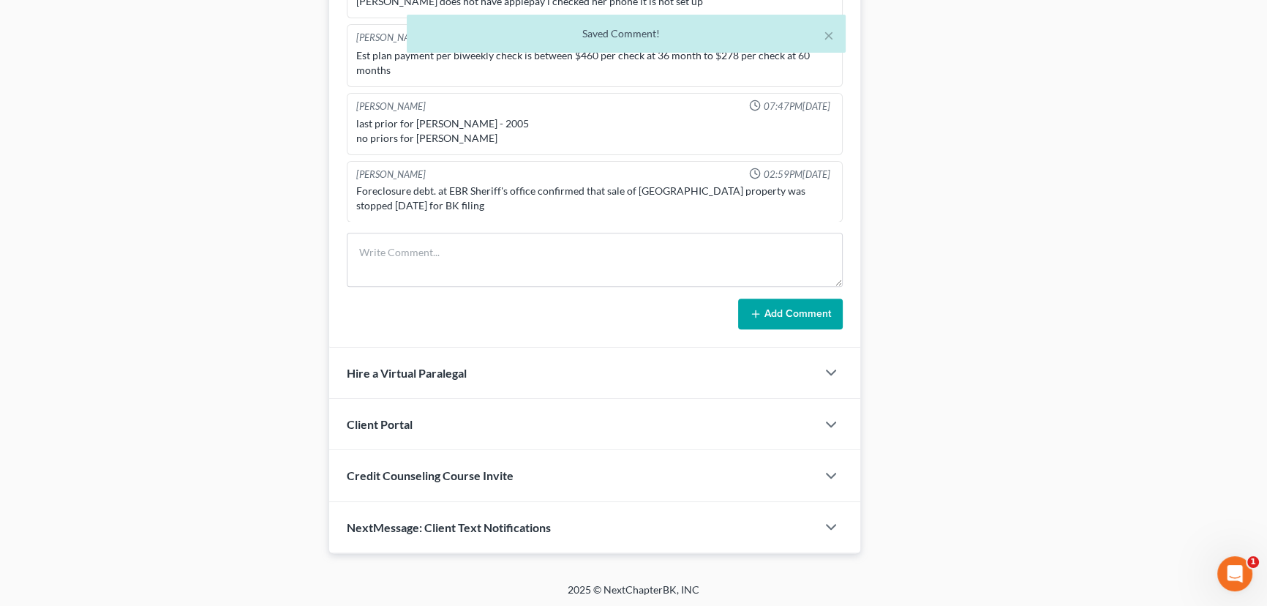
scroll to position [431, 0]
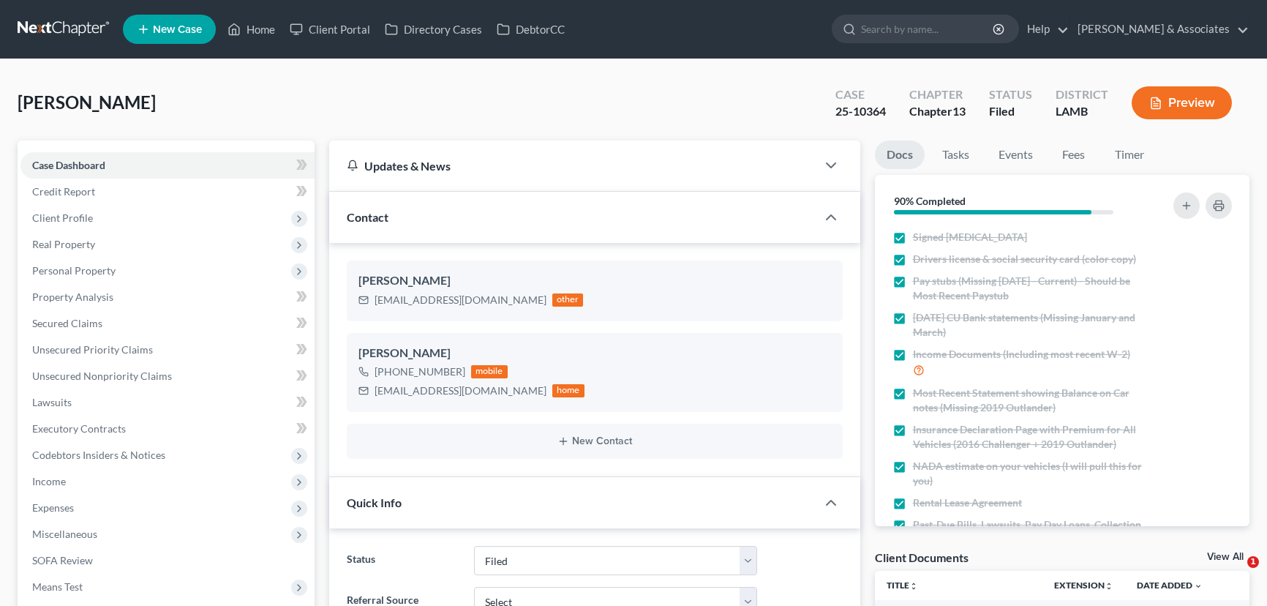
select select "8"
select select "0"
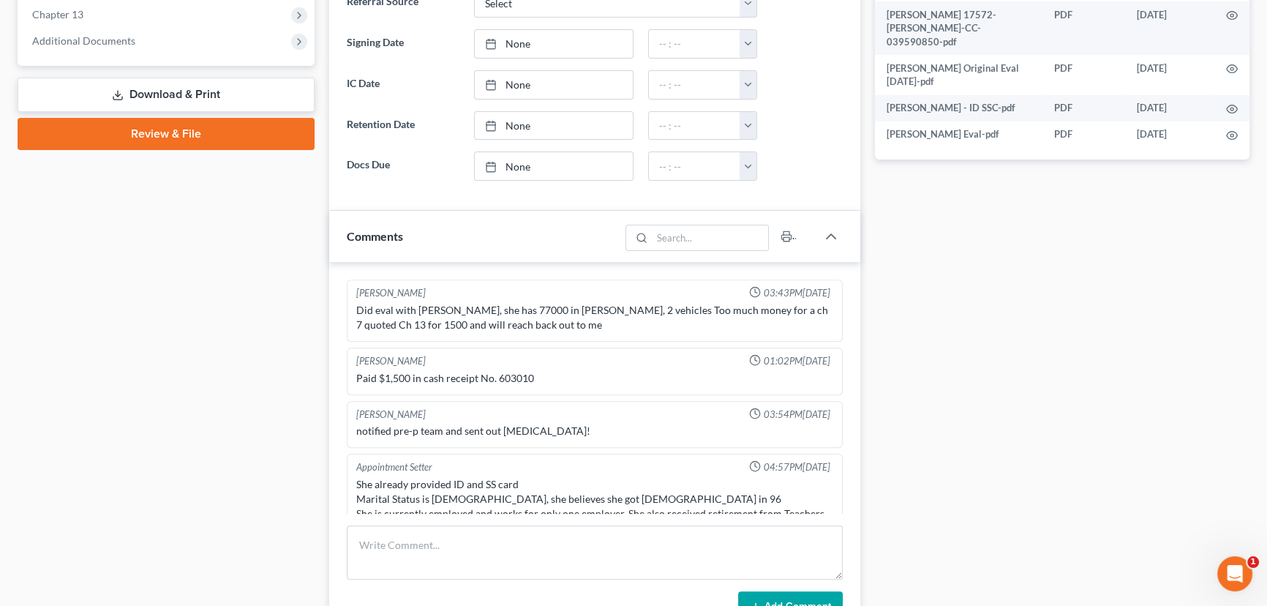
scroll to position [320, 0]
